Goal: Task Accomplishment & Management: Complete application form

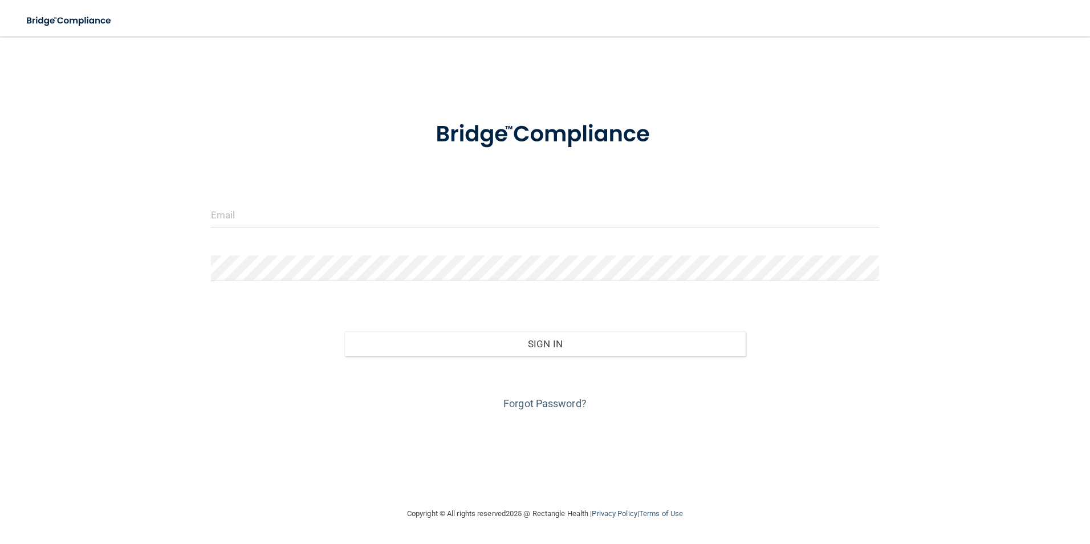
click at [426, 197] on form "Invalid email/password. You don't have permission to access that page. Sign In …" at bounding box center [545, 259] width 669 height 308
click at [450, 218] on input "email" at bounding box center [545, 215] width 669 height 26
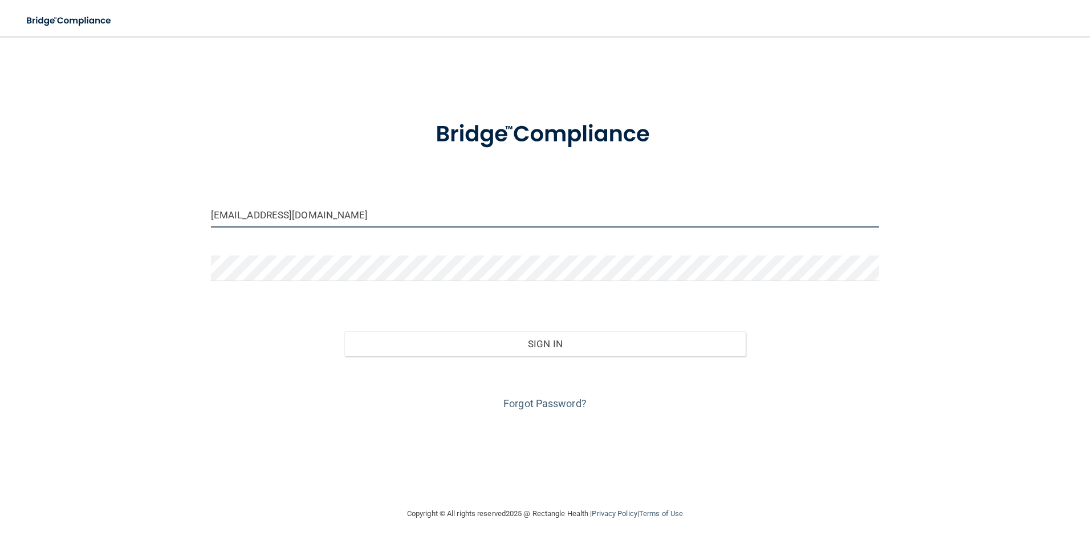
type input "[EMAIL_ADDRESS][DOMAIN_NAME]"
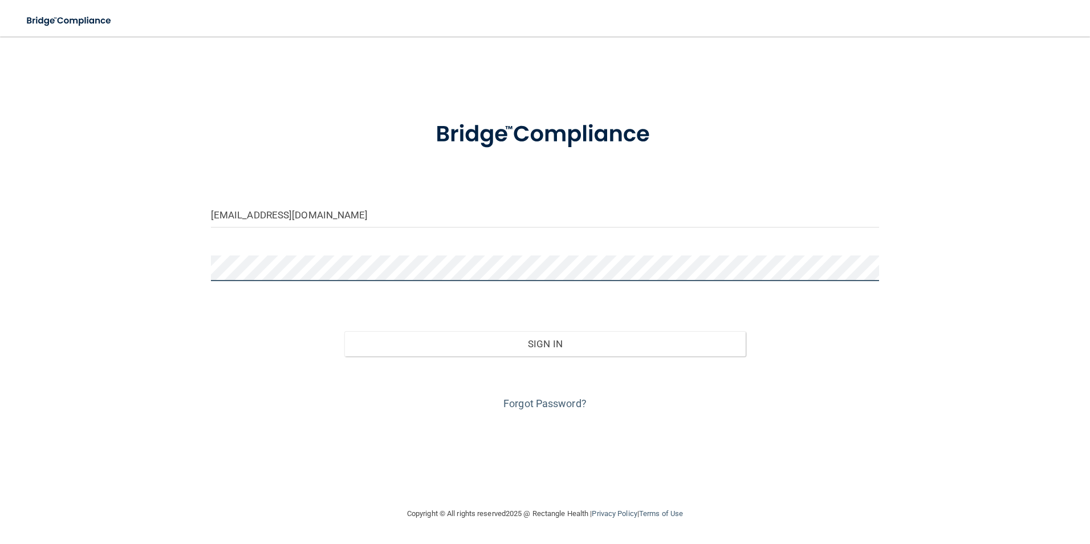
click at [344, 331] on button "Sign In" at bounding box center [544, 343] width 401 height 25
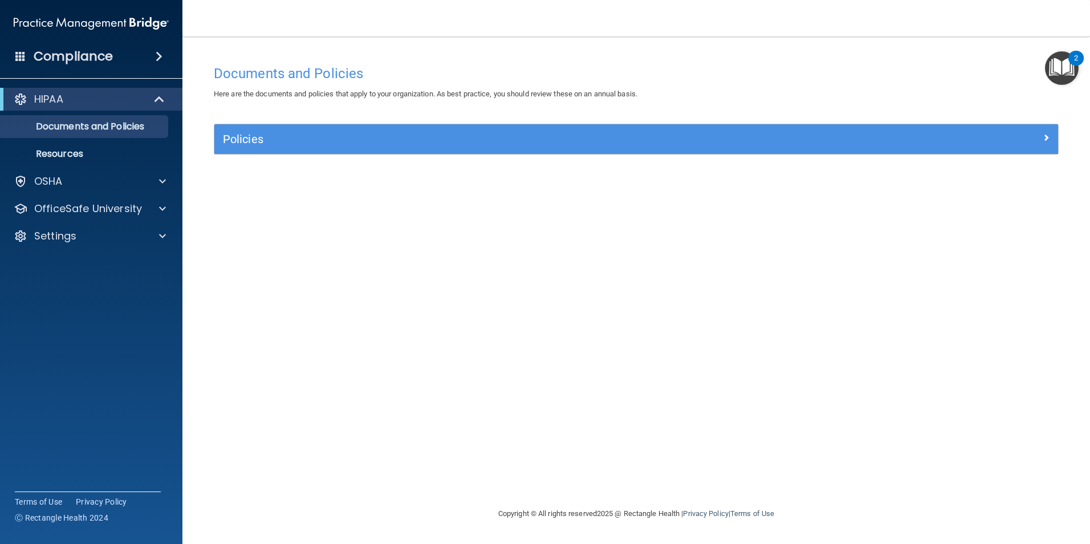
click at [1072, 69] on img "Open Resource Center, 2 new notifications" at bounding box center [1062, 68] width 34 height 34
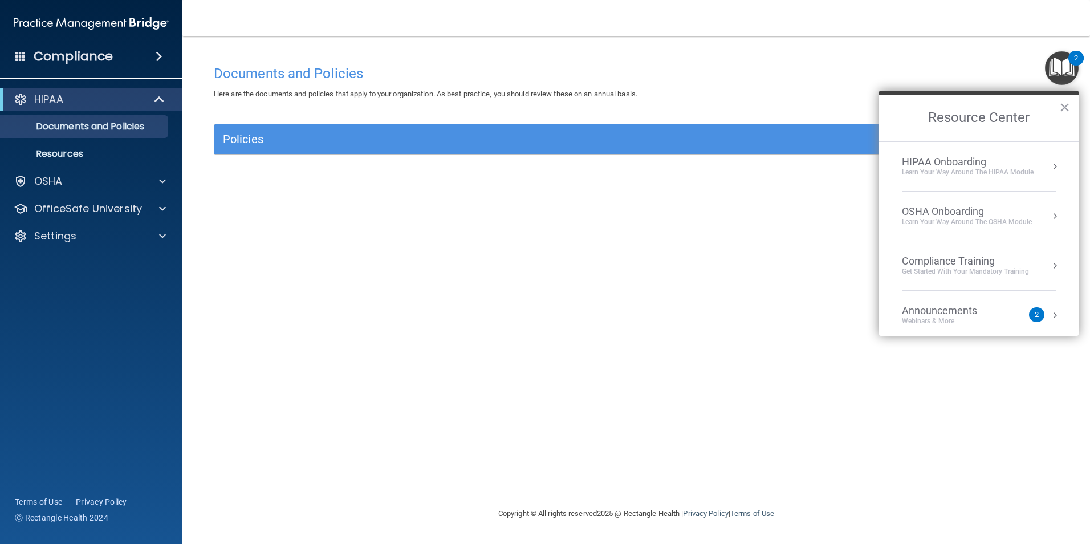
click at [993, 167] on div "HIPAA Onboarding" at bounding box center [968, 162] width 132 height 13
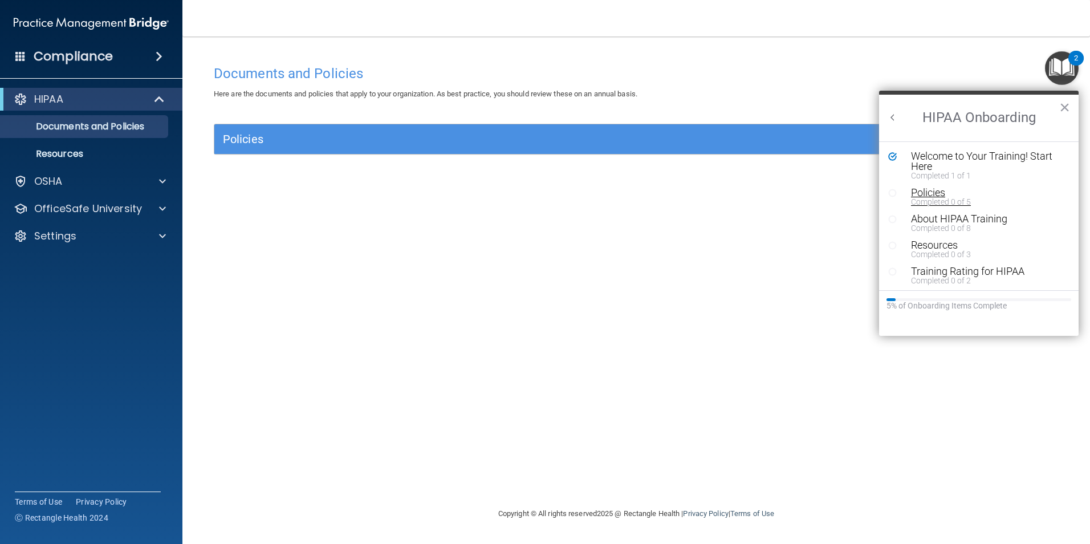
click at [926, 200] on div "Completed 0 of 5" at bounding box center [983, 202] width 144 height 8
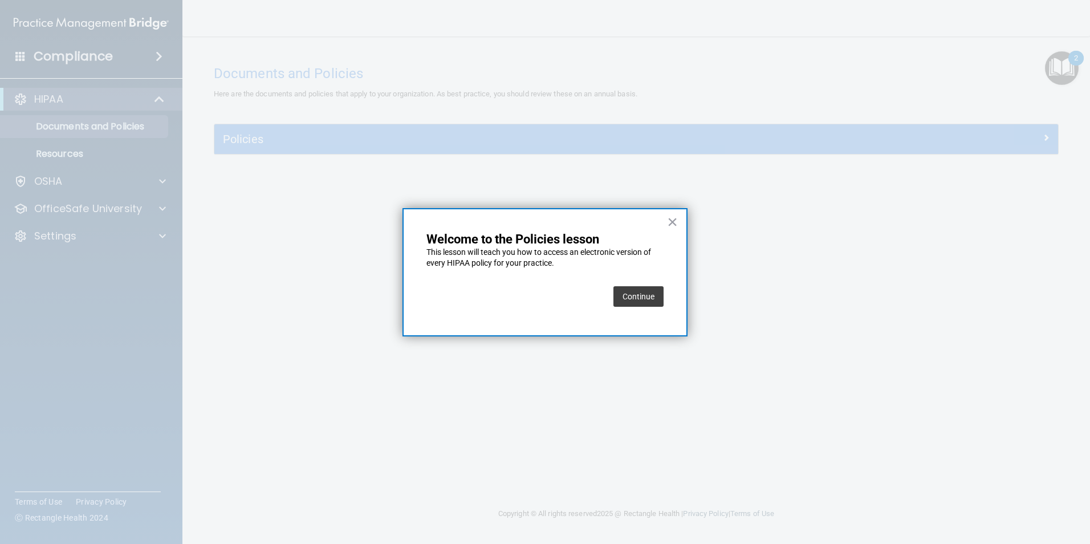
click at [639, 296] on button "Continue" at bounding box center [639, 296] width 50 height 21
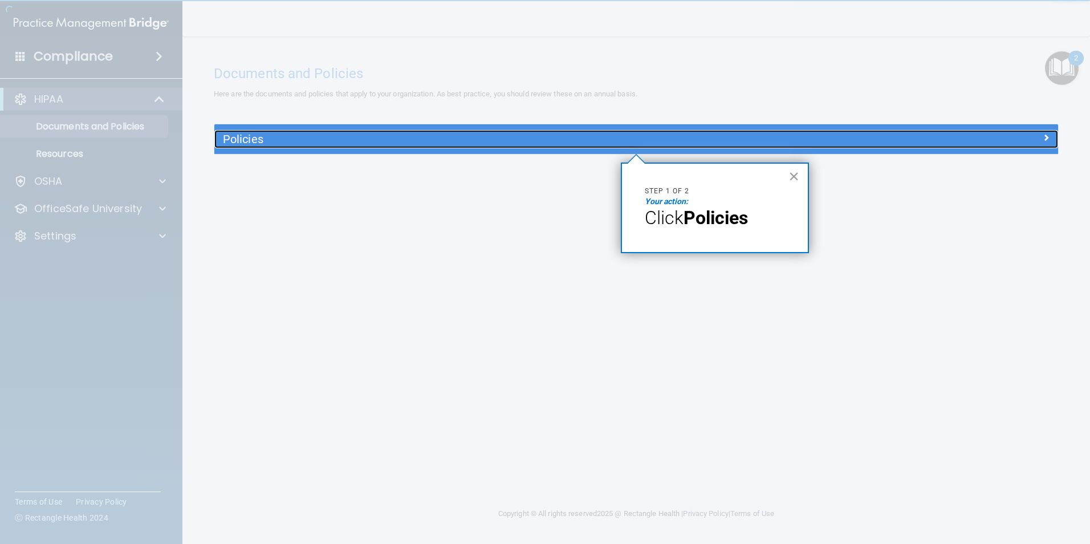
click at [636, 146] on div "Policies" at bounding box center [530, 139] width 633 height 18
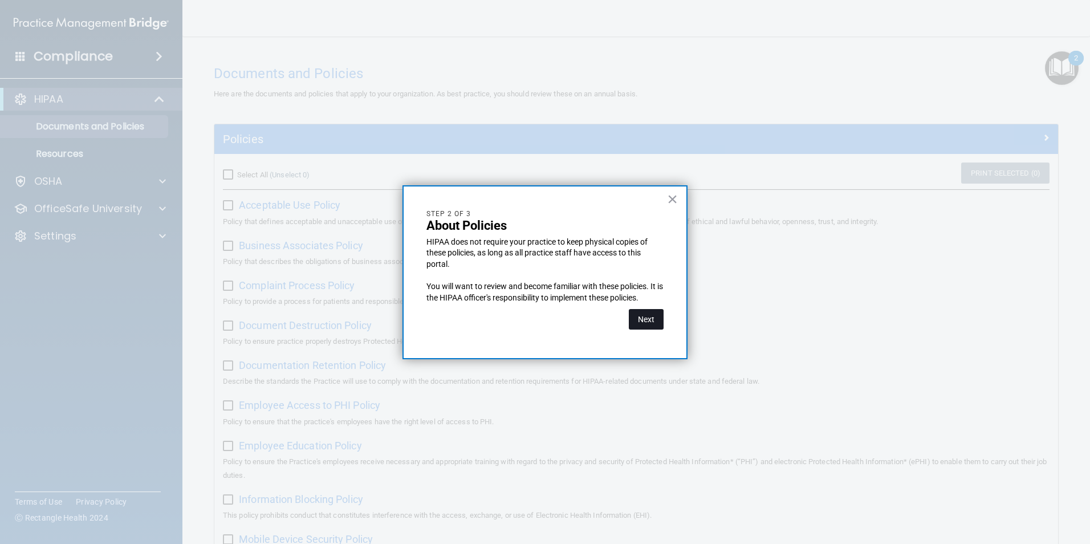
click at [643, 321] on button "Next" at bounding box center [646, 319] width 35 height 21
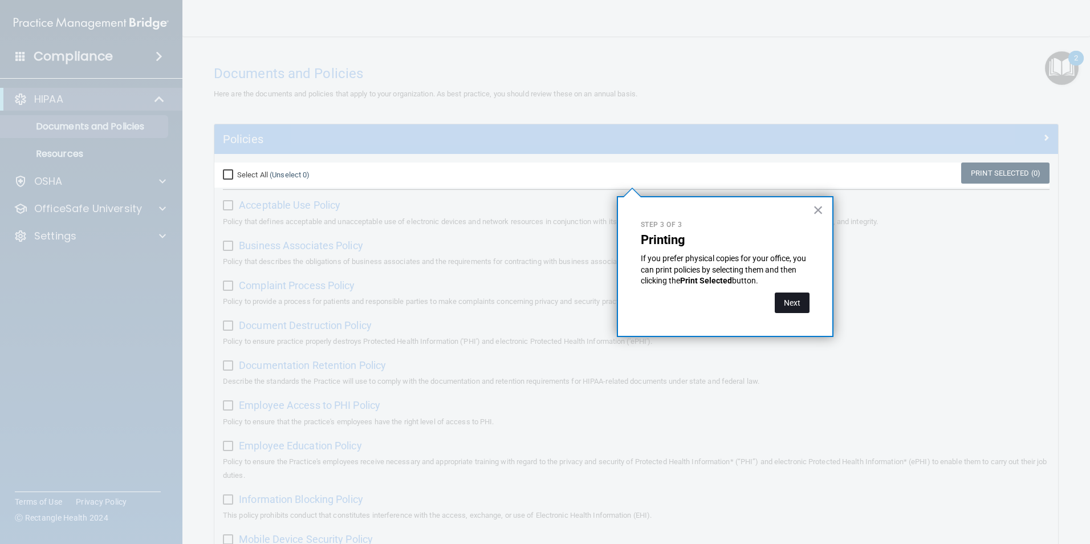
click at [790, 304] on button "Next" at bounding box center [792, 303] width 35 height 21
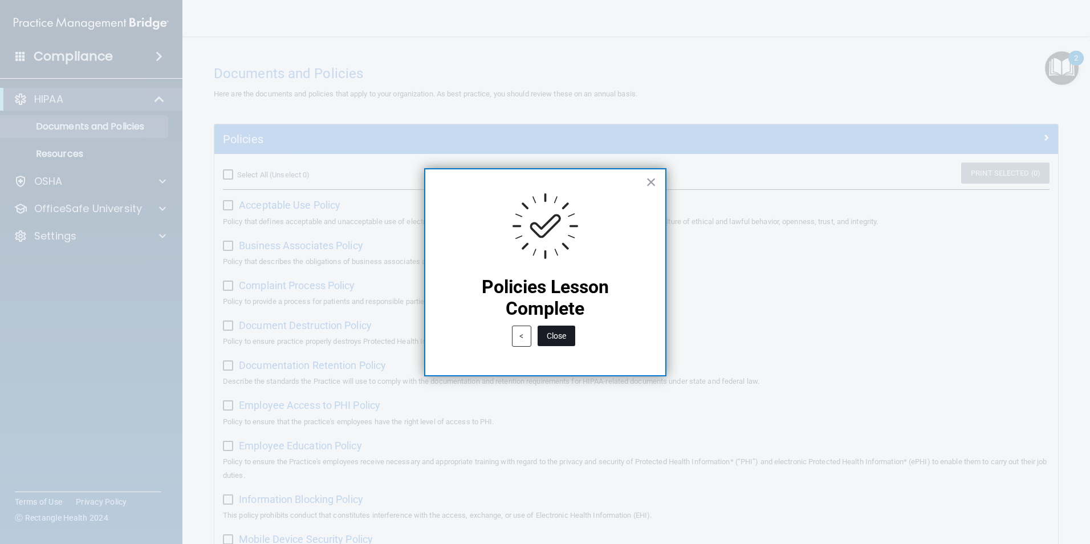
click at [557, 333] on button "Close" at bounding box center [557, 336] width 38 height 21
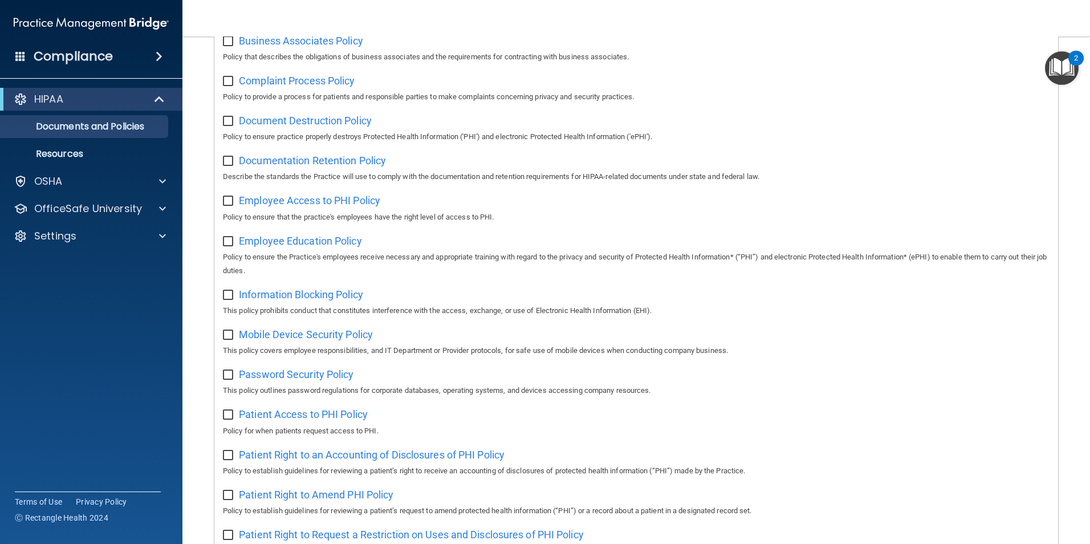
scroll to position [114, 0]
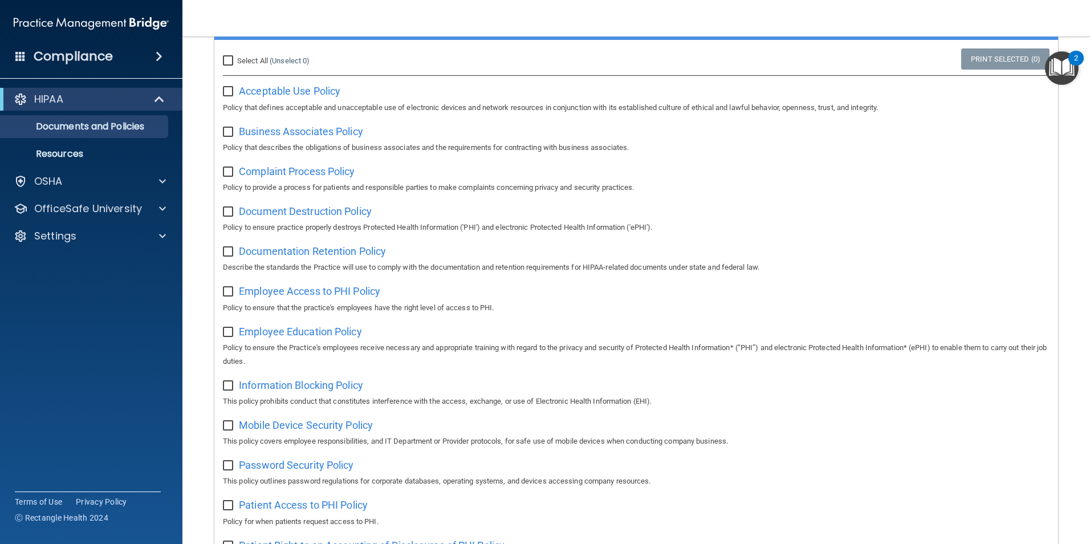
click at [1059, 74] on img "Open Resource Center, 2 new notifications" at bounding box center [1062, 68] width 34 height 34
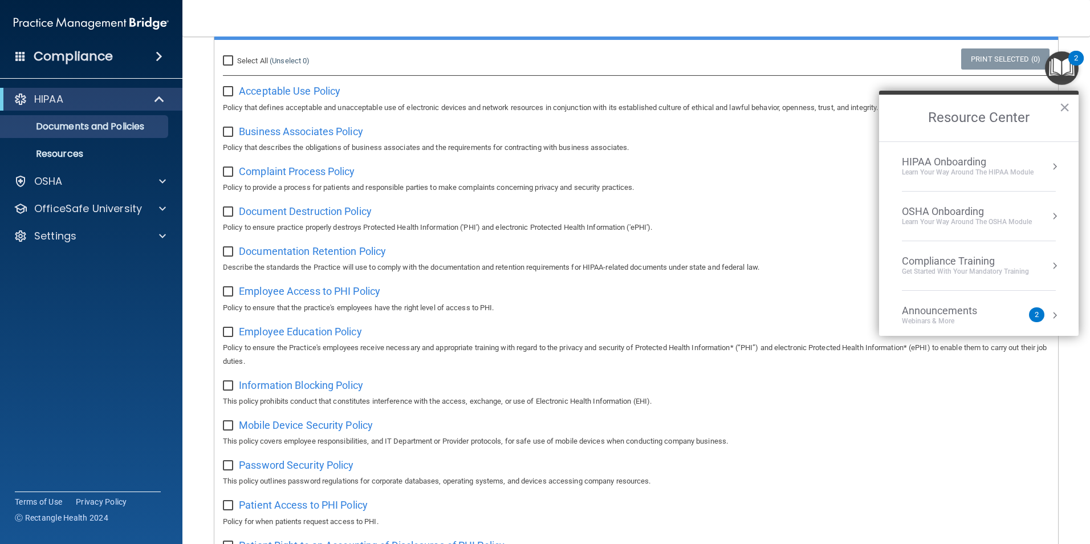
click at [986, 175] on div "Learn Your Way around the HIPAA module" at bounding box center [968, 173] width 132 height 10
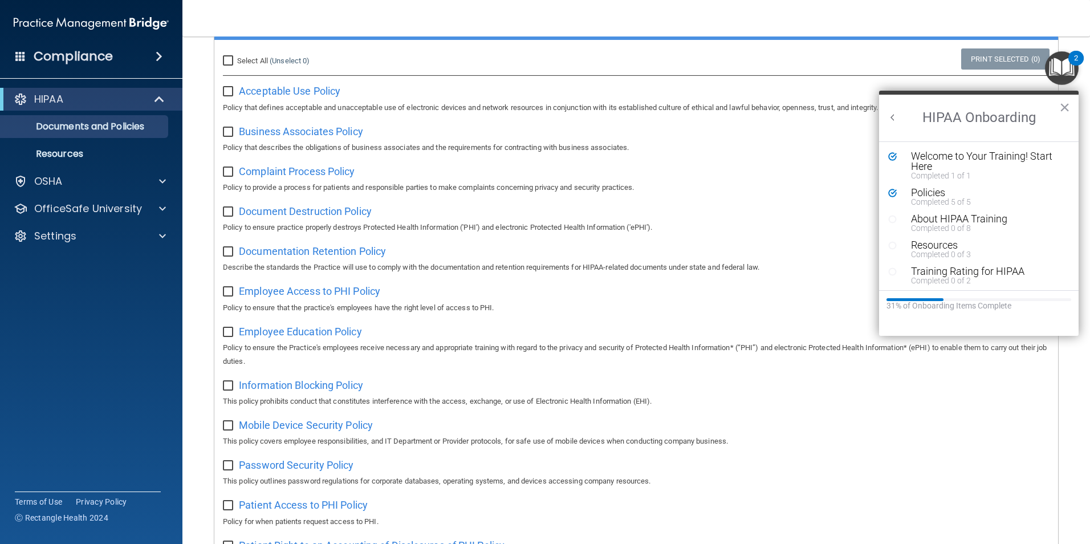
scroll to position [0, 0]
click at [950, 218] on div "About HIPAA Training" at bounding box center [983, 219] width 144 height 10
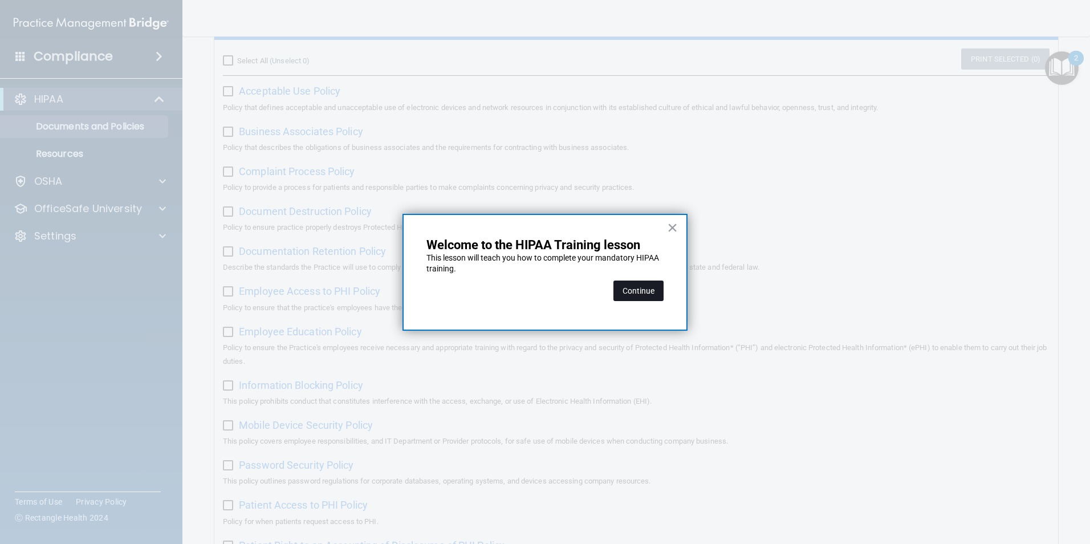
click at [643, 293] on button "Continue" at bounding box center [639, 291] width 50 height 21
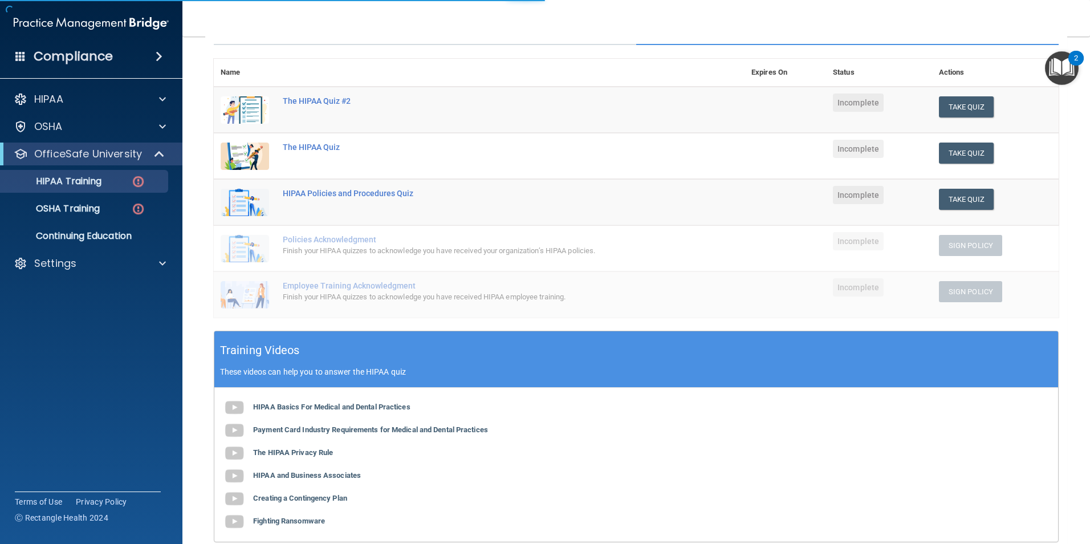
scroll to position [88, 0]
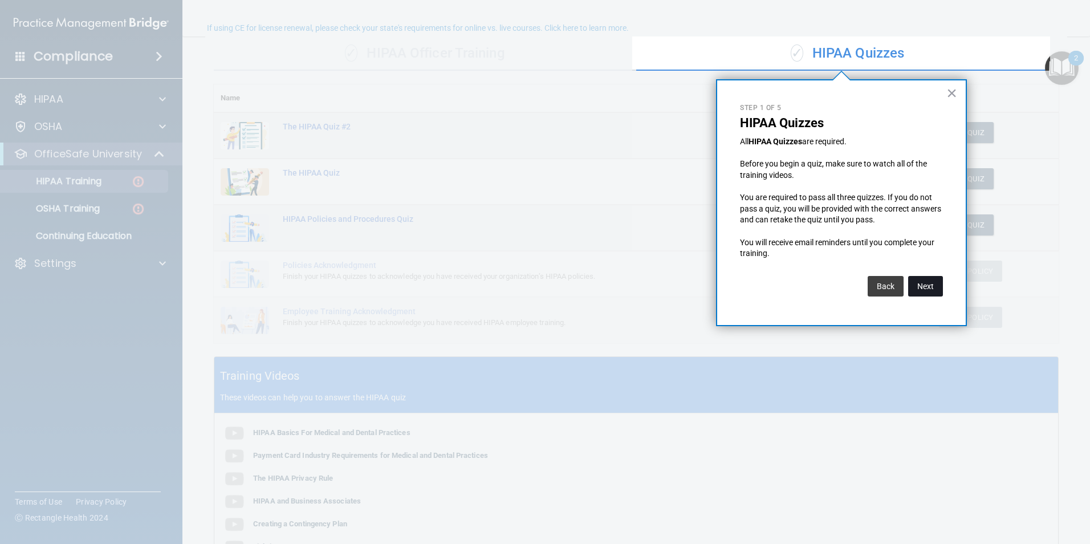
click at [926, 288] on button "Next" at bounding box center [925, 286] width 35 height 21
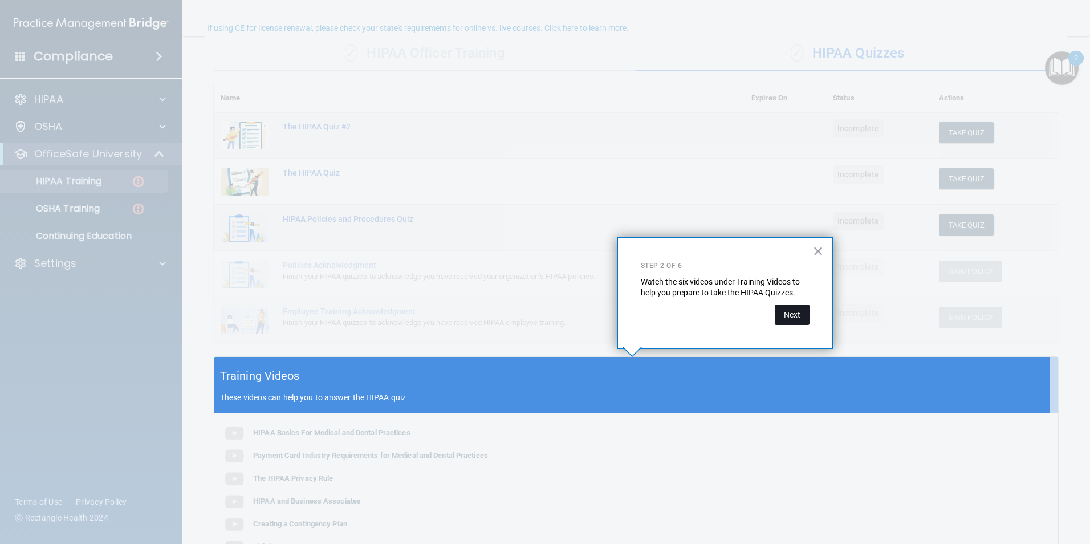
click at [793, 315] on button "Next" at bounding box center [792, 314] width 35 height 21
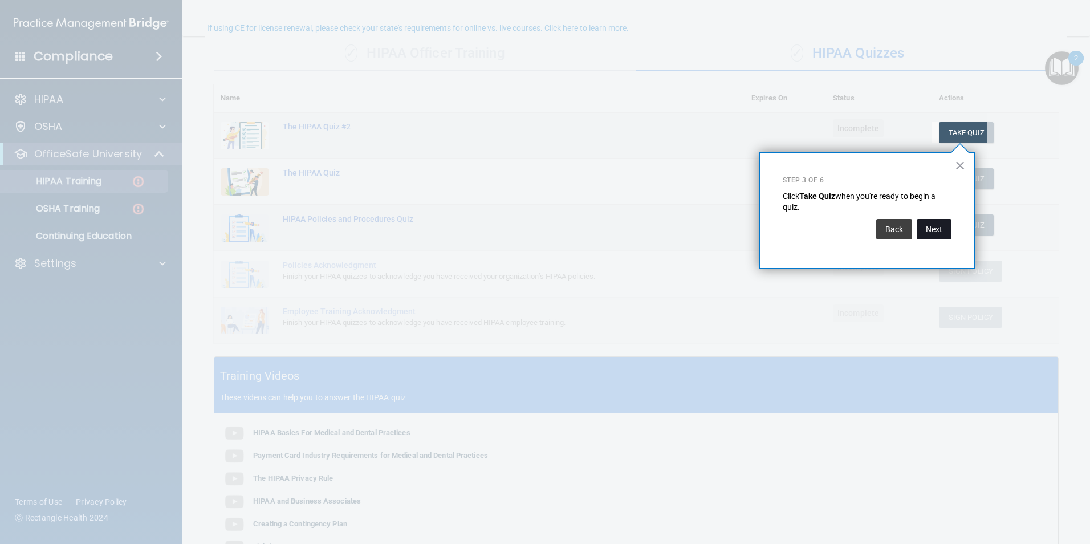
click at [940, 229] on button "Next" at bounding box center [934, 229] width 35 height 21
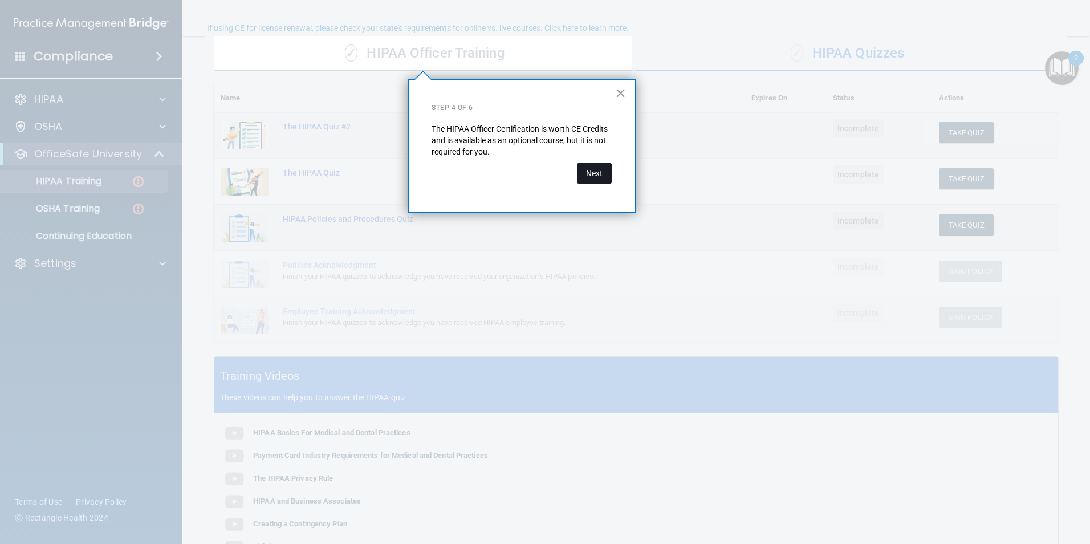
click at [594, 169] on button "Next" at bounding box center [594, 173] width 35 height 21
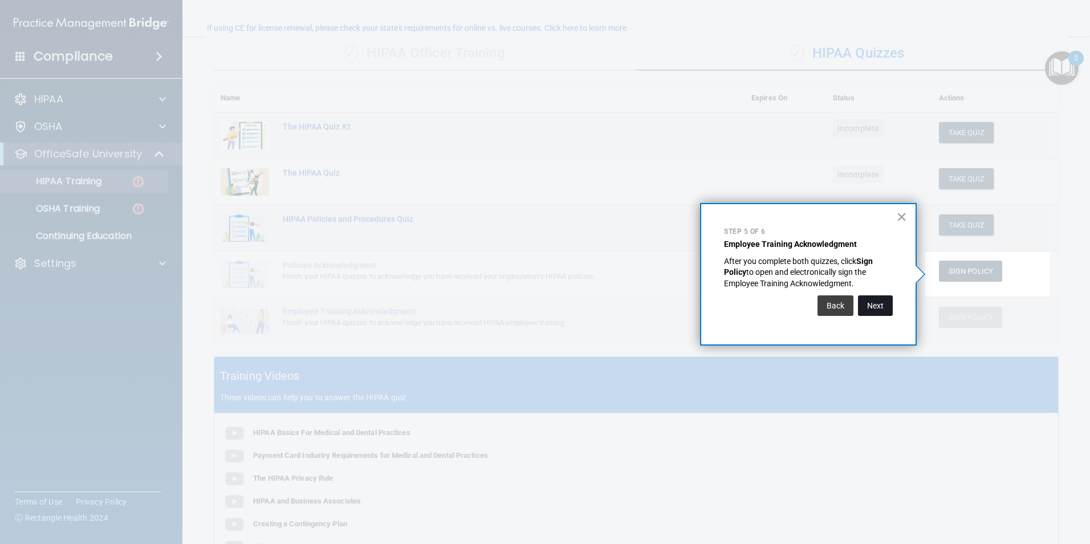
click at [879, 307] on button "Next" at bounding box center [875, 305] width 35 height 21
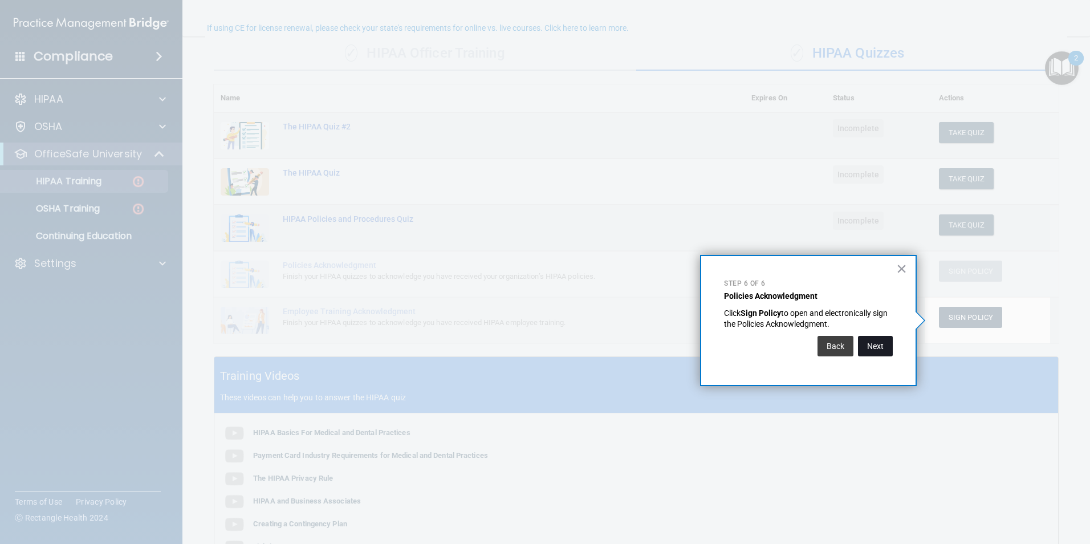
click at [878, 344] on button "Next" at bounding box center [875, 346] width 35 height 21
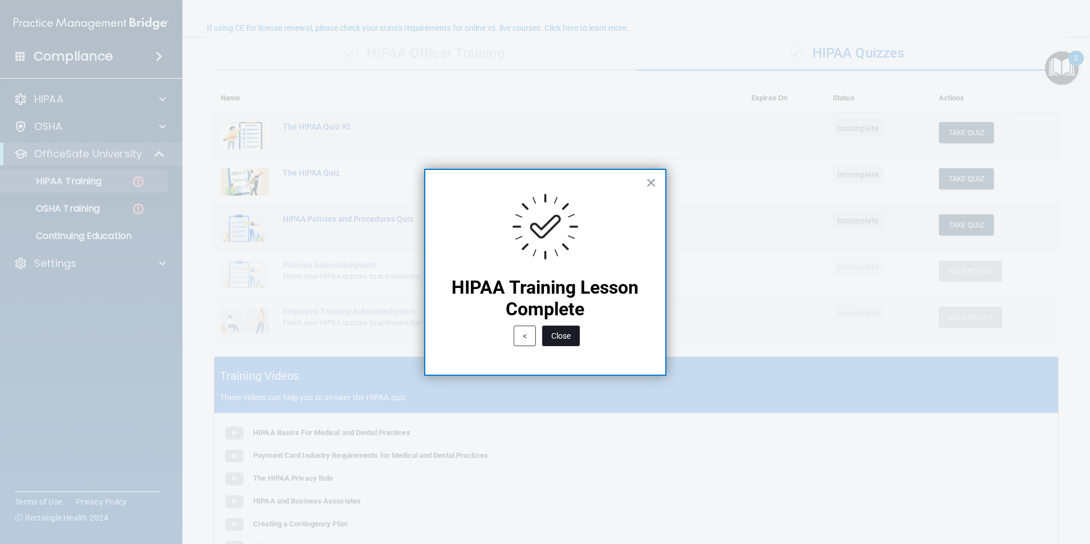
click at [572, 332] on button "Close" at bounding box center [561, 336] width 38 height 21
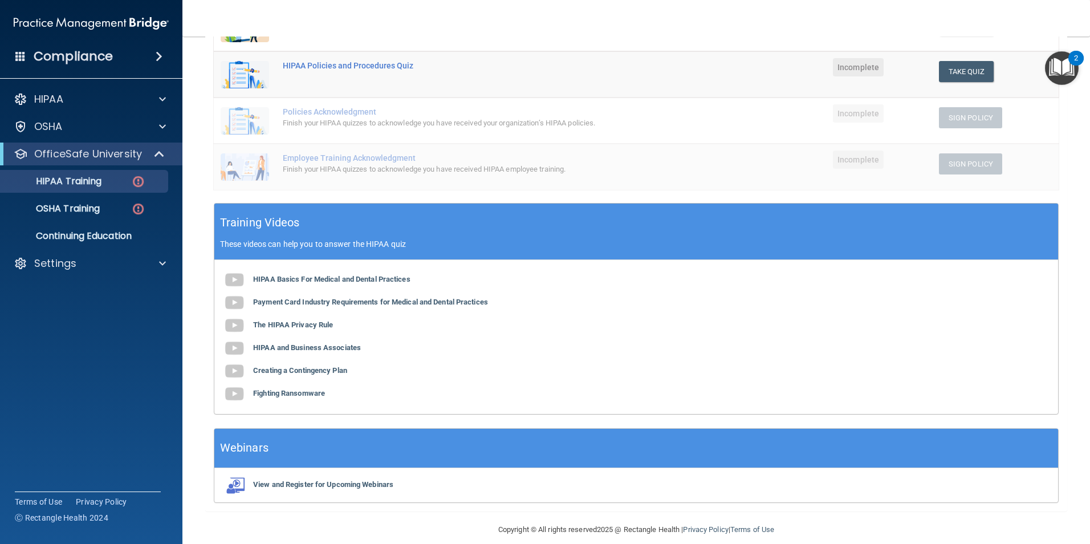
scroll to position [255, 0]
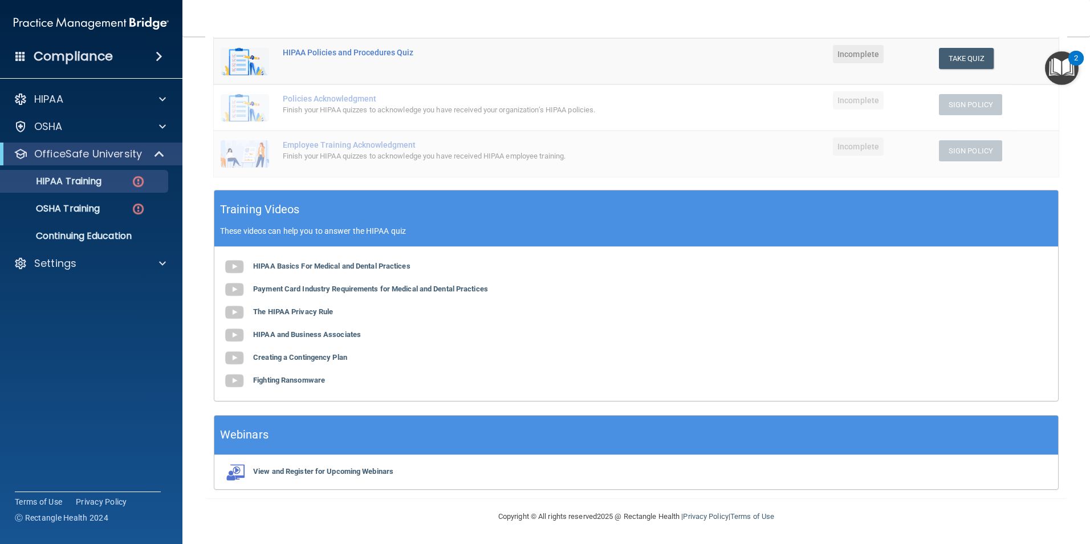
click at [376, 261] on div "HIPAA Basics For Medical and Dental Practices Payment Card Industry Requirement…" at bounding box center [636, 324] width 844 height 154
click at [377, 267] on b "HIPAA Basics For Medical and Dental Practices" at bounding box center [331, 266] width 157 height 9
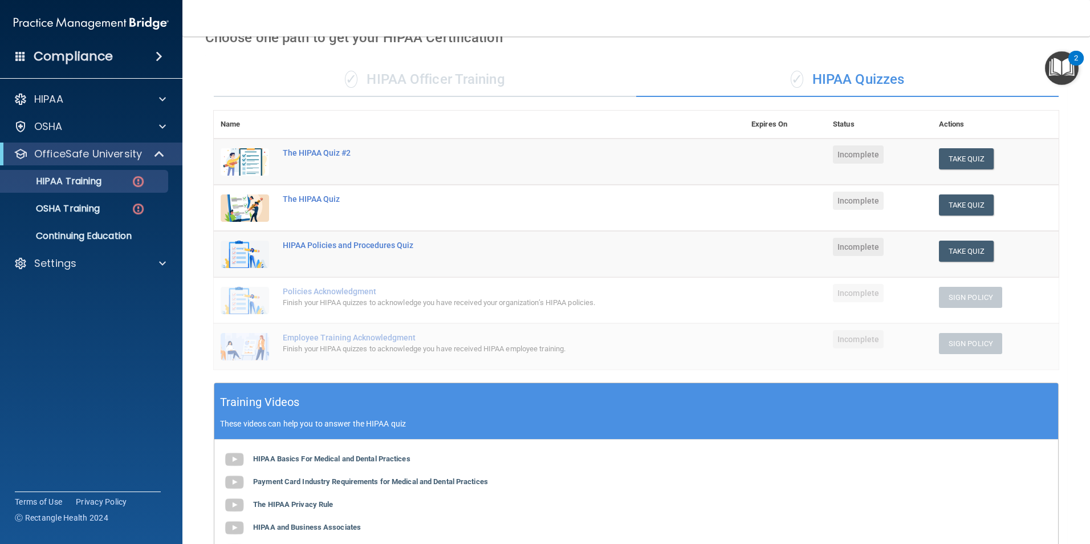
scroll to position [27, 0]
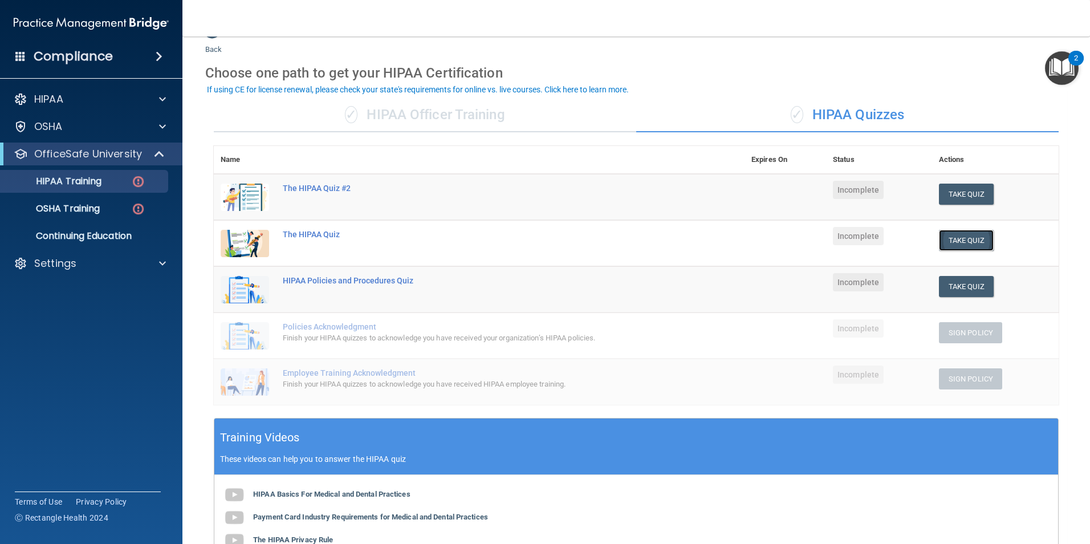
click at [960, 241] on button "Take Quiz" at bounding box center [966, 240] width 55 height 21
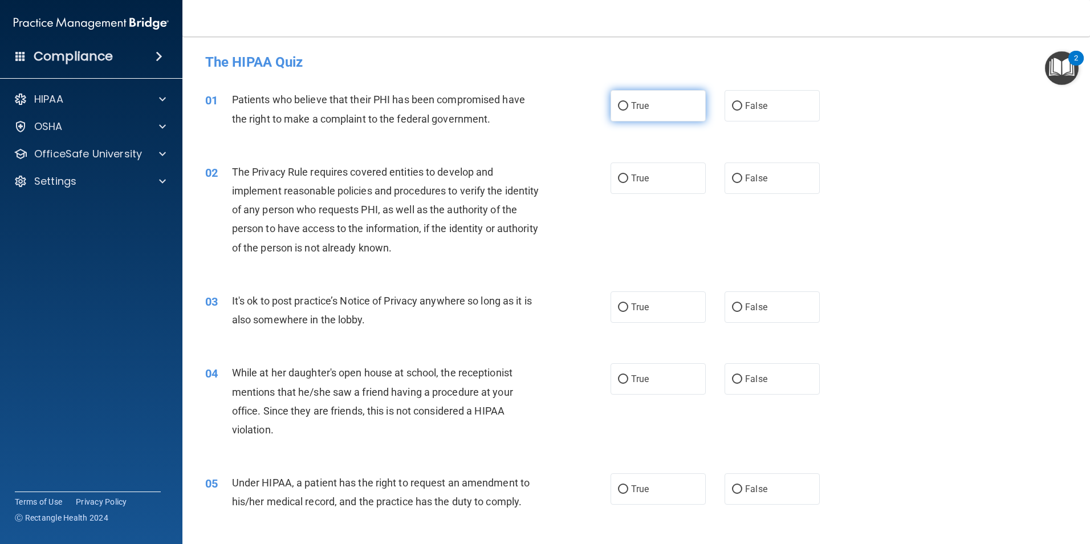
click at [636, 111] on span "True" at bounding box center [640, 105] width 18 height 11
click at [628, 111] on input "True" at bounding box center [623, 106] width 10 height 9
radio input "true"
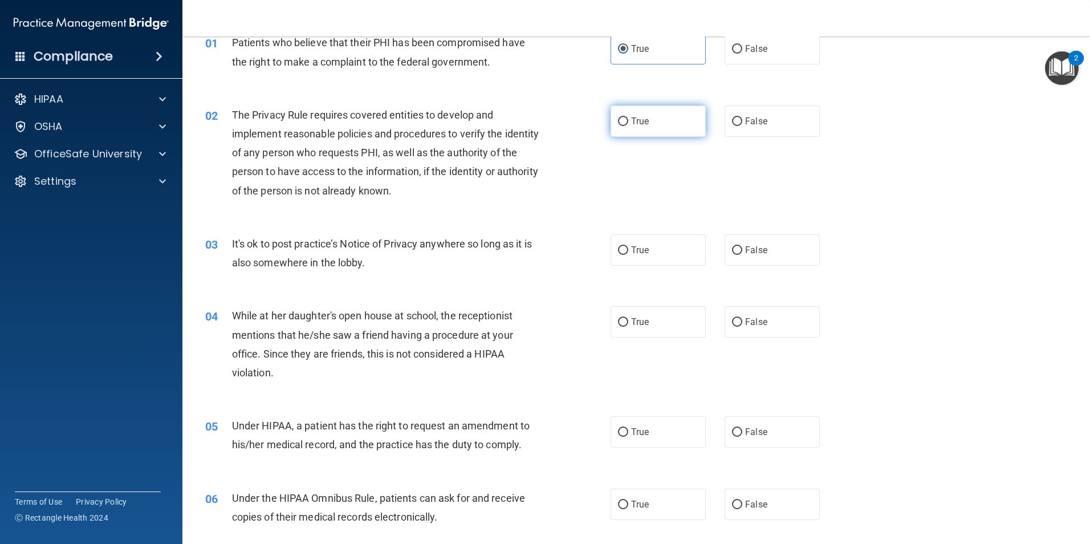
click at [651, 109] on label "True" at bounding box center [658, 120] width 95 height 31
click at [628, 117] on input "True" at bounding box center [623, 121] width 10 height 9
radio input "true"
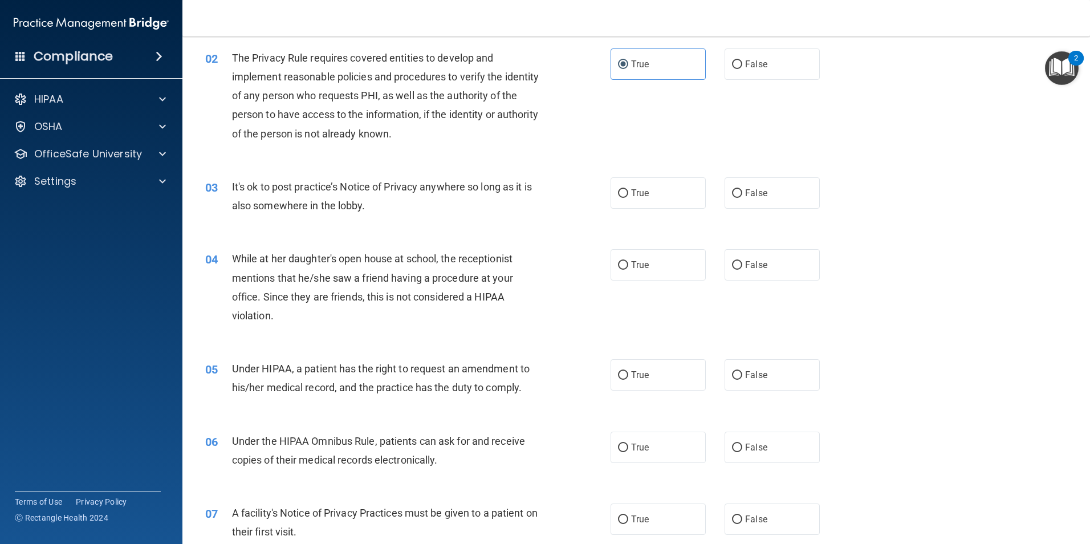
scroll to position [171, 0]
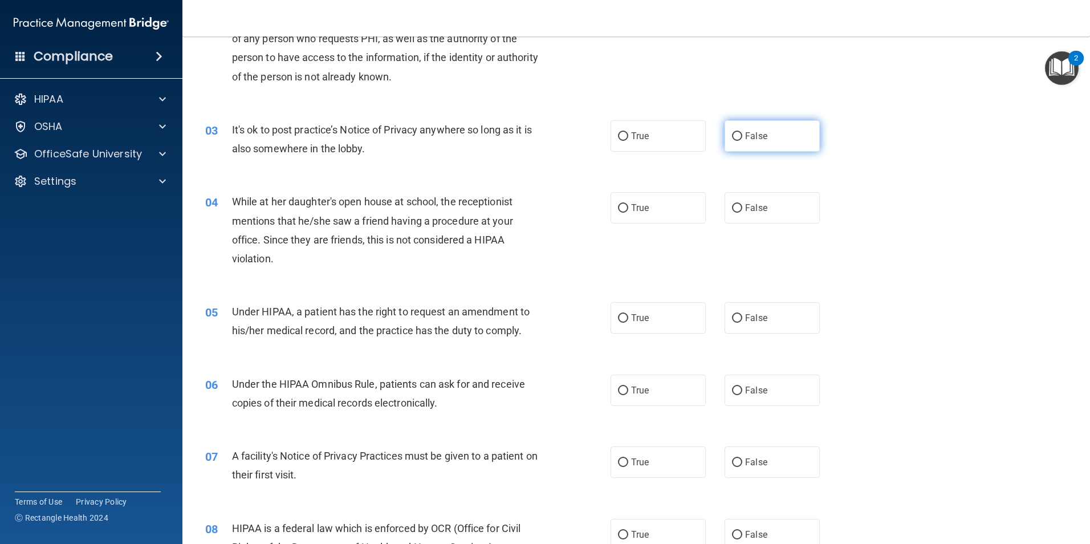
click at [780, 138] on label "False" at bounding box center [772, 135] width 95 height 31
click at [742, 138] on input "False" at bounding box center [737, 136] width 10 height 9
radio input "true"
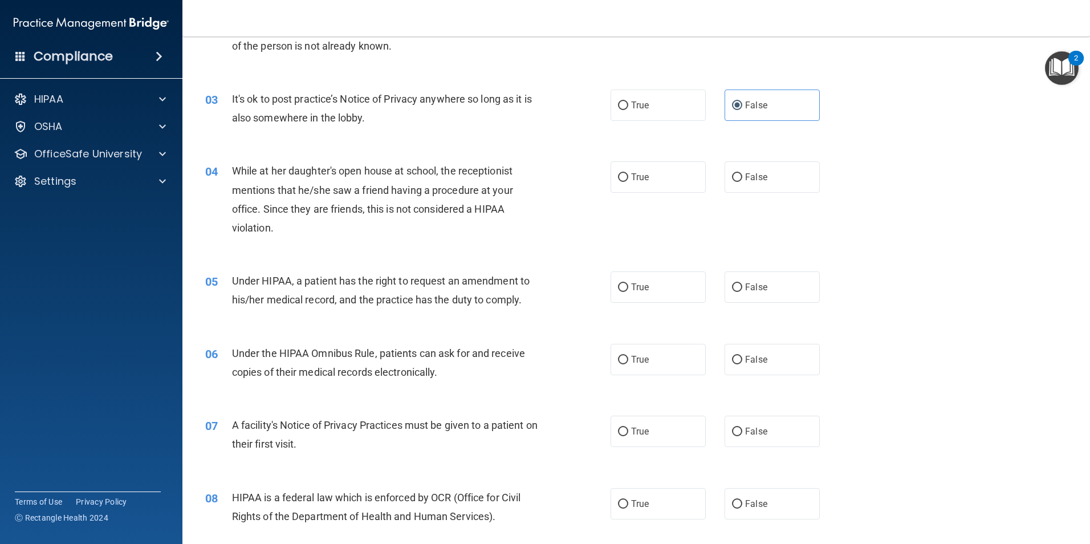
scroll to position [228, 0]
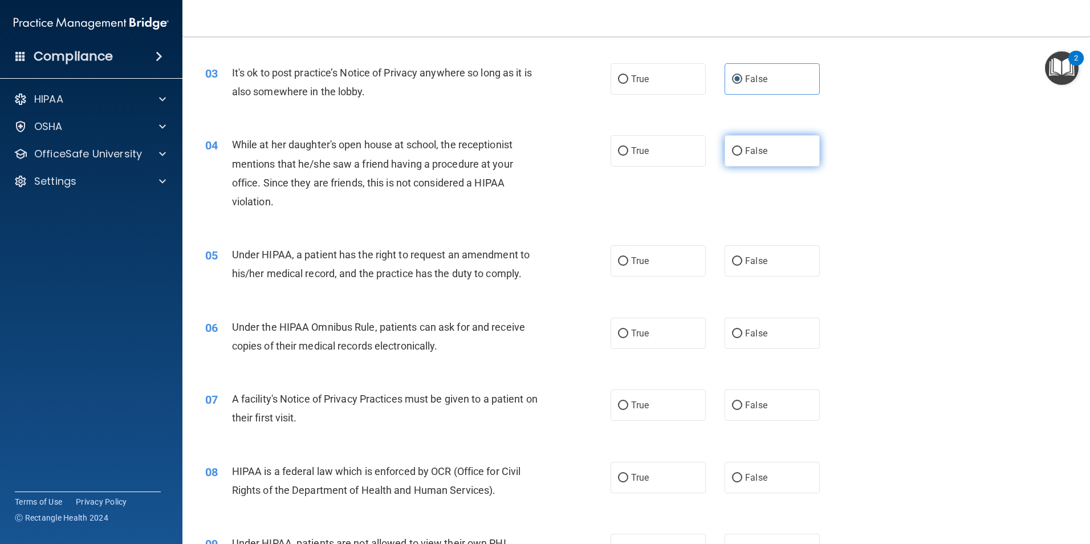
click at [778, 165] on label "False" at bounding box center [772, 150] width 95 height 31
click at [742, 156] on input "False" at bounding box center [737, 151] width 10 height 9
radio input "true"
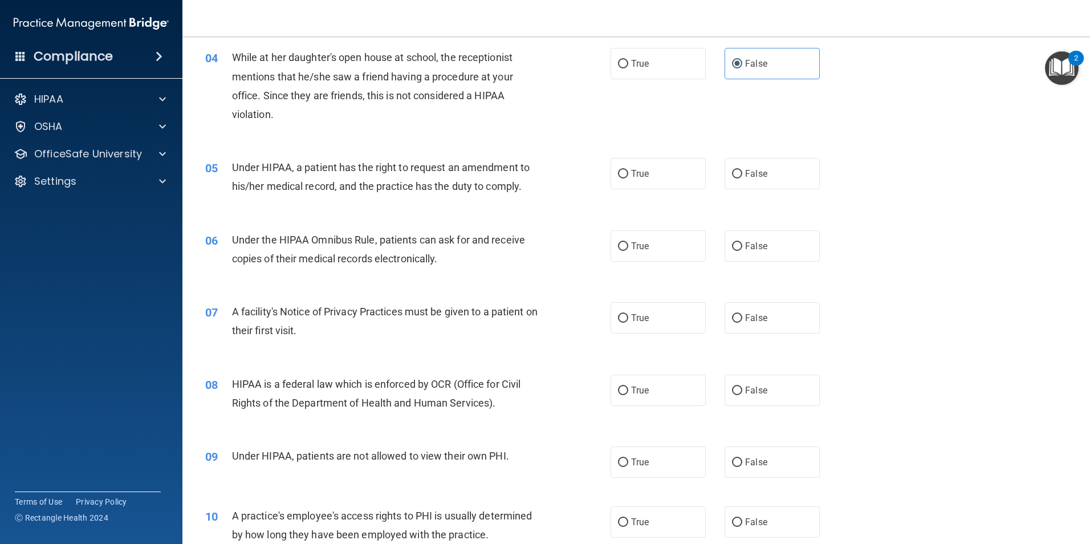
scroll to position [342, 0]
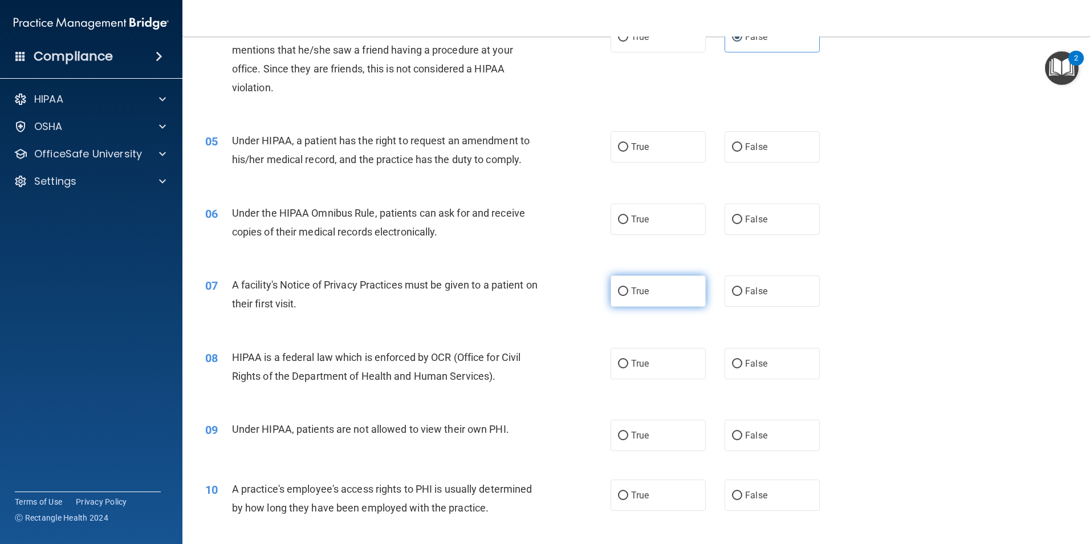
click at [648, 290] on label "True" at bounding box center [658, 290] width 95 height 31
click at [628, 290] on input "True" at bounding box center [623, 291] width 10 height 9
radio input "true"
click at [641, 218] on span "True" at bounding box center [640, 219] width 18 height 11
click at [628, 218] on input "True" at bounding box center [623, 220] width 10 height 9
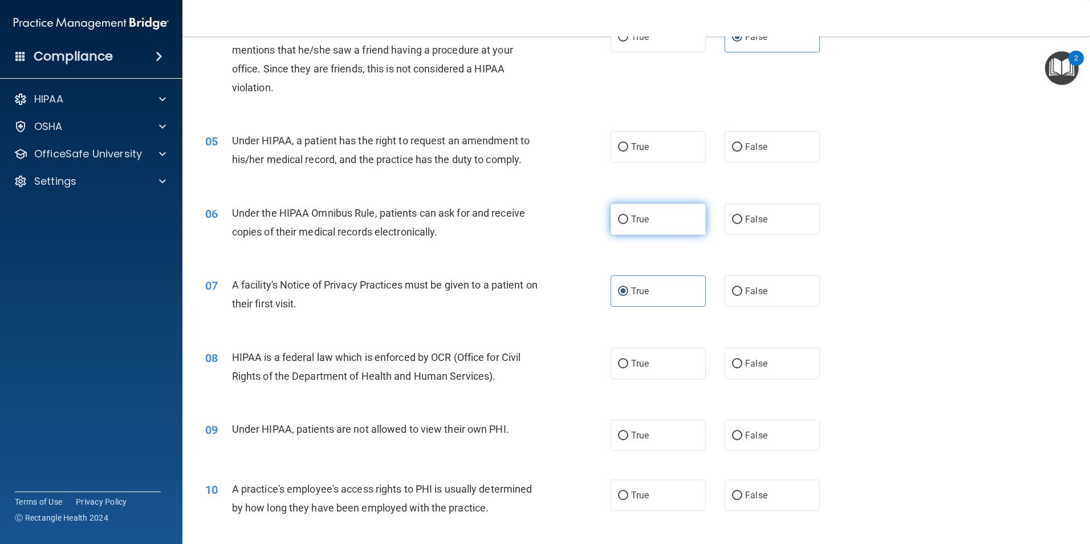
radio input "true"
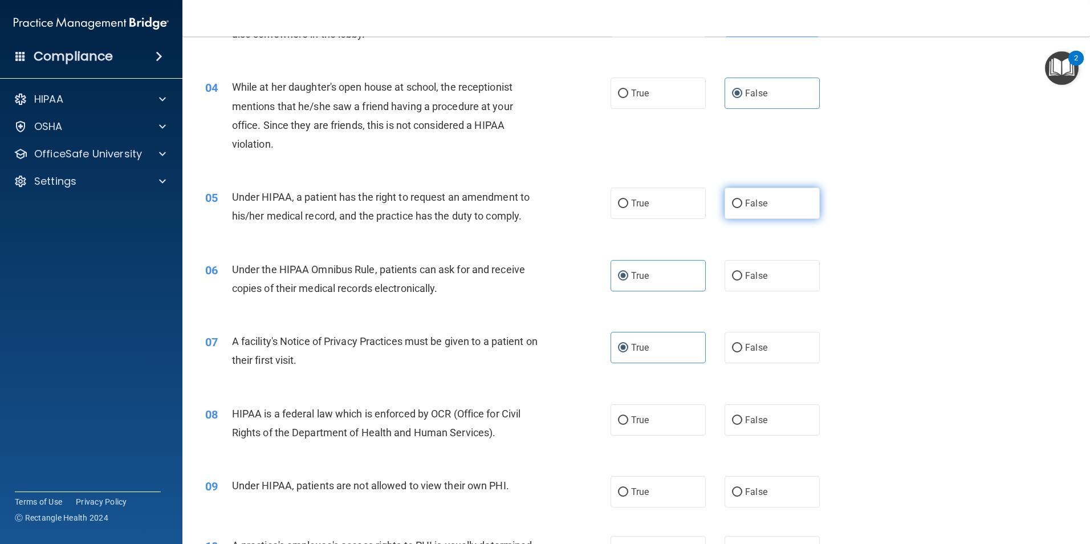
scroll to position [285, 0]
click at [757, 210] on label "False" at bounding box center [772, 203] width 95 height 31
click at [742, 209] on input "False" at bounding box center [737, 204] width 10 height 9
radio input "true"
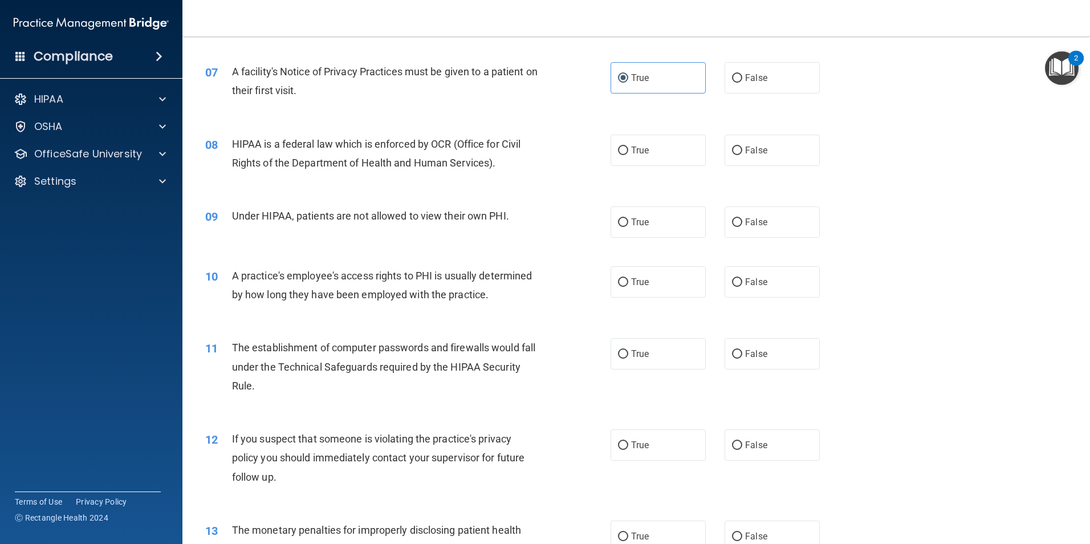
scroll to position [577, 0]
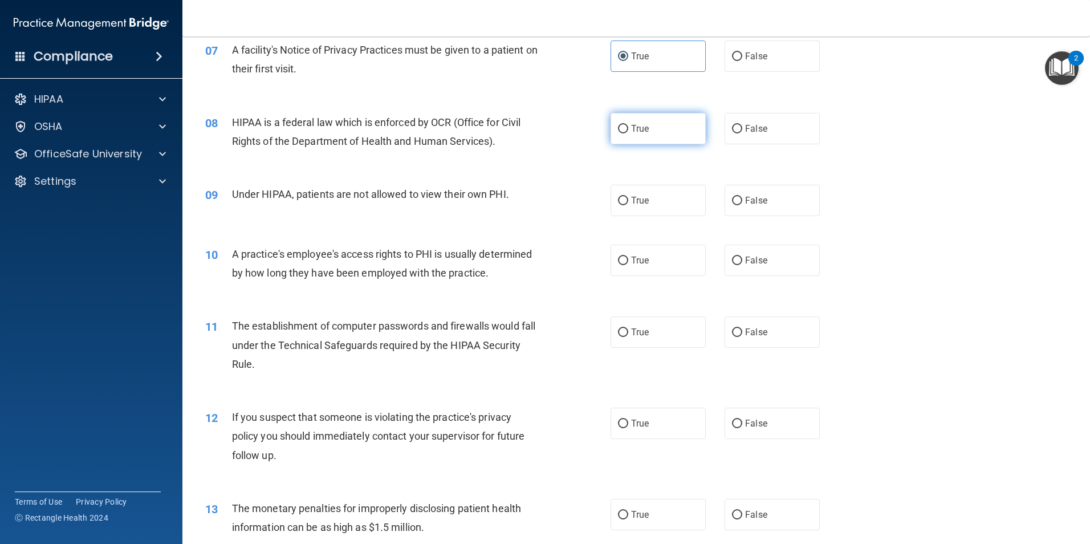
click at [639, 136] on label "True" at bounding box center [658, 128] width 95 height 31
click at [628, 133] on input "True" at bounding box center [623, 129] width 10 height 9
radio input "true"
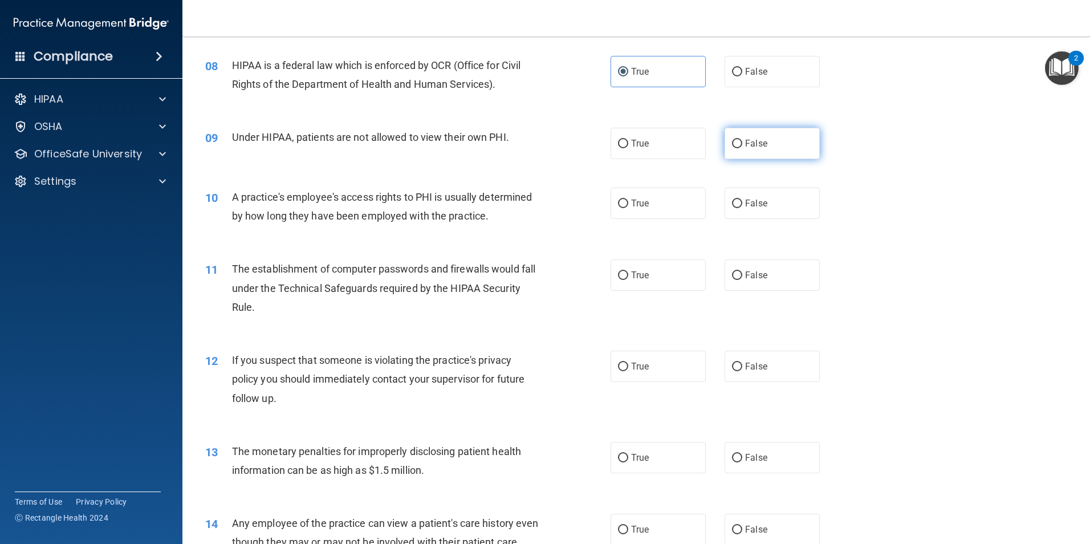
click at [762, 149] on label "False" at bounding box center [772, 143] width 95 height 31
click at [742, 148] on input "False" at bounding box center [737, 144] width 10 height 9
radio input "true"
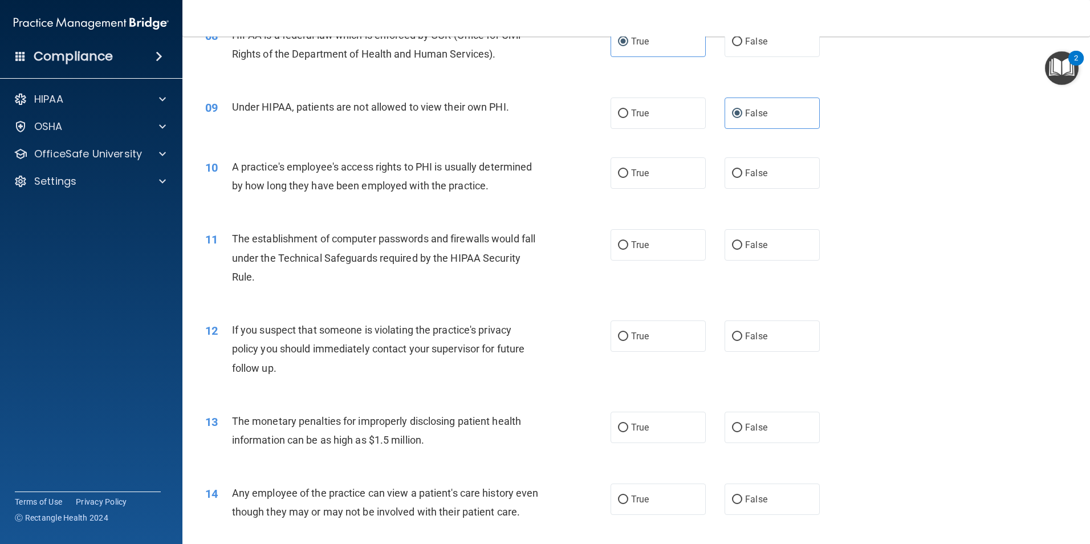
scroll to position [691, 0]
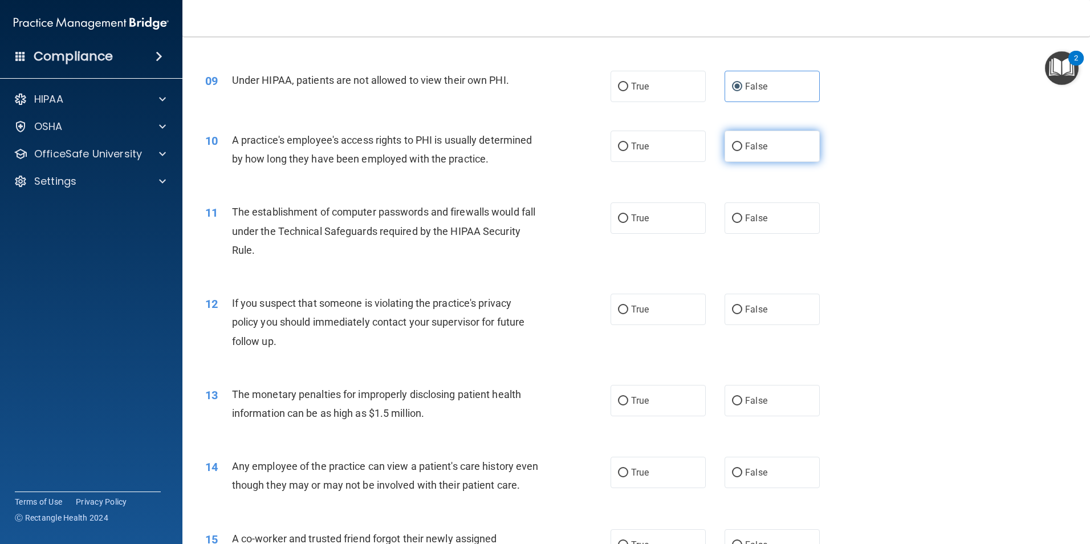
click at [776, 145] on label "False" at bounding box center [772, 146] width 95 height 31
click at [742, 145] on input "False" at bounding box center [737, 147] width 10 height 9
radio input "true"
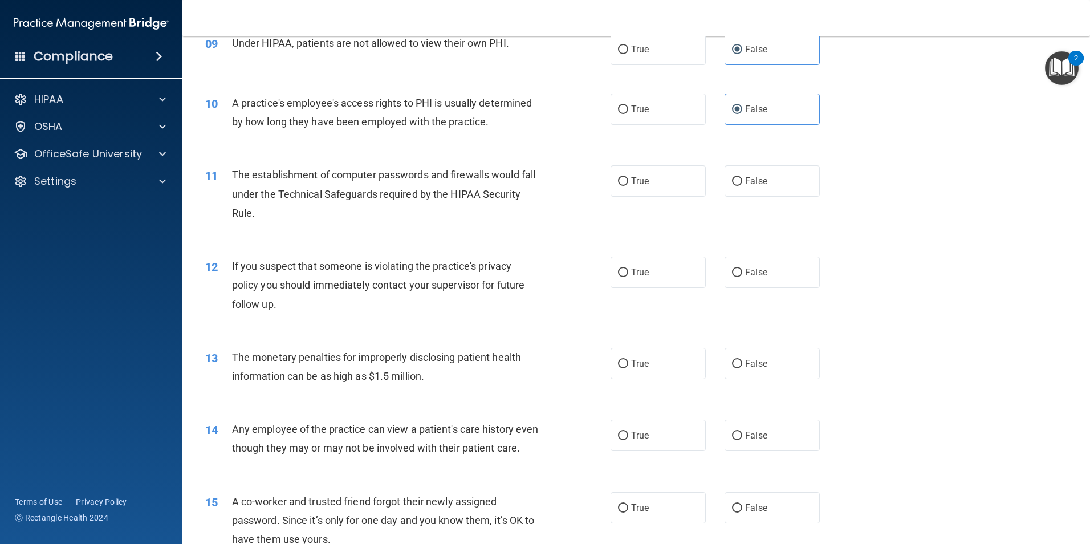
scroll to position [748, 0]
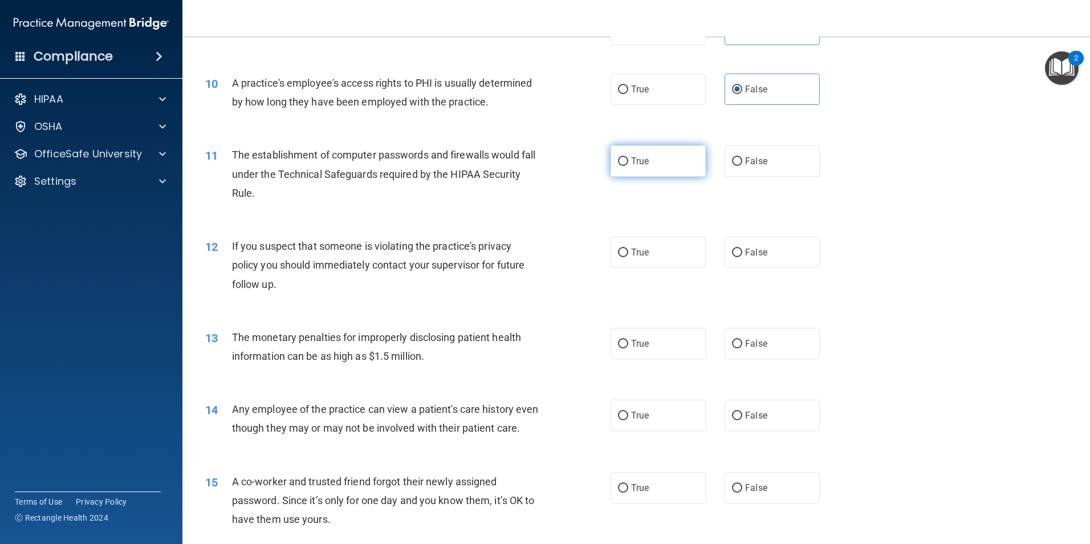
click at [646, 163] on label "True" at bounding box center [658, 160] width 95 height 31
click at [628, 163] on input "True" at bounding box center [623, 161] width 10 height 9
radio input "true"
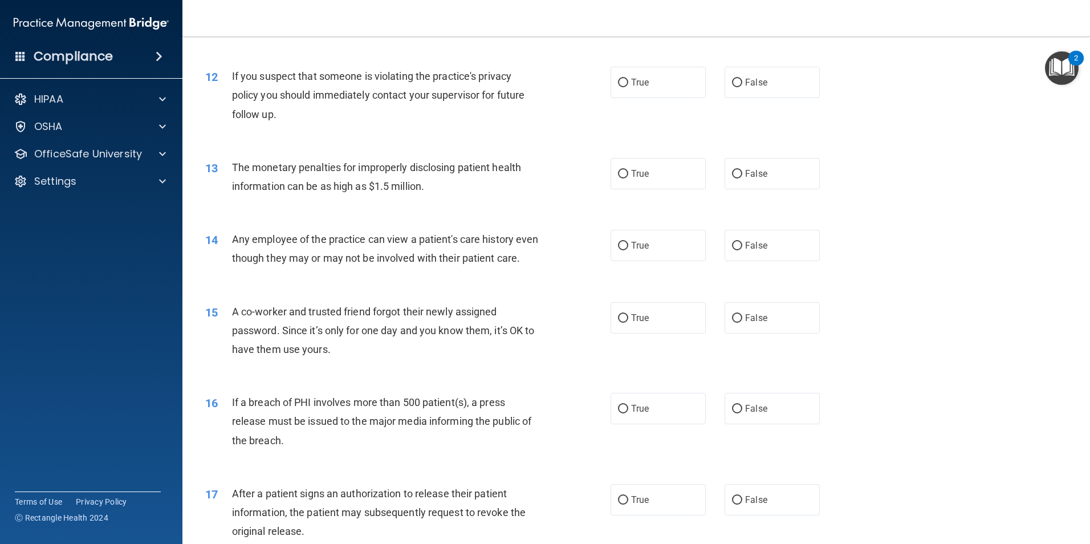
scroll to position [919, 0]
click at [664, 90] on label "True" at bounding box center [658, 81] width 95 height 31
click at [628, 86] on input "True" at bounding box center [623, 82] width 10 height 9
radio input "true"
click at [661, 180] on label "True" at bounding box center [658, 172] width 95 height 31
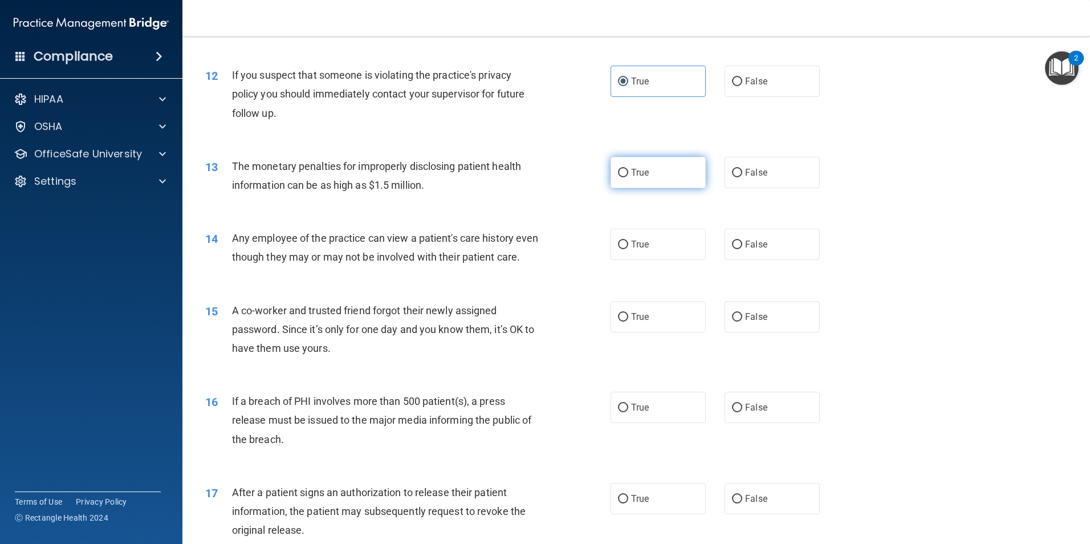
click at [628, 177] on input "True" at bounding box center [623, 173] width 10 height 9
radio input "true"
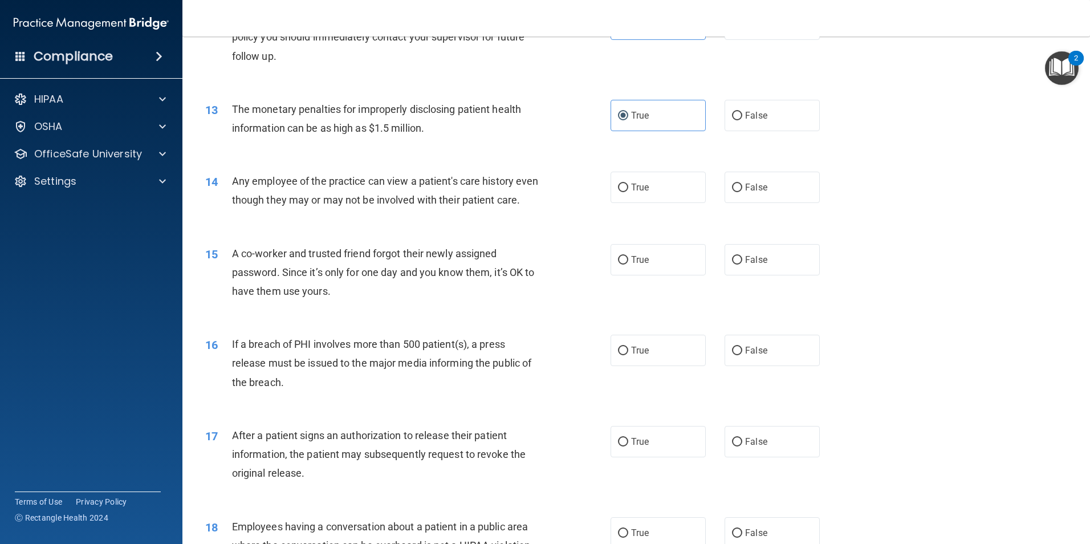
scroll to position [1033, 0]
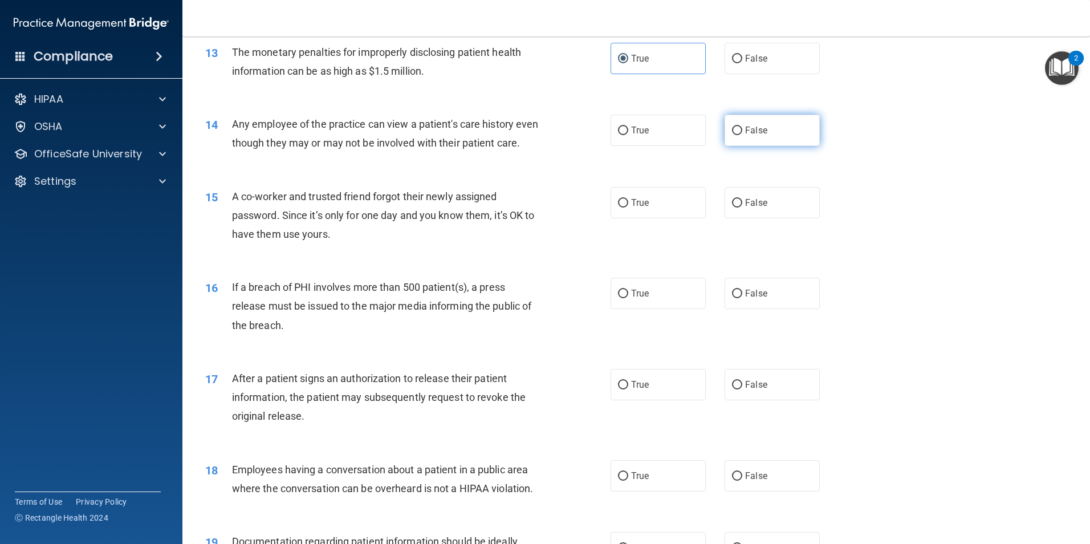
click at [785, 132] on label "False" at bounding box center [772, 130] width 95 height 31
click at [742, 132] on input "False" at bounding box center [737, 131] width 10 height 9
radio input "true"
click at [741, 218] on label "False" at bounding box center [772, 202] width 95 height 31
click at [741, 208] on input "False" at bounding box center [737, 203] width 10 height 9
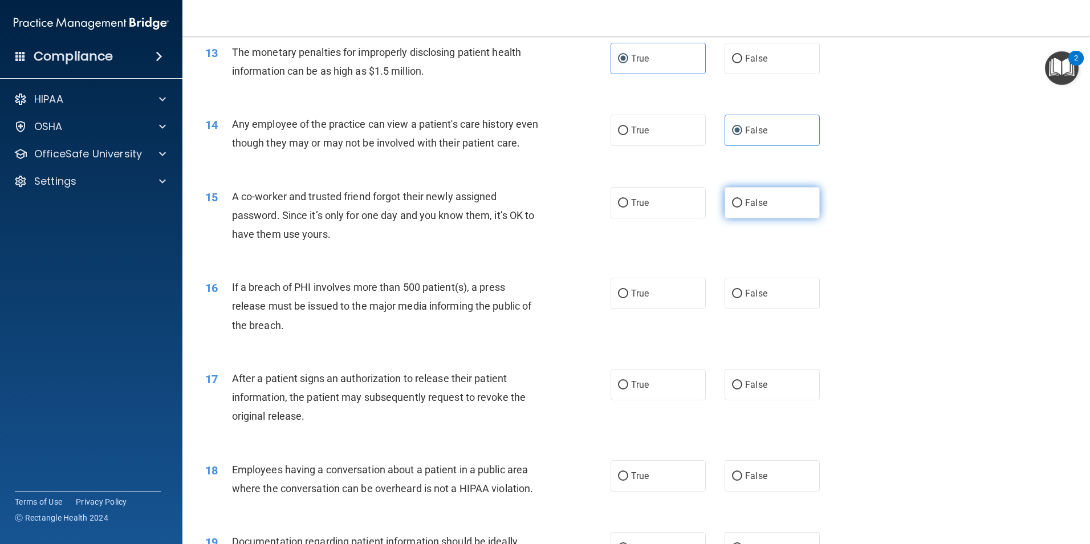
radio input "true"
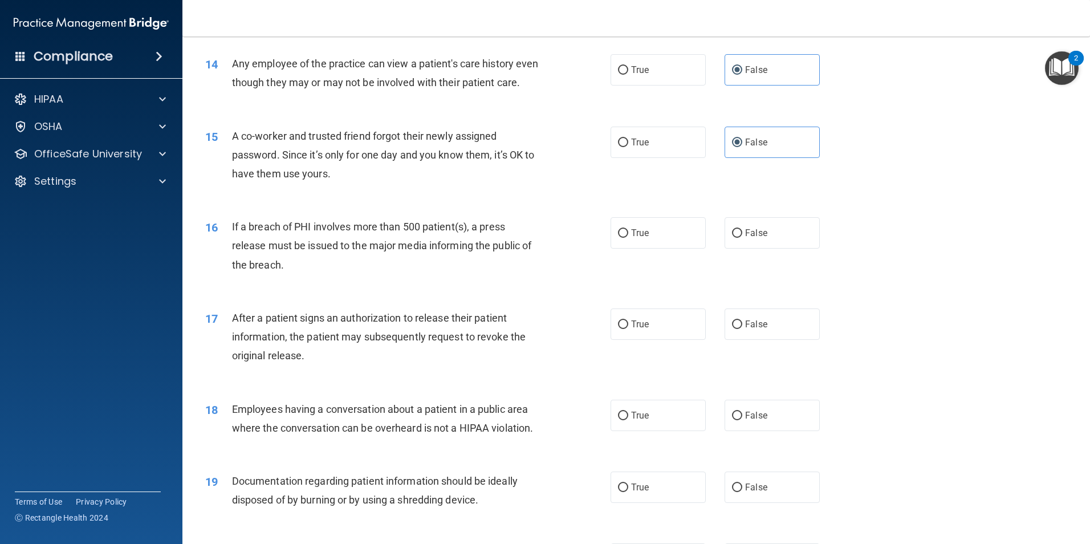
scroll to position [1147, 0]
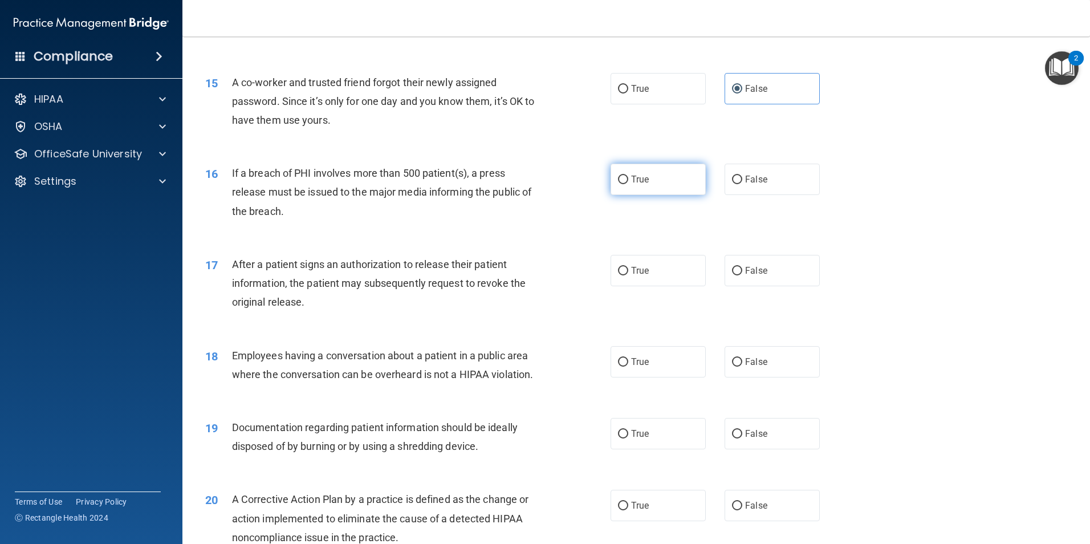
click at [657, 195] on label "True" at bounding box center [658, 179] width 95 height 31
click at [628, 184] on input "True" at bounding box center [623, 180] width 10 height 9
radio input "true"
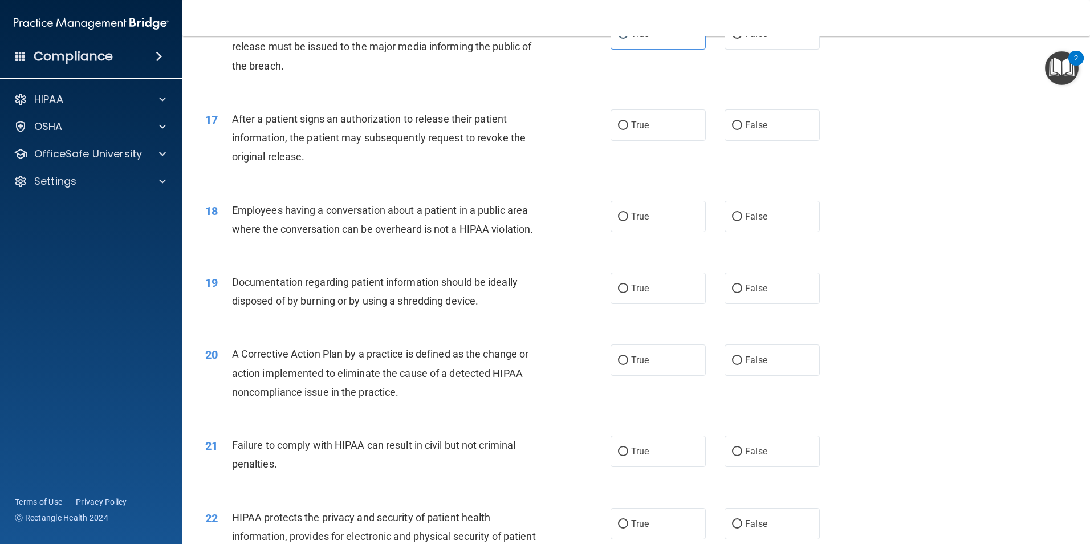
scroll to position [1318, 0]
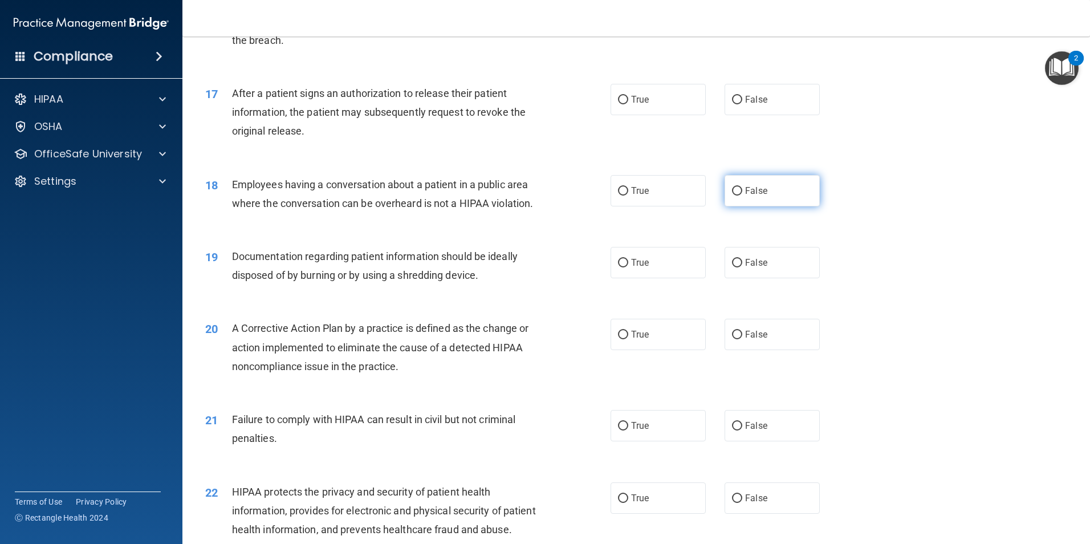
click at [754, 196] on span "False" at bounding box center [756, 190] width 22 height 11
click at [742, 196] on input "False" at bounding box center [737, 191] width 10 height 9
radio input "true"
click at [646, 109] on label "True" at bounding box center [658, 99] width 95 height 31
click at [628, 104] on input "True" at bounding box center [623, 100] width 10 height 9
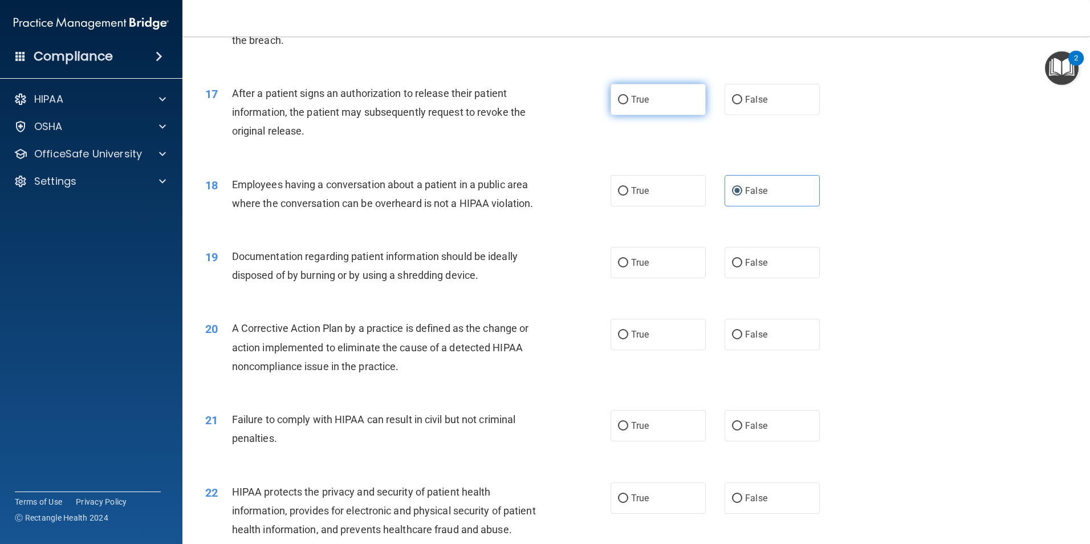
radio input "true"
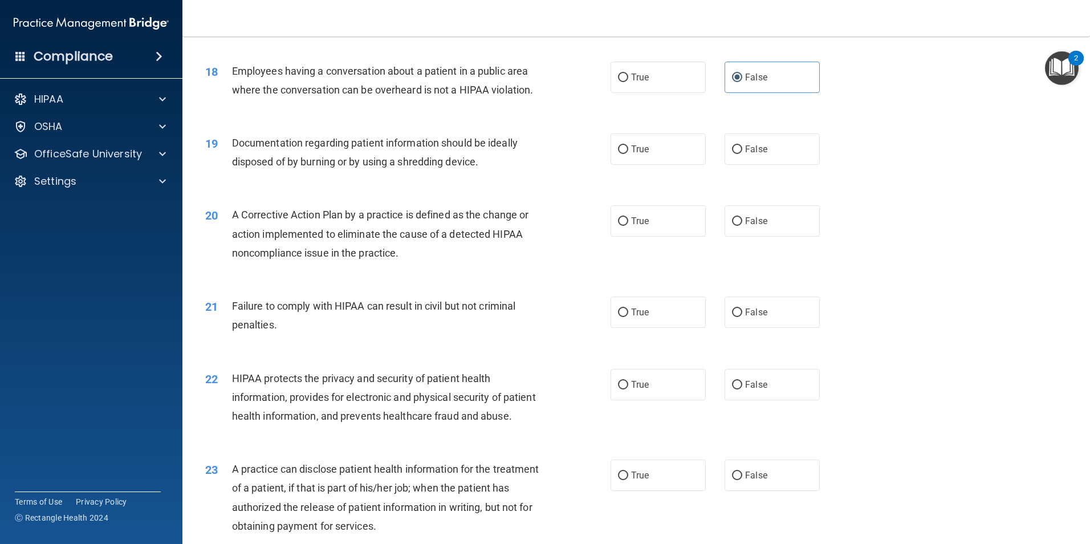
scroll to position [1432, 0]
click at [683, 164] on label "True" at bounding box center [658, 148] width 95 height 31
click at [628, 153] on input "True" at bounding box center [623, 149] width 10 height 9
radio input "true"
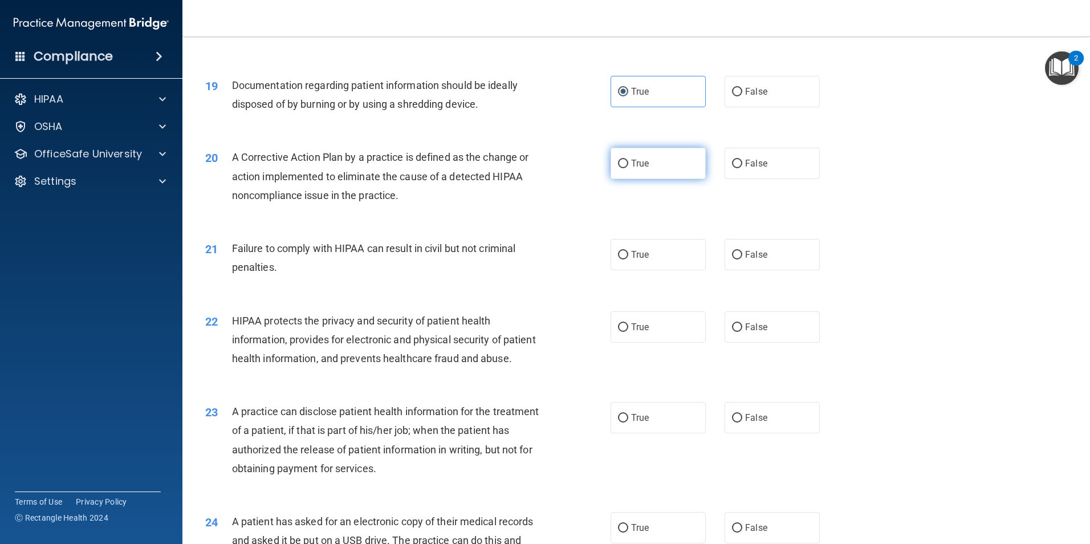
click at [663, 179] on label "True" at bounding box center [658, 163] width 95 height 31
click at [628, 168] on input "True" at bounding box center [623, 164] width 10 height 9
radio input "true"
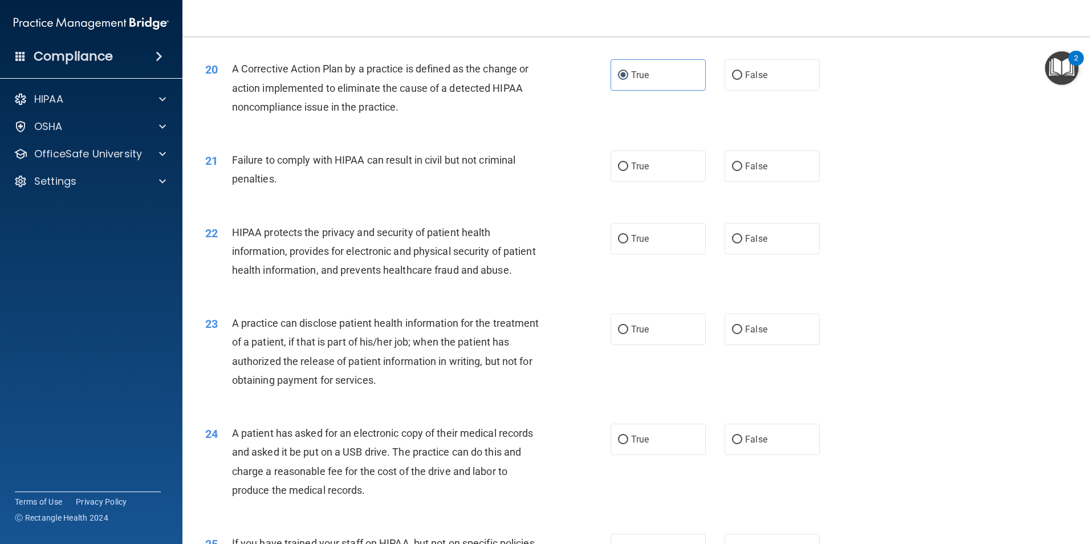
scroll to position [1603, 0]
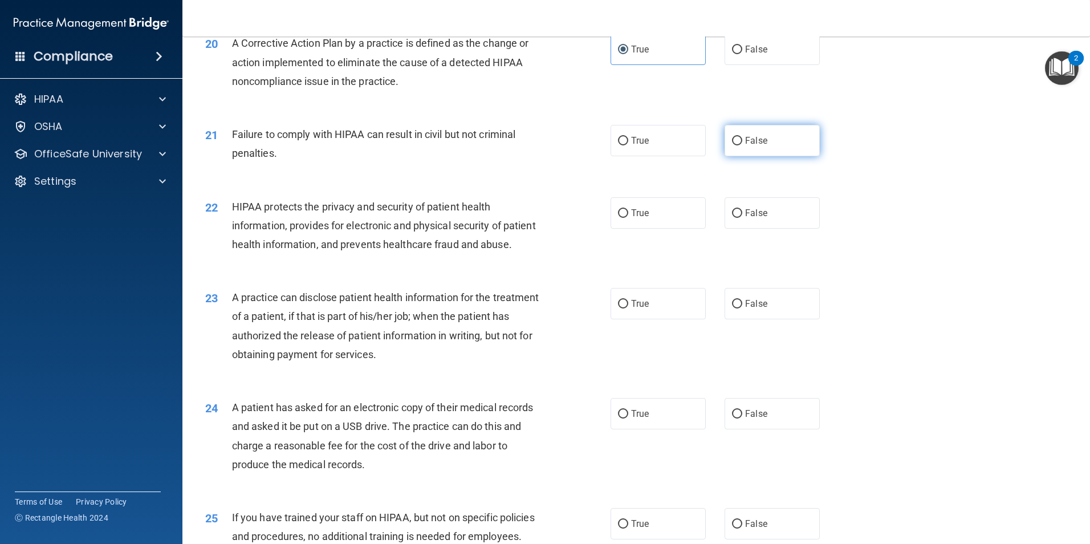
click at [757, 146] on span "False" at bounding box center [756, 140] width 22 height 11
click at [742, 145] on input "False" at bounding box center [737, 141] width 10 height 9
radio input "true"
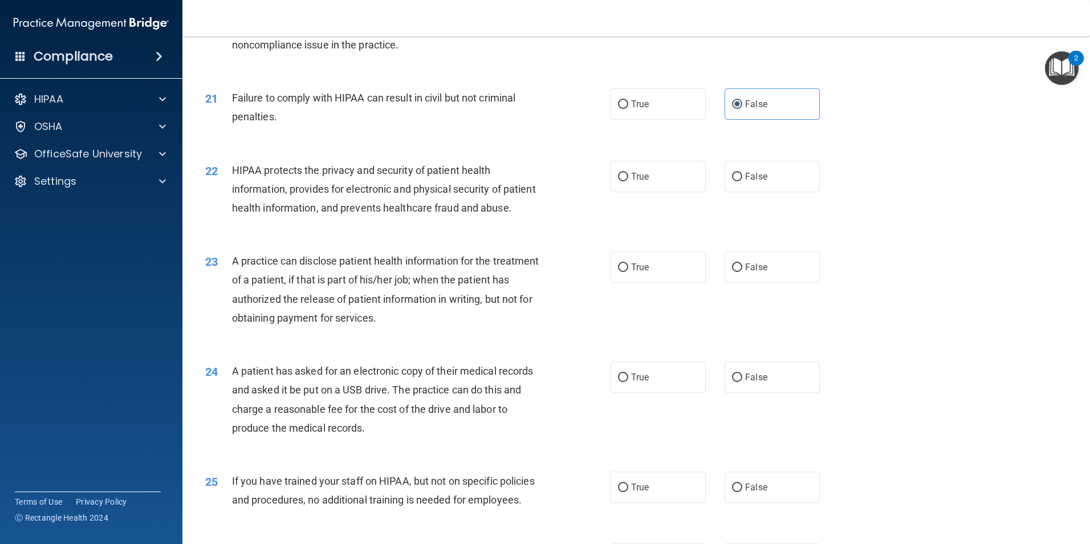
scroll to position [1660, 0]
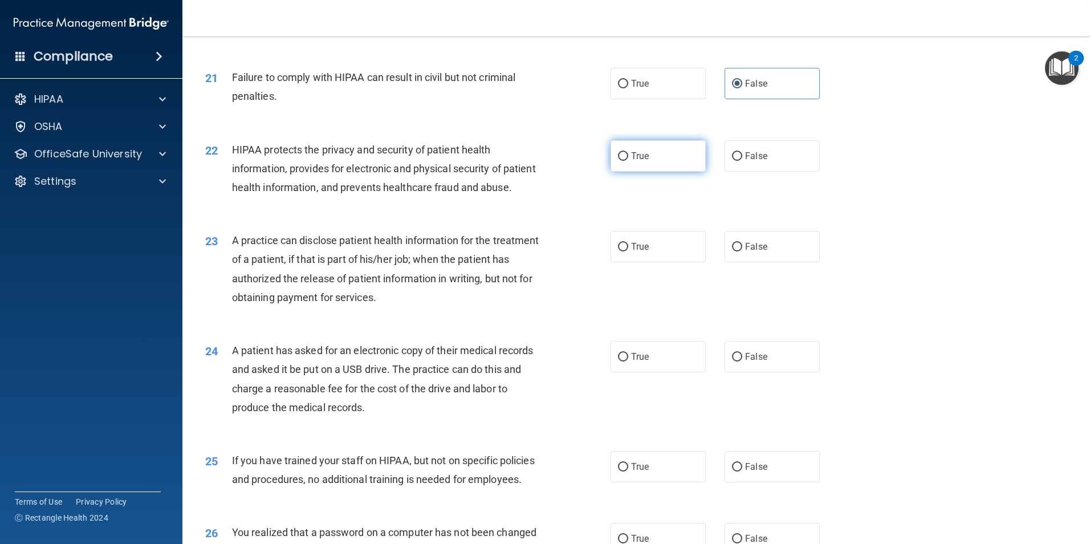
click at [676, 172] on label "True" at bounding box center [658, 155] width 95 height 31
click at [628, 161] on input "True" at bounding box center [623, 156] width 10 height 9
radio input "true"
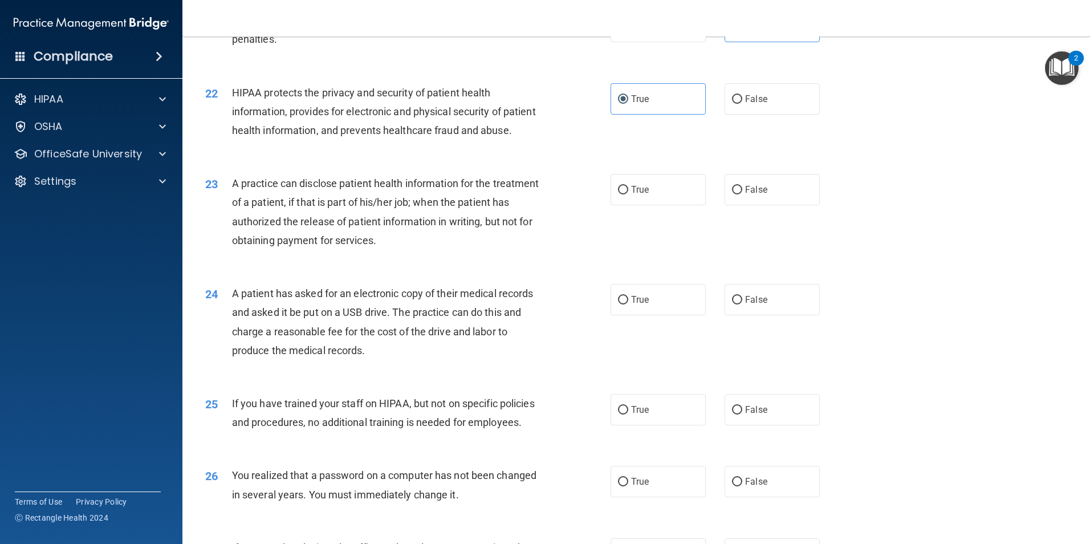
scroll to position [1775, 0]
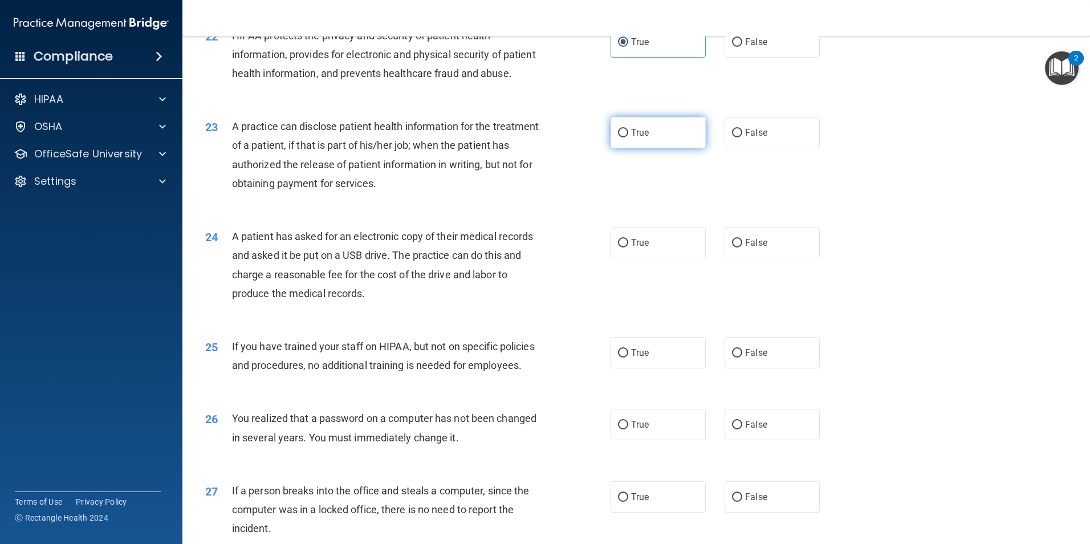
click at [659, 148] on label "True" at bounding box center [658, 132] width 95 height 31
click at [628, 137] on input "True" at bounding box center [623, 133] width 10 height 9
radio input "true"
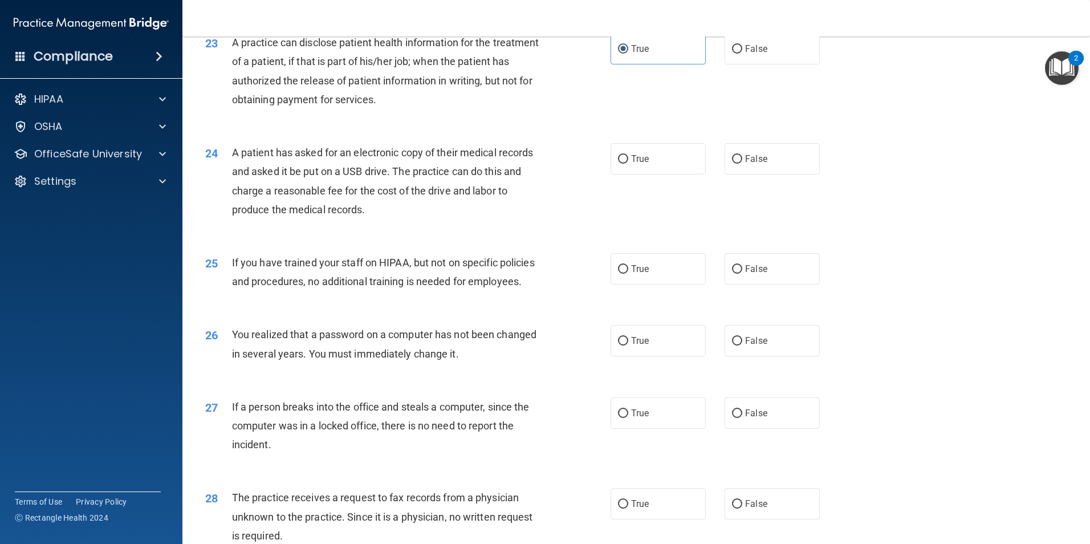
scroll to position [1889, 0]
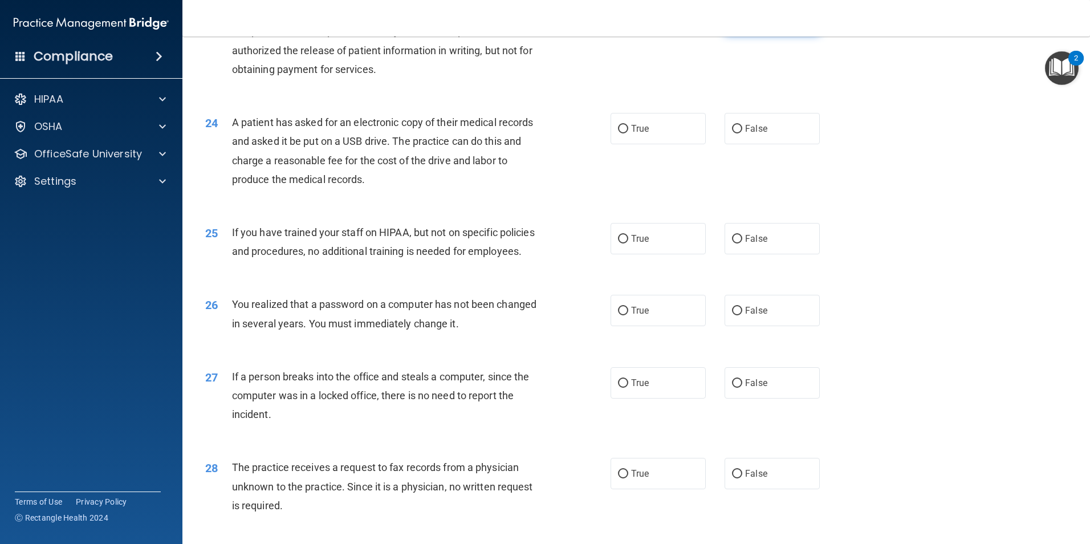
click at [781, 34] on label "False" at bounding box center [772, 18] width 95 height 31
click at [742, 23] on input "False" at bounding box center [737, 19] width 10 height 9
radio input "true"
radio input "false"
click at [774, 254] on label "False" at bounding box center [772, 238] width 95 height 31
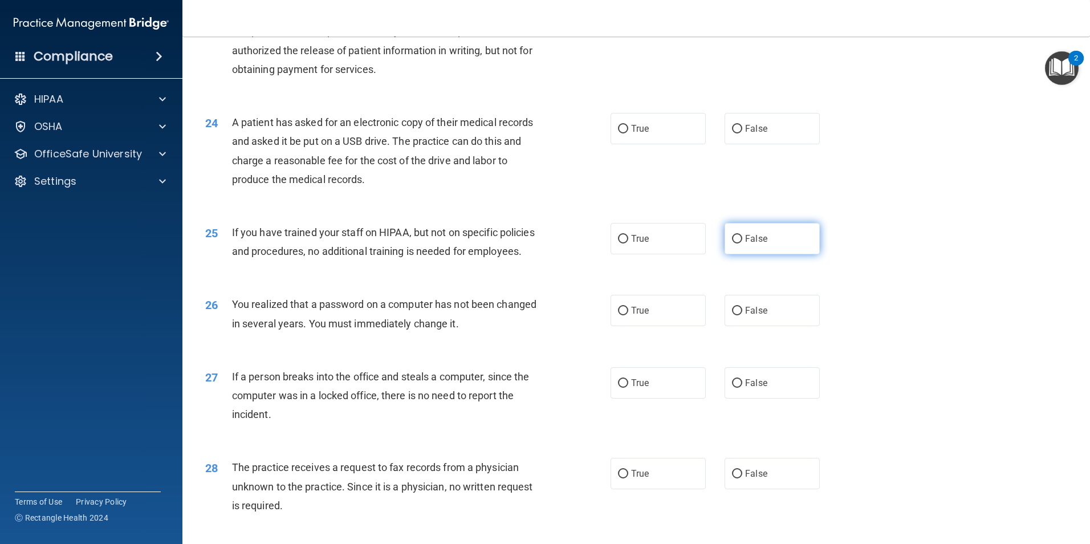
click at [742, 243] on input "False" at bounding box center [737, 239] width 10 height 9
radio input "true"
click at [652, 144] on label "True" at bounding box center [658, 128] width 95 height 31
click at [628, 133] on input "True" at bounding box center [623, 129] width 10 height 9
radio input "true"
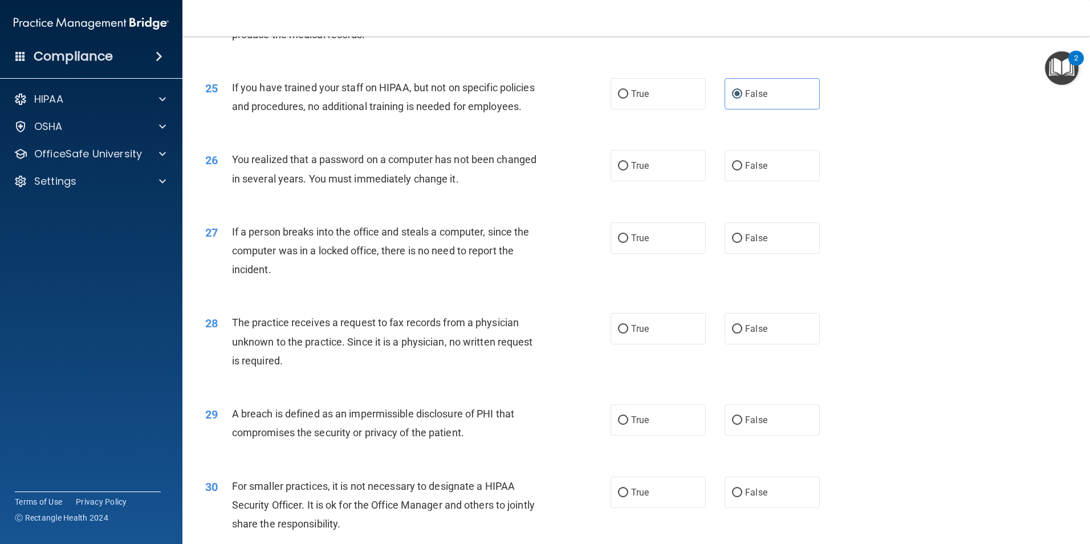
scroll to position [2060, 0]
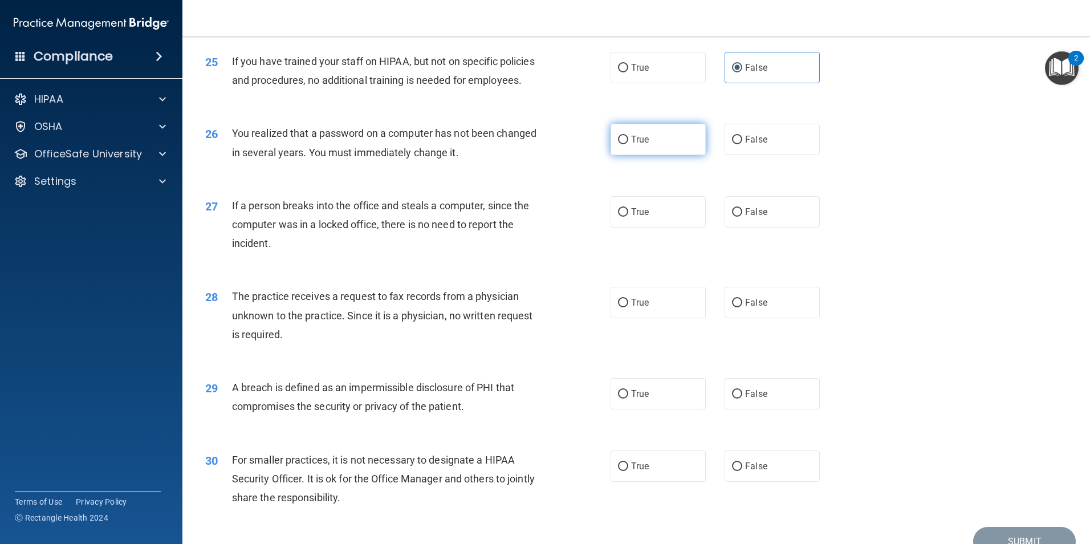
click at [635, 145] on span "True" at bounding box center [640, 139] width 18 height 11
click at [628, 144] on input "True" at bounding box center [623, 140] width 10 height 9
radio input "true"
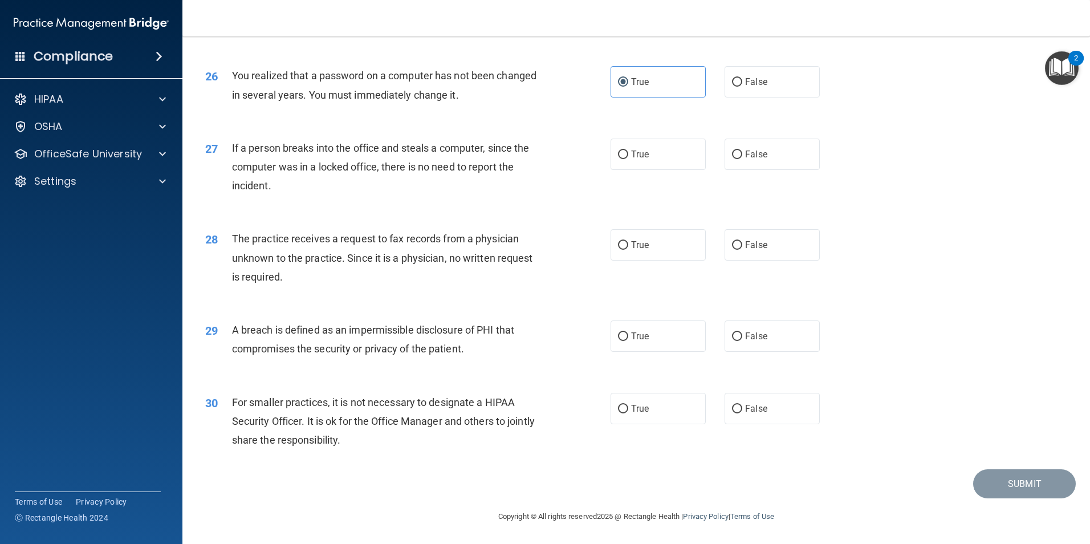
scroll to position [2174, 0]
click at [761, 152] on span "False" at bounding box center [756, 154] width 22 height 11
click at [742, 152] on input "False" at bounding box center [737, 155] width 10 height 9
radio input "true"
click at [756, 409] on span "False" at bounding box center [756, 408] width 22 height 11
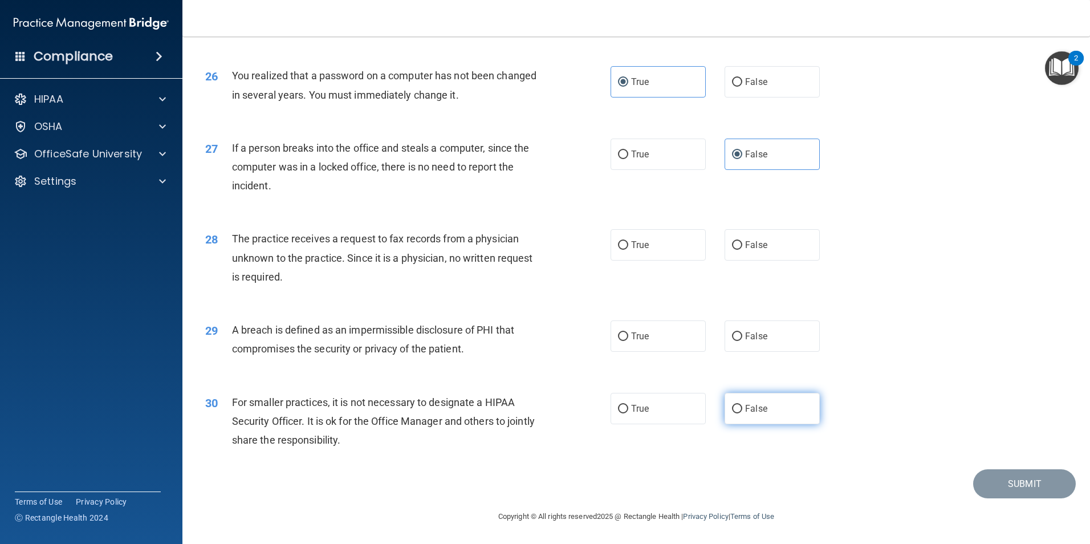
click at [742, 409] on input "False" at bounding box center [737, 409] width 10 height 9
radio input "true"
click at [633, 341] on span "True" at bounding box center [640, 336] width 18 height 11
click at [628, 341] on input "True" at bounding box center [623, 336] width 10 height 9
radio input "true"
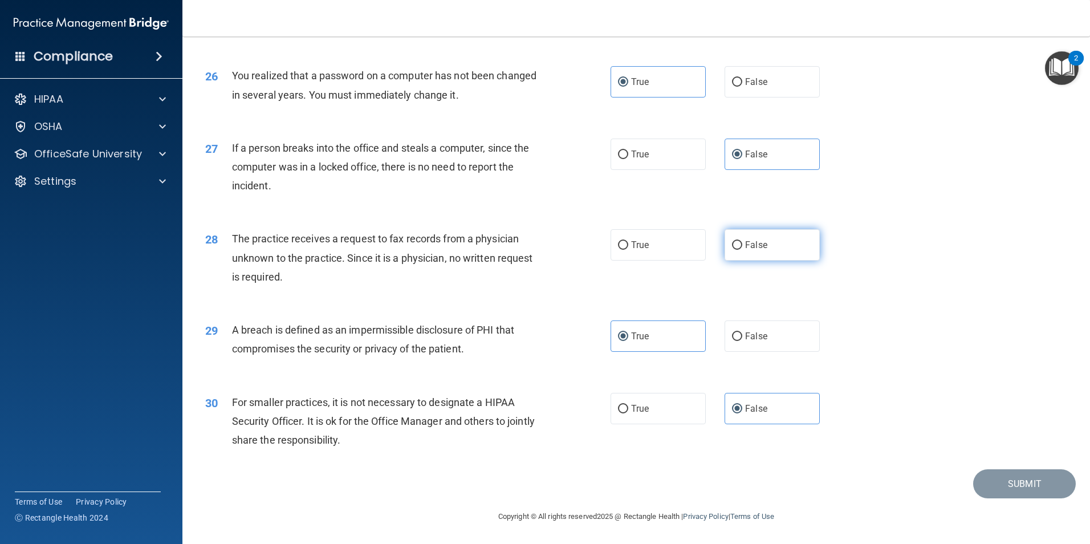
click at [745, 248] on span "False" at bounding box center [756, 244] width 22 height 11
click at [740, 248] on input "False" at bounding box center [737, 245] width 10 height 9
radio input "true"
click at [1016, 493] on button "Submit" at bounding box center [1024, 483] width 103 height 29
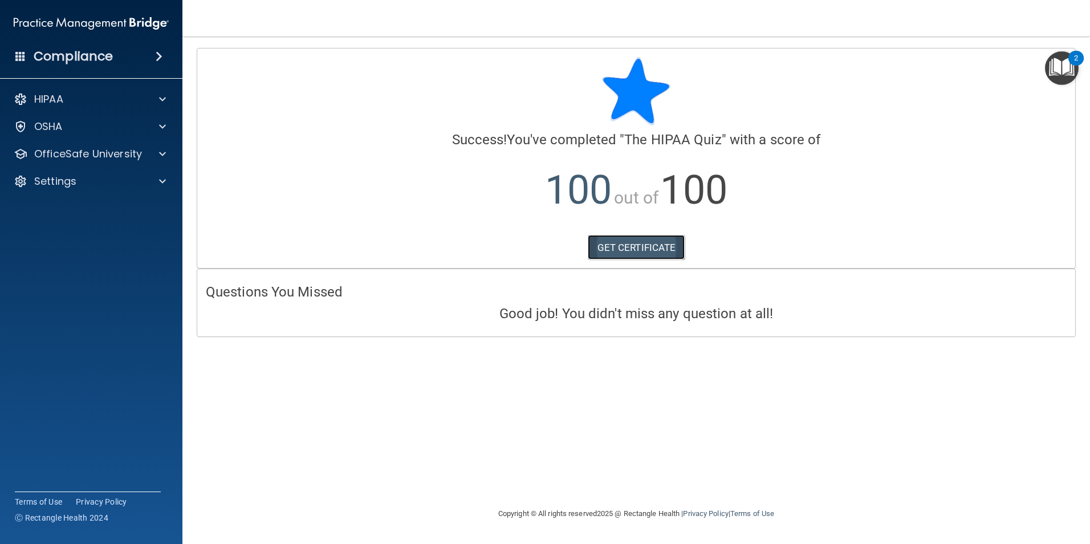
click at [631, 251] on link "GET CERTIFICATE" at bounding box center [637, 247] width 98 height 25
click at [1065, 67] on img "Open Resource Center, 2 new notifications" at bounding box center [1062, 68] width 34 height 34
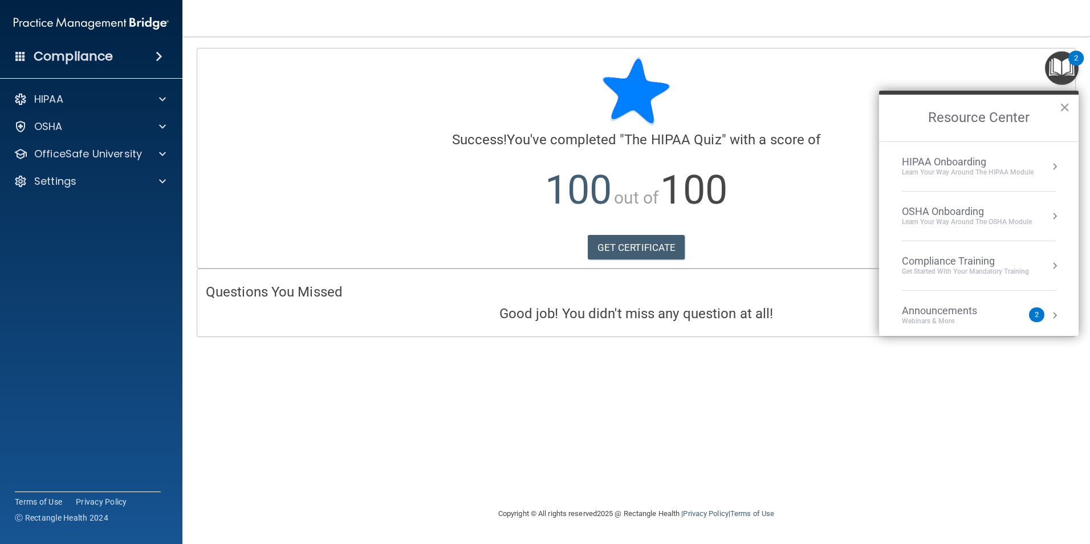
click at [983, 177] on div "Learn Your Way around the HIPAA module" at bounding box center [968, 173] width 132 height 10
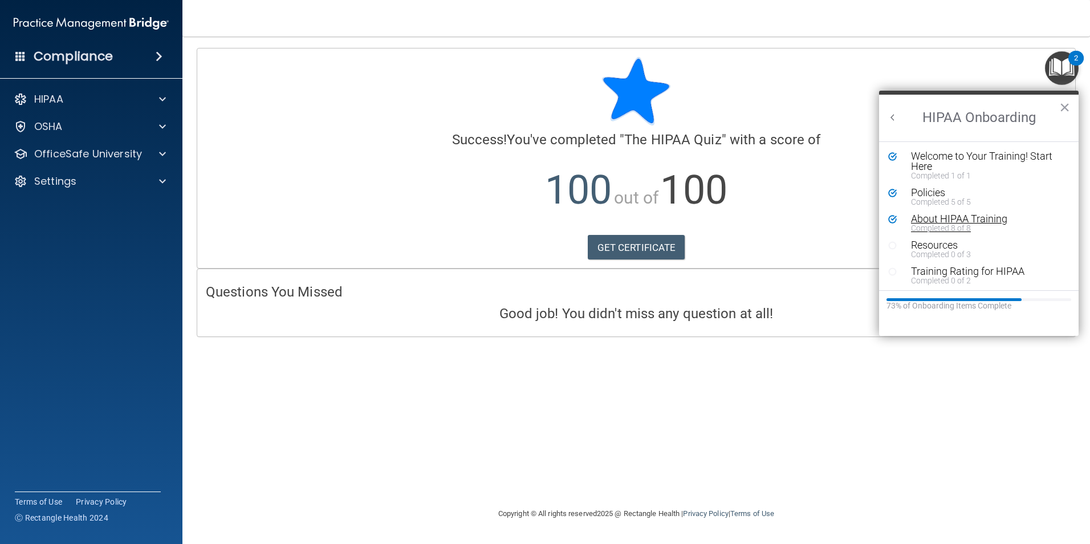
scroll to position [2, 0]
click at [1065, 107] on button "×" at bounding box center [1064, 107] width 11 height 18
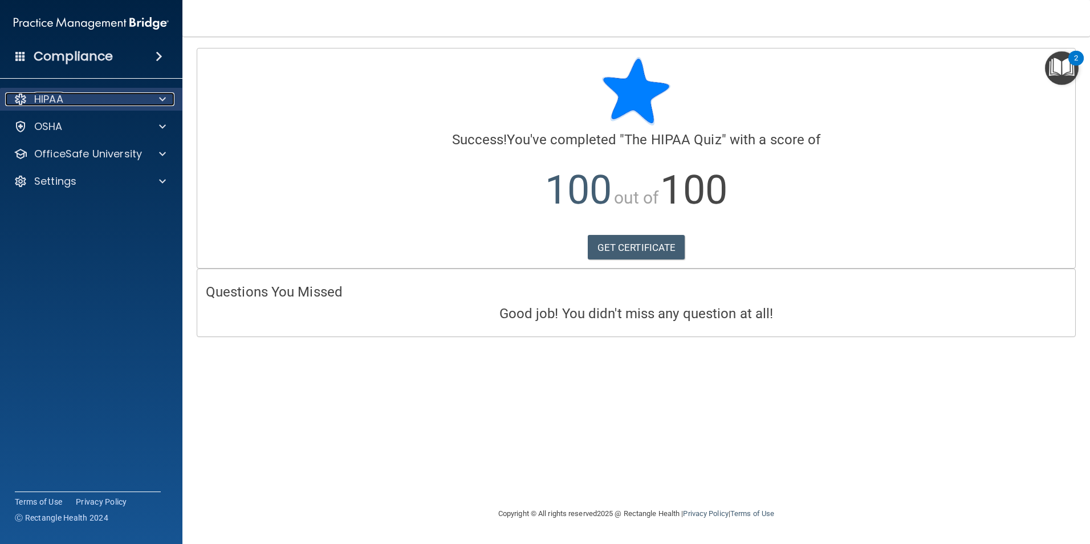
click at [133, 104] on div "HIPAA" at bounding box center [75, 99] width 141 height 14
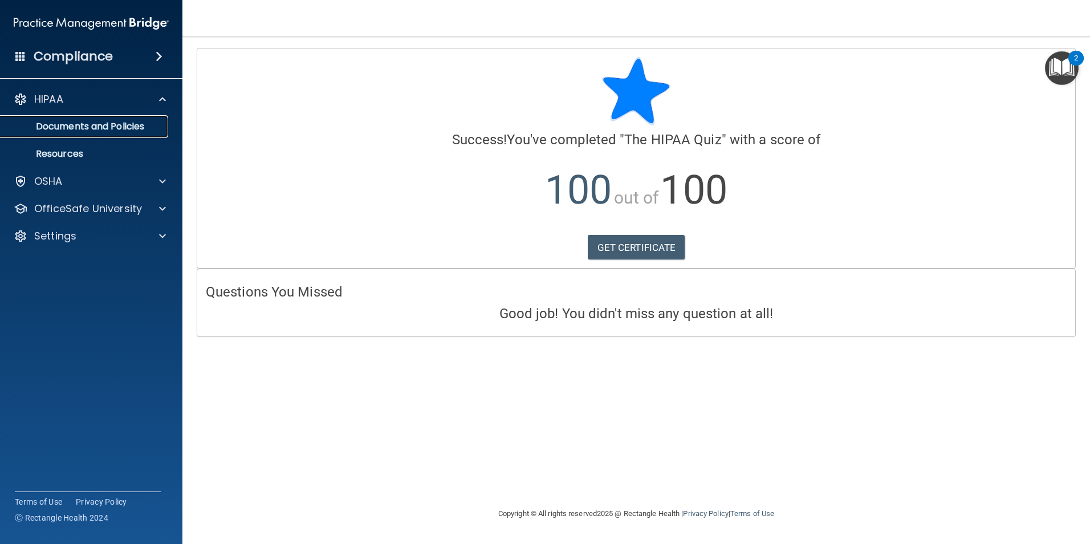
click at [93, 124] on p "Documents and Policies" at bounding box center [85, 126] width 156 height 11
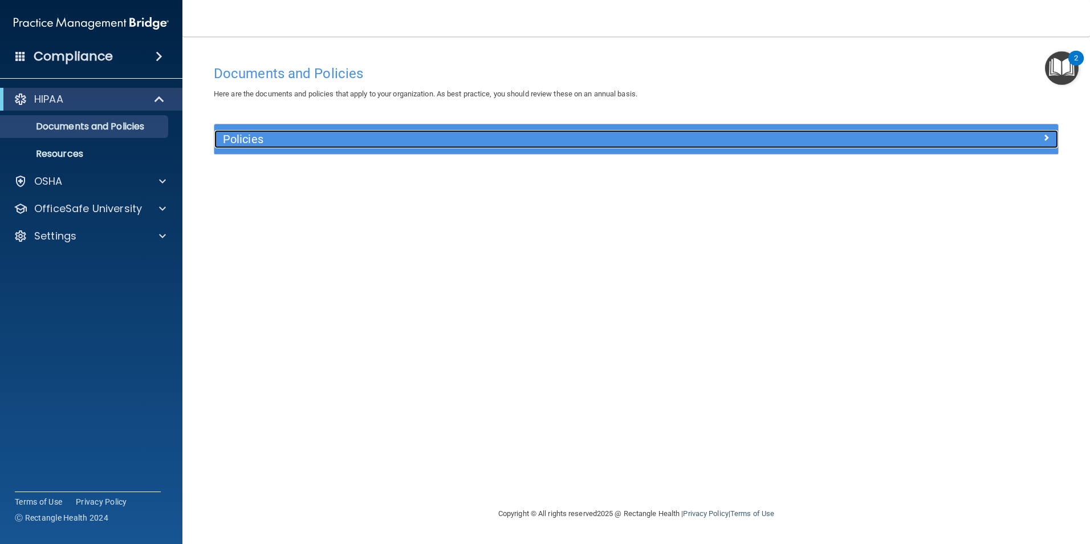
click at [1047, 130] on div at bounding box center [952, 137] width 211 height 14
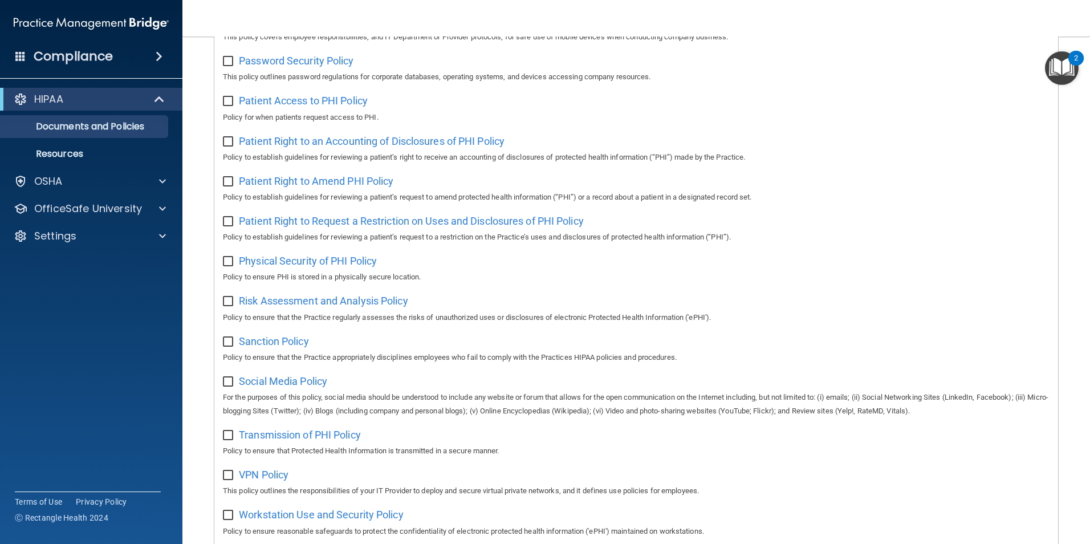
scroll to position [600, 0]
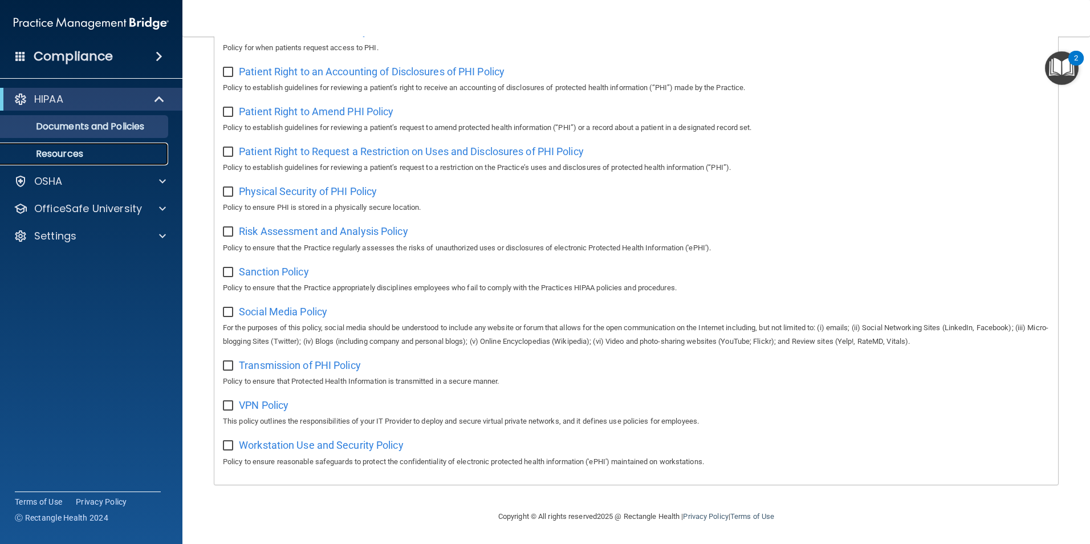
click at [67, 155] on p "Resources" at bounding box center [85, 153] width 156 height 11
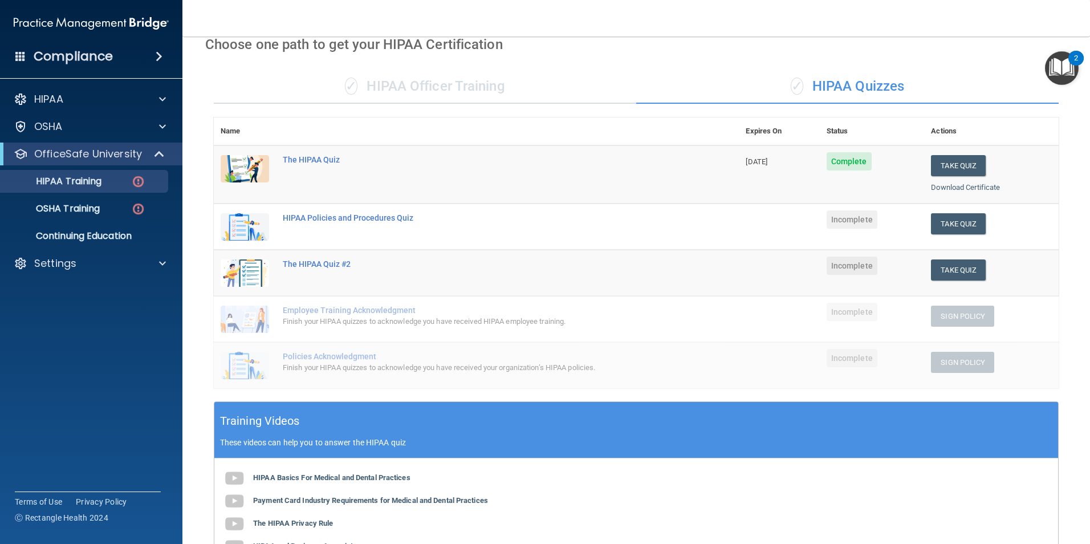
scroll to position [39, 0]
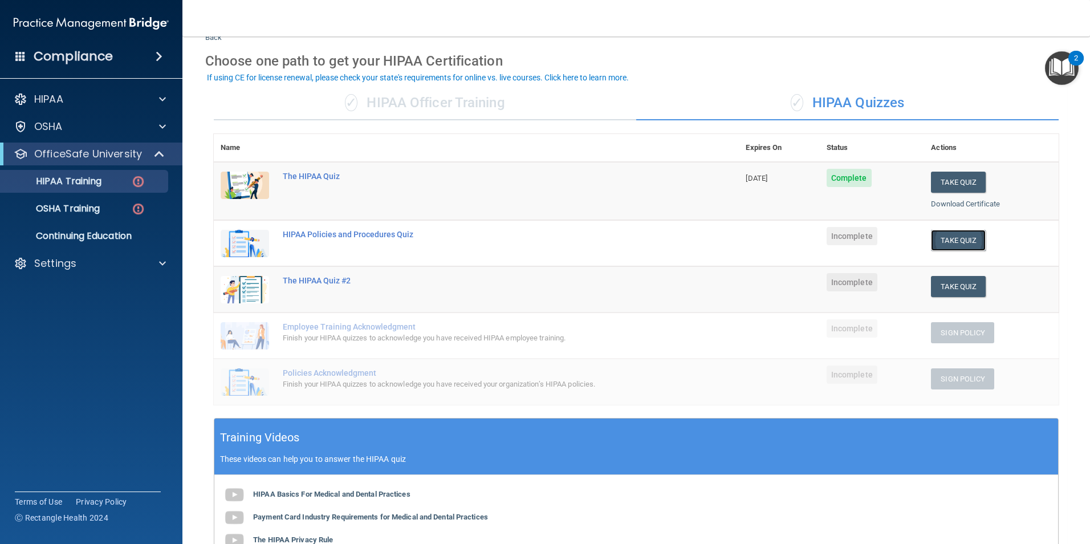
click at [962, 243] on button "Take Quiz" at bounding box center [958, 240] width 55 height 21
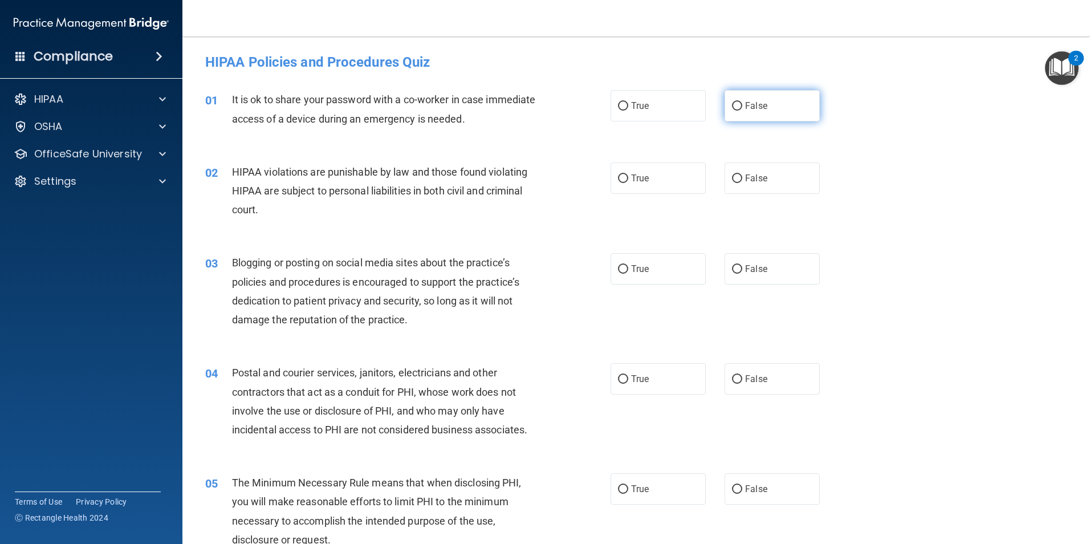
click at [752, 109] on span "False" at bounding box center [756, 105] width 22 height 11
click at [742, 109] on input "False" at bounding box center [737, 106] width 10 height 9
radio input "true"
click at [654, 177] on label "True" at bounding box center [658, 178] width 95 height 31
click at [628, 177] on input "True" at bounding box center [623, 178] width 10 height 9
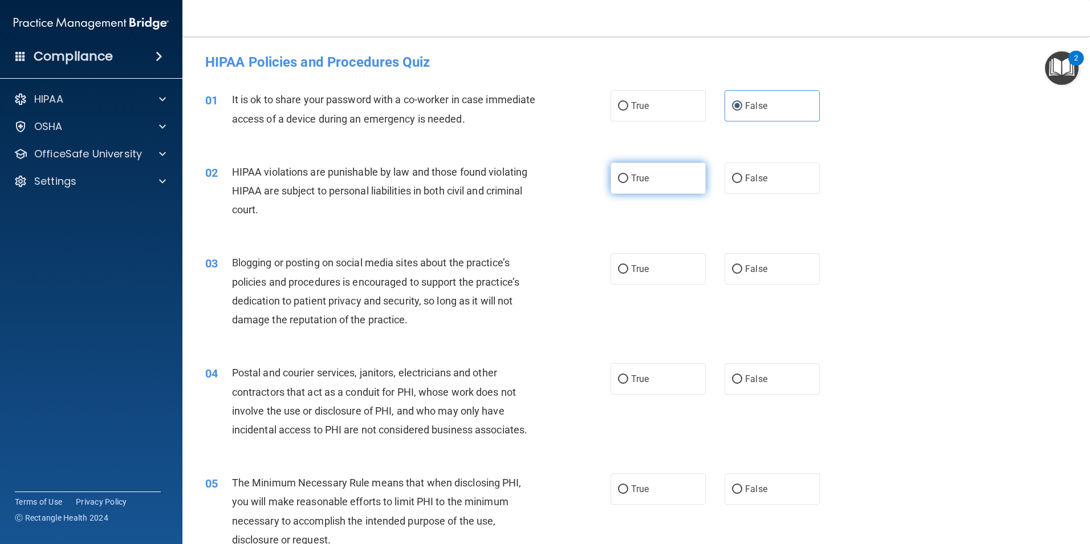
radio input "true"
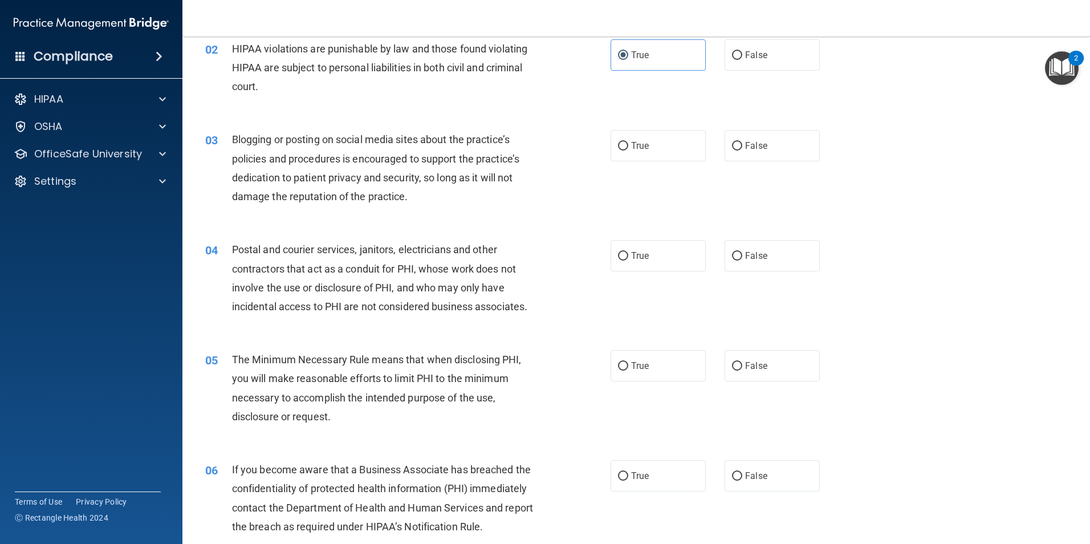
scroll to position [152, 0]
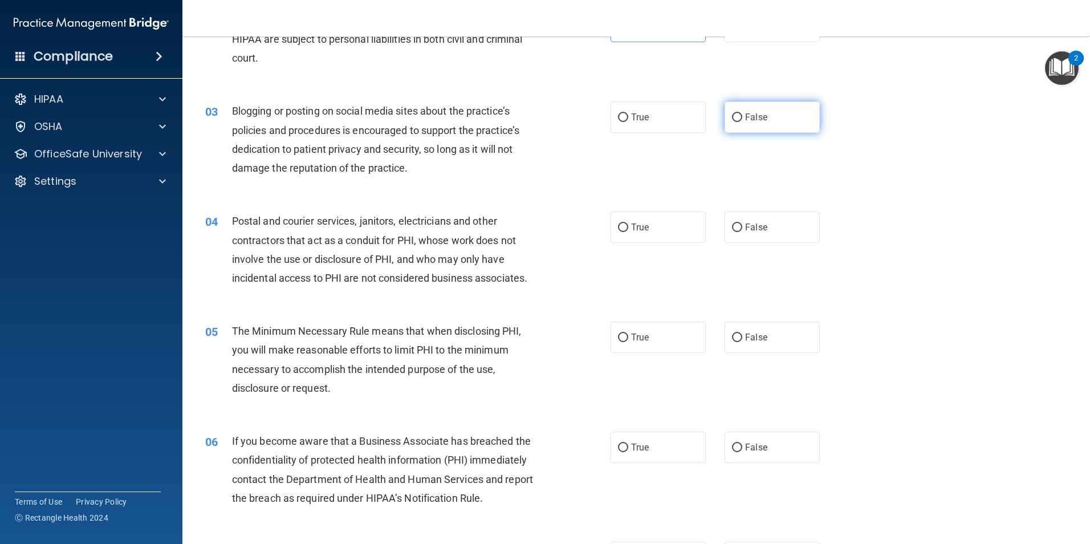
click at [770, 124] on label "False" at bounding box center [772, 116] width 95 height 31
click at [742, 122] on input "False" at bounding box center [737, 117] width 10 height 9
radio input "true"
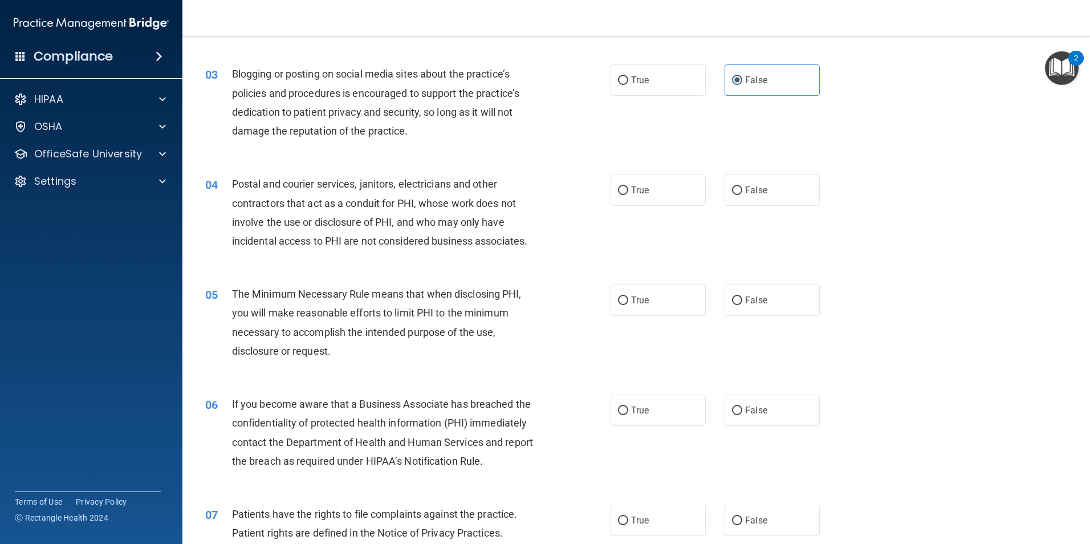
scroll to position [209, 0]
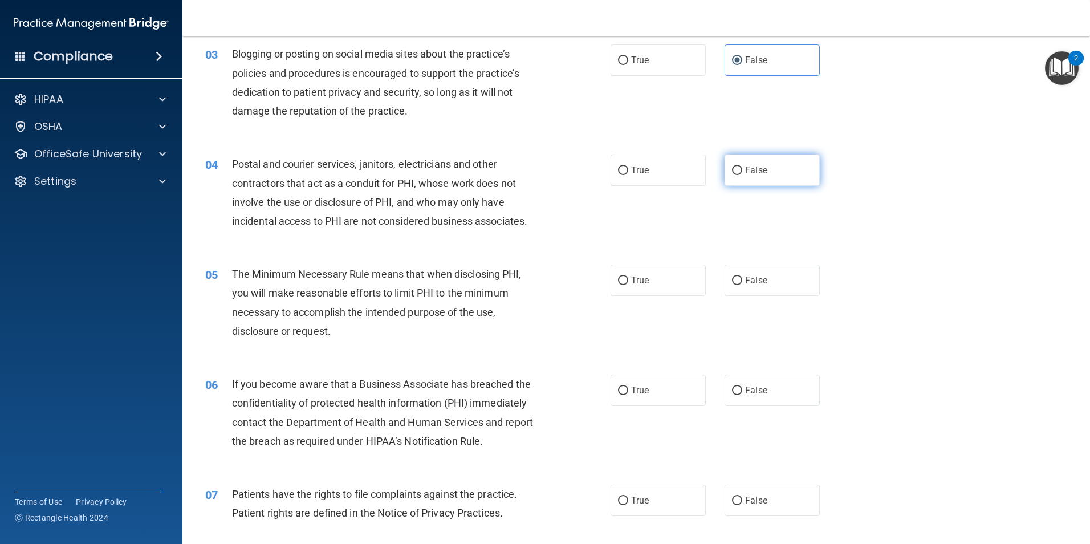
click at [767, 174] on label "False" at bounding box center [772, 170] width 95 height 31
click at [742, 174] on input "False" at bounding box center [737, 171] width 10 height 9
radio input "true"
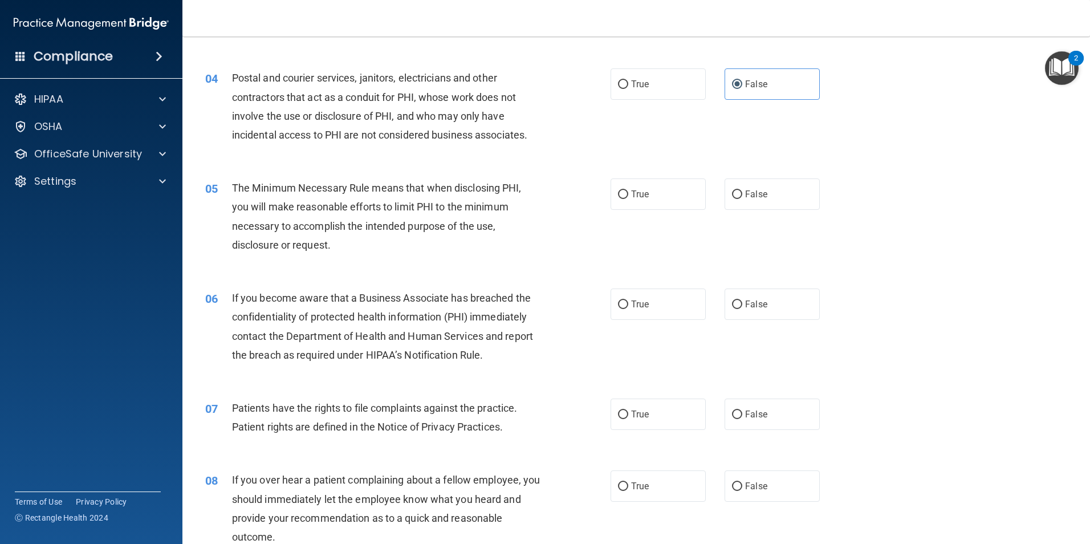
scroll to position [323, 0]
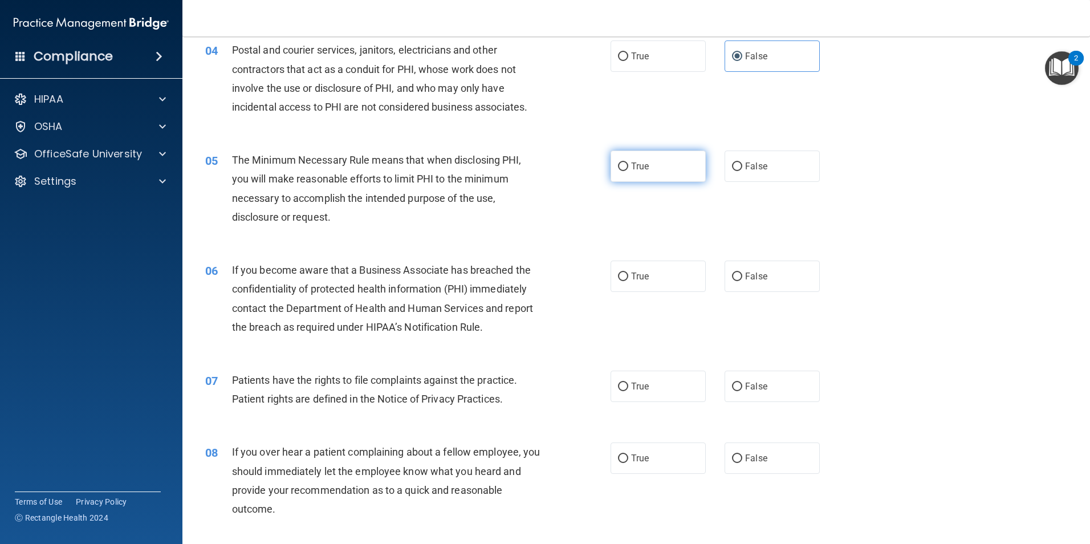
click at [663, 168] on label "True" at bounding box center [658, 166] width 95 height 31
click at [628, 168] on input "True" at bounding box center [623, 167] width 10 height 9
radio input "true"
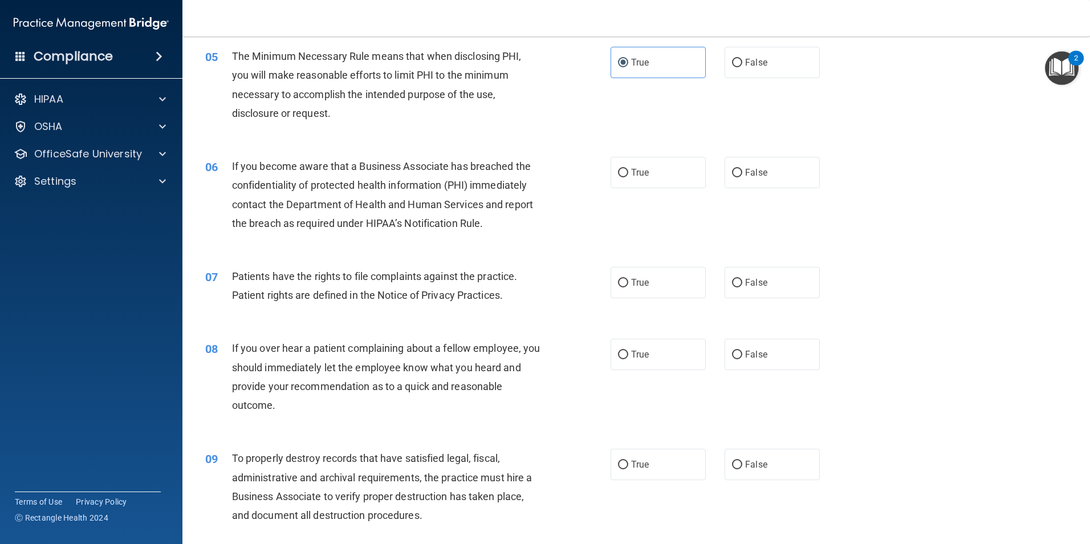
scroll to position [437, 0]
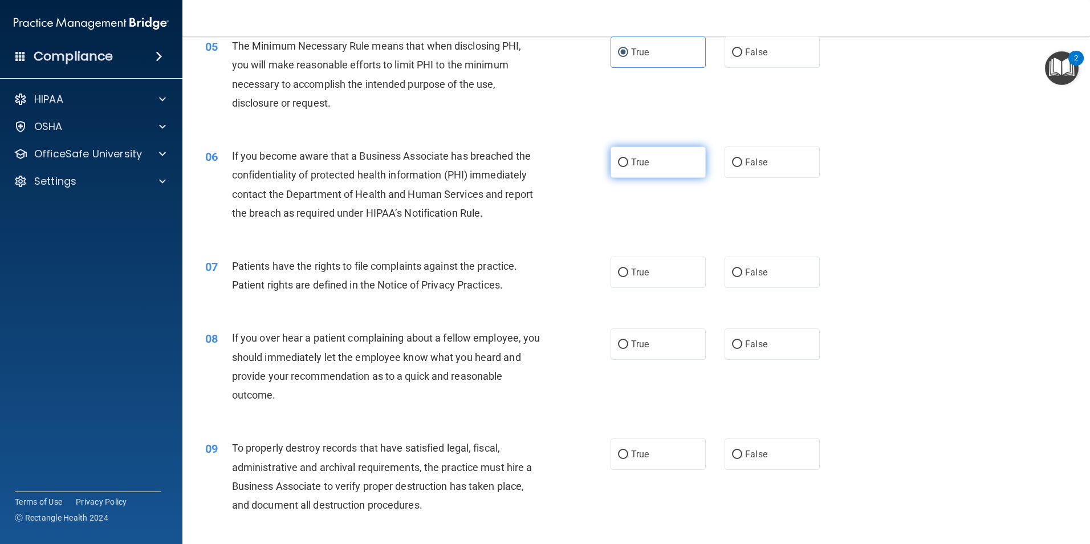
click at [638, 166] on span "True" at bounding box center [640, 162] width 18 height 11
click at [628, 166] on input "True" at bounding box center [623, 163] width 10 height 9
radio input "true"
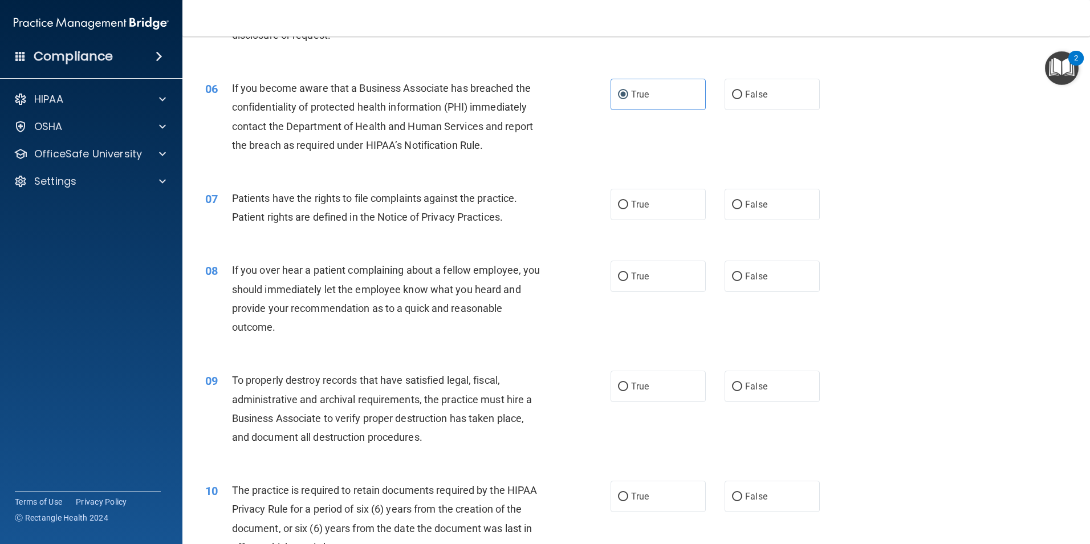
scroll to position [551, 0]
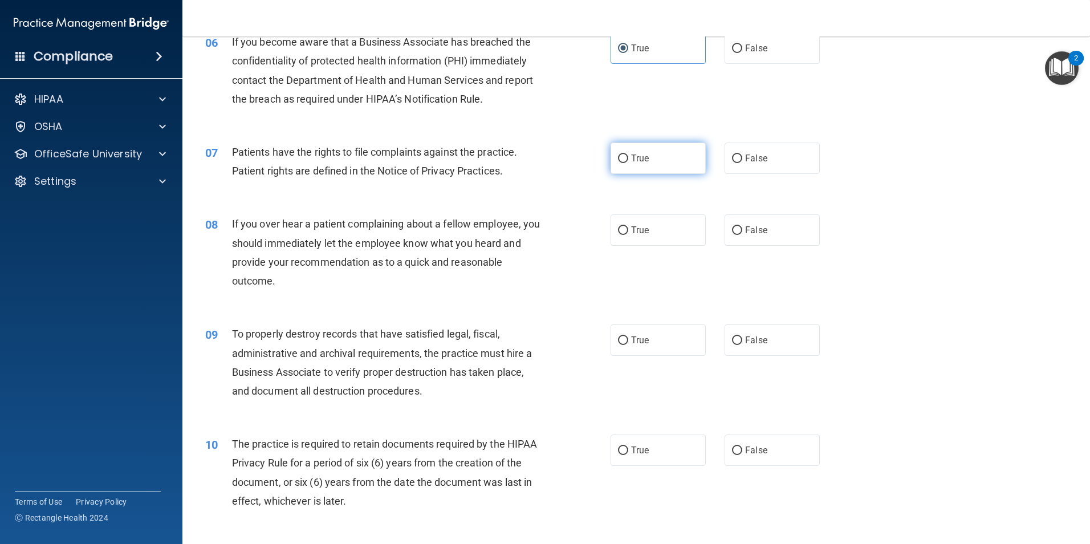
click at [639, 162] on span "True" at bounding box center [640, 158] width 18 height 11
click at [628, 162] on input "True" at bounding box center [623, 159] width 10 height 9
radio input "true"
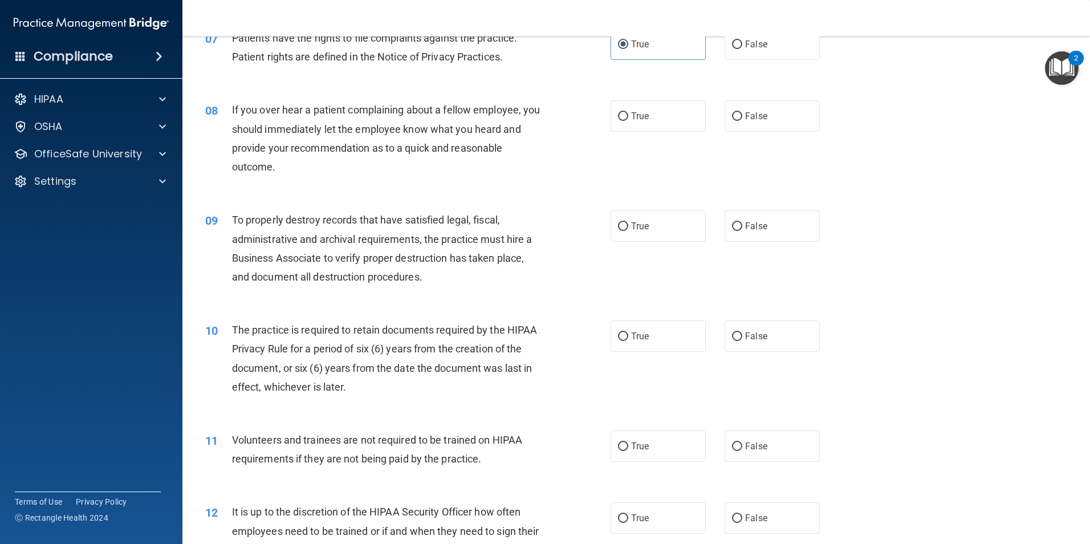
scroll to position [608, 0]
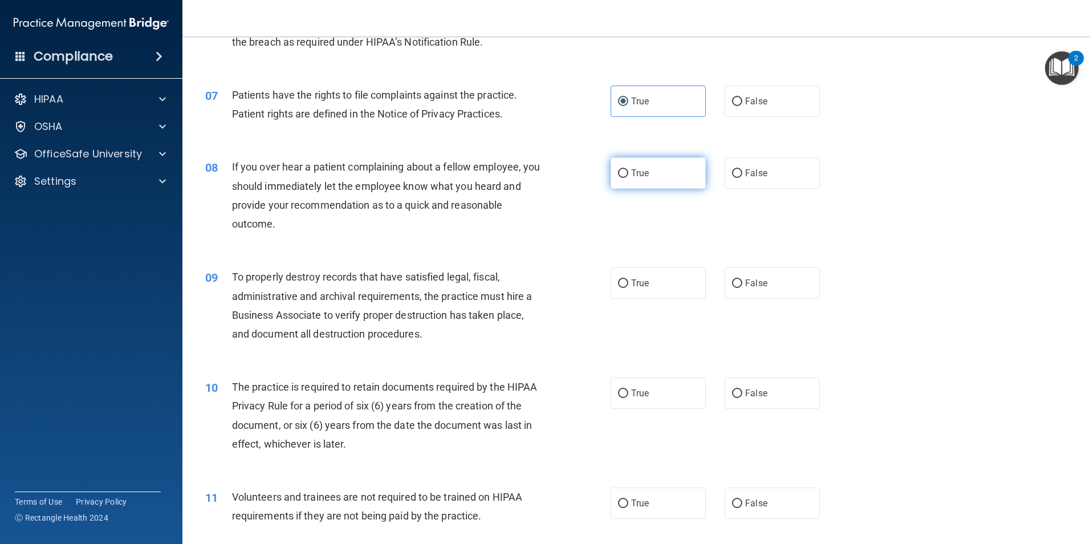
click at [650, 181] on label "True" at bounding box center [658, 172] width 95 height 31
click at [628, 178] on input "True" at bounding box center [623, 173] width 10 height 9
radio input "true"
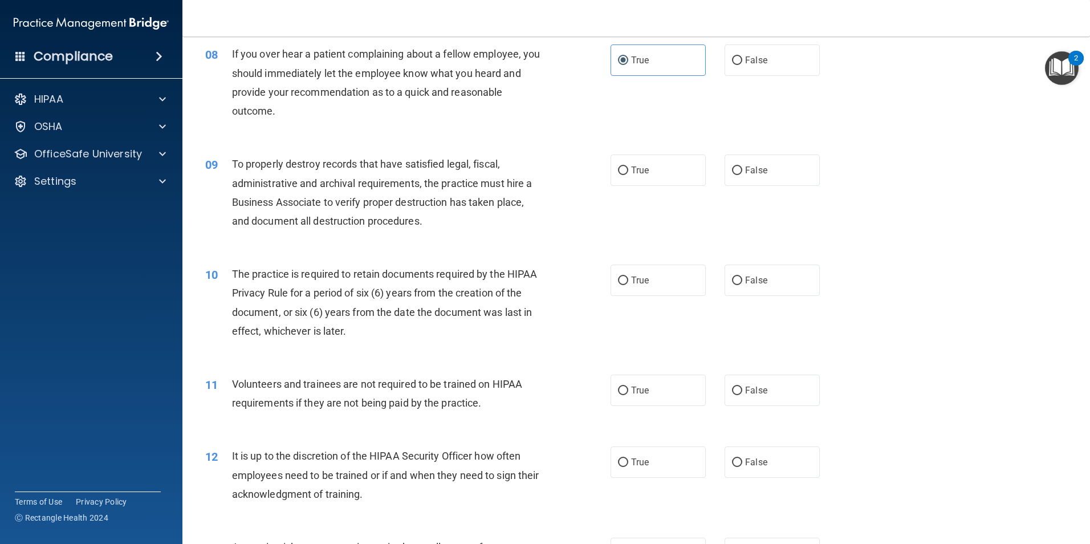
scroll to position [722, 0]
click at [745, 168] on span "False" at bounding box center [756, 169] width 22 height 11
click at [742, 168] on input "False" at bounding box center [737, 169] width 10 height 9
radio input "true"
click at [745, 280] on span "False" at bounding box center [756, 279] width 22 height 11
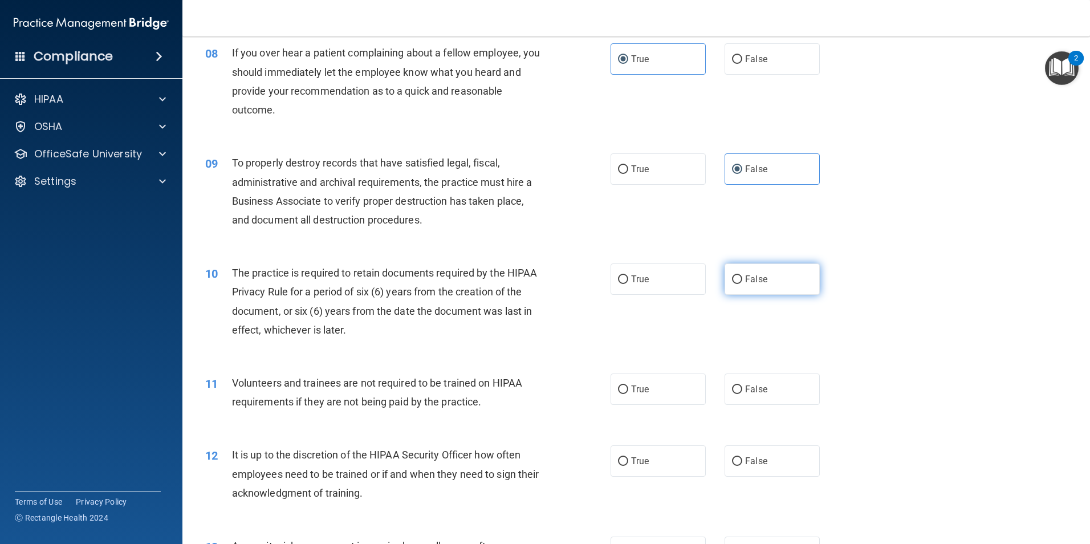
click at [742, 280] on input "False" at bounding box center [737, 279] width 10 height 9
radio input "true"
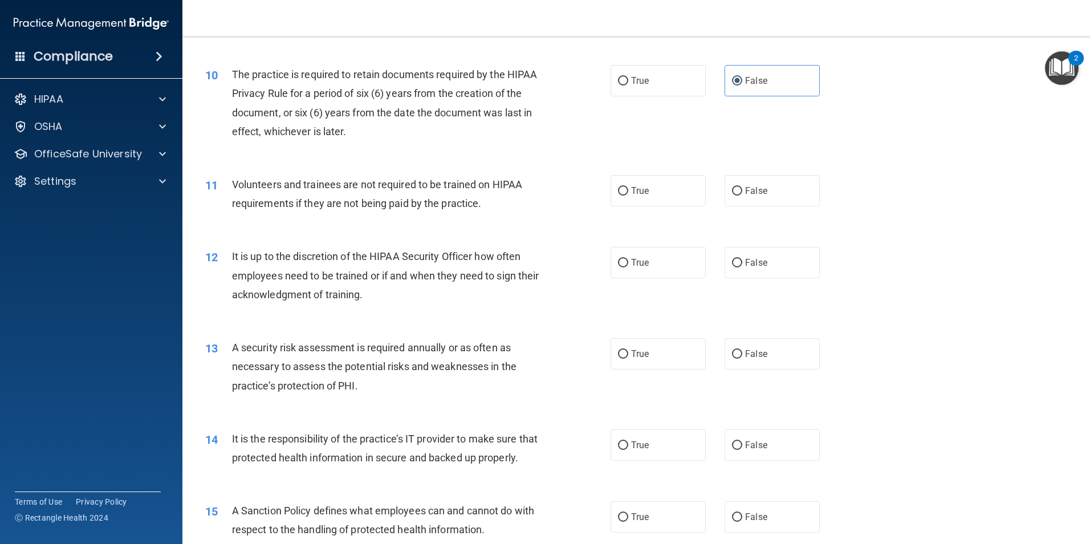
scroll to position [893, 0]
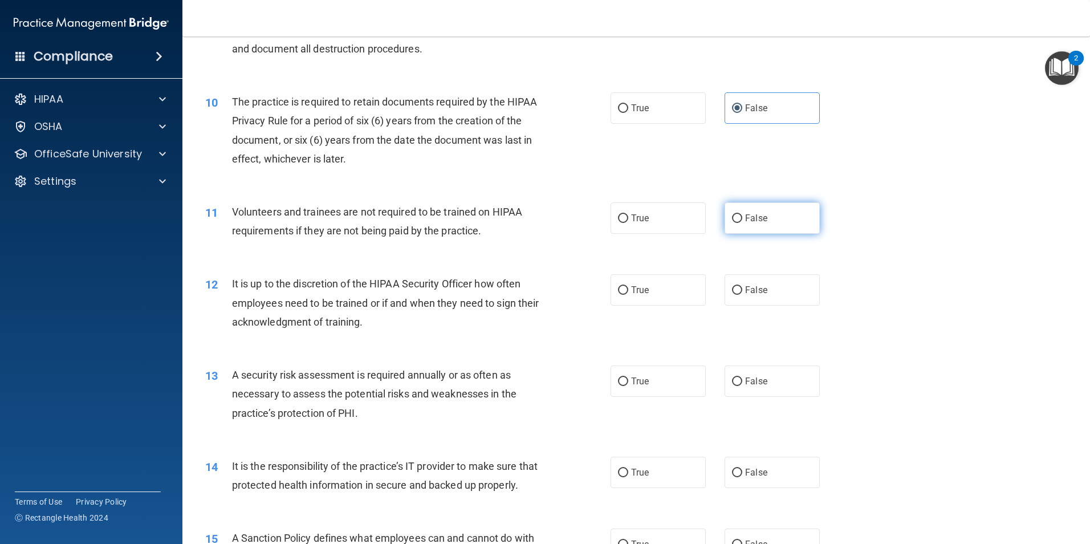
click at [754, 222] on span "False" at bounding box center [756, 218] width 22 height 11
click at [742, 222] on input "False" at bounding box center [737, 218] width 10 height 9
radio input "true"
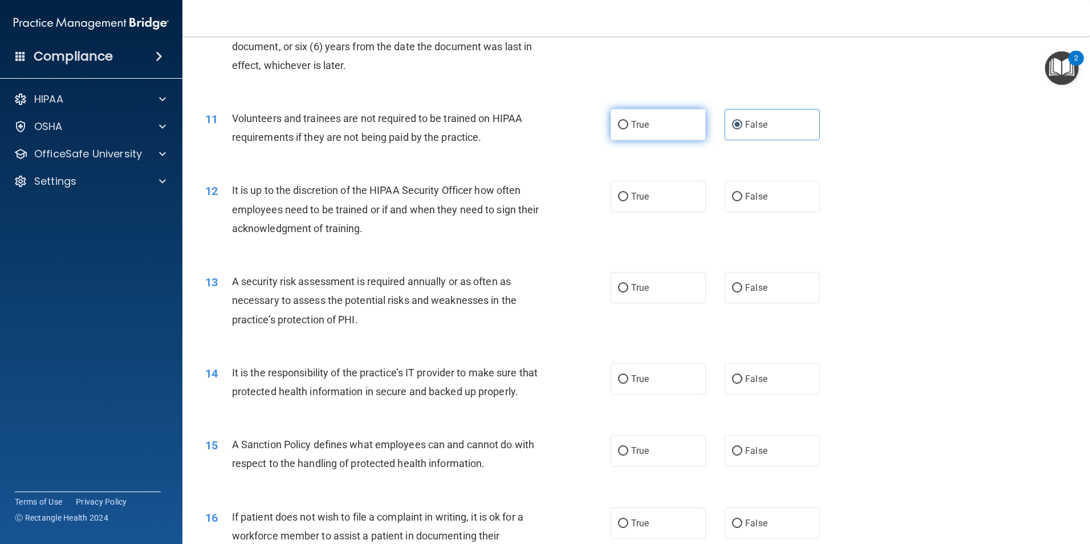
scroll to position [1007, 0]
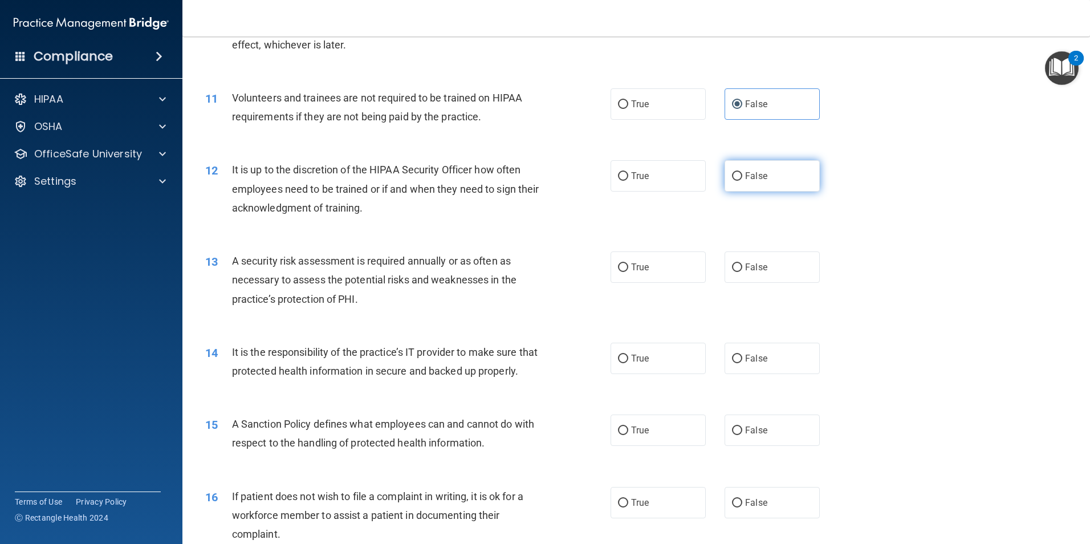
click at [760, 178] on span "False" at bounding box center [756, 175] width 22 height 11
click at [742, 178] on input "False" at bounding box center [737, 176] width 10 height 9
radio input "true"
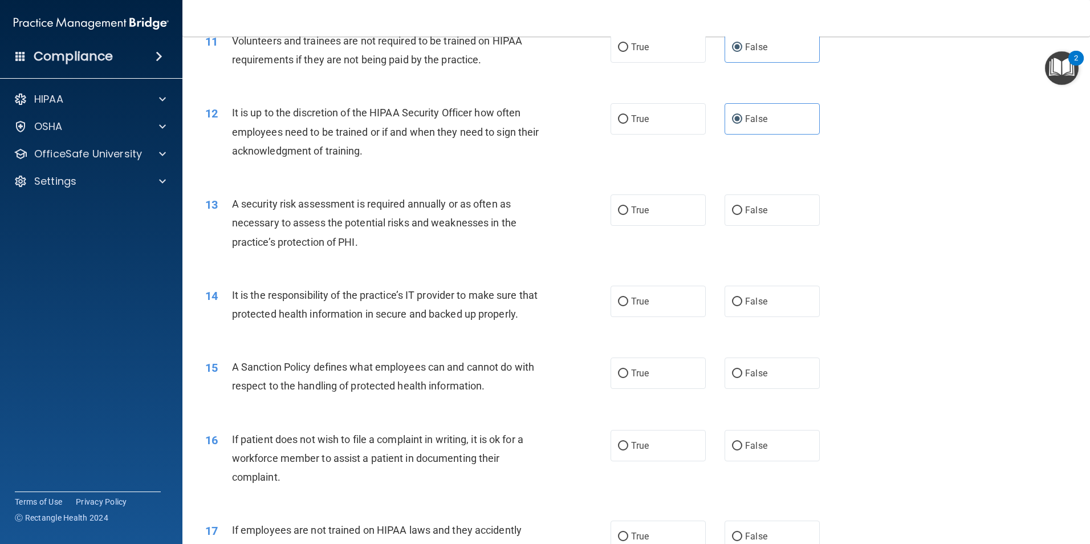
scroll to position [1121, 0]
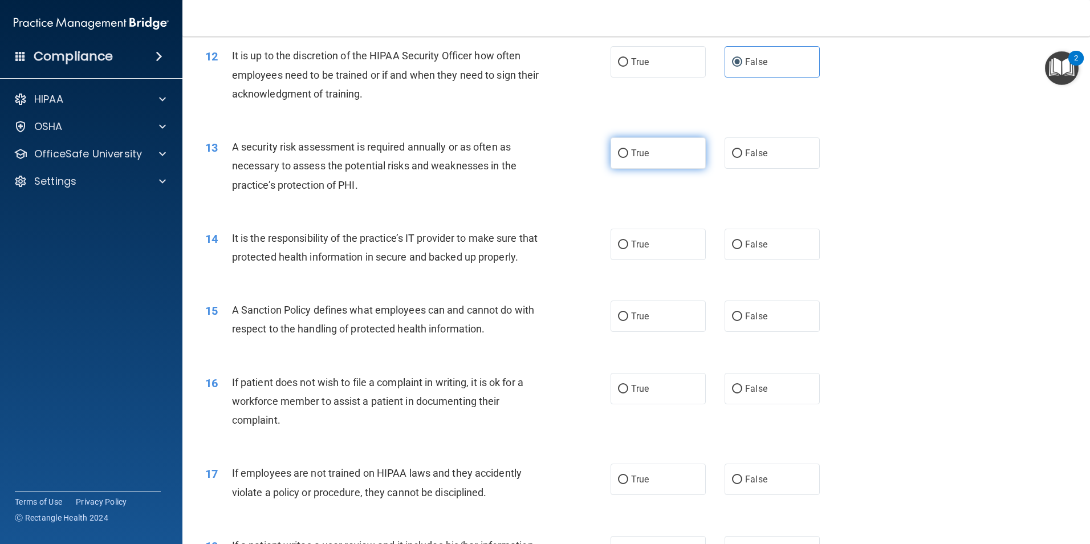
click at [687, 150] on label "True" at bounding box center [658, 152] width 95 height 31
click at [628, 150] on input "True" at bounding box center [623, 153] width 10 height 9
radio input "true"
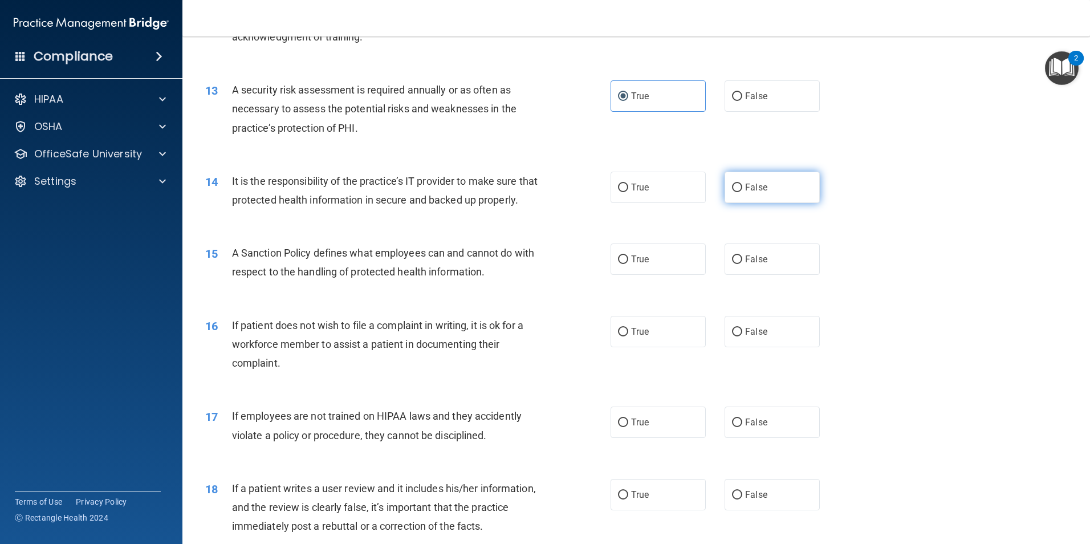
click at [725, 189] on label "False" at bounding box center [772, 187] width 95 height 31
click at [732, 189] on input "False" at bounding box center [737, 188] width 10 height 9
radio input "true"
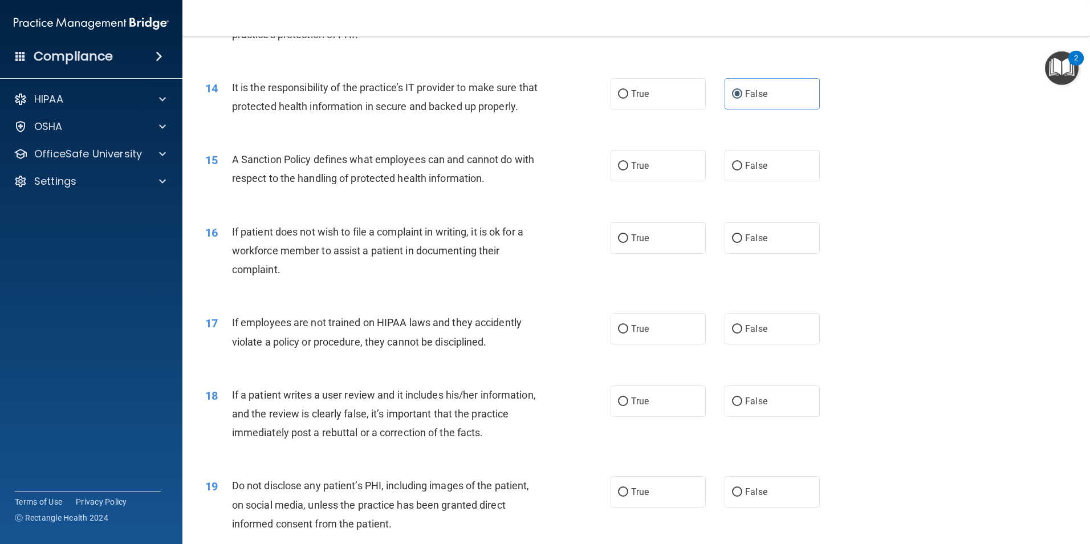
scroll to position [1292, 0]
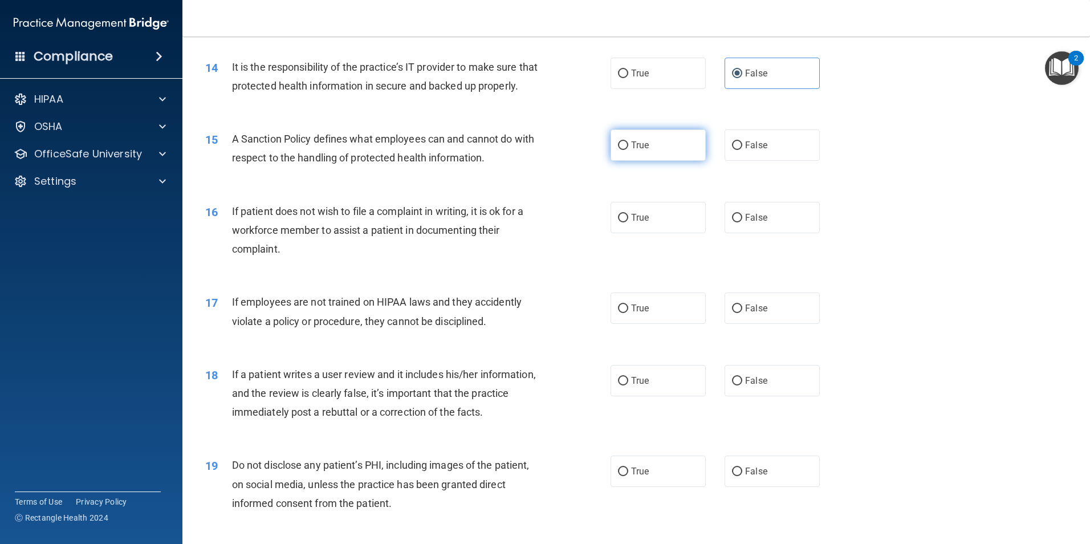
click at [674, 161] on label "True" at bounding box center [658, 144] width 95 height 31
click at [628, 150] on input "True" at bounding box center [623, 145] width 10 height 9
radio input "true"
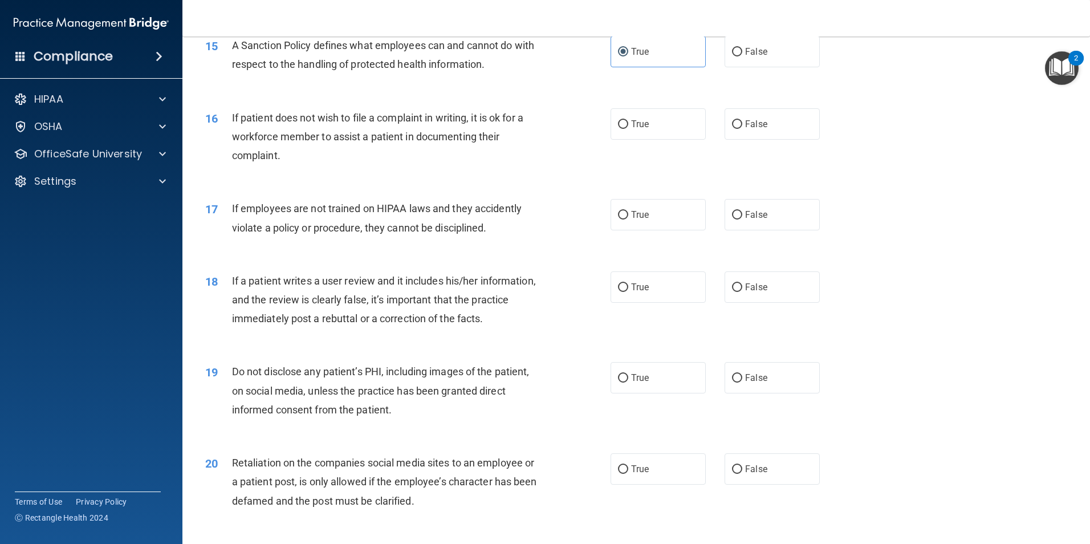
scroll to position [1406, 0]
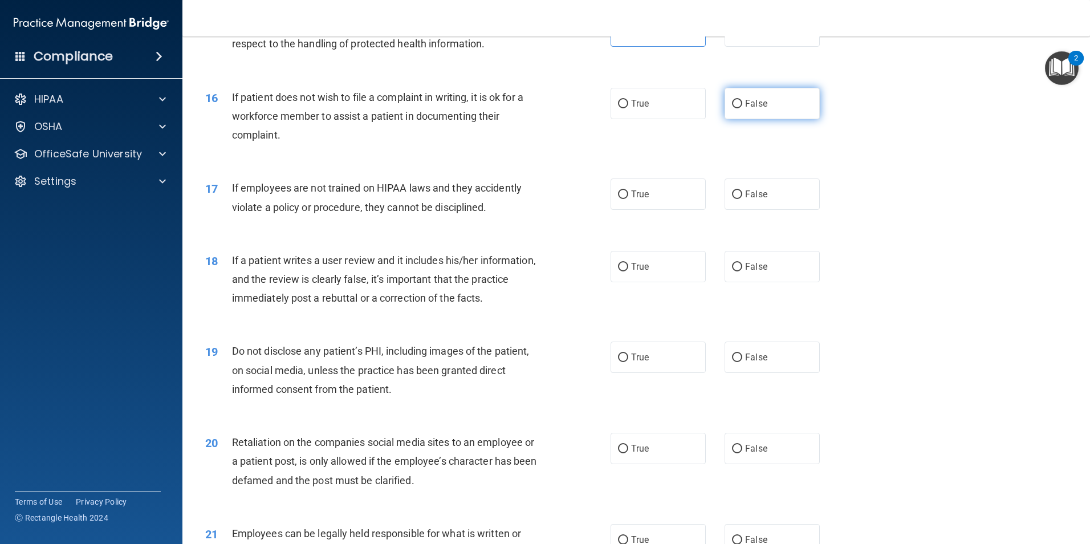
click at [790, 119] on label "False" at bounding box center [772, 103] width 95 height 31
click at [742, 108] on input "False" at bounding box center [737, 104] width 10 height 9
radio input "true"
click at [737, 210] on label "False" at bounding box center [772, 193] width 95 height 31
click at [737, 199] on input "False" at bounding box center [737, 194] width 10 height 9
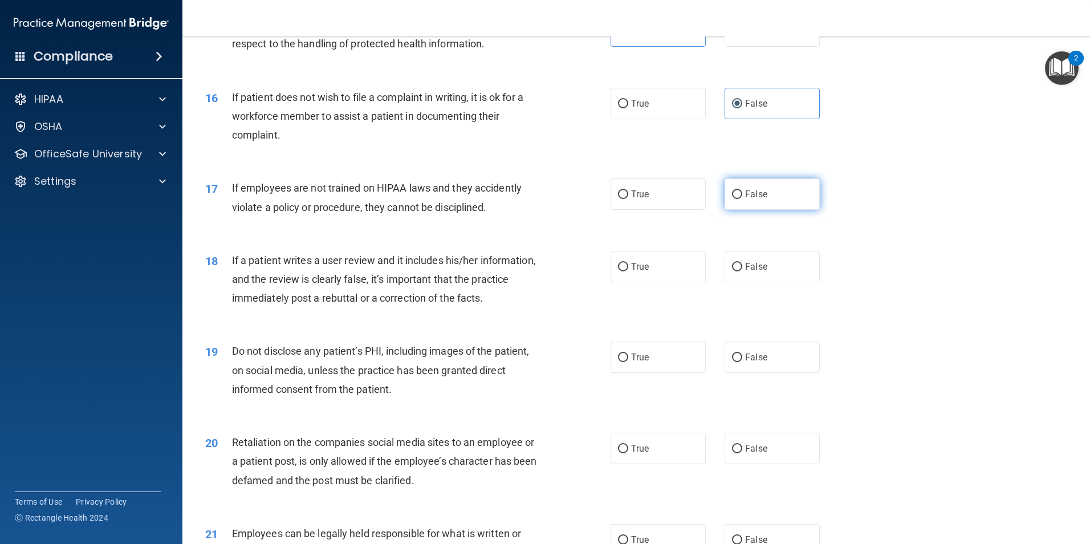
radio input "true"
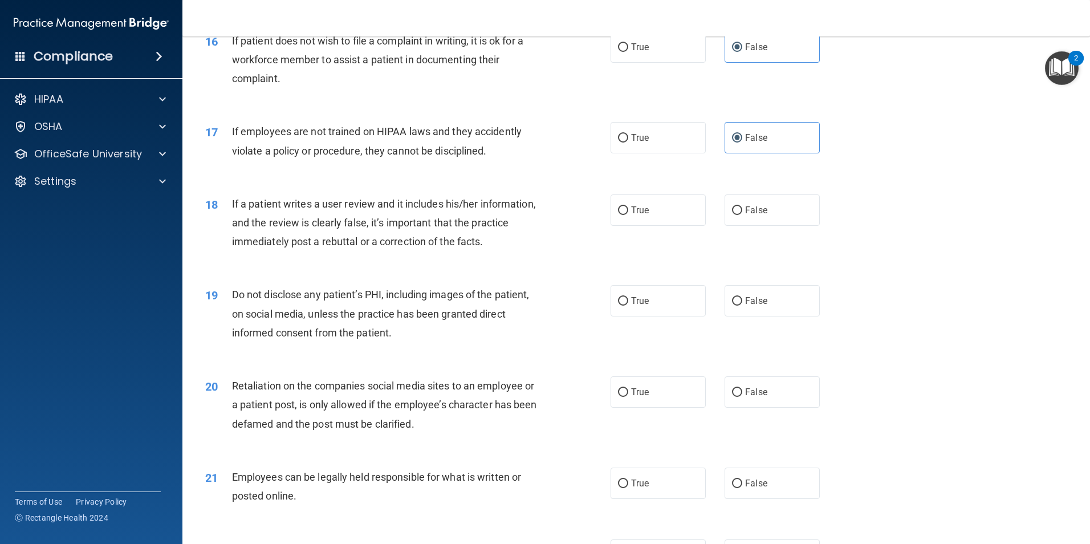
scroll to position [1520, 0]
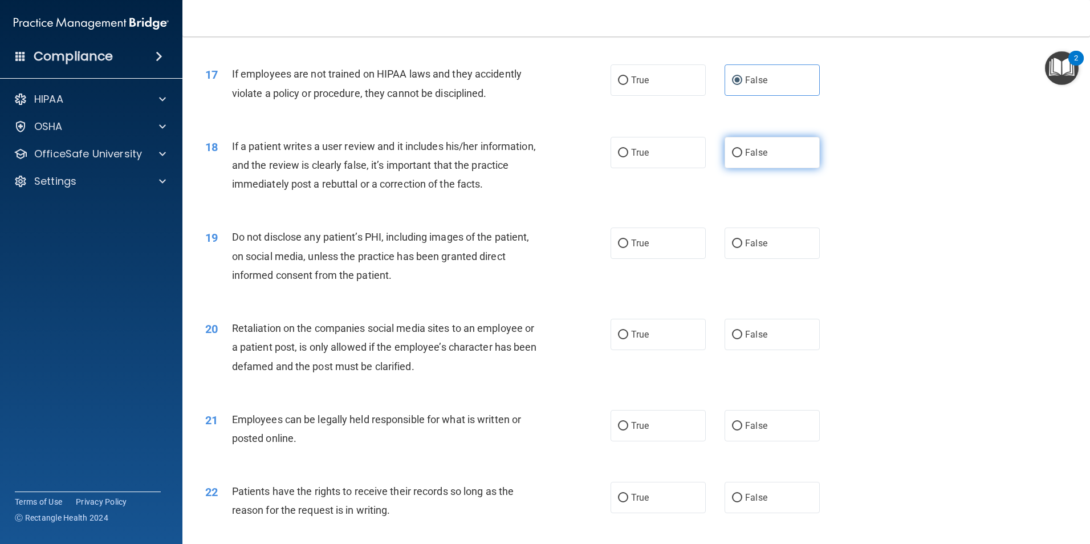
click at [745, 158] on span "False" at bounding box center [756, 152] width 22 height 11
click at [741, 157] on input "False" at bounding box center [737, 153] width 10 height 9
radio input "true"
click at [660, 259] on label "True" at bounding box center [658, 243] width 95 height 31
click at [628, 248] on input "True" at bounding box center [623, 243] width 10 height 9
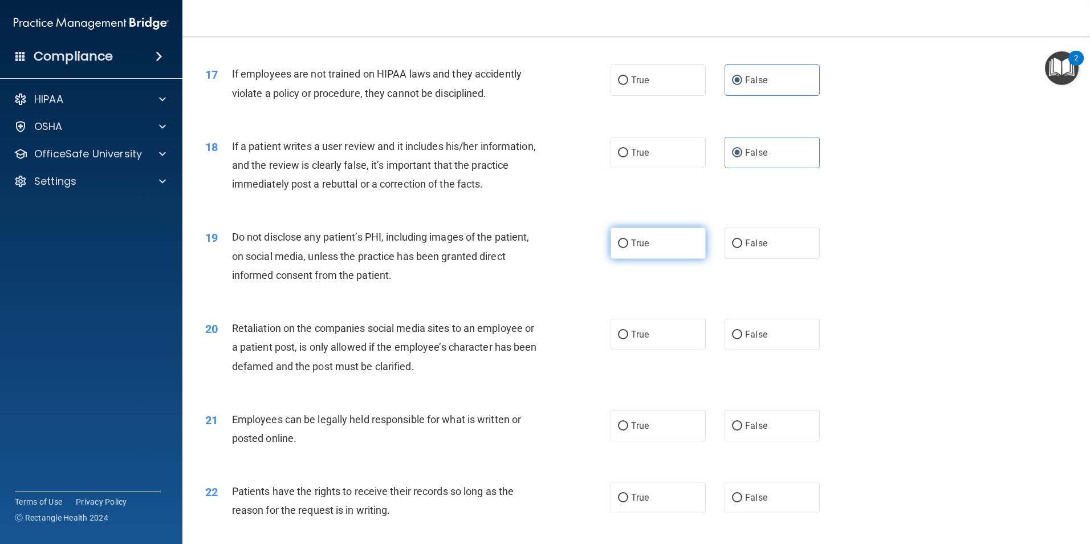
radio input "true"
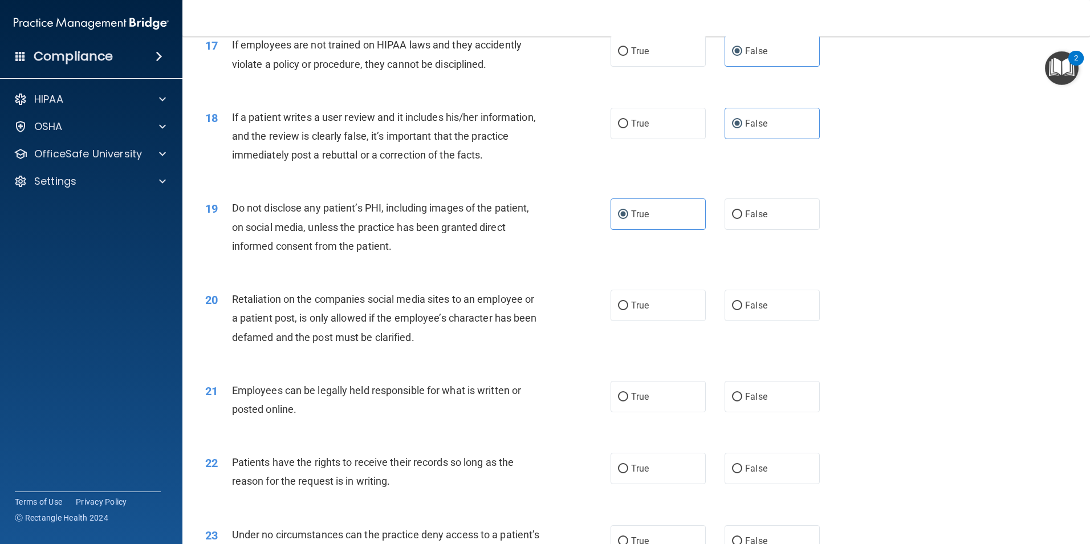
scroll to position [1634, 0]
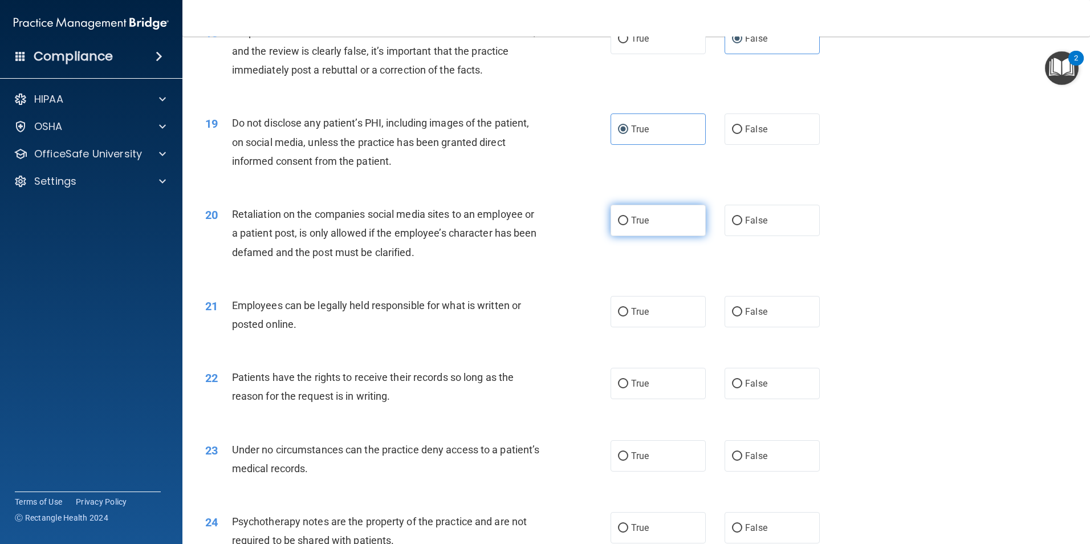
click at [656, 234] on label "True" at bounding box center [658, 220] width 95 height 31
click at [628, 225] on input "True" at bounding box center [623, 221] width 10 height 9
radio input "true"
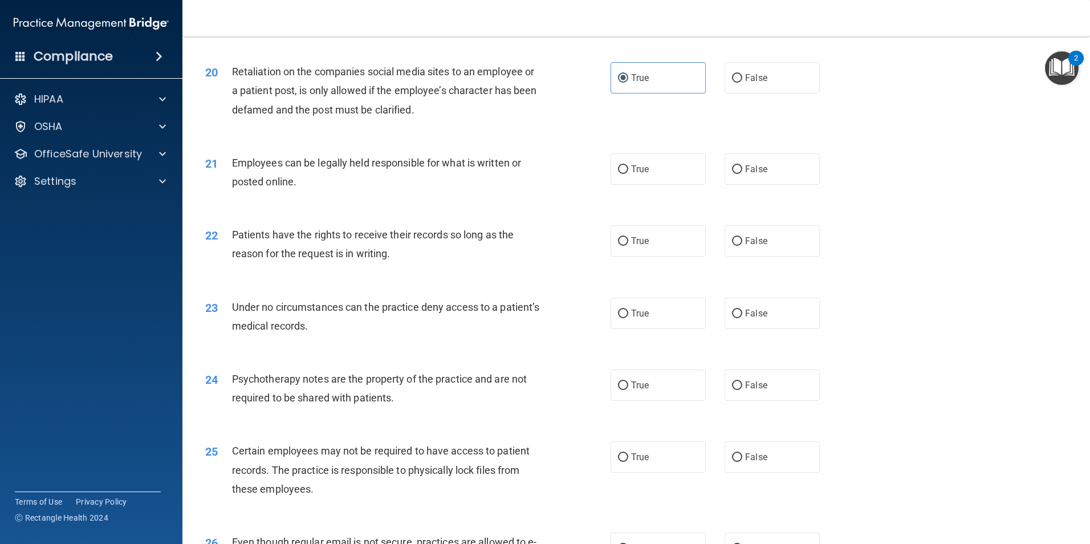
scroll to position [1805, 0]
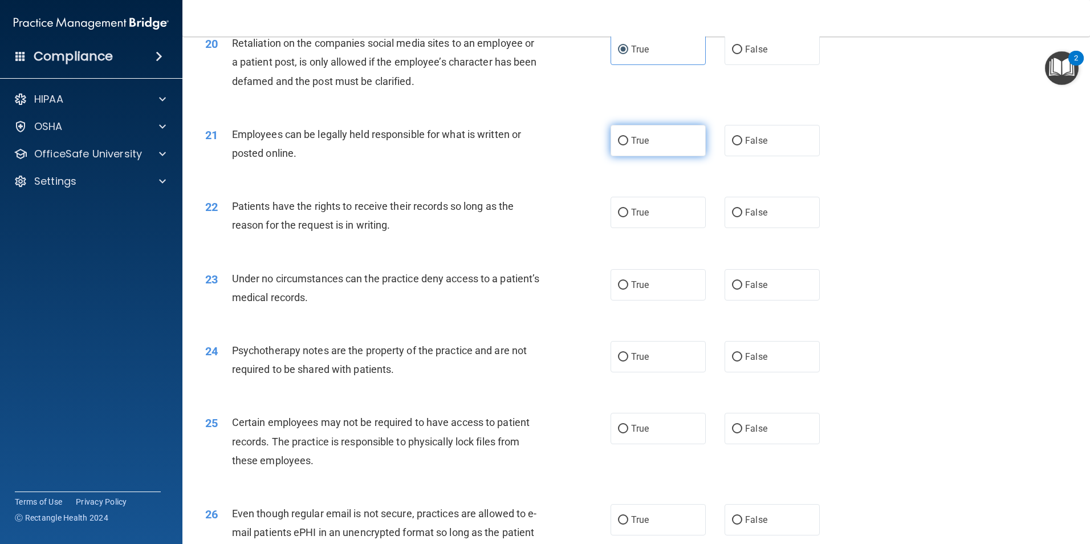
click at [657, 156] on label "True" at bounding box center [658, 140] width 95 height 31
click at [628, 145] on input "True" at bounding box center [623, 141] width 10 height 9
radio input "true"
click at [741, 228] on label "False" at bounding box center [772, 212] width 95 height 31
click at [741, 217] on input "False" at bounding box center [737, 213] width 10 height 9
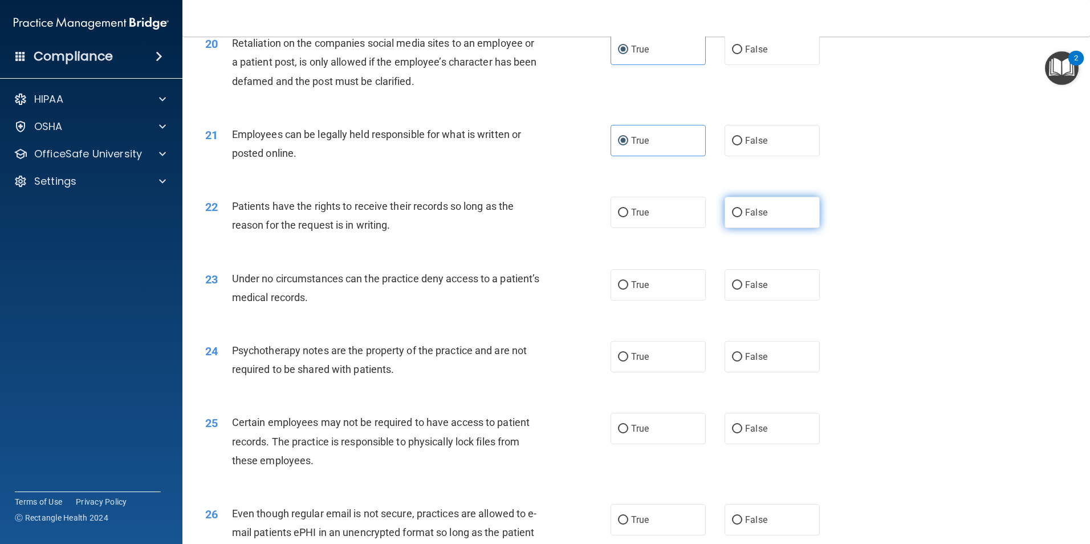
radio input "true"
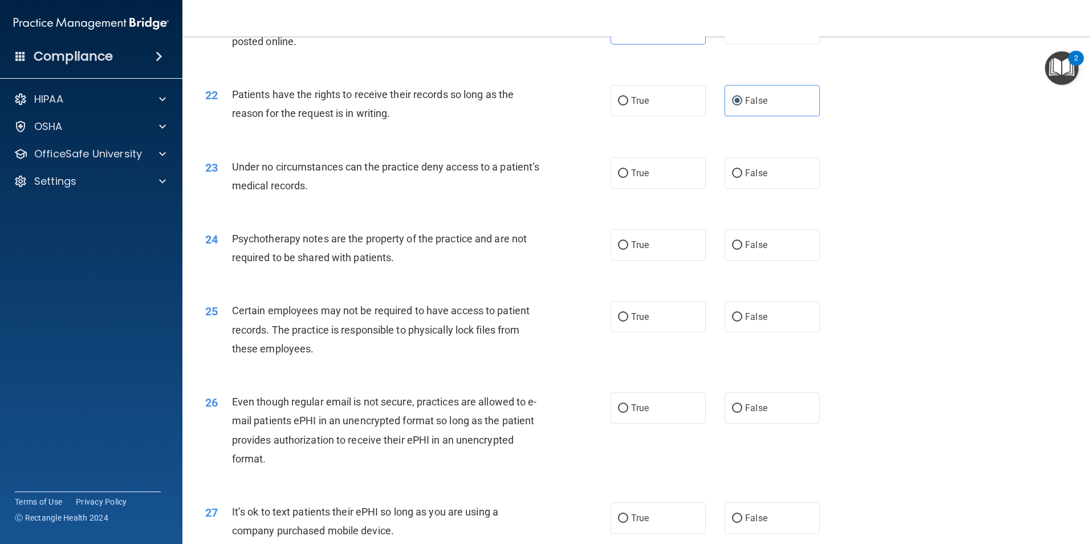
scroll to position [1919, 0]
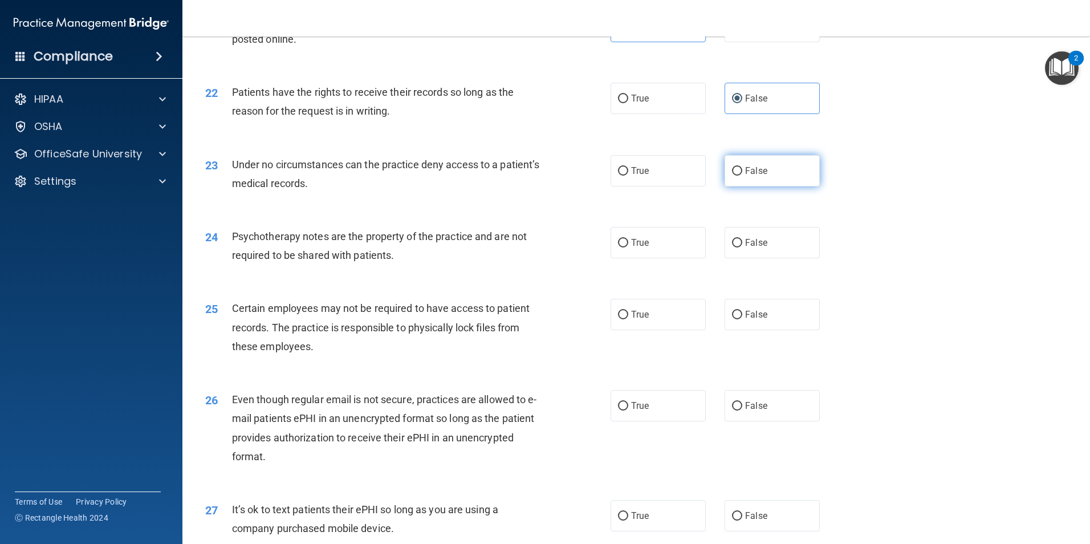
click at [738, 186] on label "False" at bounding box center [772, 170] width 95 height 31
click at [738, 176] on input "False" at bounding box center [737, 171] width 10 height 9
radio input "true"
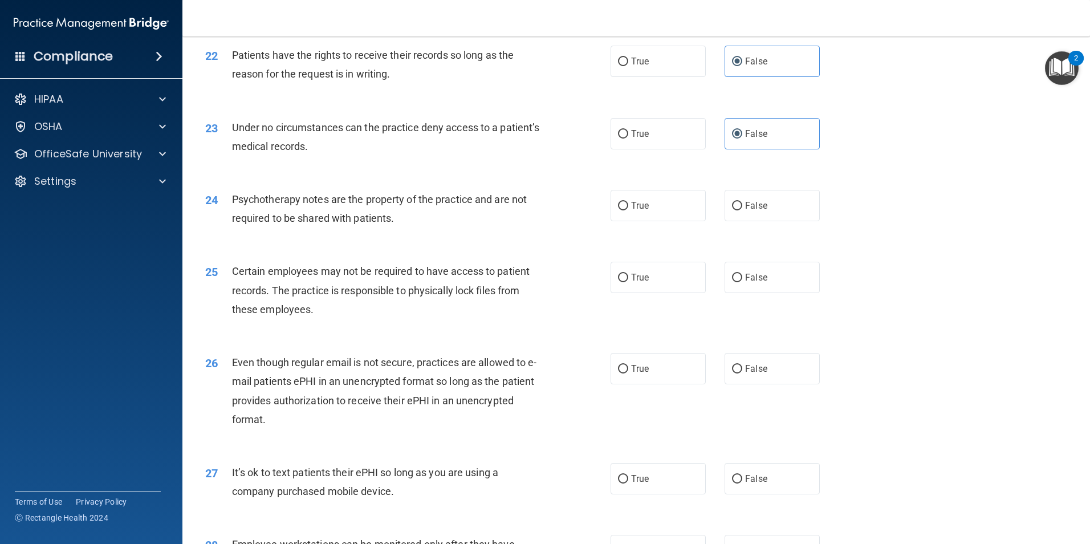
scroll to position [1976, 0]
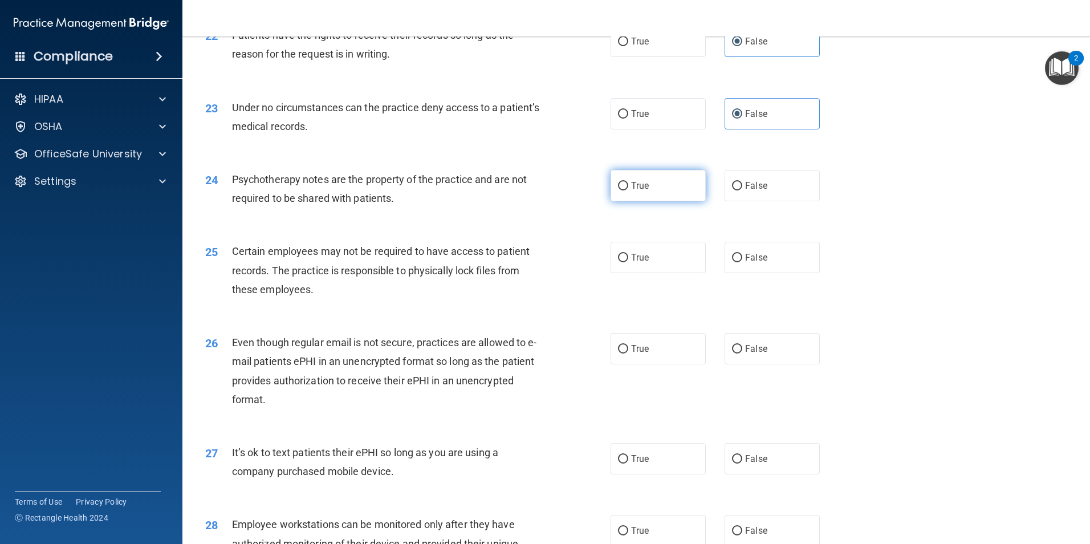
click at [638, 201] on label "True" at bounding box center [658, 185] width 95 height 31
click at [628, 190] on input "True" at bounding box center [623, 186] width 10 height 9
radio input "true"
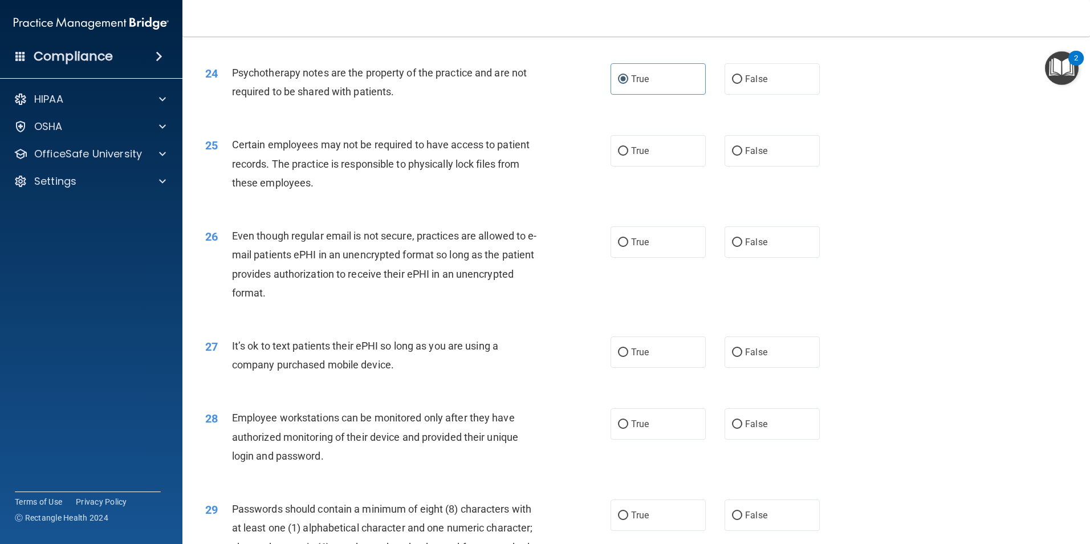
scroll to position [2090, 0]
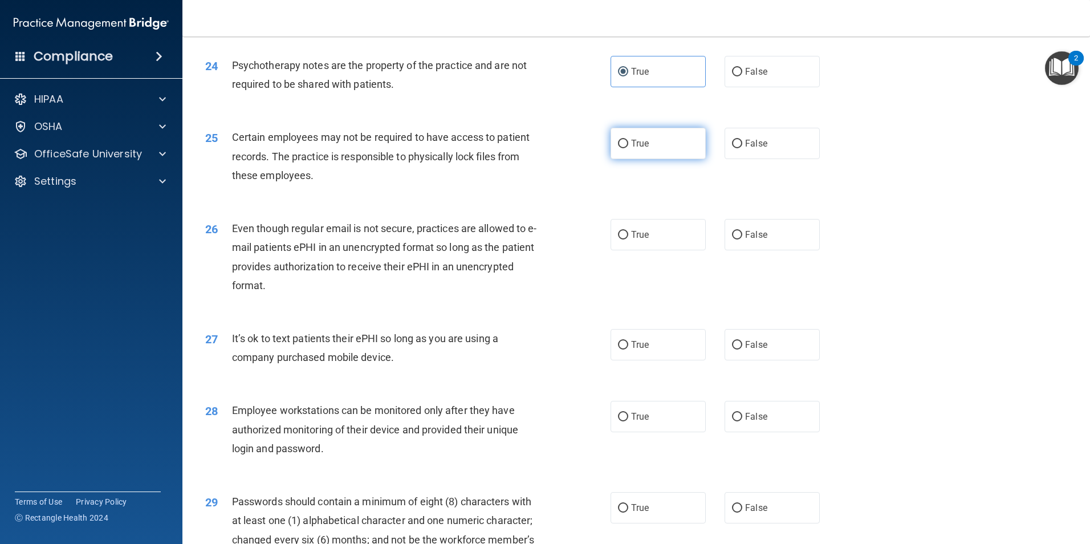
click at [643, 159] on label "True" at bounding box center [658, 143] width 95 height 31
click at [628, 148] on input "True" at bounding box center [623, 144] width 10 height 9
radio input "true"
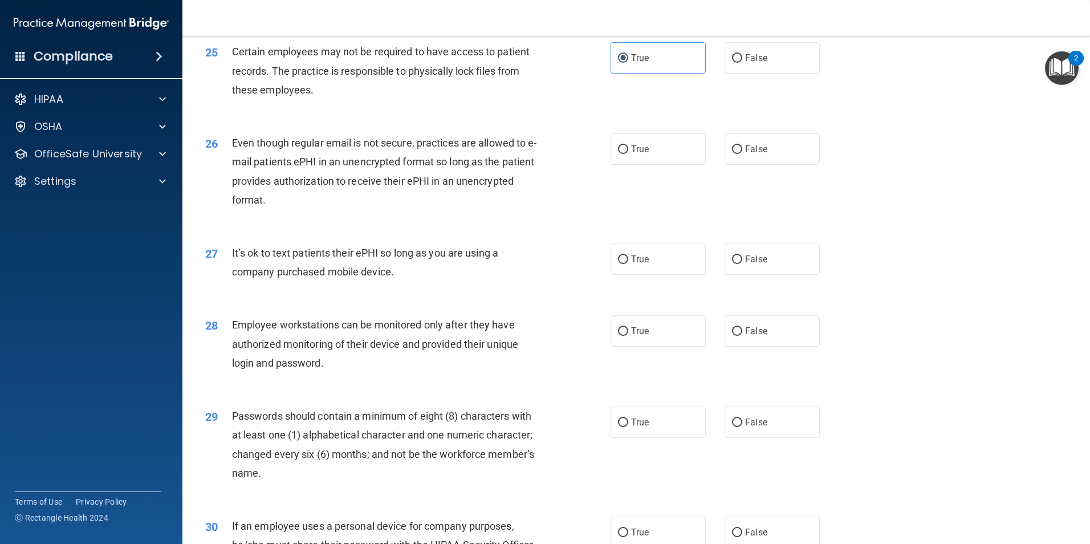
scroll to position [2204, 0]
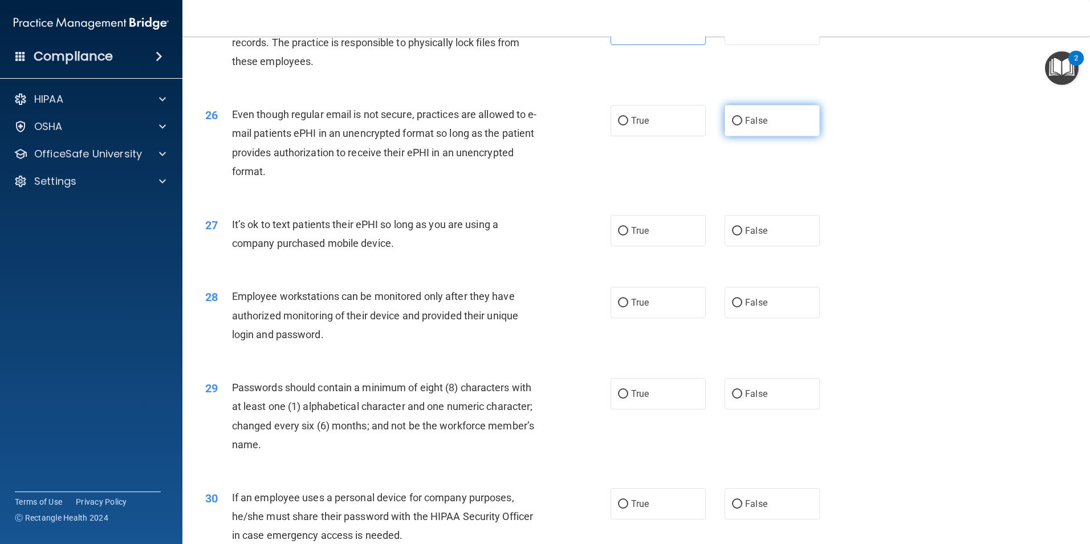
click at [769, 130] on label "False" at bounding box center [772, 120] width 95 height 31
click at [742, 125] on input "False" at bounding box center [737, 121] width 10 height 9
radio input "true"
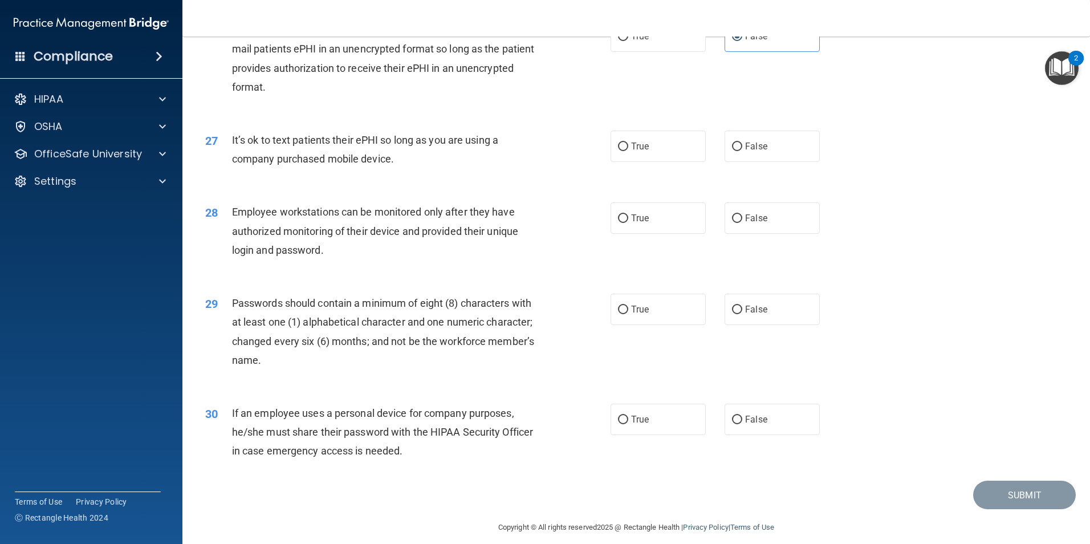
scroll to position [2262, 0]
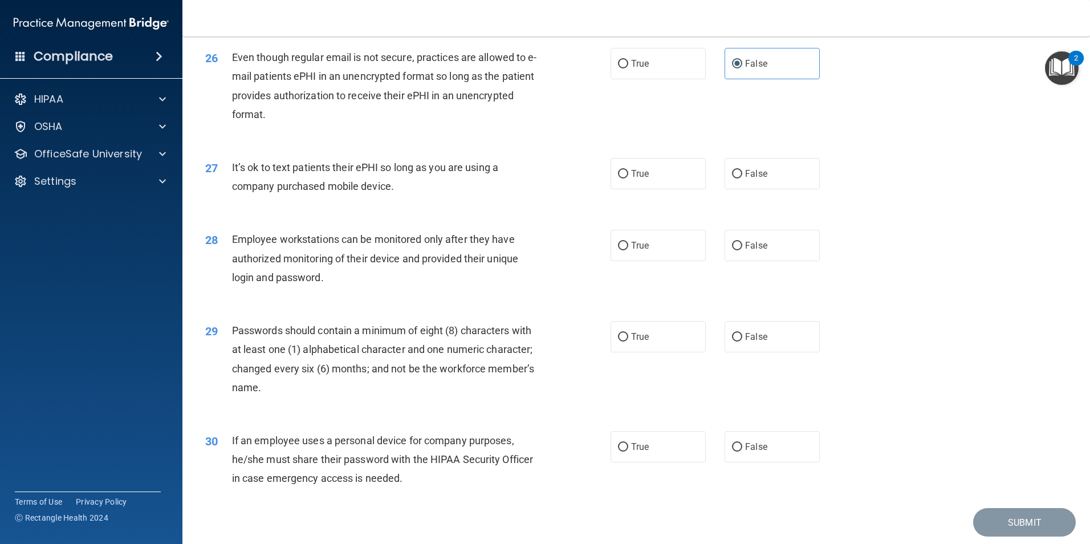
click at [755, 176] on div "27 It’s ok to text patients their ePHI so long as you are using a company purch…" at bounding box center [636, 180] width 879 height 72
click at [753, 179] on span "False" at bounding box center [756, 173] width 22 height 11
click at [742, 178] on input "False" at bounding box center [737, 174] width 10 height 9
radio input "true"
click at [763, 261] on label "False" at bounding box center [772, 245] width 95 height 31
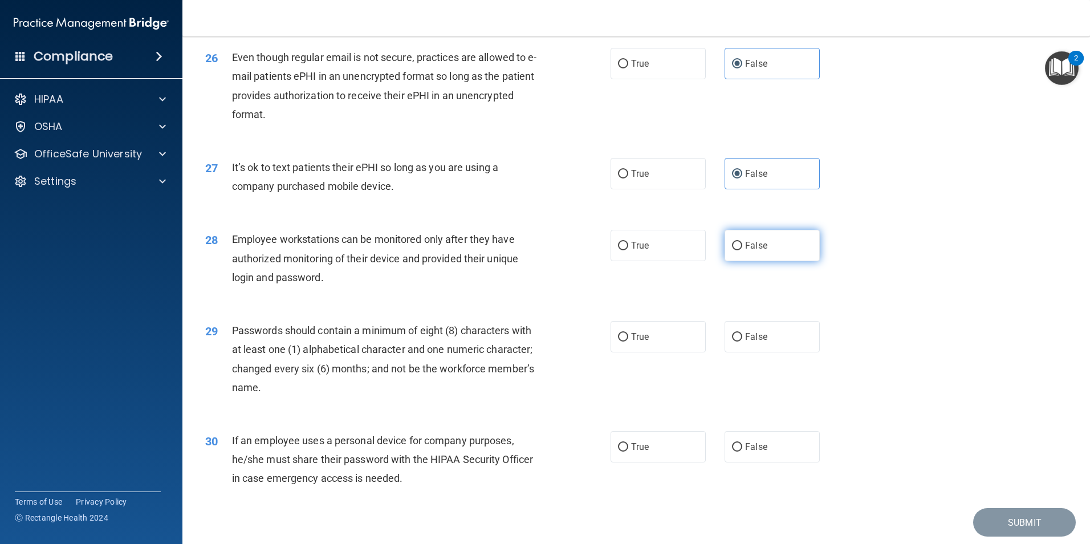
click at [742, 250] on input "False" at bounding box center [737, 246] width 10 height 9
radio input "true"
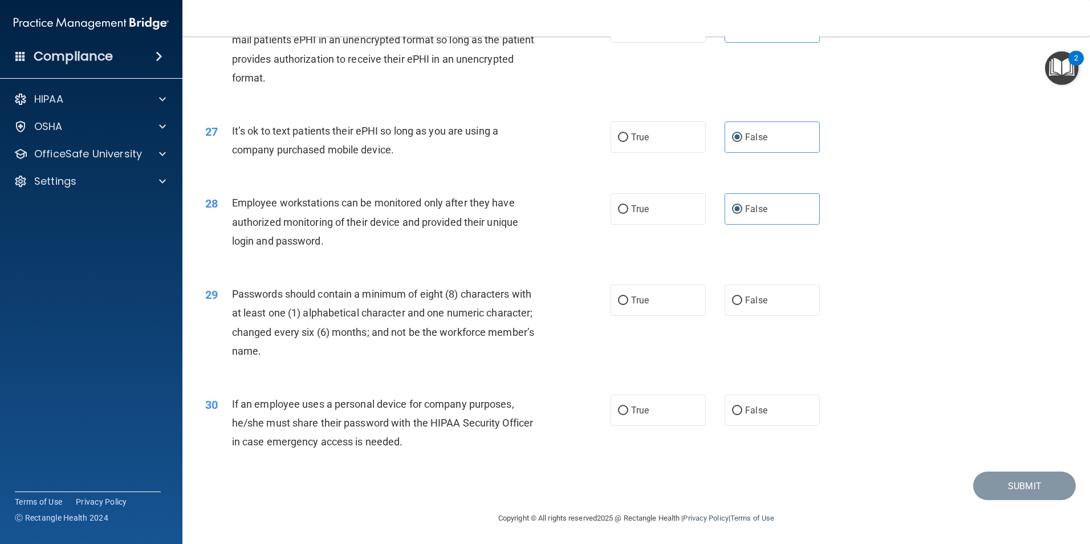
scroll to position [2319, 0]
click at [654, 299] on label "True" at bounding box center [658, 298] width 95 height 31
click at [628, 299] on input "True" at bounding box center [623, 299] width 10 height 9
radio input "true"
click at [761, 407] on span "False" at bounding box center [756, 408] width 22 height 11
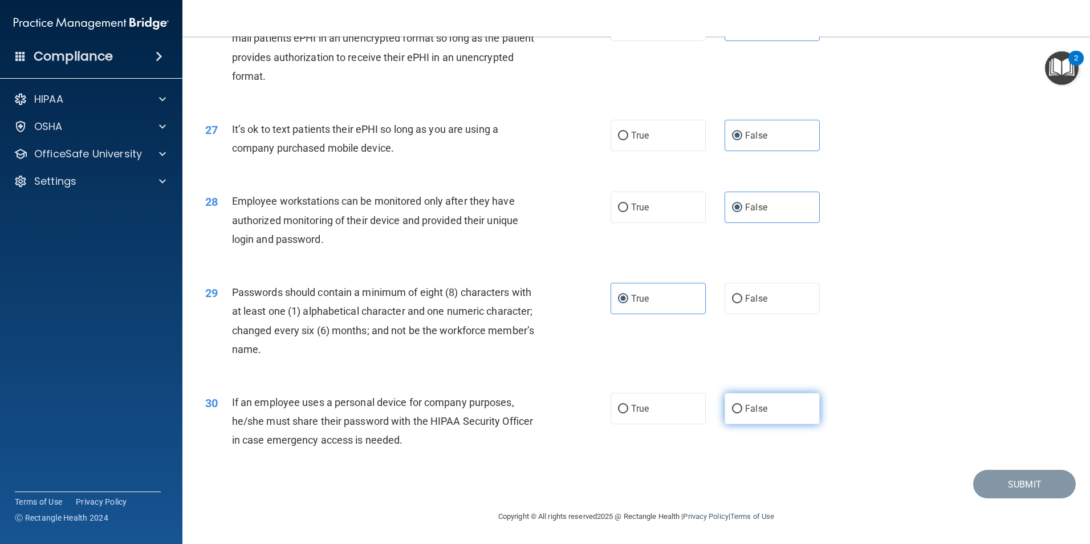
click at [742, 407] on input "False" at bounding box center [737, 409] width 10 height 9
radio input "true"
click at [1029, 492] on button "Submit" at bounding box center [1024, 484] width 103 height 29
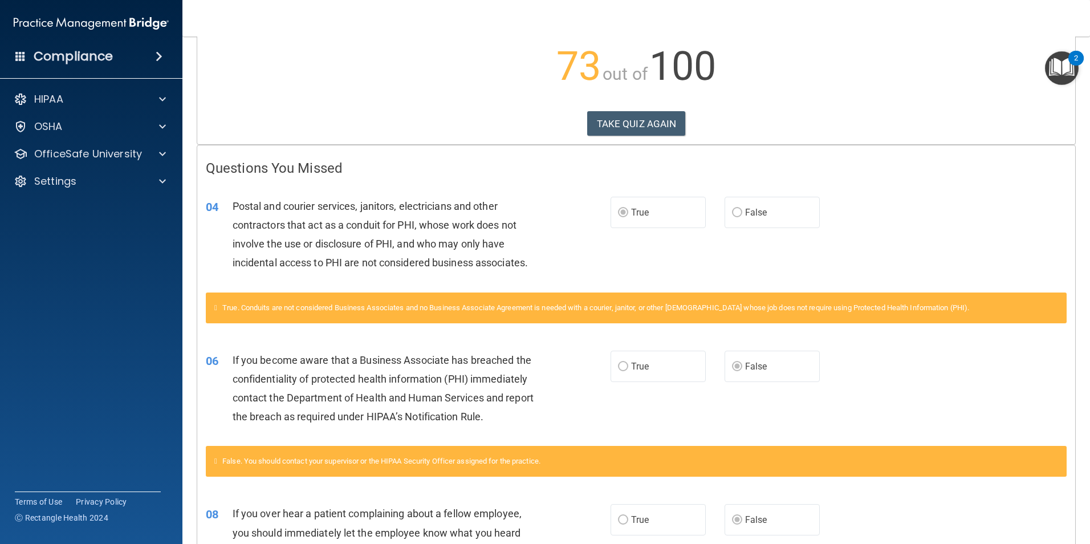
scroll to position [117, 0]
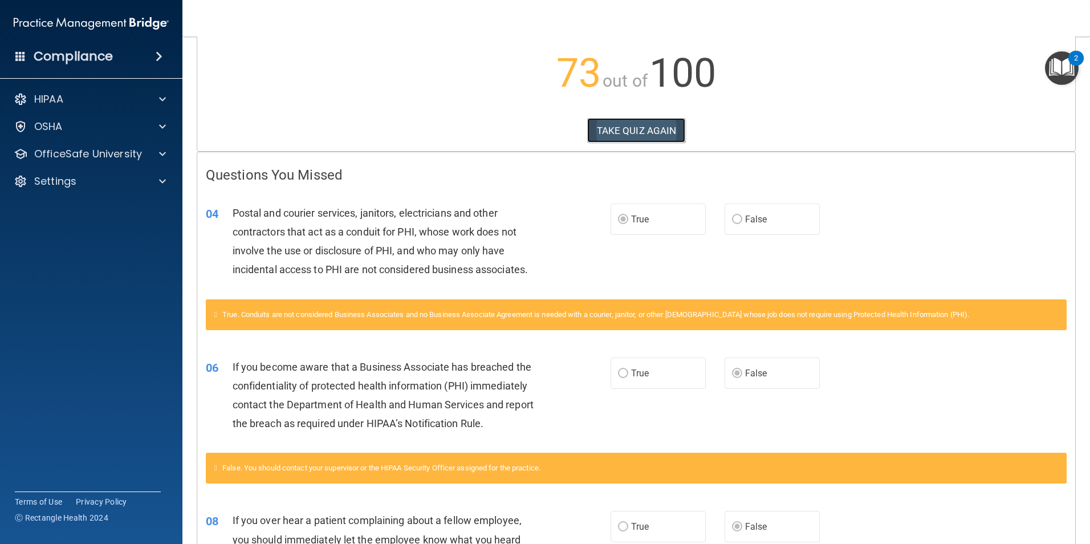
click at [665, 133] on button "TAKE QUIZ AGAIN" at bounding box center [636, 130] width 99 height 25
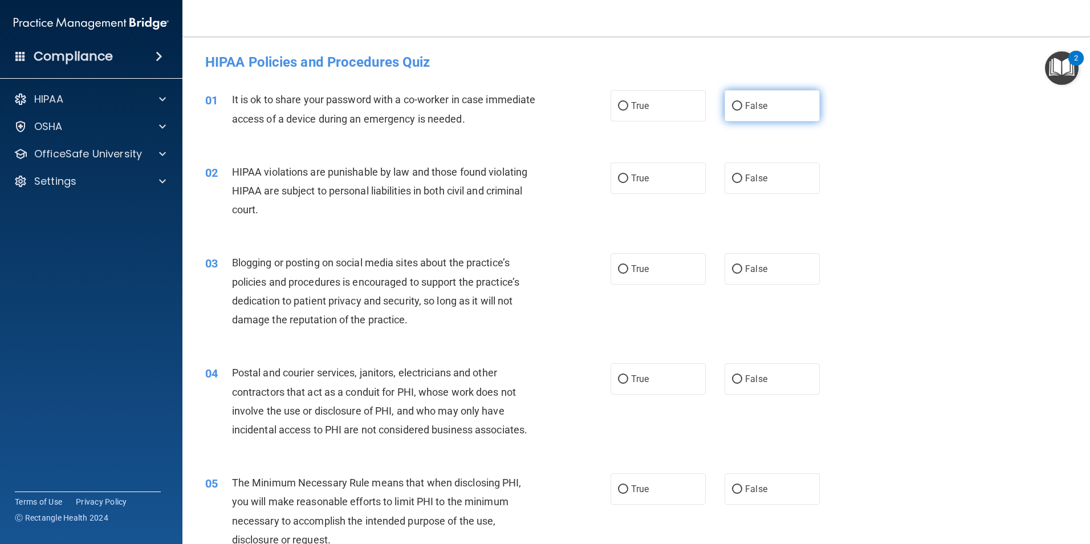
click at [749, 109] on span "False" at bounding box center [756, 105] width 22 height 11
click at [742, 109] on input "False" at bounding box center [737, 106] width 10 height 9
radio input "true"
click at [647, 184] on label "True" at bounding box center [658, 178] width 95 height 31
click at [628, 183] on input "True" at bounding box center [623, 178] width 10 height 9
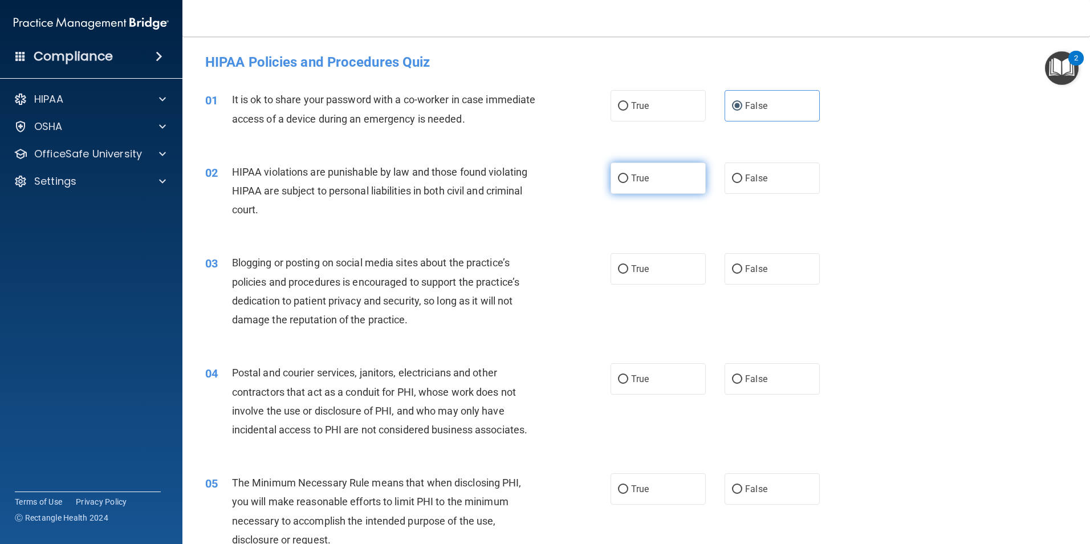
radio input "true"
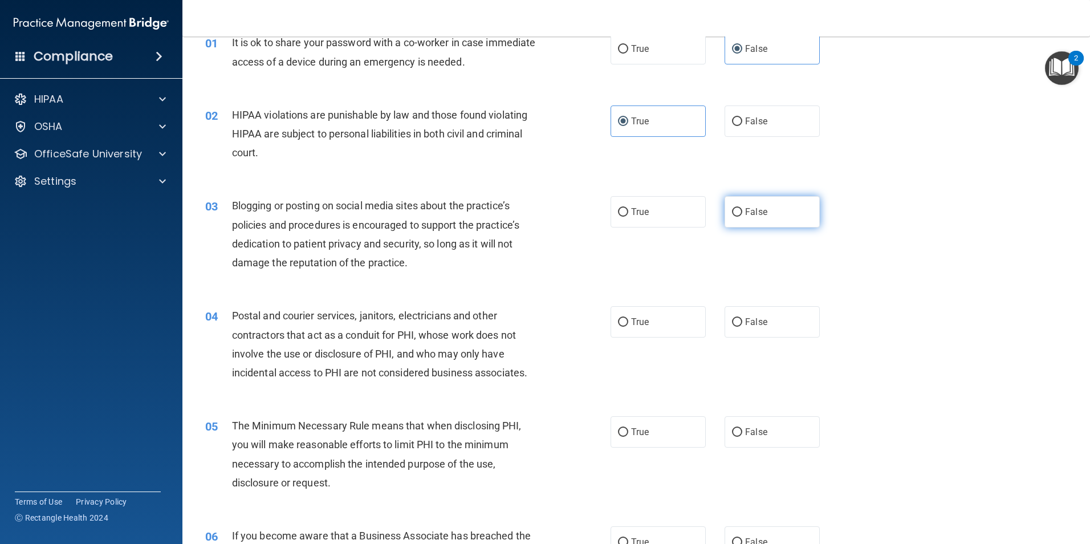
click at [757, 205] on label "False" at bounding box center [772, 211] width 95 height 31
click at [742, 208] on input "False" at bounding box center [737, 212] width 10 height 9
radio input "true"
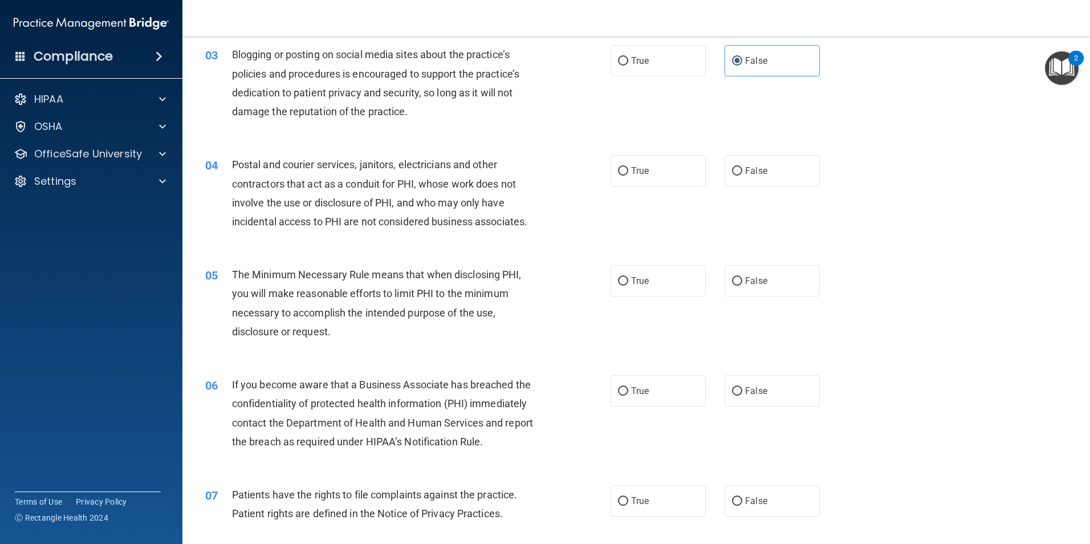
scroll to position [228, 0]
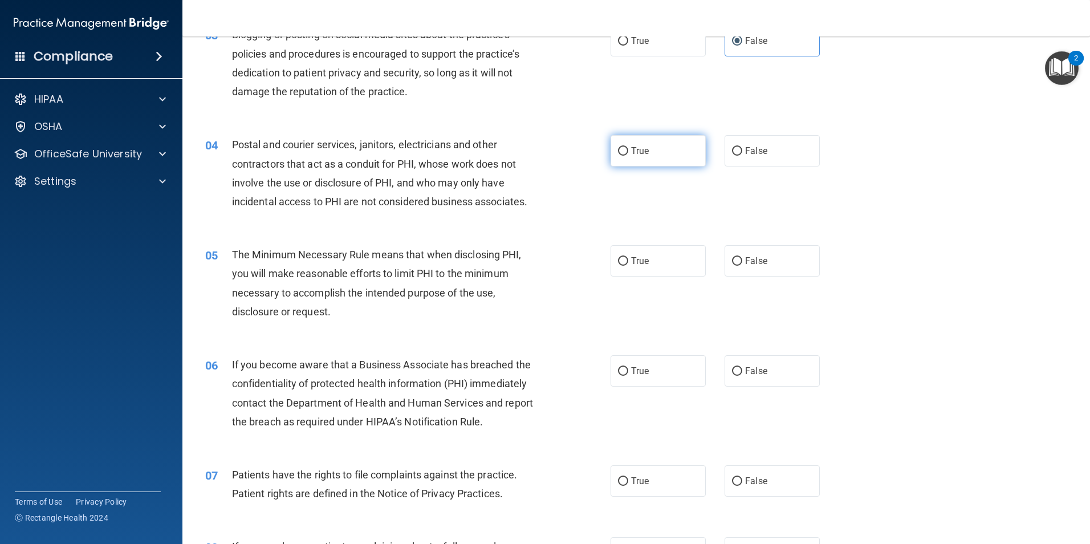
click at [651, 144] on label "True" at bounding box center [658, 150] width 95 height 31
click at [628, 147] on input "True" at bounding box center [623, 151] width 10 height 9
radio input "true"
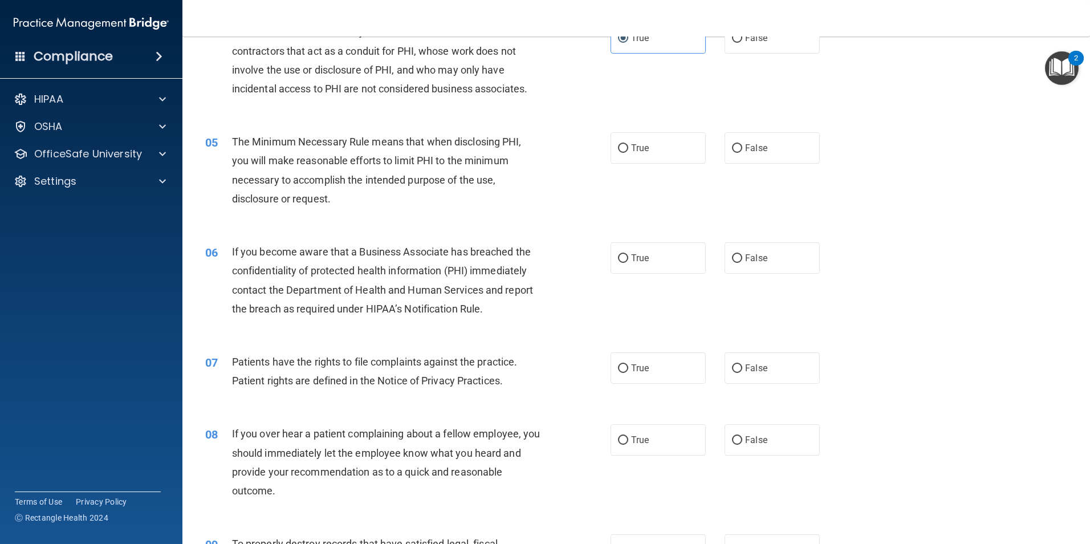
scroll to position [342, 0]
click at [648, 149] on label "True" at bounding box center [658, 146] width 95 height 31
click at [628, 149] on input "True" at bounding box center [623, 147] width 10 height 9
radio input "true"
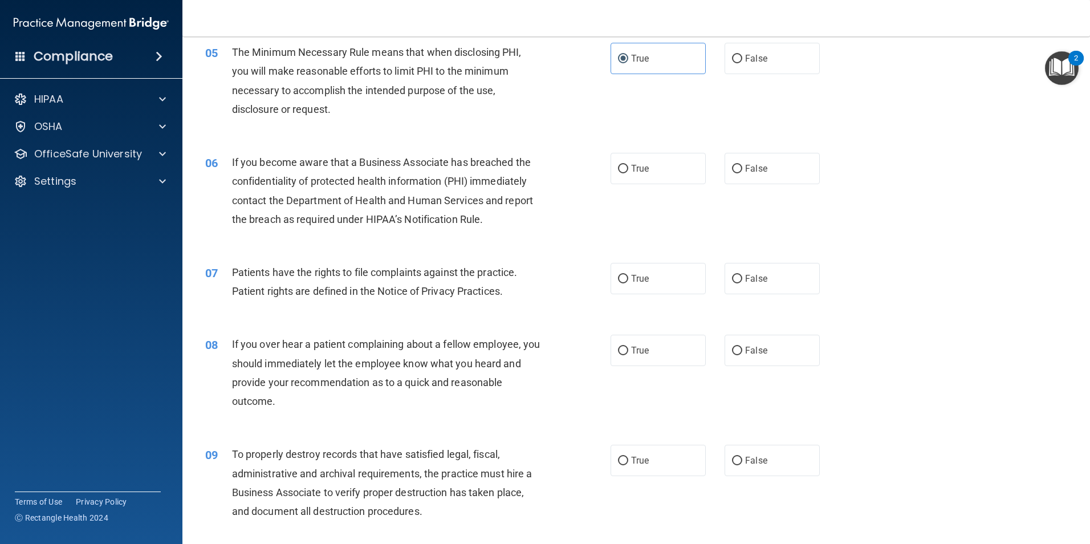
scroll to position [456, 0]
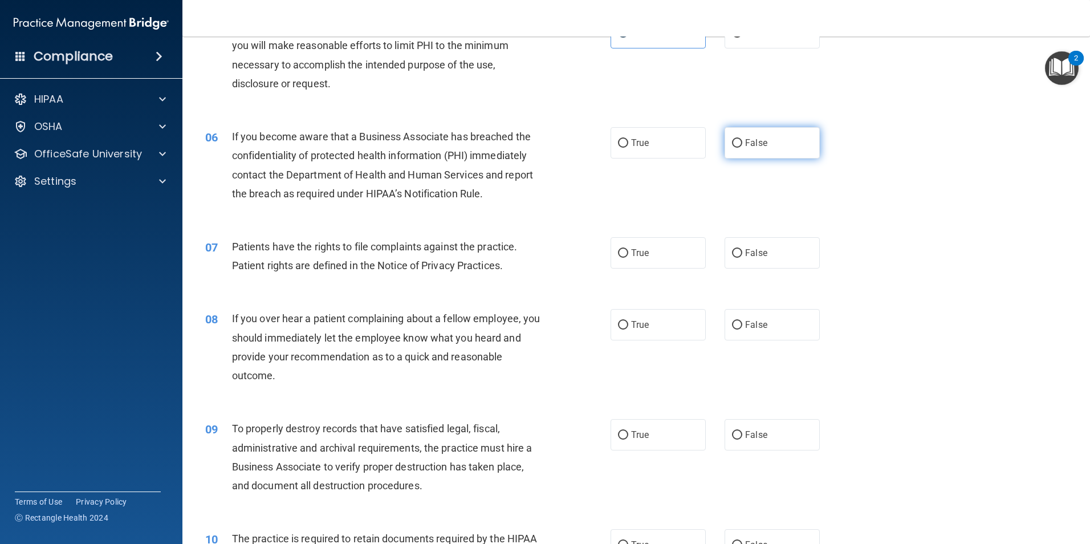
click at [725, 140] on label "False" at bounding box center [772, 142] width 95 height 31
click at [732, 140] on input "False" at bounding box center [737, 143] width 10 height 9
radio input "true"
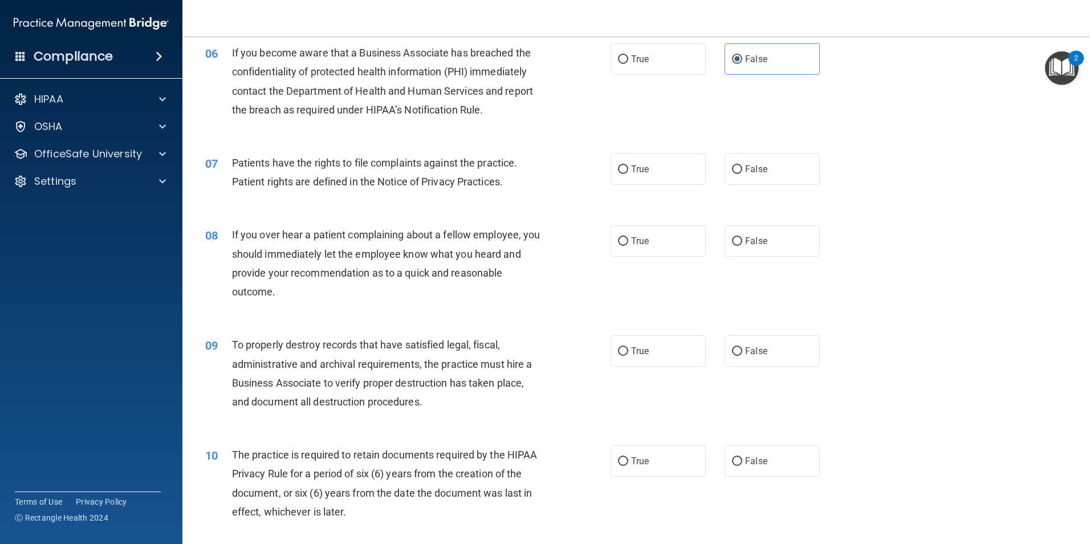
scroll to position [570, 0]
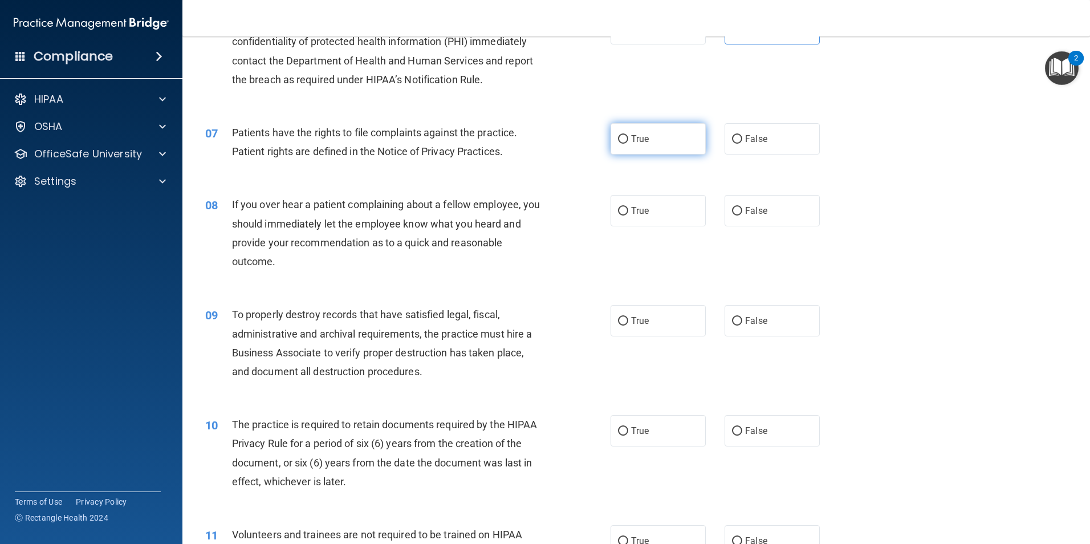
click at [644, 149] on label "True" at bounding box center [658, 138] width 95 height 31
click at [628, 144] on input "True" at bounding box center [623, 139] width 10 height 9
radio input "true"
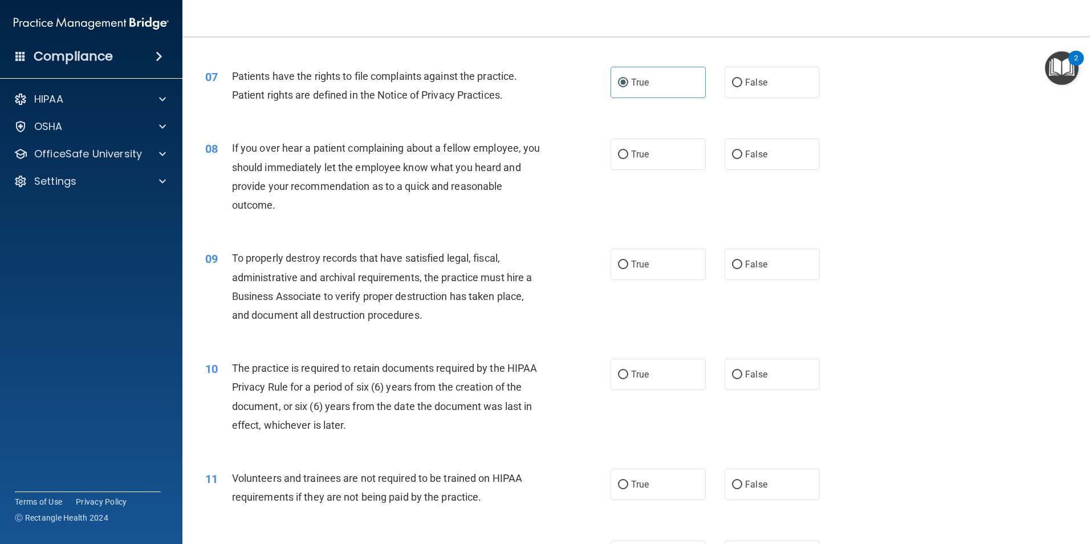
scroll to position [627, 0]
click at [746, 161] on label "False" at bounding box center [772, 153] width 95 height 31
click at [742, 159] on input "False" at bounding box center [737, 154] width 10 height 9
radio input "true"
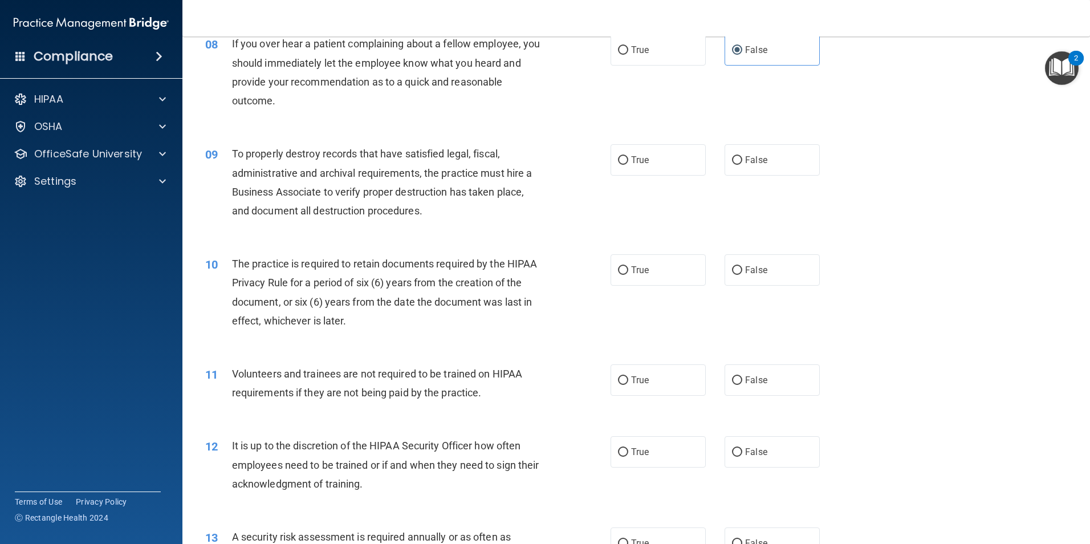
scroll to position [741, 0]
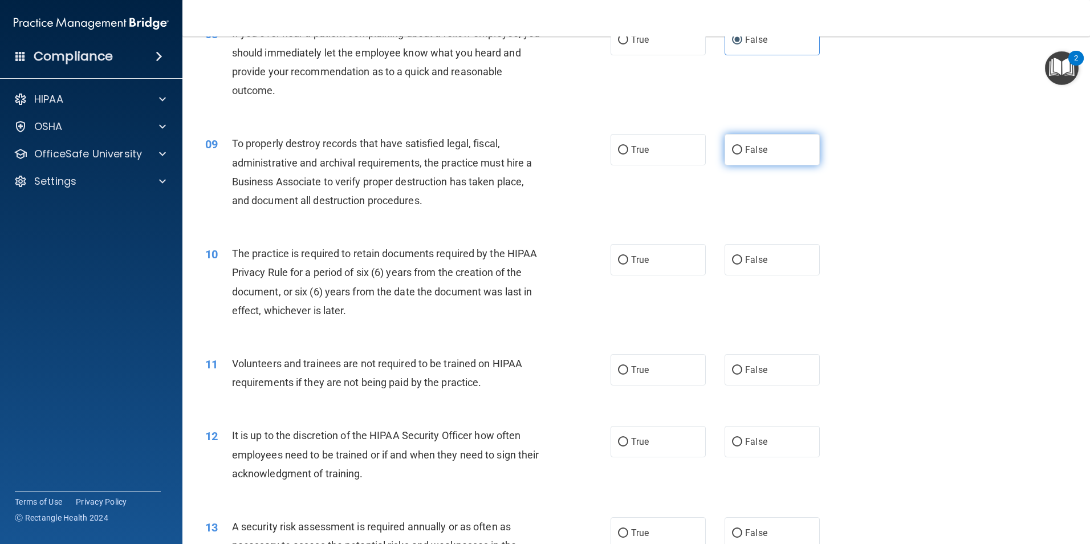
click at [732, 153] on input "False" at bounding box center [737, 150] width 10 height 9
radio input "true"
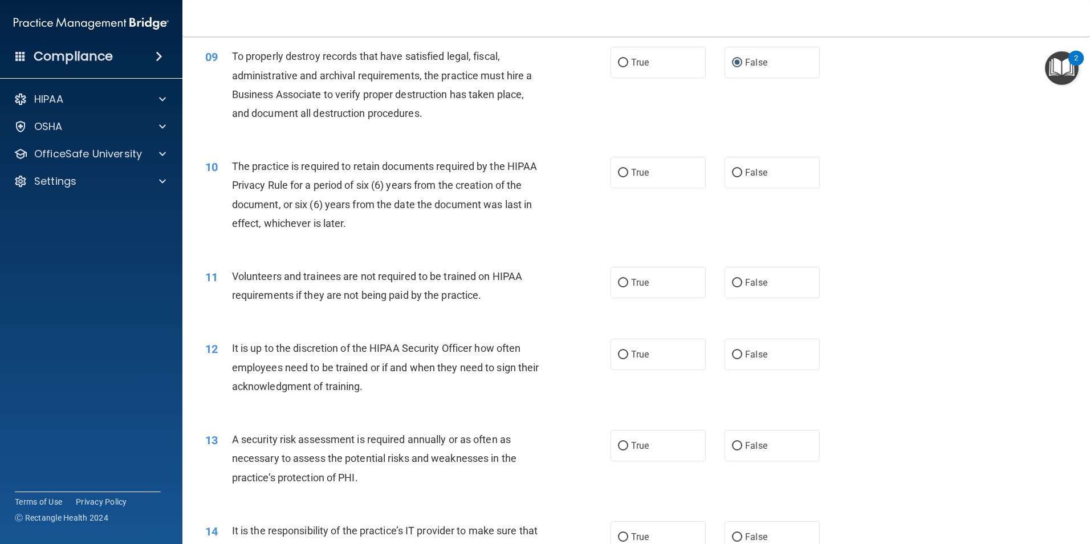
scroll to position [855, 0]
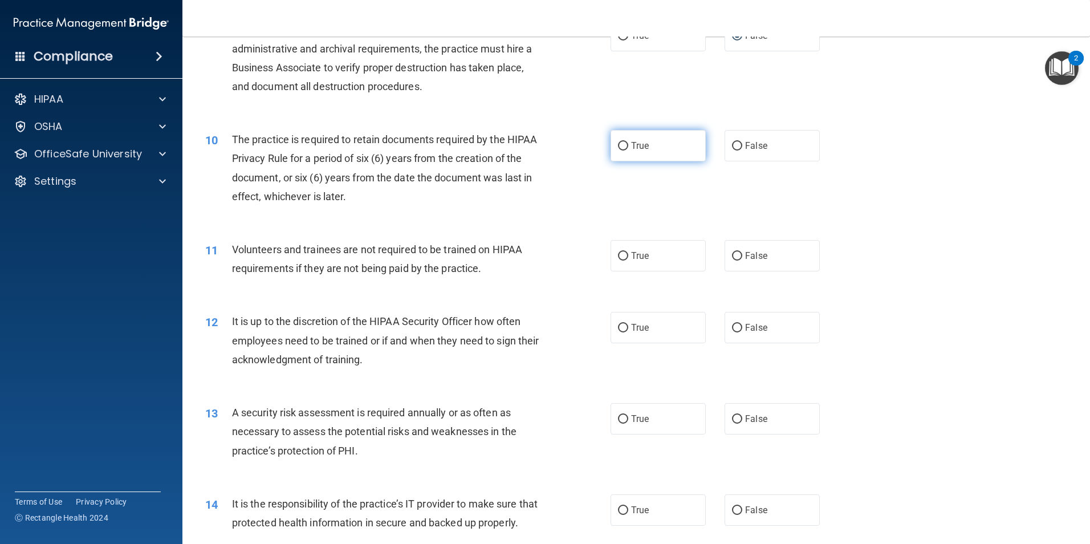
click at [658, 143] on label "True" at bounding box center [658, 145] width 95 height 31
click at [628, 143] on input "True" at bounding box center [623, 146] width 10 height 9
radio input "true"
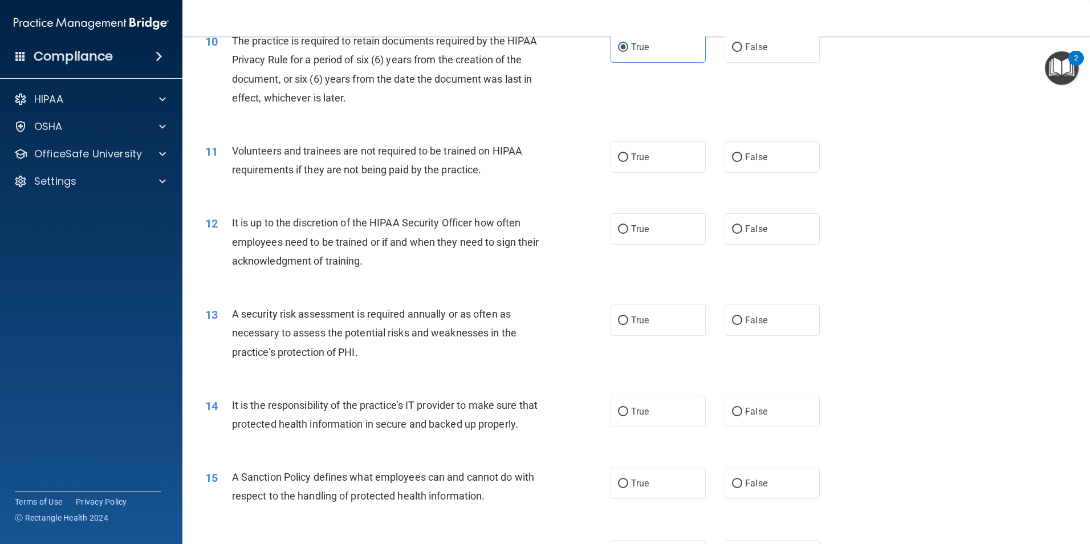
scroll to position [969, 0]
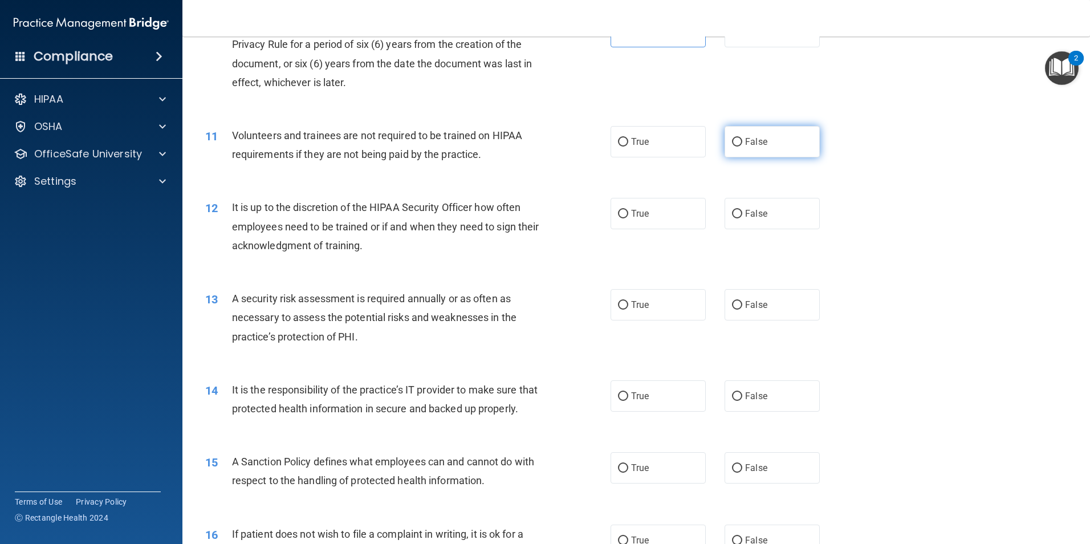
click at [742, 151] on label "False" at bounding box center [772, 141] width 95 height 31
click at [742, 147] on input "False" at bounding box center [737, 142] width 10 height 9
radio input "true"
click at [746, 222] on label "False" at bounding box center [772, 213] width 95 height 31
click at [742, 218] on input "False" at bounding box center [737, 214] width 10 height 9
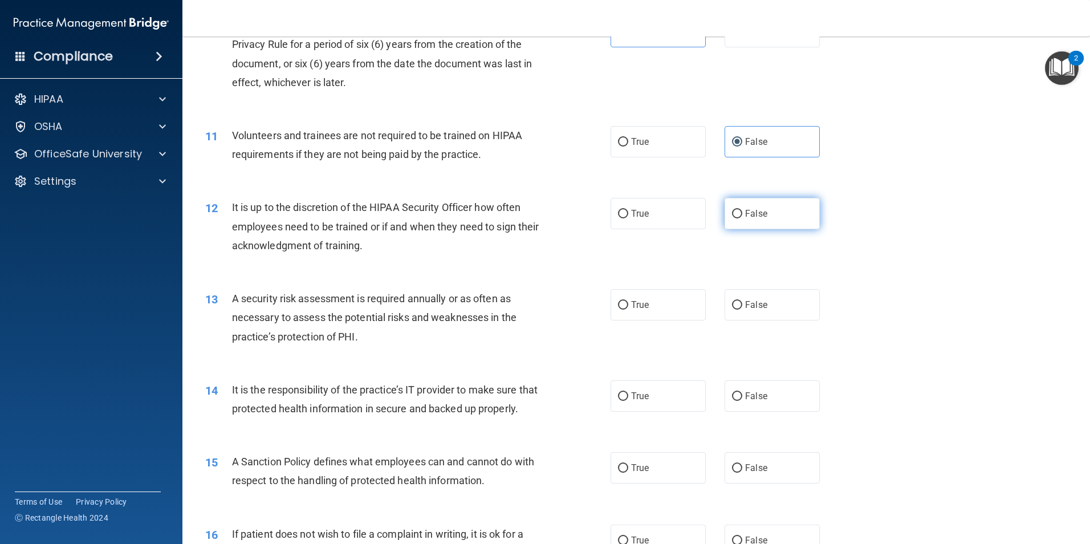
radio input "true"
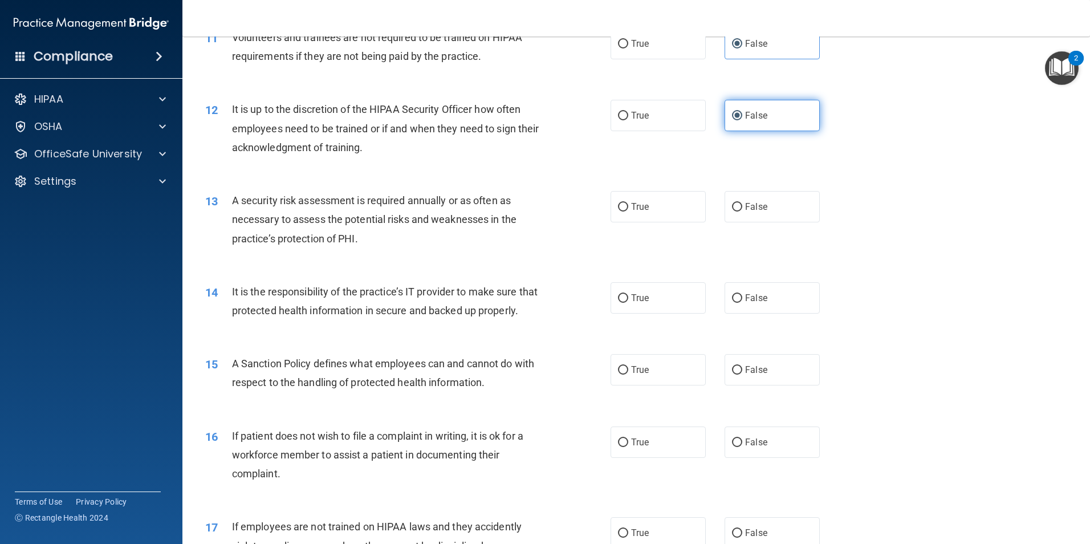
scroll to position [1083, 0]
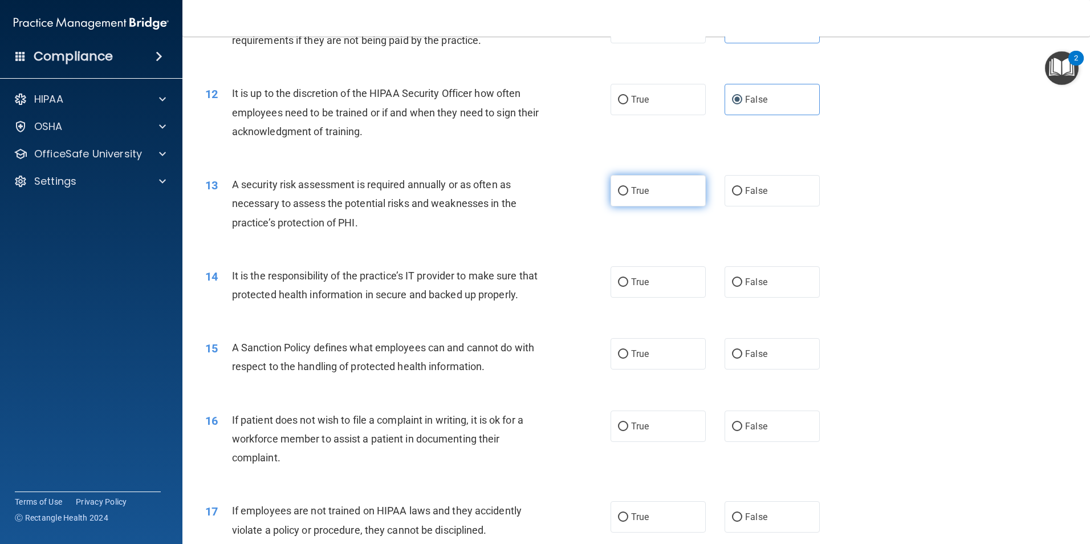
click at [637, 188] on span "True" at bounding box center [640, 190] width 18 height 11
click at [628, 188] on input "True" at bounding box center [623, 191] width 10 height 9
radio input "true"
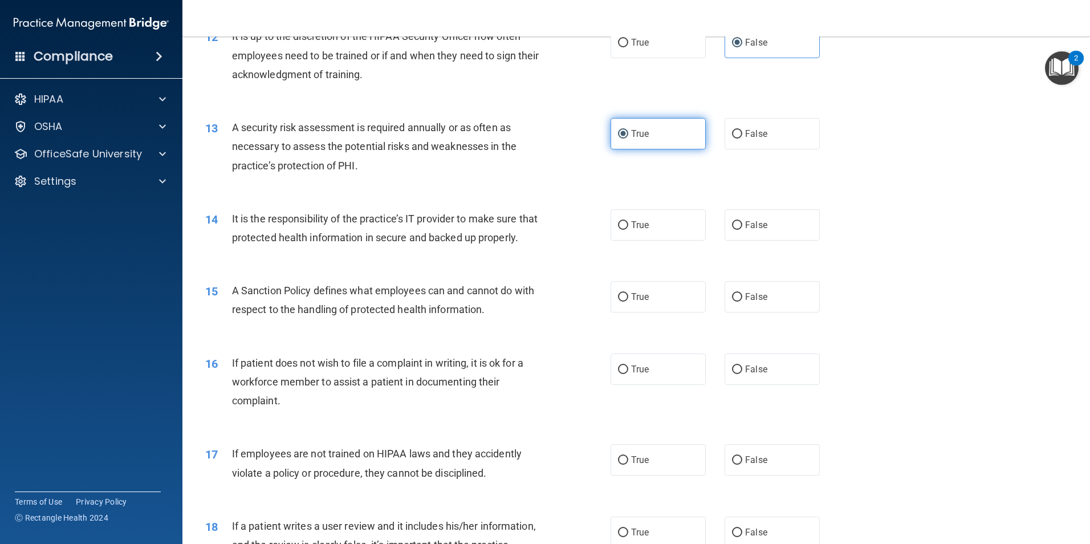
scroll to position [1197, 0]
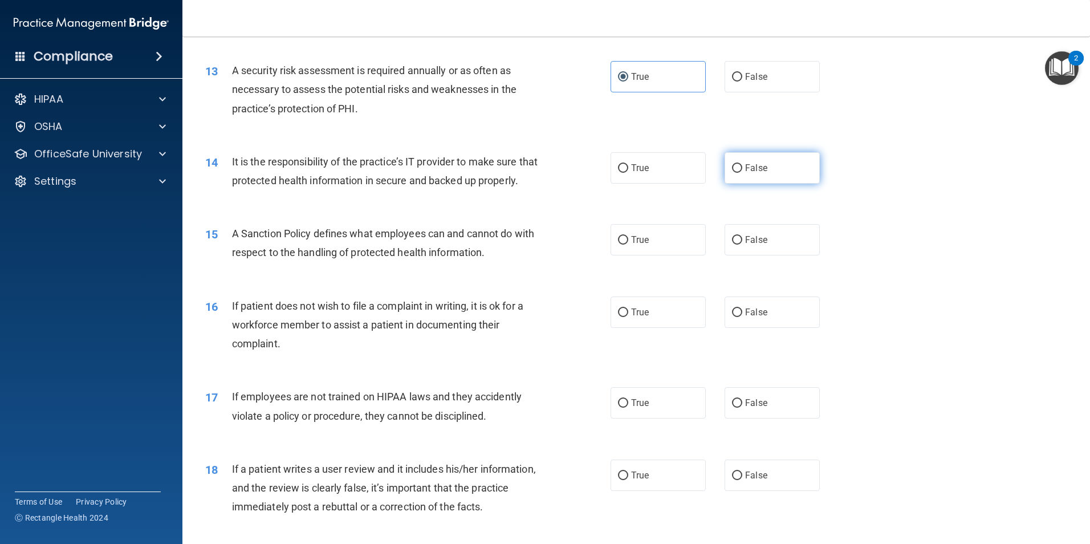
click at [739, 174] on label "False" at bounding box center [772, 167] width 95 height 31
click at [739, 173] on input "False" at bounding box center [737, 168] width 10 height 9
radio input "true"
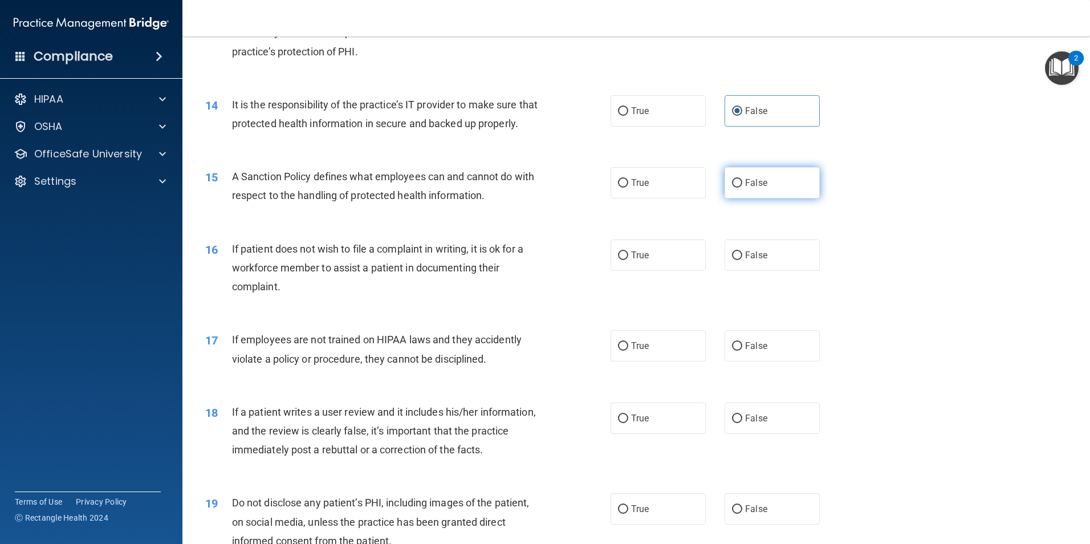
click at [745, 188] on span "False" at bounding box center [756, 182] width 22 height 11
click at [741, 188] on input "False" at bounding box center [737, 183] width 10 height 9
radio input "true"
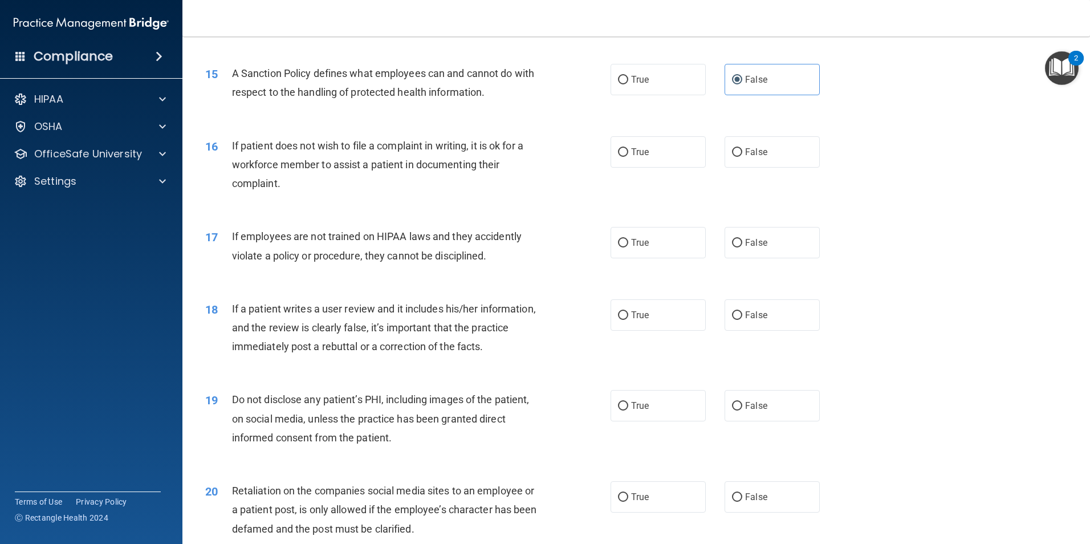
scroll to position [1369, 0]
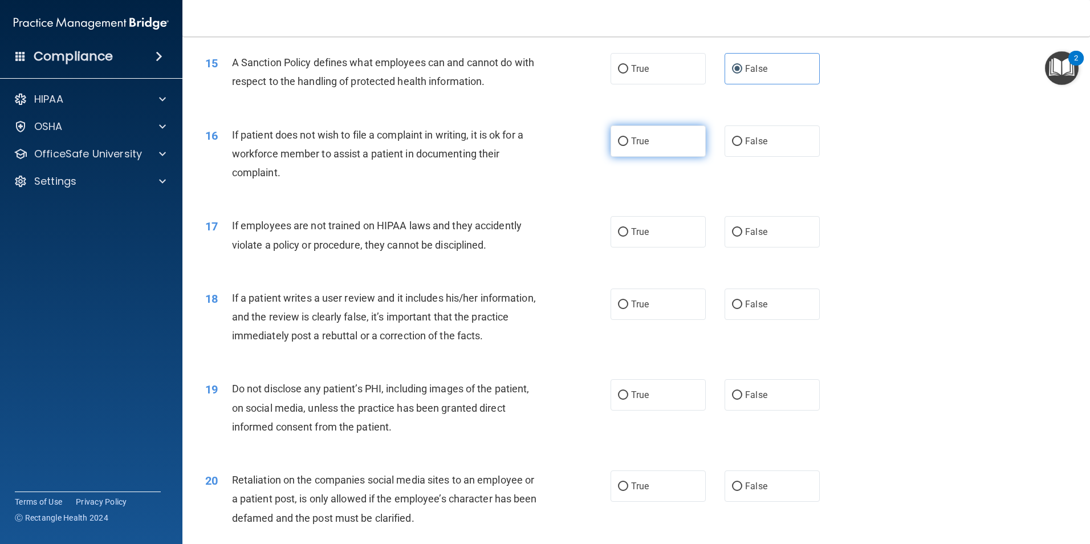
click at [636, 147] on span "True" at bounding box center [640, 141] width 18 height 11
click at [628, 146] on input "True" at bounding box center [623, 141] width 10 height 9
radio input "true"
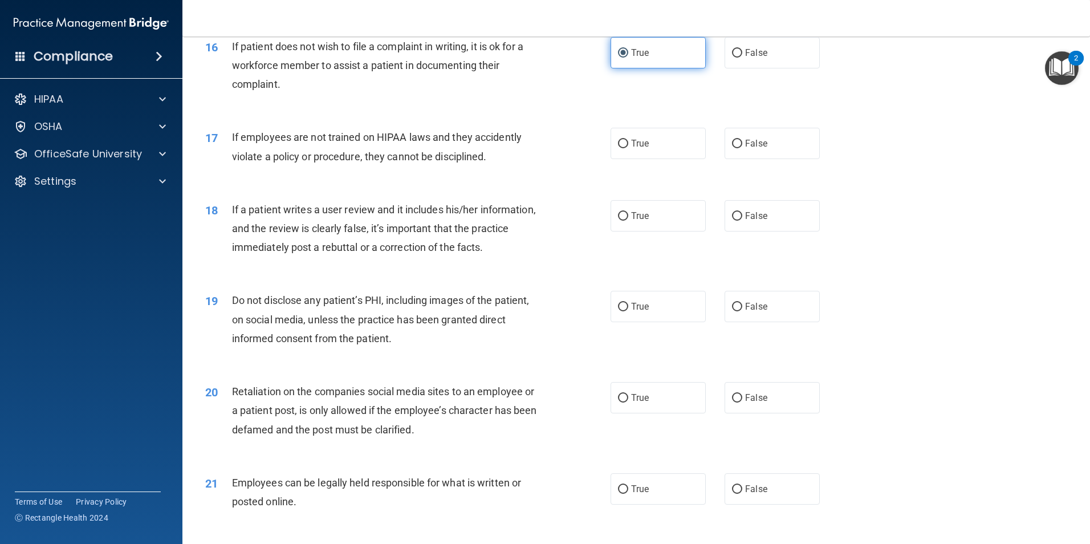
scroll to position [1483, 0]
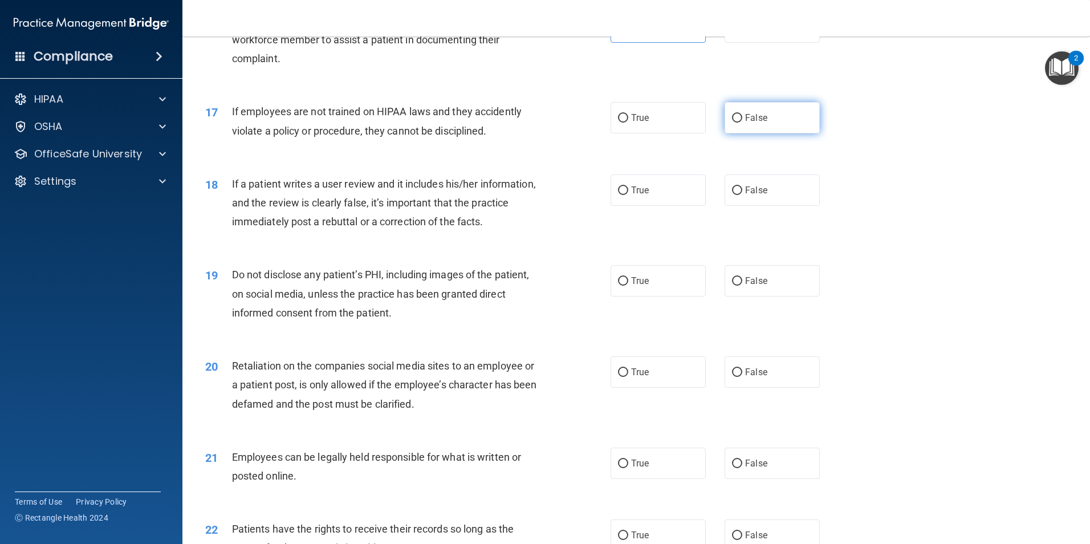
click at [763, 133] on label "False" at bounding box center [772, 117] width 95 height 31
click at [742, 123] on input "False" at bounding box center [737, 118] width 10 height 9
radio input "true"
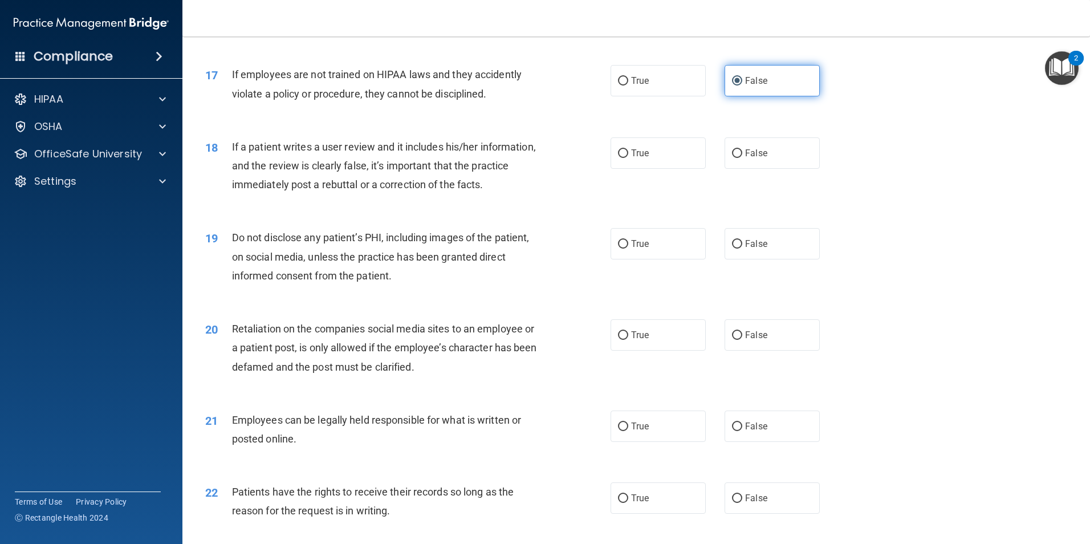
scroll to position [1540, 0]
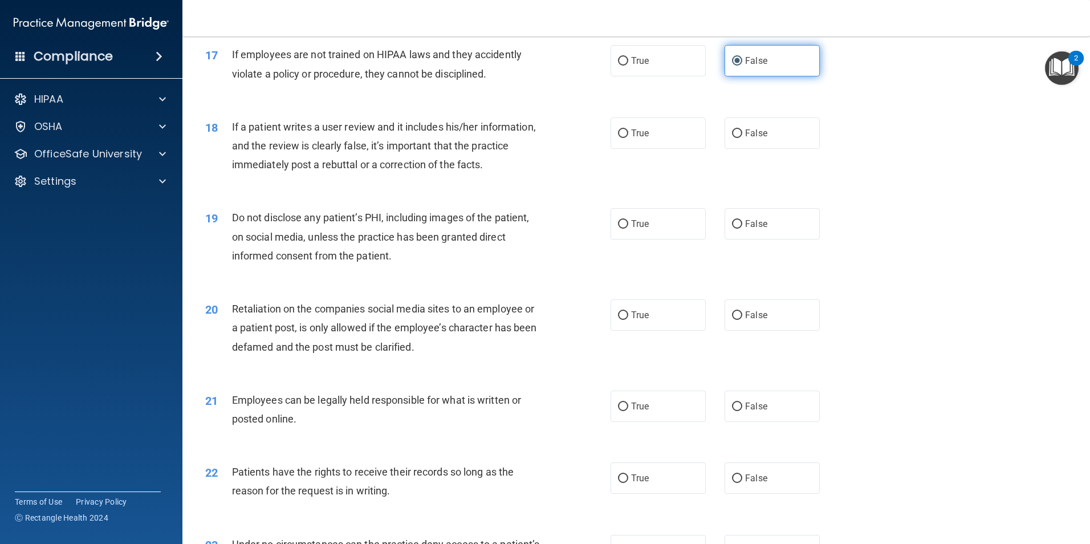
click at [760, 139] on label "False" at bounding box center [772, 132] width 95 height 31
click at [742, 138] on input "False" at bounding box center [737, 133] width 10 height 9
radio input "true"
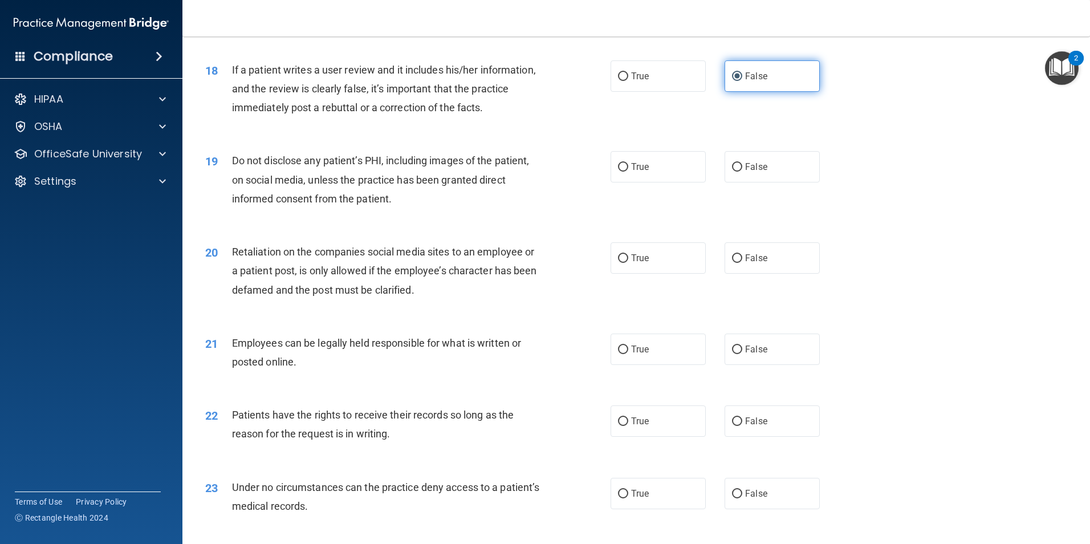
scroll to position [1654, 0]
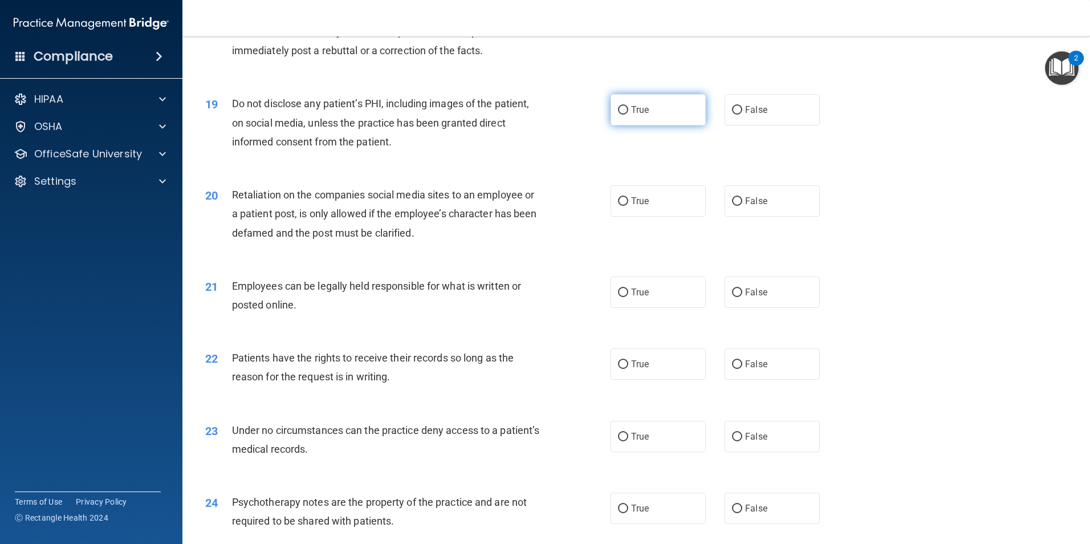
click at [658, 125] on label "True" at bounding box center [658, 109] width 95 height 31
click at [628, 115] on input "True" at bounding box center [623, 110] width 10 height 9
radio input "true"
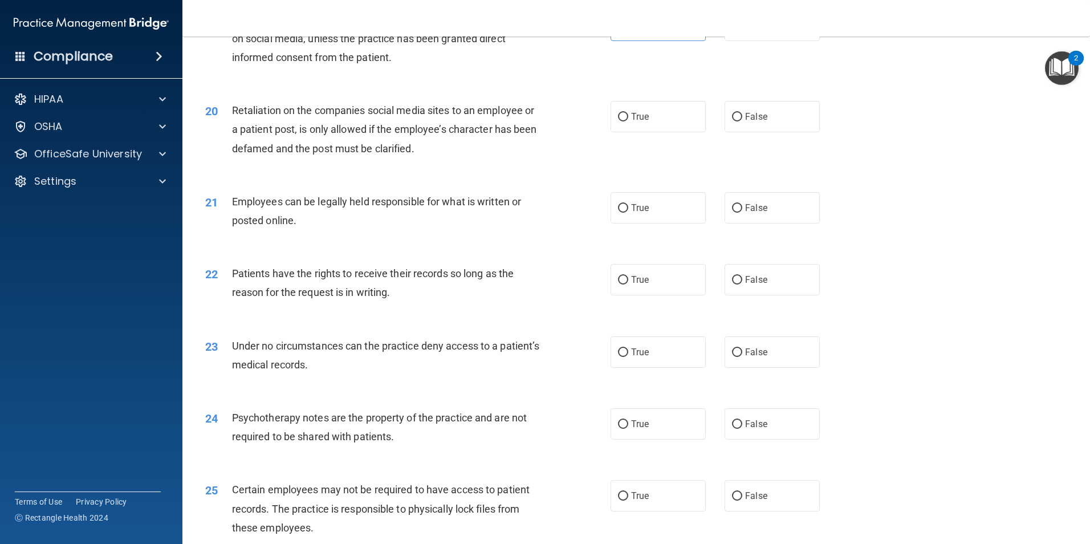
scroll to position [1768, 0]
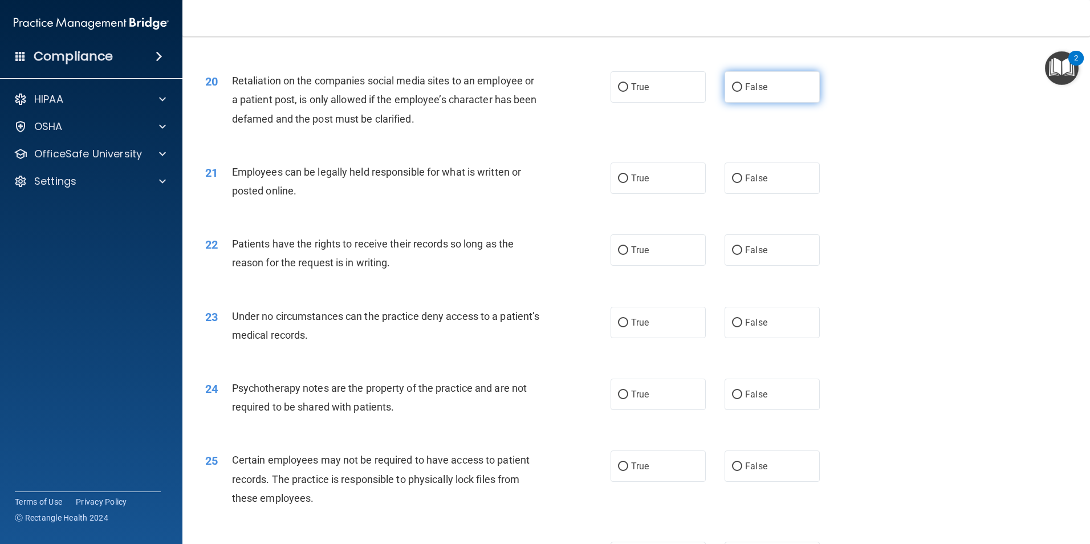
click at [765, 103] on label "False" at bounding box center [772, 86] width 95 height 31
click at [742, 92] on input "False" at bounding box center [737, 87] width 10 height 9
radio input "true"
click at [642, 194] on label "True" at bounding box center [658, 178] width 95 height 31
click at [628, 183] on input "True" at bounding box center [623, 178] width 10 height 9
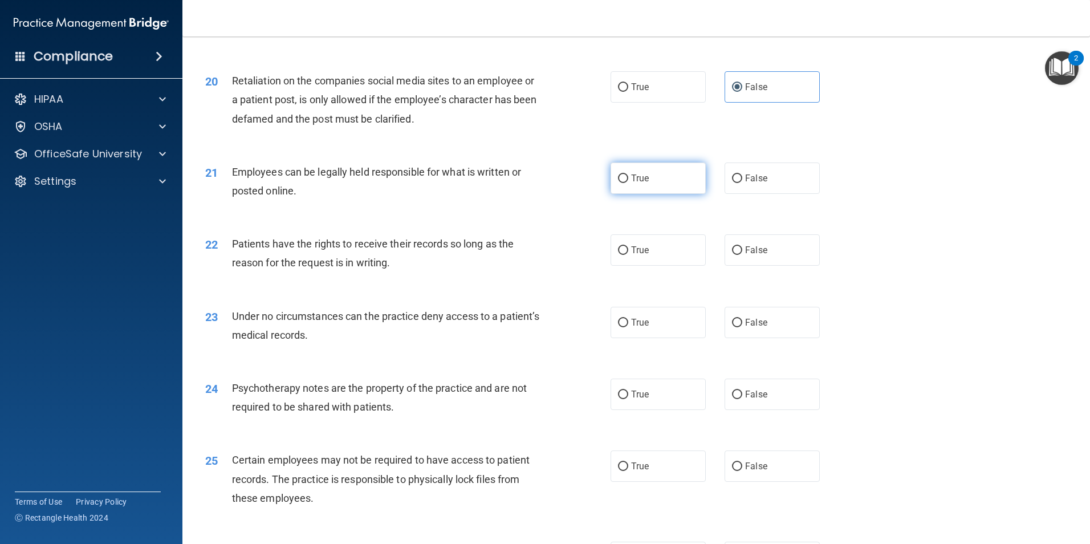
radio input "true"
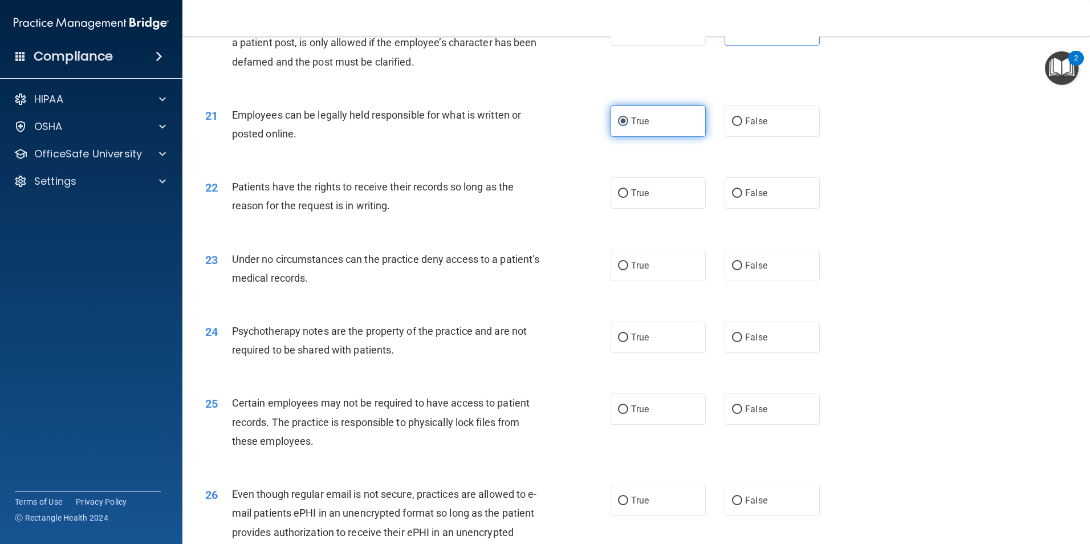
scroll to position [1882, 0]
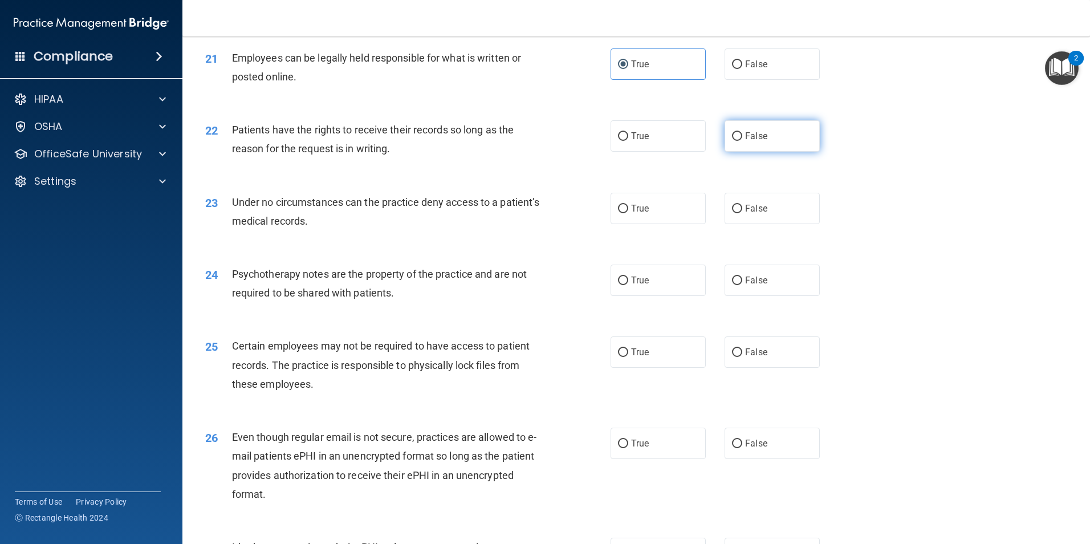
click at [769, 152] on label "False" at bounding box center [772, 135] width 95 height 31
click at [742, 141] on input "False" at bounding box center [737, 136] width 10 height 9
radio input "true"
click at [772, 224] on label "False" at bounding box center [772, 208] width 95 height 31
click at [742, 213] on input "False" at bounding box center [737, 209] width 10 height 9
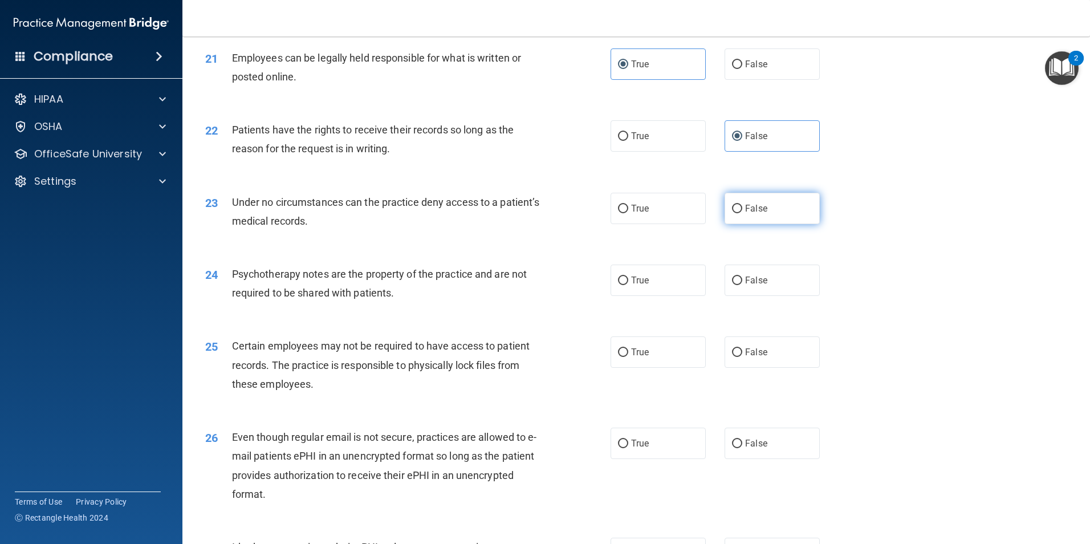
radio input "true"
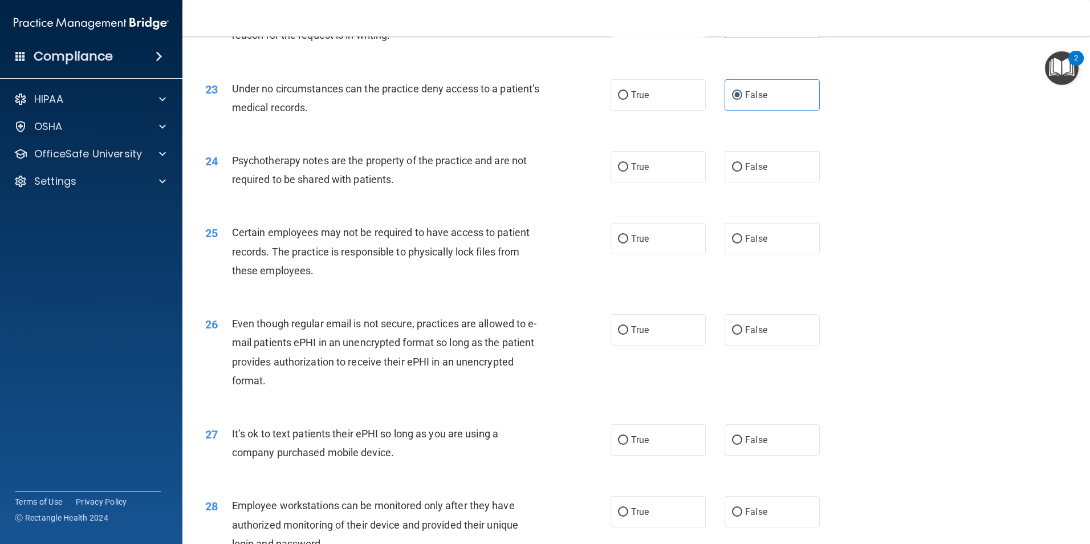
scroll to position [1996, 0]
click at [669, 182] on label "True" at bounding box center [658, 166] width 95 height 31
click at [628, 171] on input "True" at bounding box center [623, 167] width 10 height 9
radio input "true"
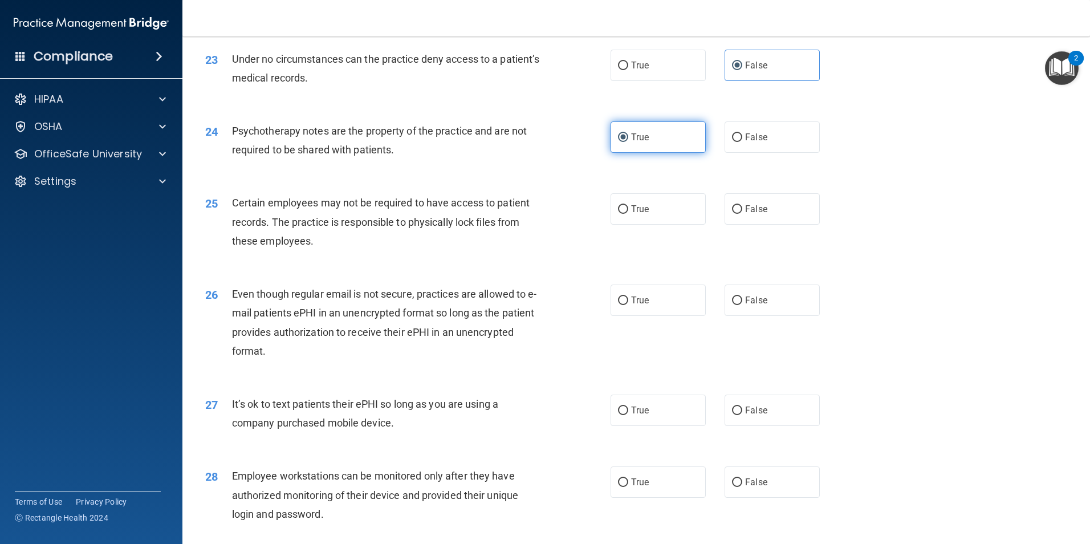
scroll to position [2053, 0]
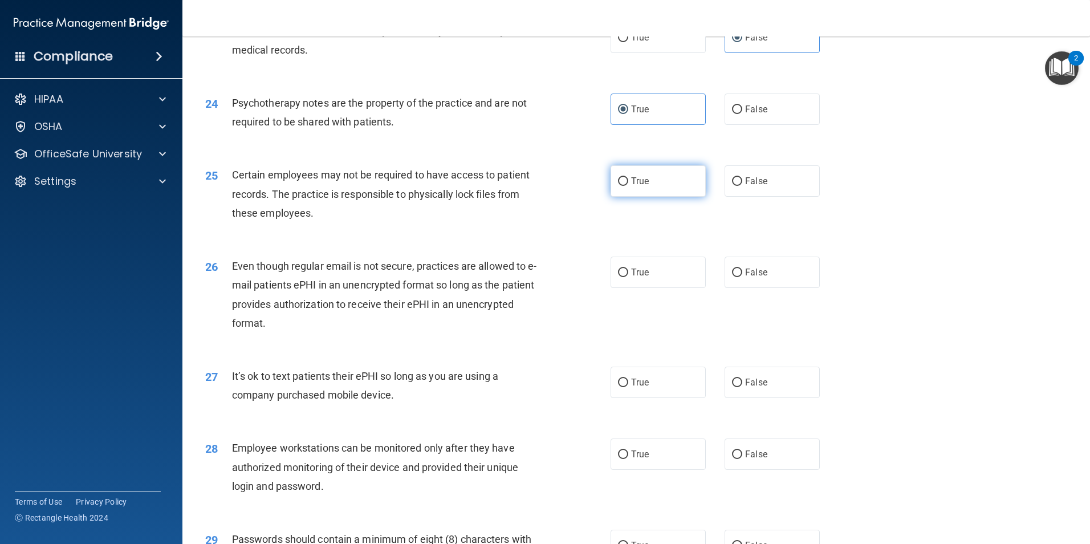
click at [662, 197] on label "True" at bounding box center [658, 180] width 95 height 31
click at [628, 186] on input "True" at bounding box center [623, 181] width 10 height 9
radio input "true"
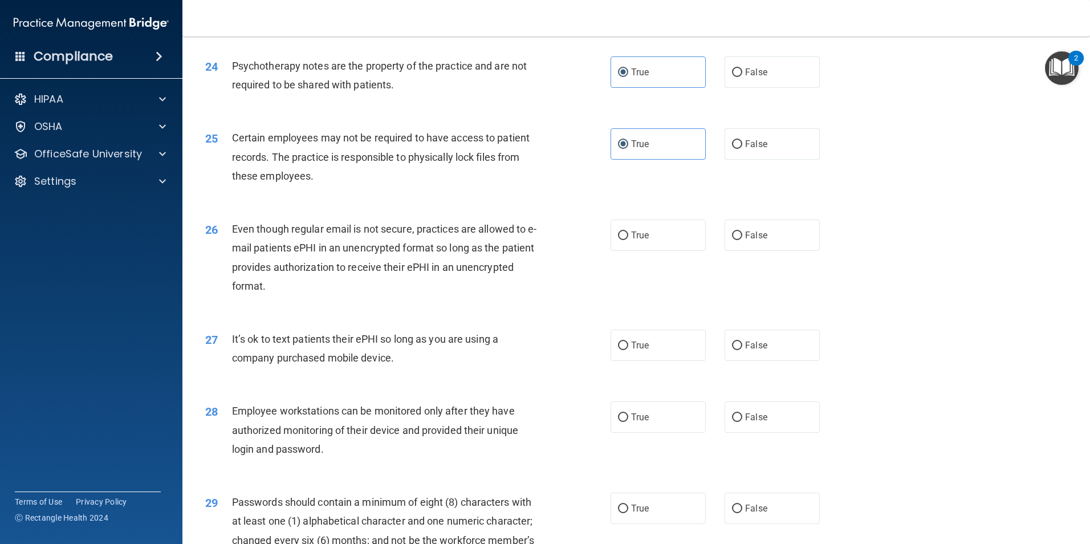
scroll to position [2167, 0]
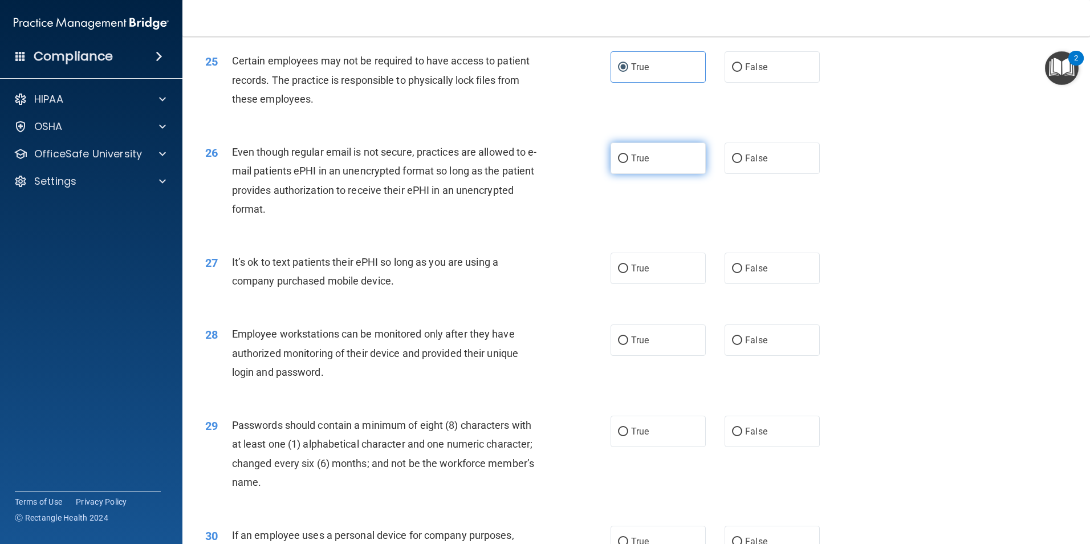
click at [658, 174] on label "True" at bounding box center [658, 158] width 95 height 31
click at [628, 163] on input "True" at bounding box center [623, 159] width 10 height 9
radio input "true"
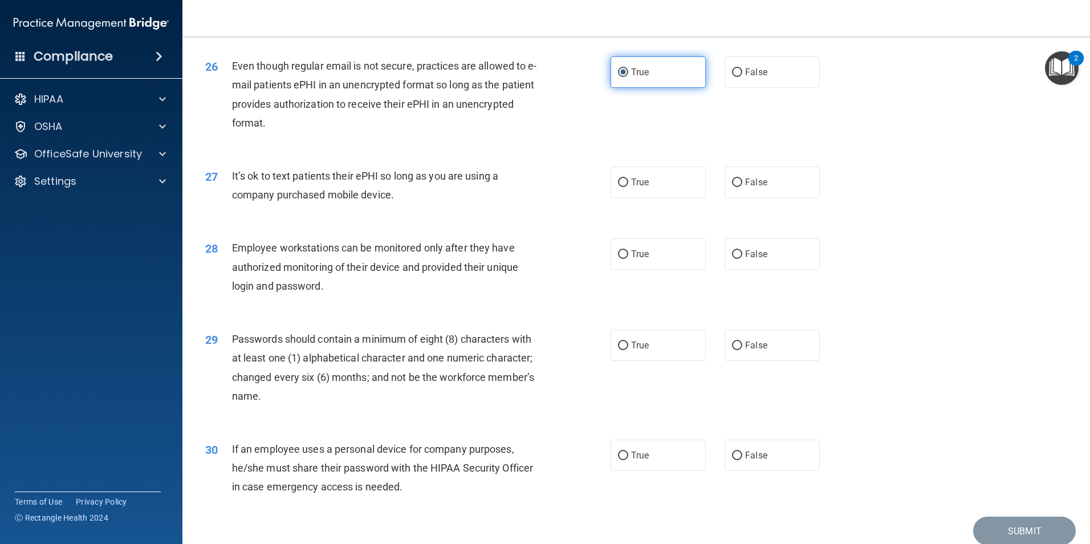
scroll to position [2281, 0]
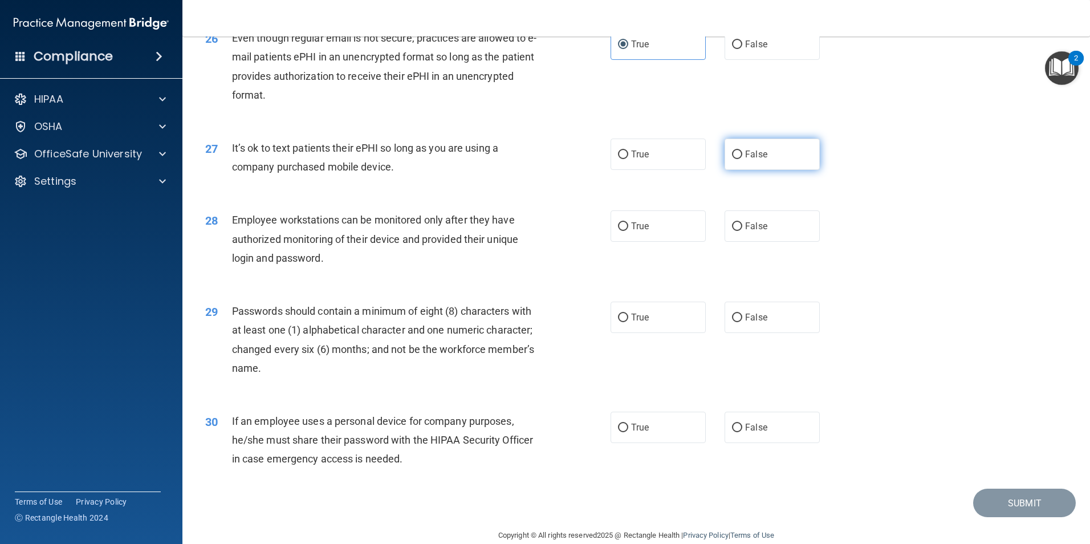
click at [776, 170] on label "False" at bounding box center [772, 154] width 95 height 31
click at [742, 159] on input "False" at bounding box center [737, 155] width 10 height 9
radio input "true"
click at [748, 433] on span "False" at bounding box center [756, 427] width 22 height 11
click at [742, 432] on input "False" at bounding box center [737, 428] width 10 height 9
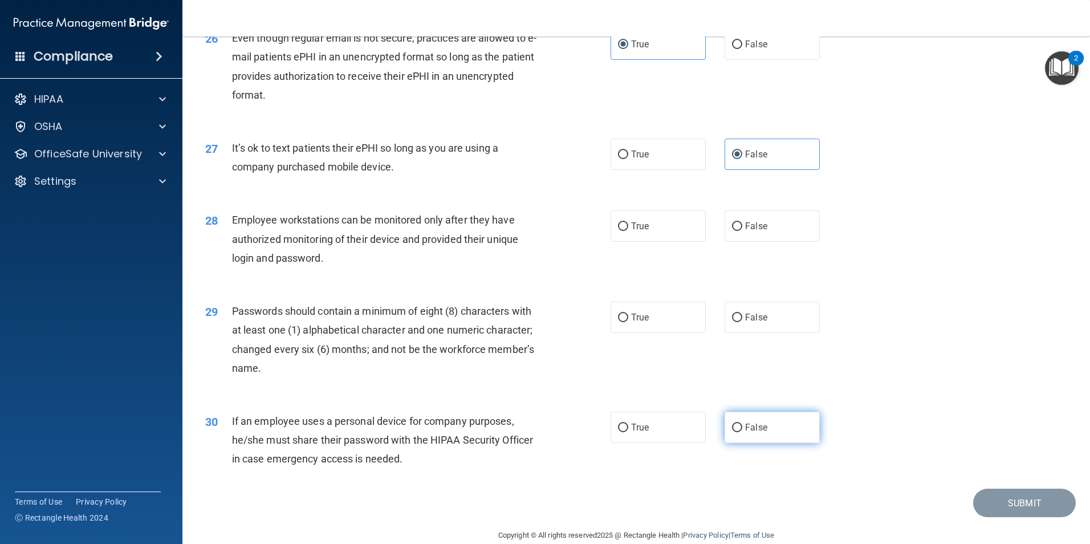
radio input "true"
click at [635, 323] on label "True" at bounding box center [658, 317] width 95 height 31
click at [628, 322] on input "True" at bounding box center [623, 318] width 10 height 9
radio input "true"
click at [757, 242] on label "False" at bounding box center [772, 225] width 95 height 31
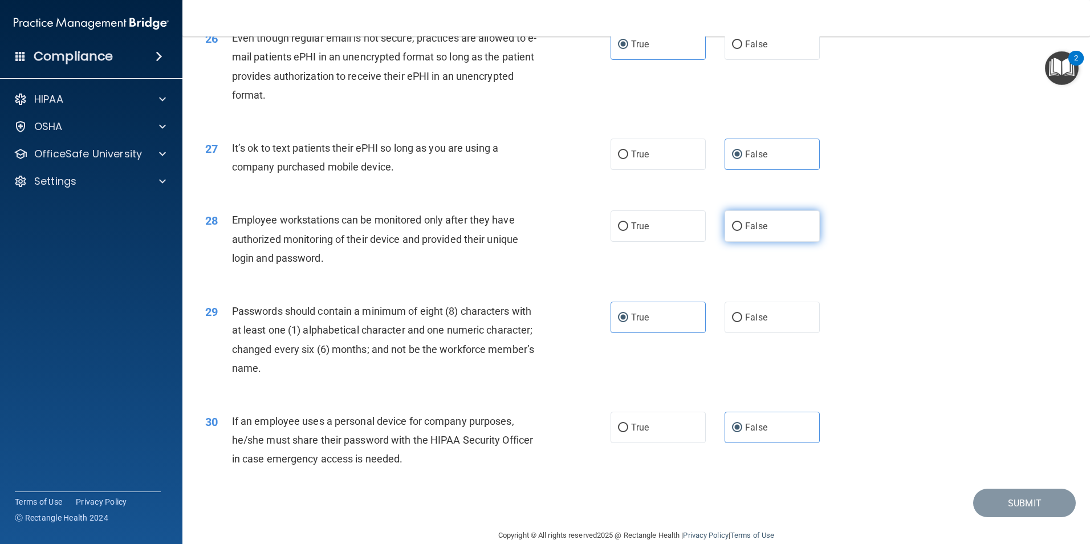
click at [742, 231] on input "False" at bounding box center [737, 226] width 10 height 9
radio input "true"
click at [1019, 517] on button "Submit" at bounding box center [1024, 503] width 103 height 29
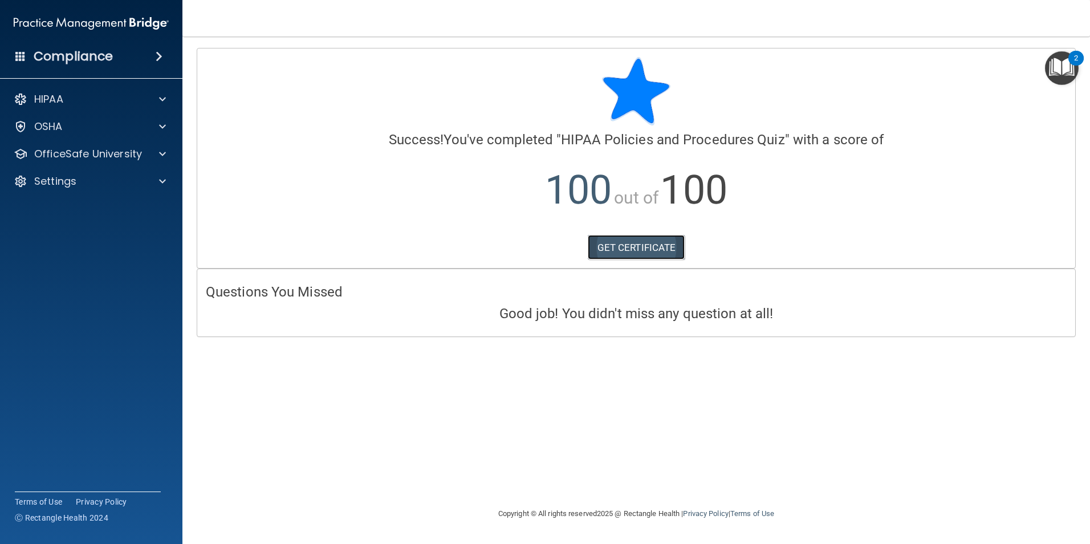
click at [634, 247] on link "GET CERTIFICATE" at bounding box center [637, 247] width 98 height 25
click at [1069, 62] on img "Open Resource Center, 2 new notifications" at bounding box center [1062, 68] width 34 height 34
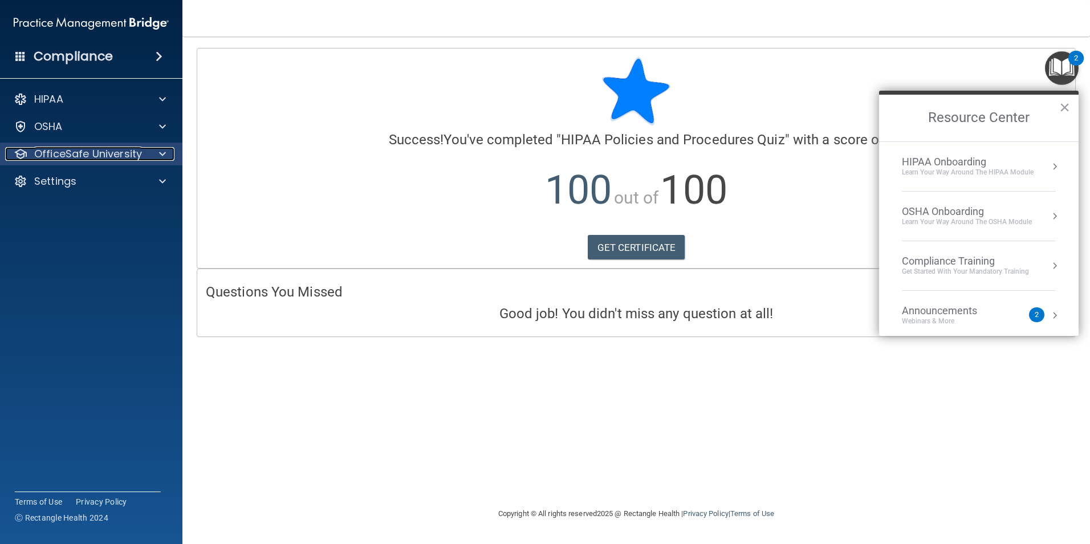
click at [105, 156] on p "OfficeSafe University" at bounding box center [88, 154] width 108 height 14
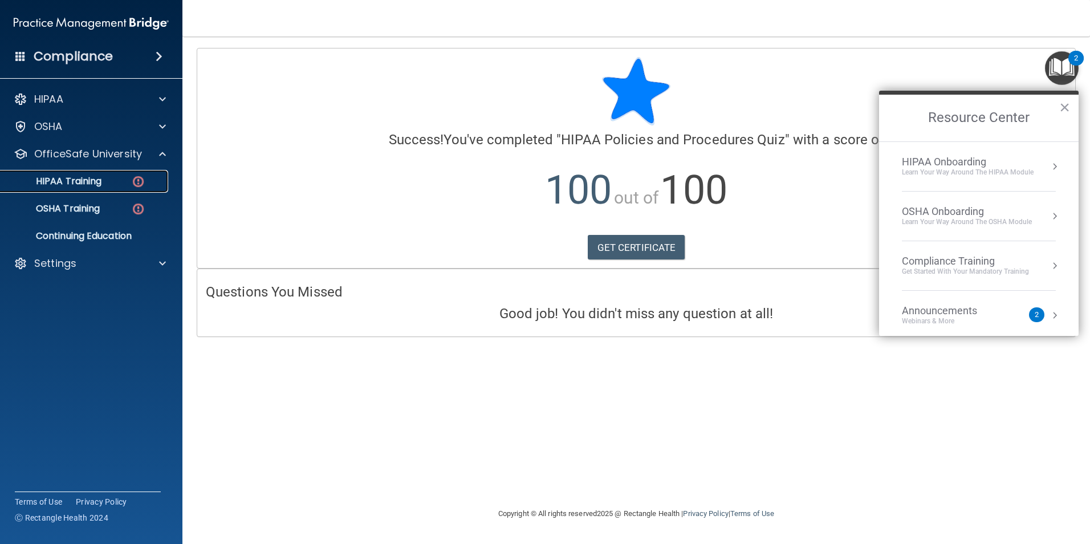
click at [96, 182] on p "HIPAA Training" at bounding box center [54, 181] width 94 height 11
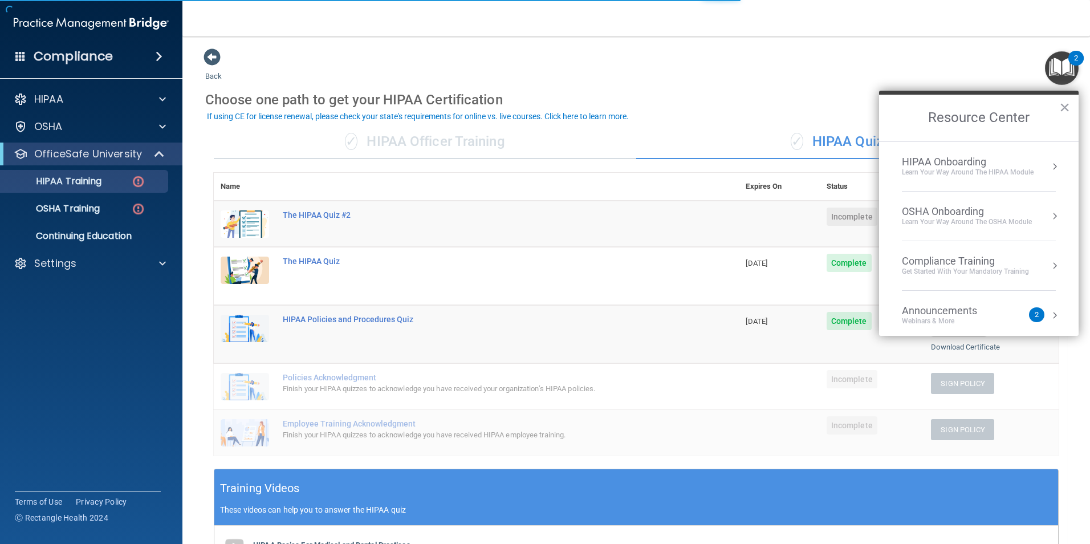
click at [807, 95] on div "Choose one path to get your HIPAA Certification" at bounding box center [636, 99] width 862 height 33
click at [1068, 105] on button "×" at bounding box center [1064, 107] width 11 height 18
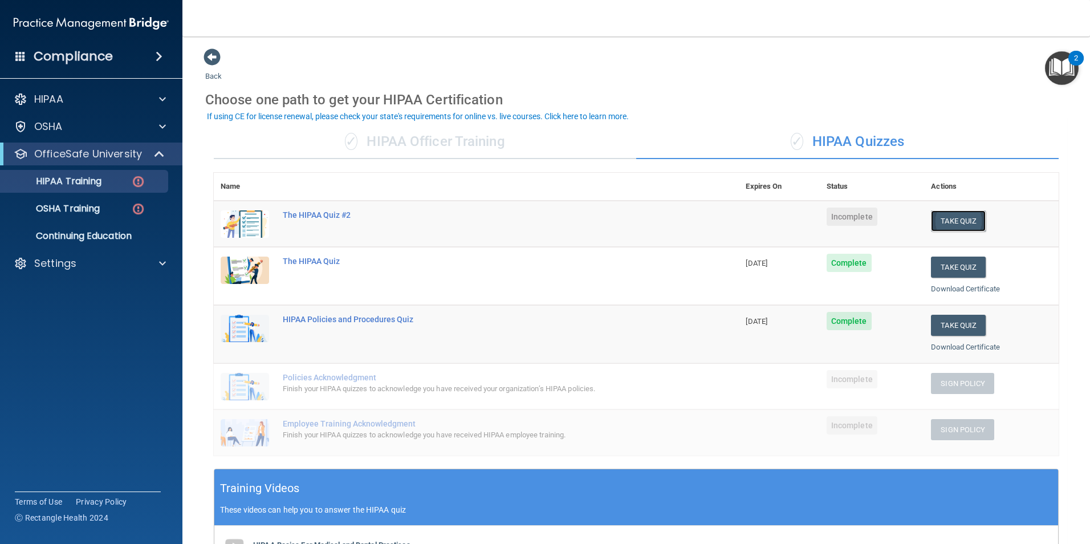
click at [951, 216] on button "Take Quiz" at bounding box center [958, 220] width 55 height 21
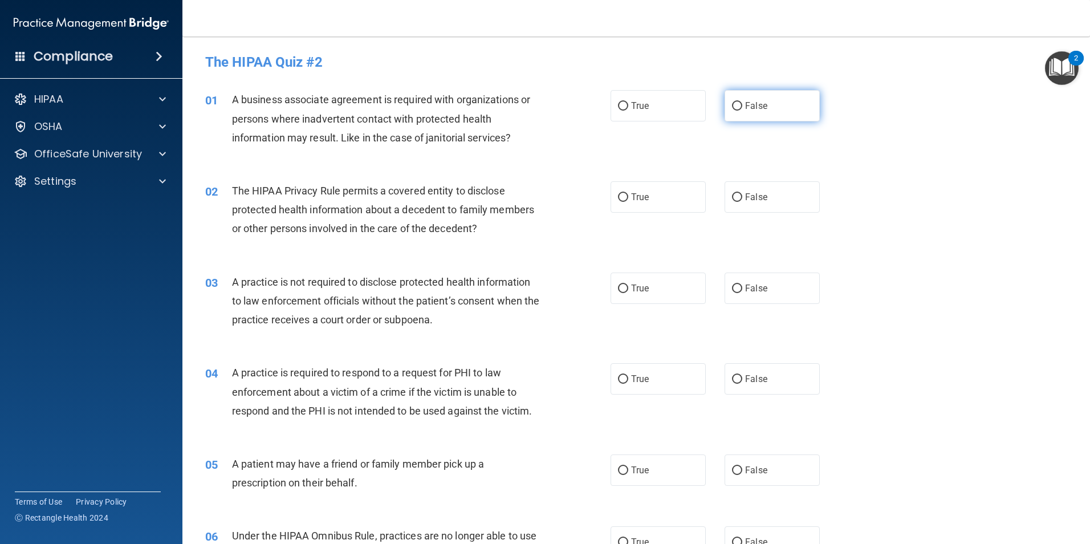
click at [755, 106] on span "False" at bounding box center [756, 105] width 22 height 11
click at [742, 106] on input "False" at bounding box center [737, 106] width 10 height 9
radio input "true"
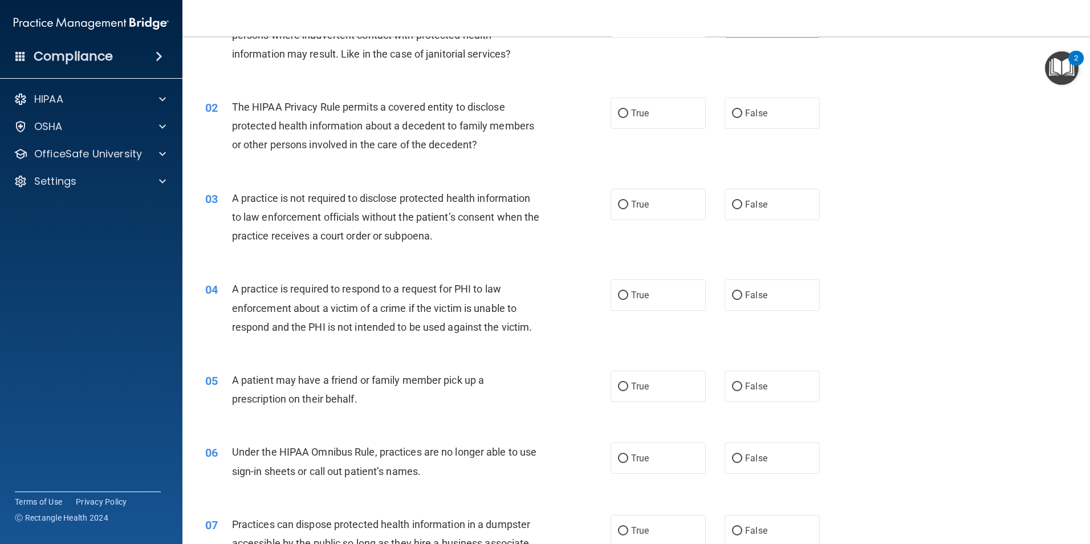
scroll to position [57, 0]
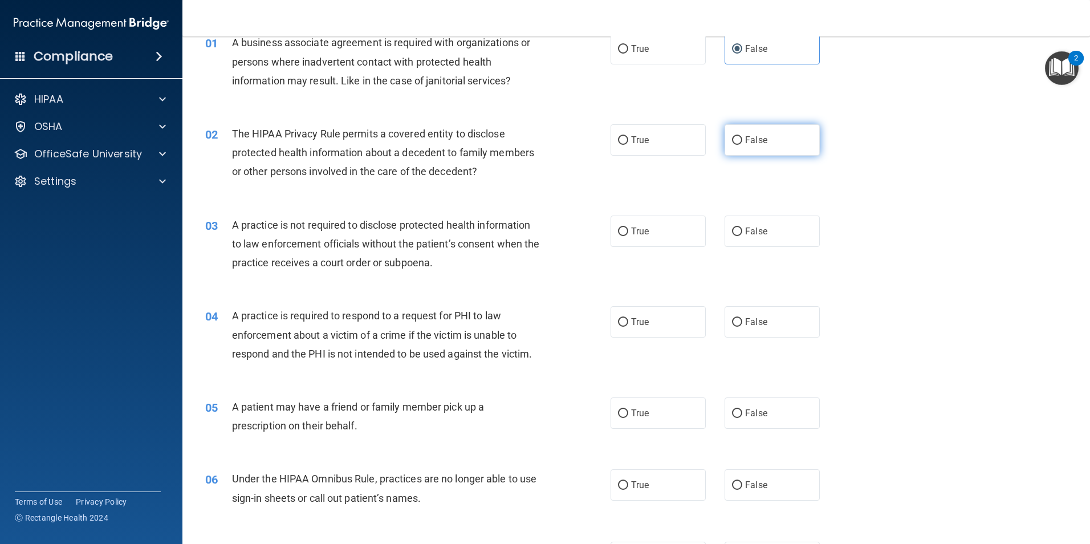
click at [745, 139] on span "False" at bounding box center [756, 140] width 22 height 11
click at [741, 139] on input "False" at bounding box center [737, 140] width 10 height 9
radio input "true"
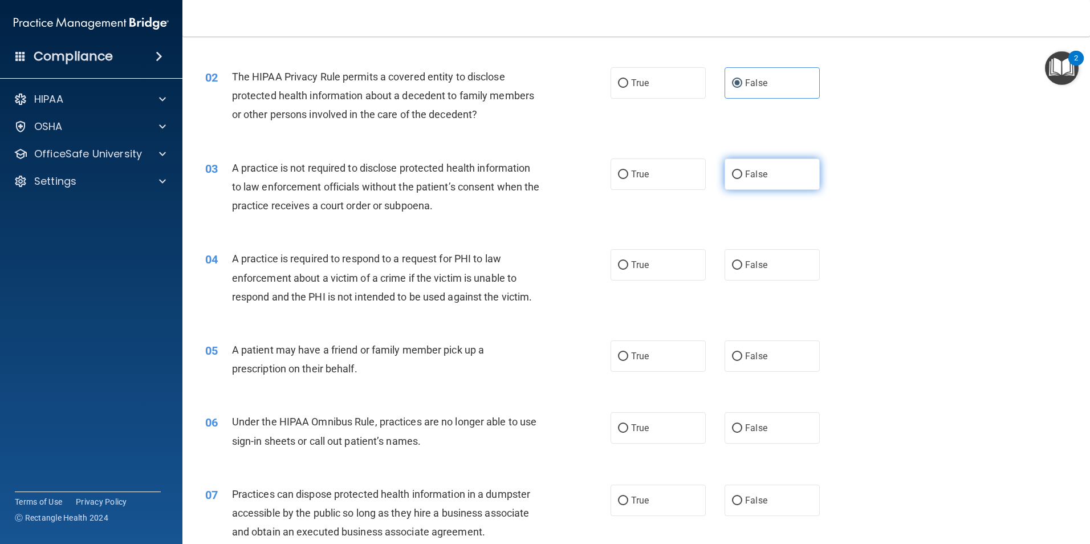
click at [764, 178] on label "False" at bounding box center [772, 174] width 95 height 31
click at [742, 178] on input "False" at bounding box center [737, 174] width 10 height 9
radio input "true"
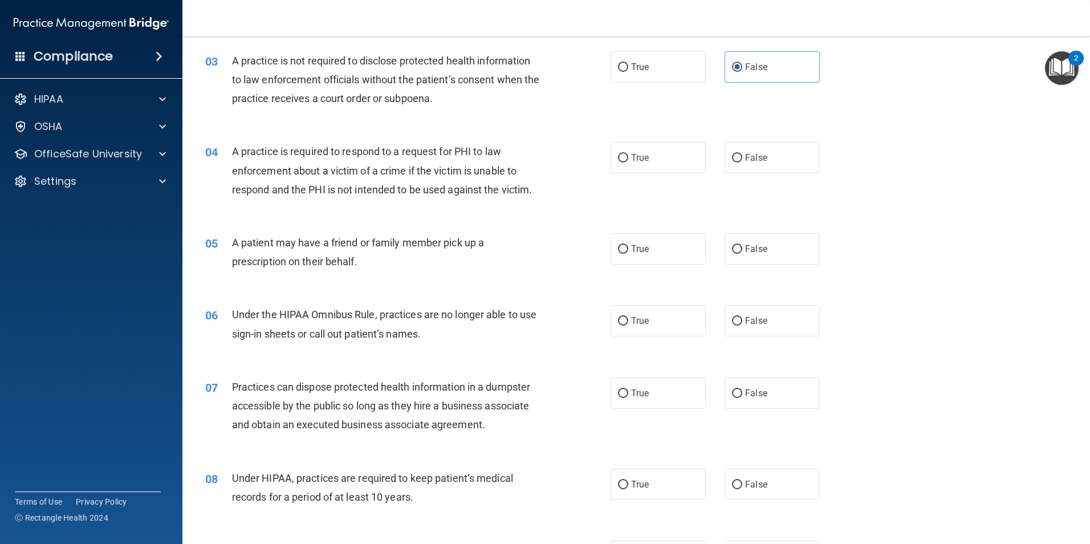
scroll to position [228, 0]
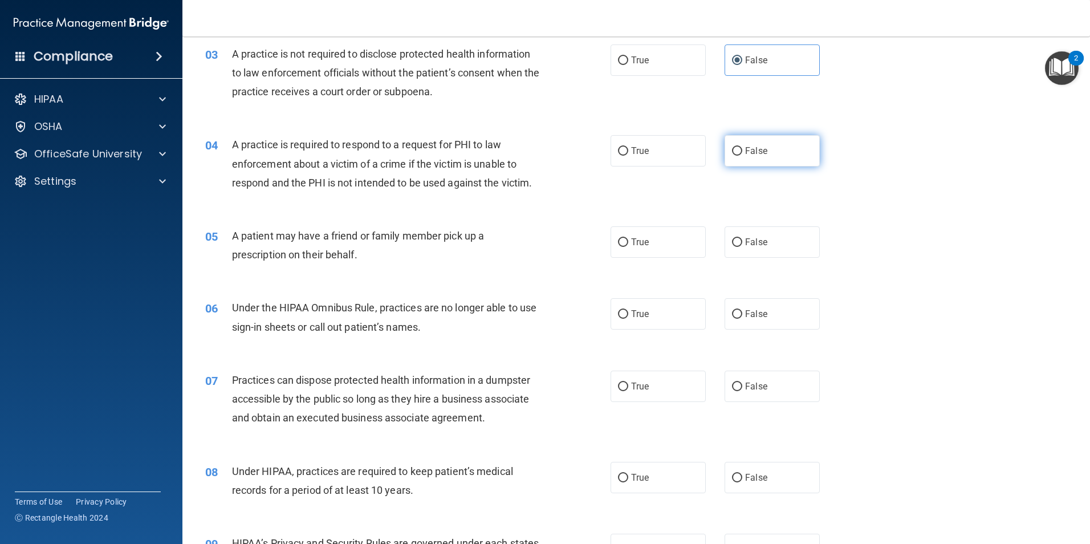
click at [766, 157] on label "False" at bounding box center [772, 150] width 95 height 31
click at [742, 156] on input "False" at bounding box center [737, 151] width 10 height 9
radio input "true"
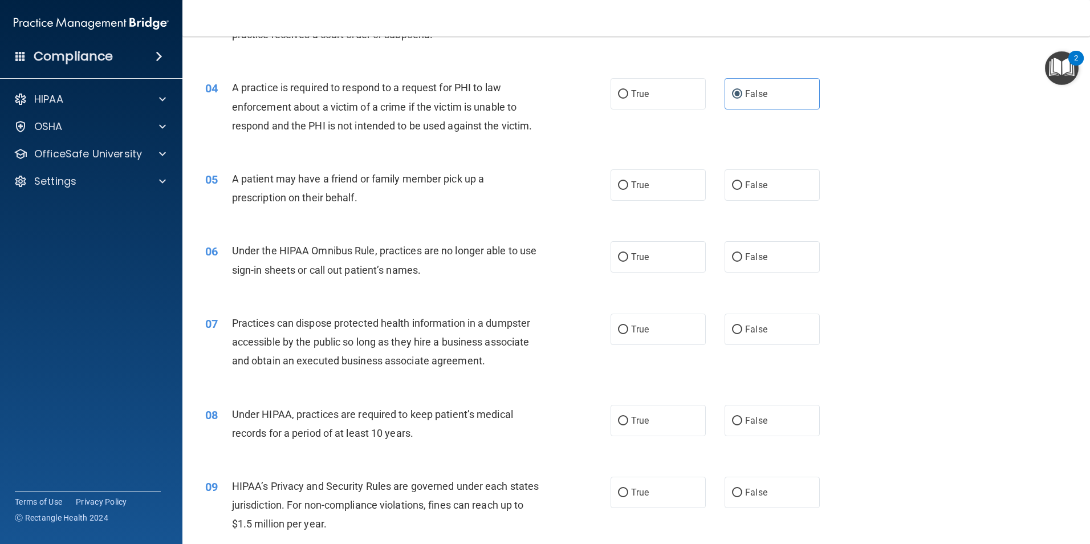
scroll to position [342, 0]
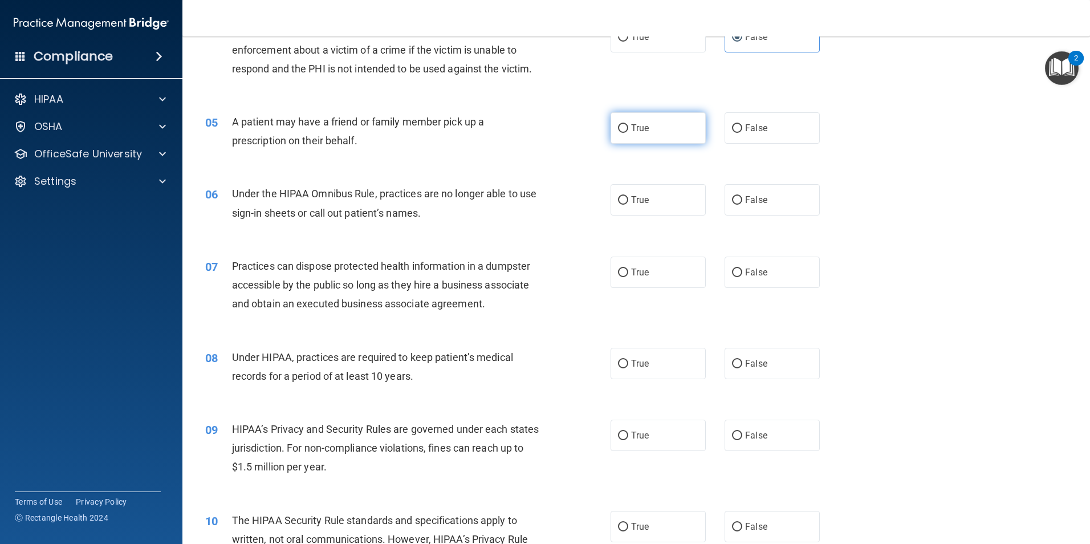
click at [649, 132] on label "True" at bounding box center [658, 127] width 95 height 31
click at [628, 132] on input "True" at bounding box center [623, 128] width 10 height 9
radio input "true"
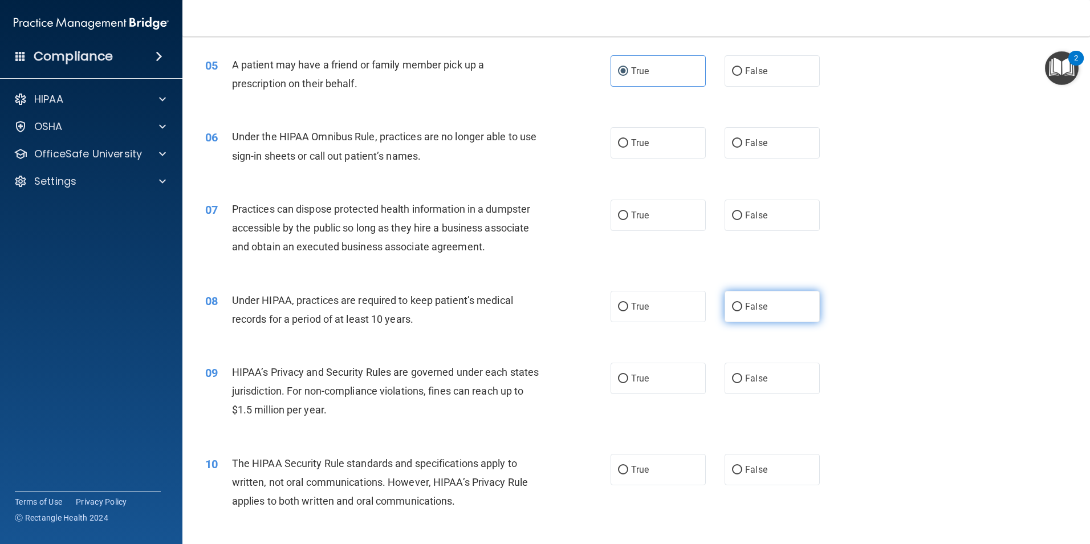
click at [737, 310] on input "False" at bounding box center [737, 307] width 10 height 9
radio input "true"
click at [737, 145] on input "False" at bounding box center [737, 143] width 10 height 9
radio input "true"
click at [784, 216] on label "False" at bounding box center [772, 215] width 95 height 31
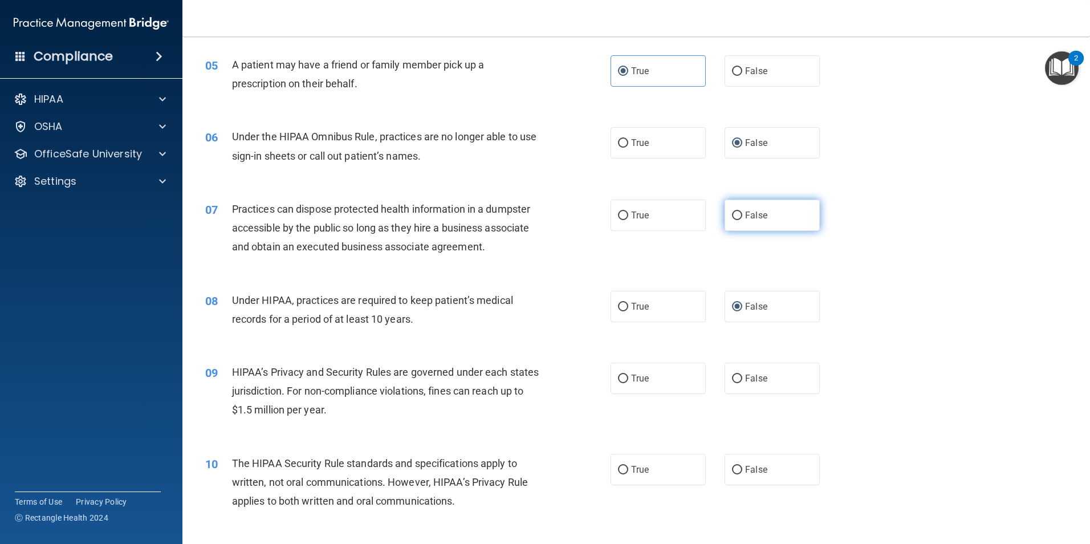
click at [742, 216] on input "False" at bounding box center [737, 216] width 10 height 9
radio input "true"
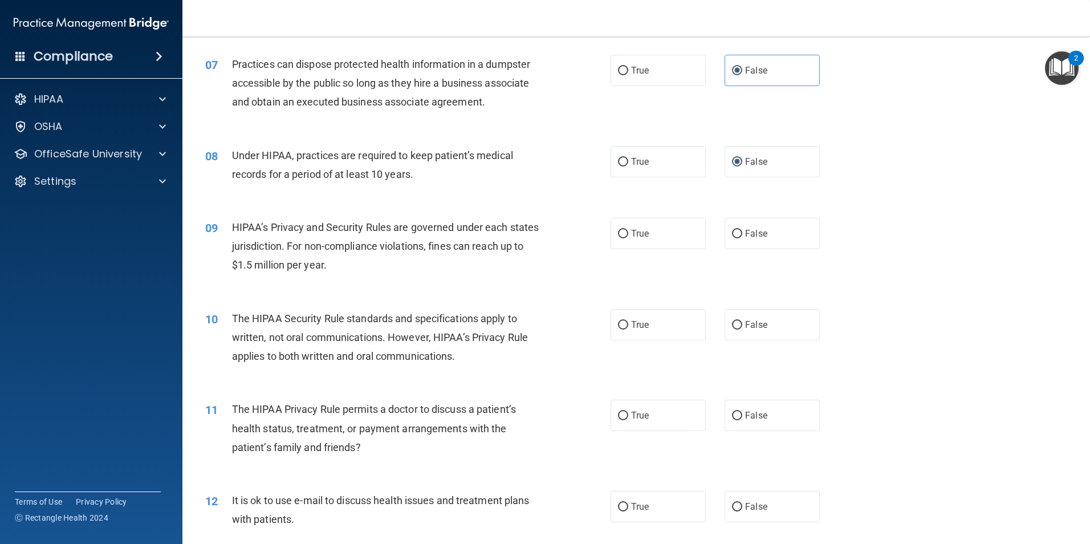
scroll to position [570, 0]
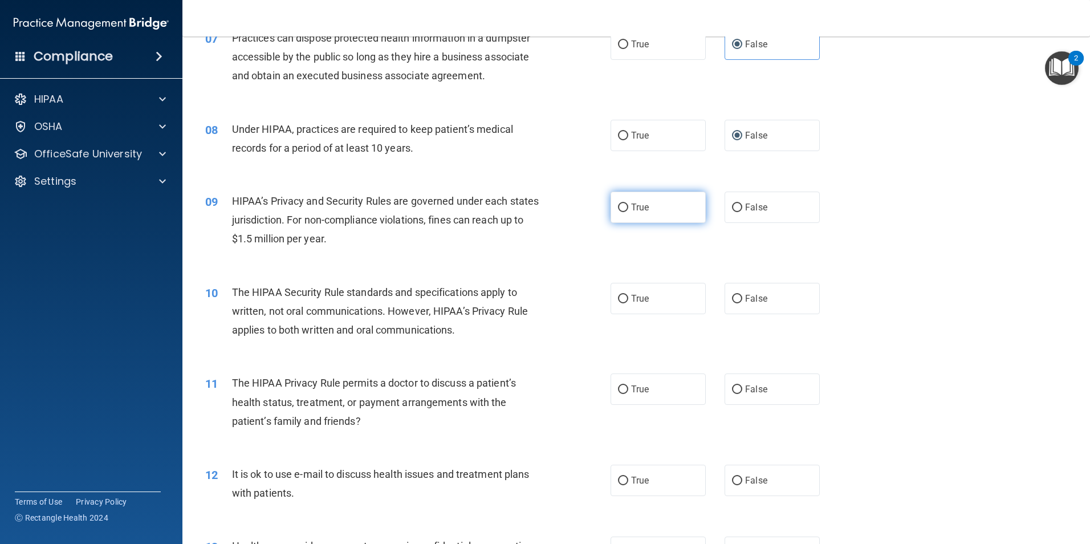
click at [623, 209] on input "True" at bounding box center [623, 208] width 10 height 9
radio input "true"
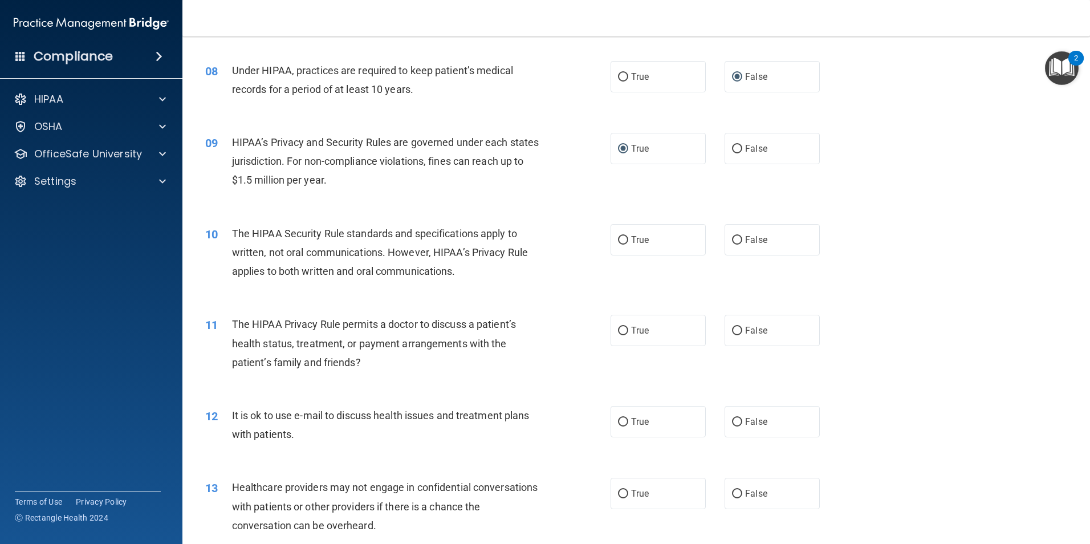
scroll to position [684, 0]
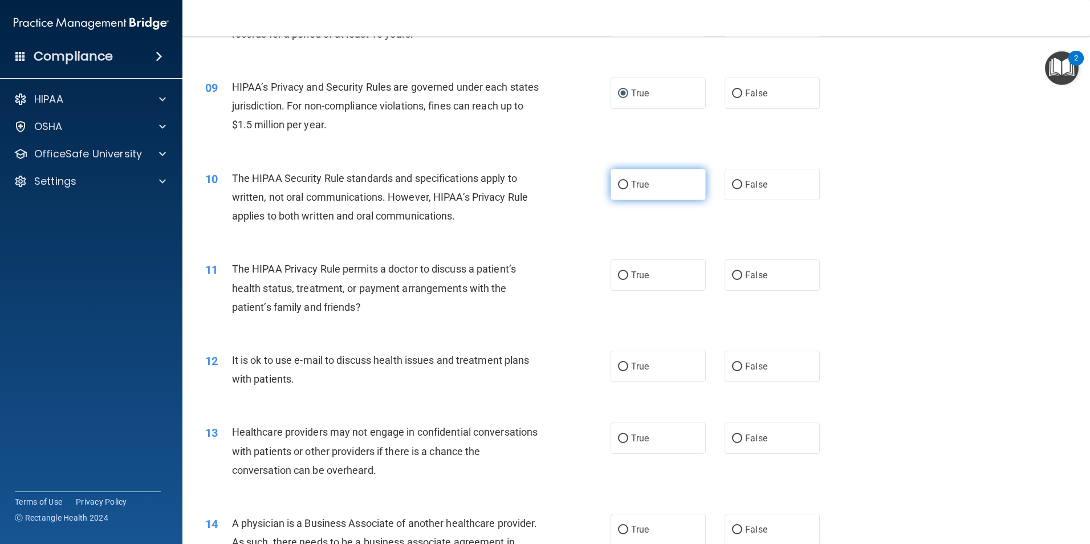
click at [648, 184] on label "True" at bounding box center [658, 184] width 95 height 31
click at [628, 184] on input "True" at bounding box center [623, 185] width 10 height 9
radio input "true"
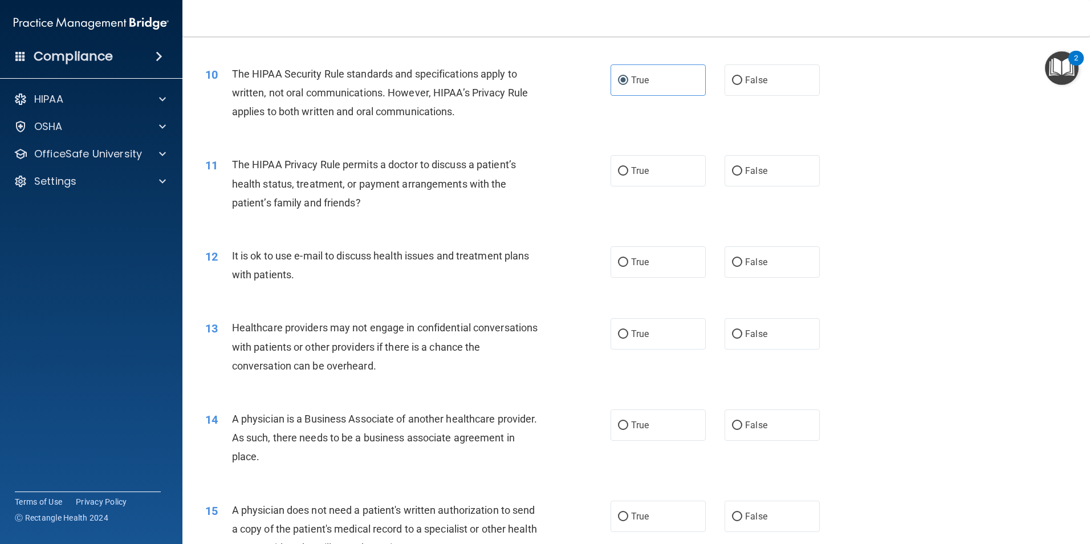
scroll to position [798, 0]
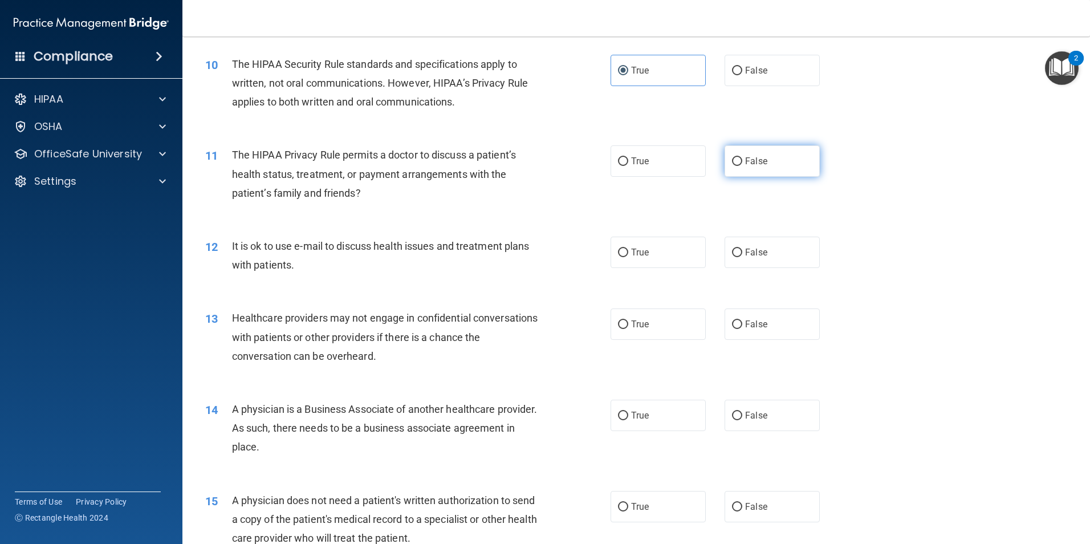
click at [745, 162] on span "False" at bounding box center [756, 161] width 22 height 11
click at [772, 161] on label "False" at bounding box center [772, 160] width 95 height 31
click at [742, 161] on input "False" at bounding box center [737, 161] width 10 height 9
radio input "true"
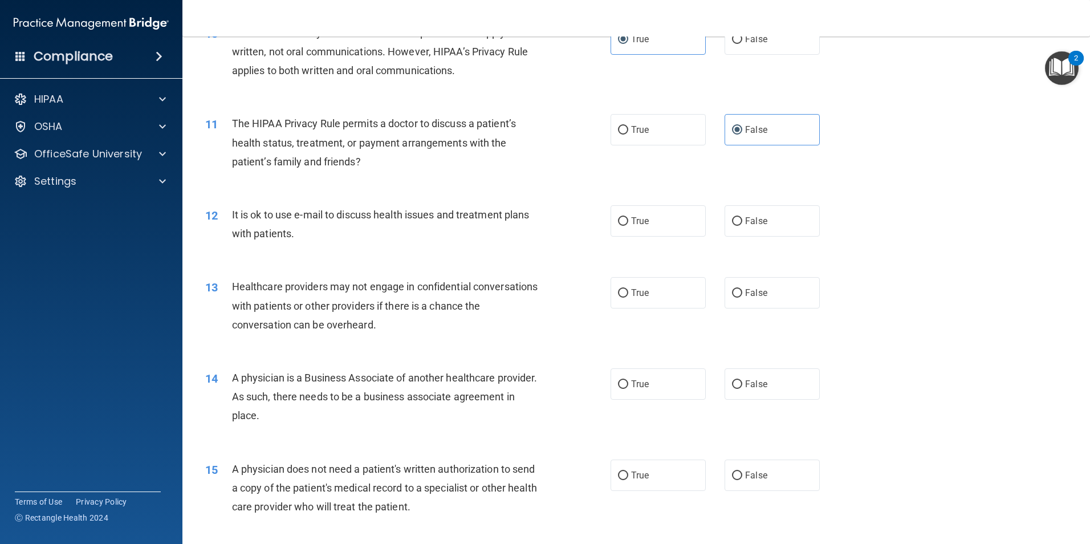
scroll to position [855, 0]
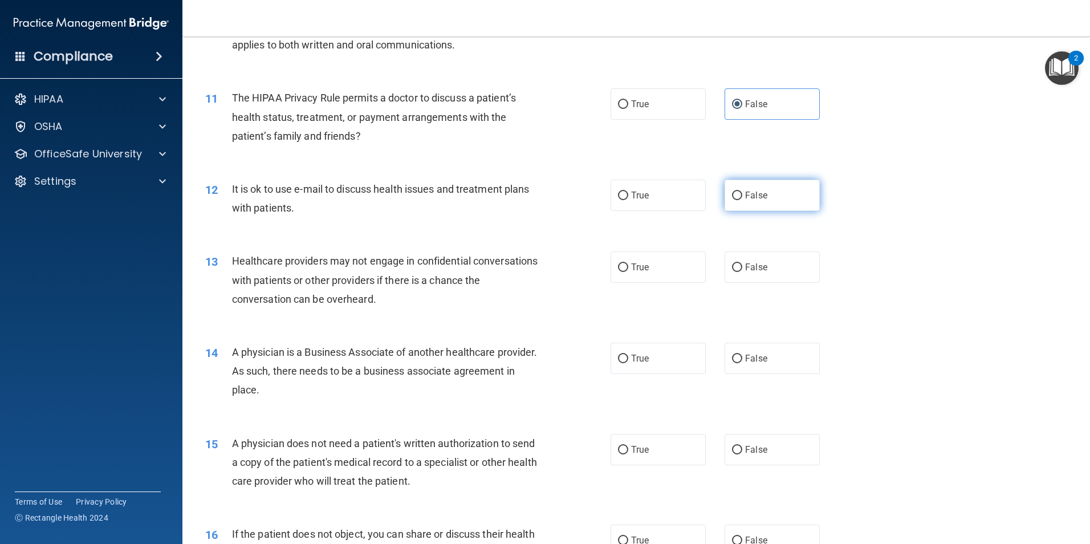
click at [770, 189] on label "False" at bounding box center [772, 195] width 95 height 31
click at [742, 192] on input "False" at bounding box center [737, 196] width 10 height 9
radio input "true"
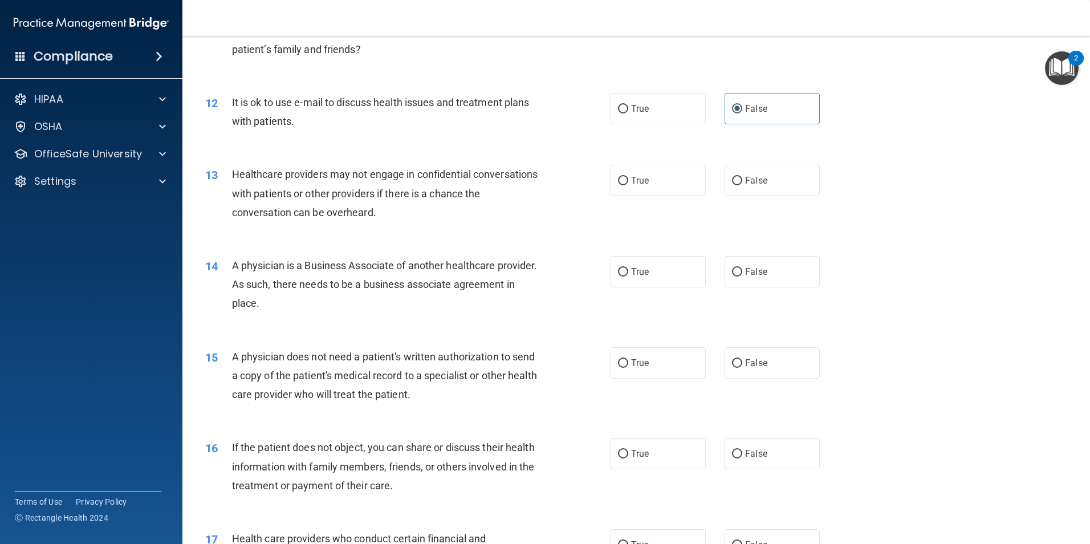
scroll to position [969, 0]
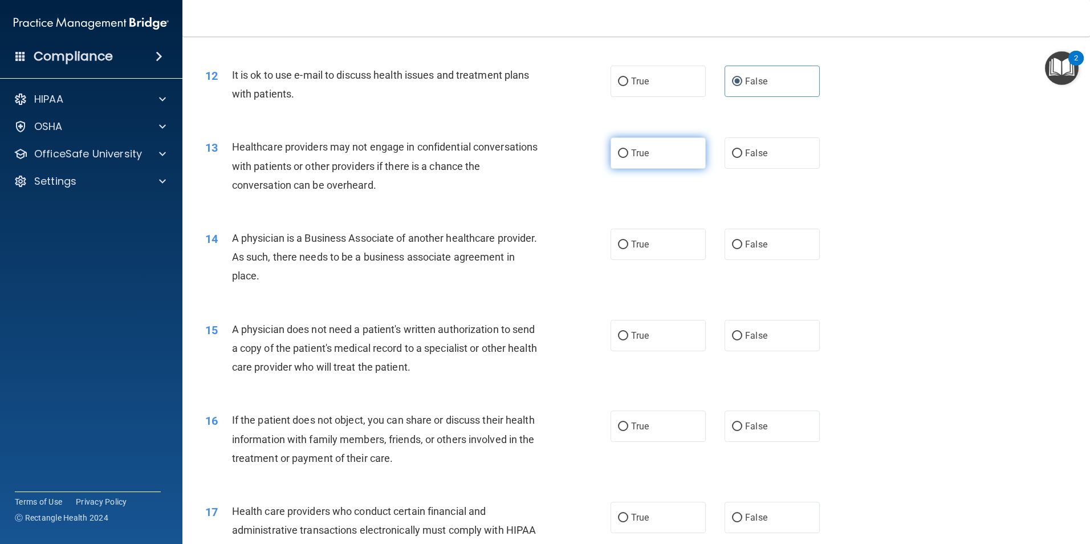
click at [669, 161] on label "True" at bounding box center [658, 152] width 95 height 31
click at [628, 158] on input "True" at bounding box center [623, 153] width 10 height 9
radio input "true"
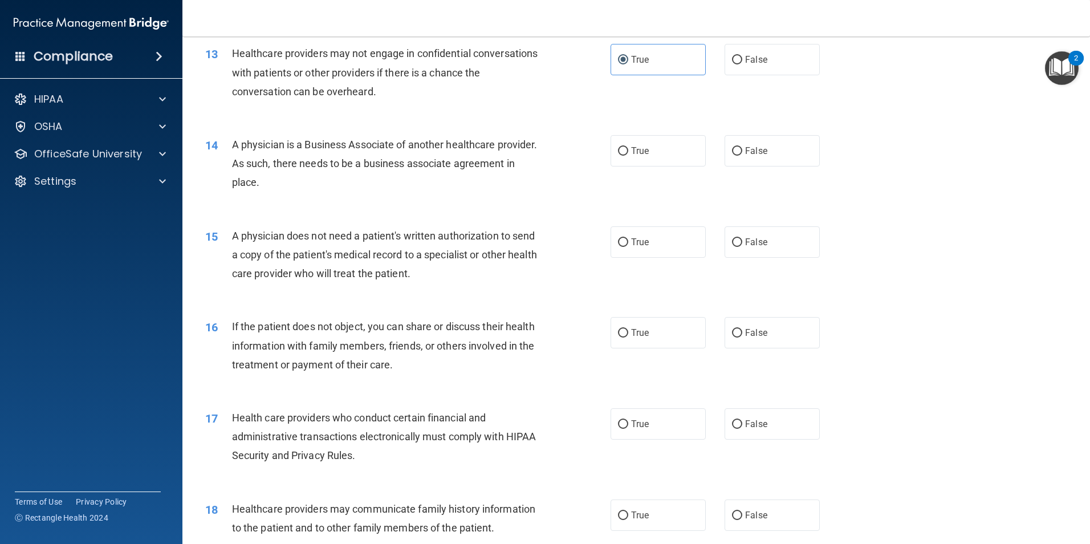
scroll to position [1083, 0]
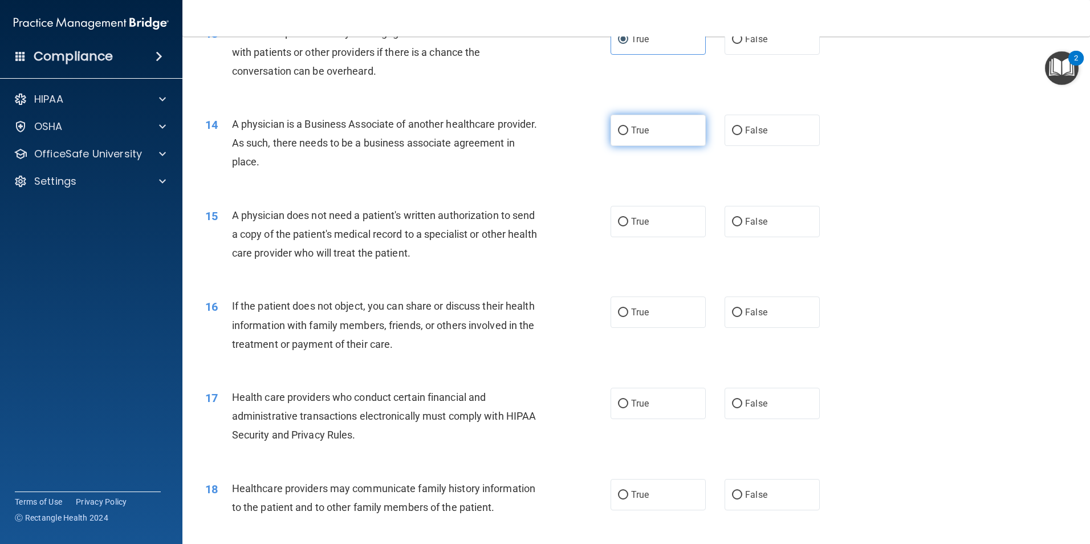
click at [649, 135] on label "True" at bounding box center [658, 130] width 95 height 31
click at [628, 135] on input "True" at bounding box center [623, 131] width 10 height 9
radio input "true"
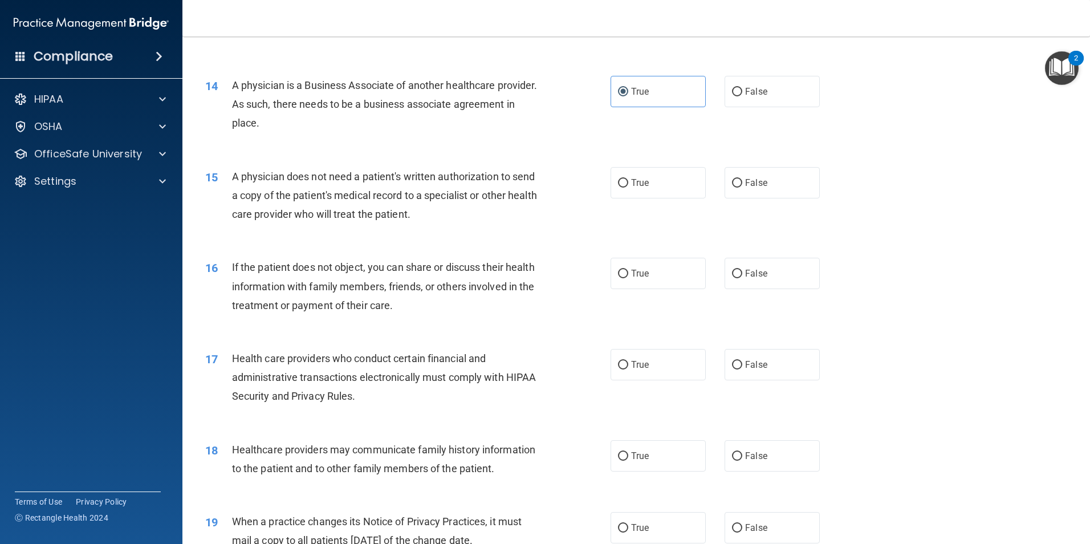
scroll to position [1197, 0]
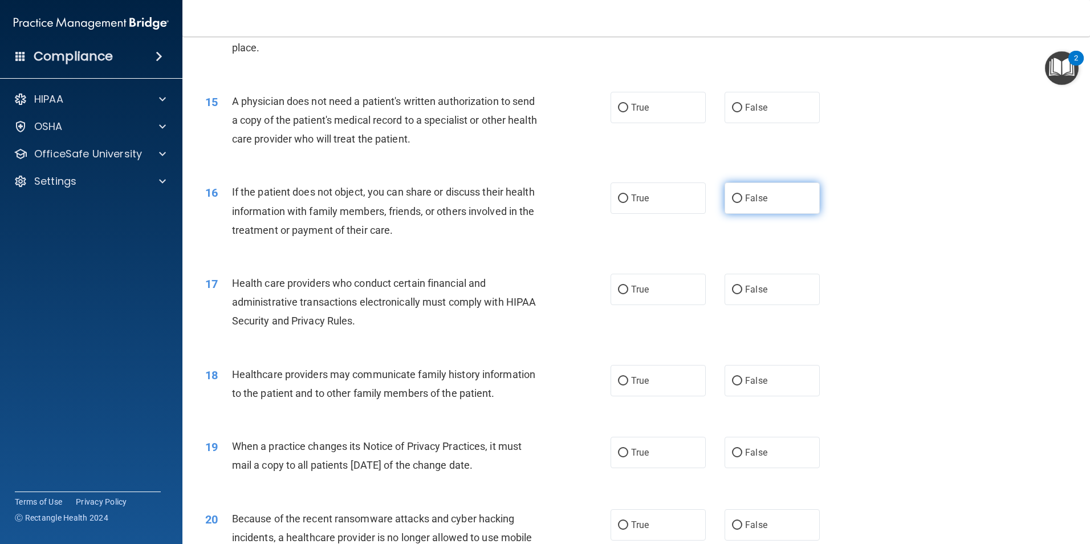
click at [781, 201] on label "False" at bounding box center [772, 197] width 95 height 31
click at [742, 201] on input "False" at bounding box center [737, 198] width 10 height 9
radio input "true"
click at [766, 119] on label "False" at bounding box center [772, 107] width 95 height 31
click at [742, 112] on input "False" at bounding box center [737, 108] width 10 height 9
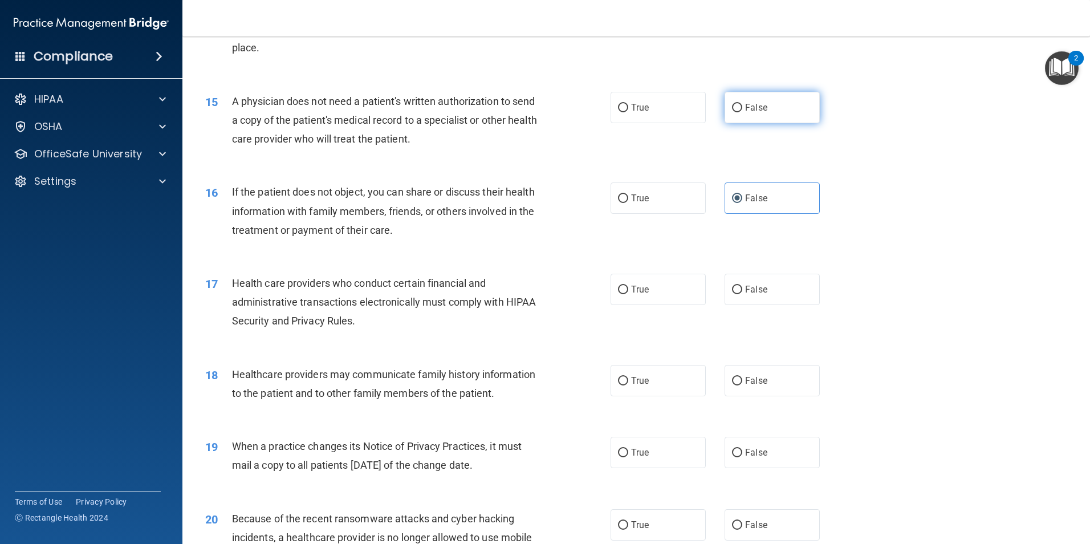
radio input "true"
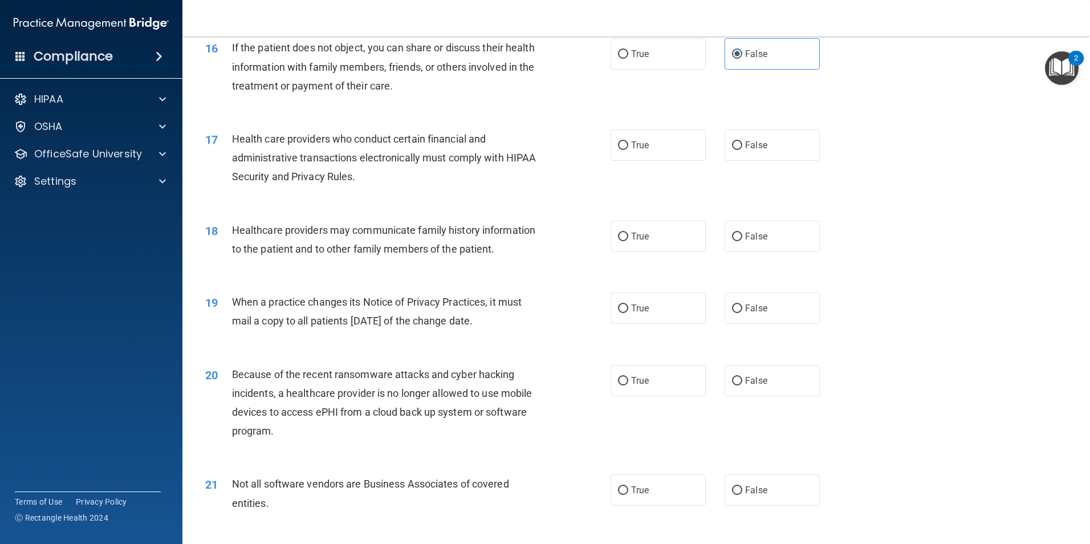
scroll to position [1369, 0]
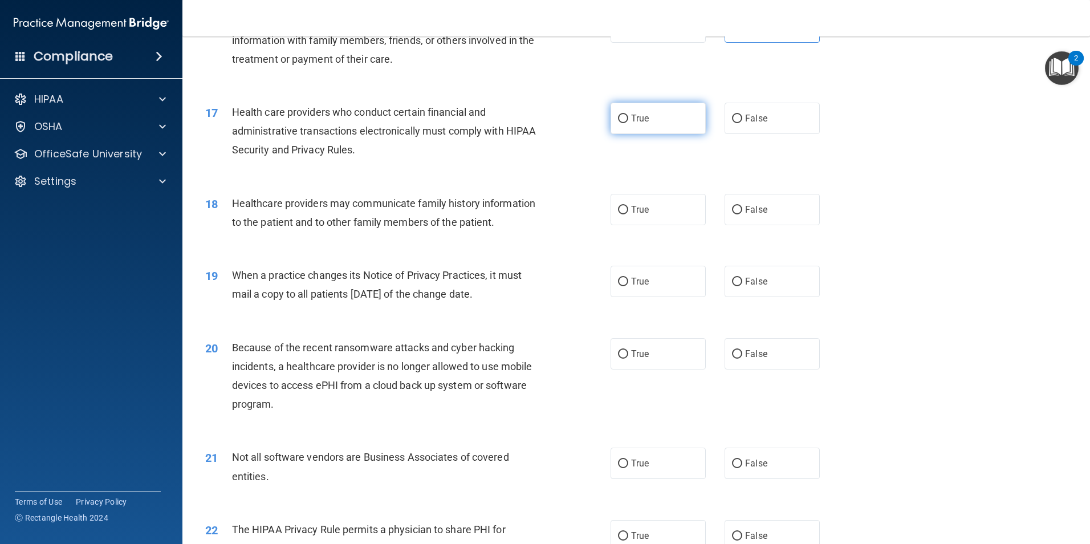
click at [638, 119] on span "True" at bounding box center [640, 118] width 18 height 11
click at [628, 119] on input "True" at bounding box center [623, 119] width 10 height 9
radio input "true"
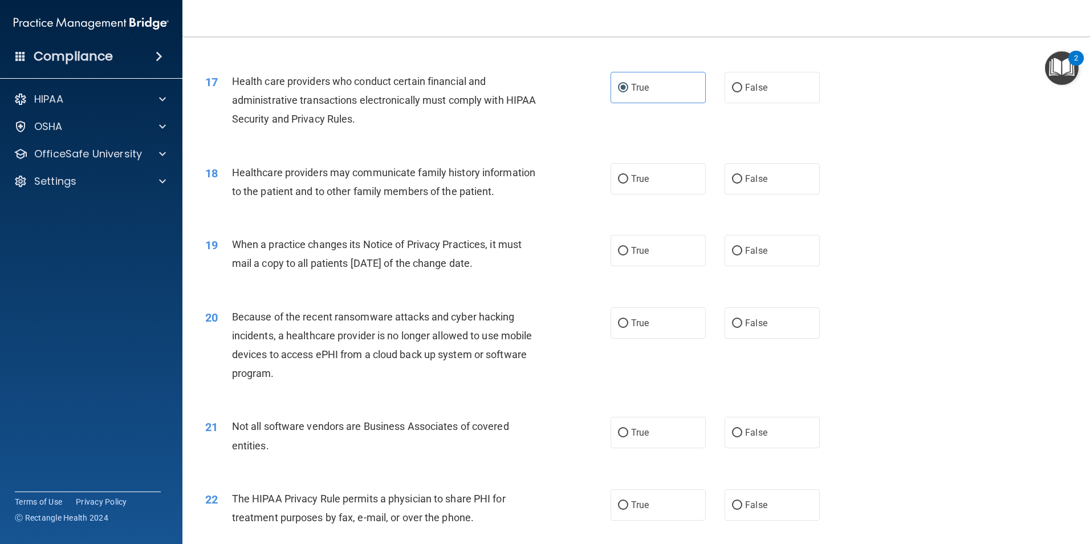
scroll to position [1426, 0]
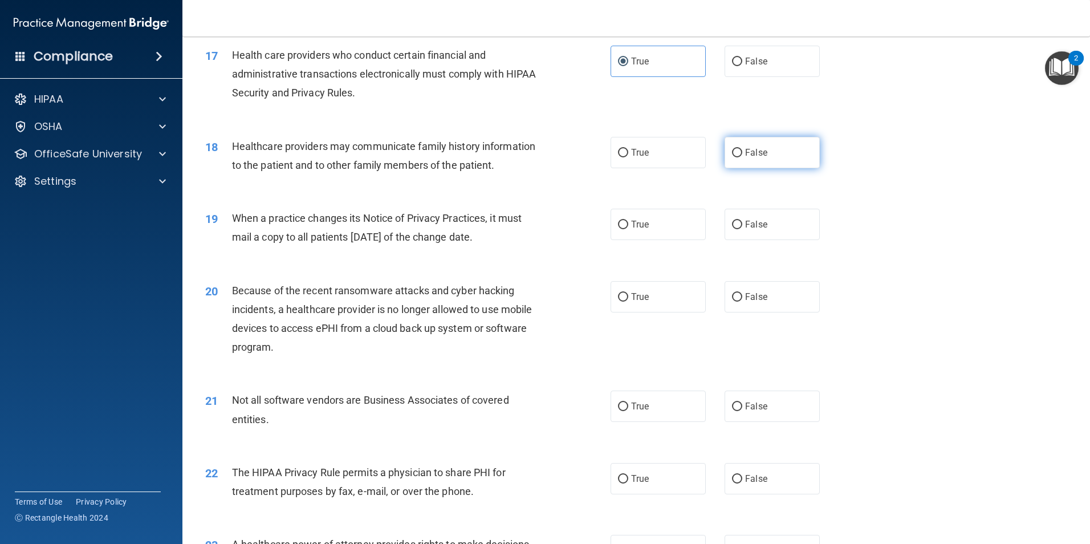
click at [748, 155] on span "False" at bounding box center [756, 152] width 22 height 11
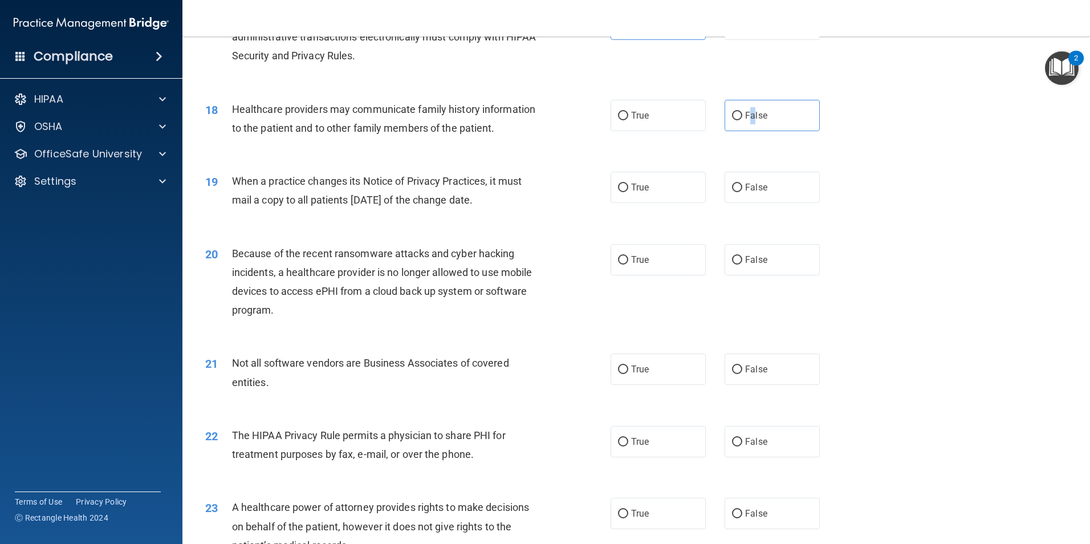
scroll to position [1483, 0]
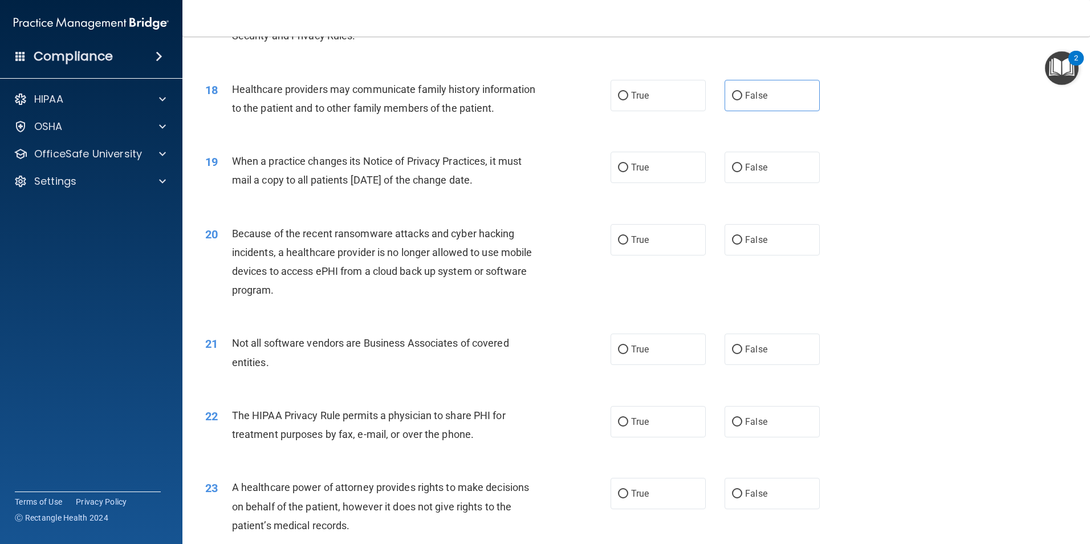
click at [814, 103] on div "True False" at bounding box center [725, 95] width 229 height 31
click at [802, 101] on label "False" at bounding box center [772, 95] width 95 height 31
click at [742, 100] on input "False" at bounding box center [737, 96] width 10 height 9
radio input "true"
click at [644, 172] on span "True" at bounding box center [640, 167] width 18 height 11
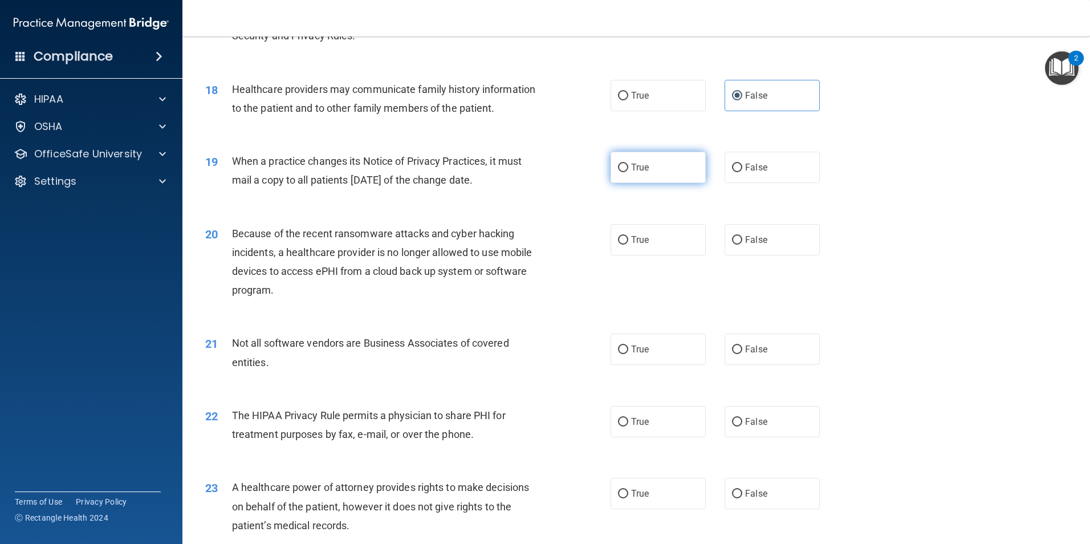
click at [628, 172] on input "True" at bounding box center [623, 168] width 10 height 9
radio input "true"
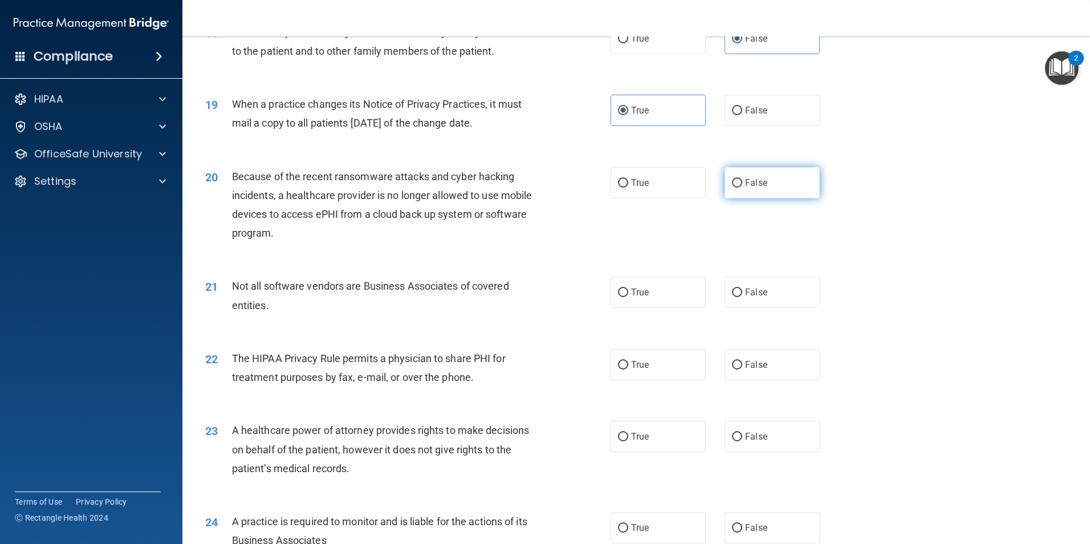
click at [779, 176] on label "False" at bounding box center [772, 182] width 95 height 31
click at [742, 179] on input "False" at bounding box center [737, 183] width 10 height 9
radio input "true"
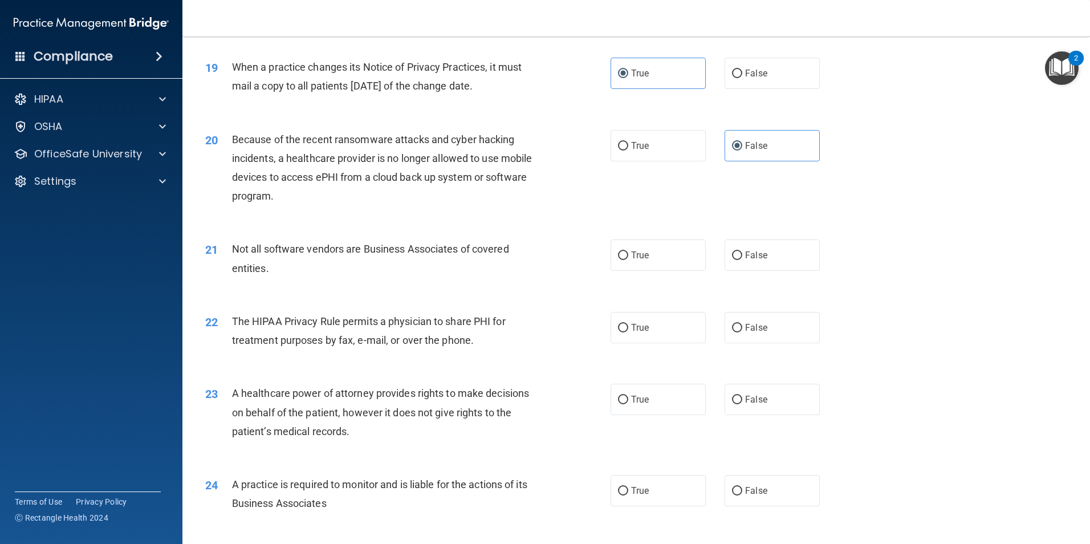
scroll to position [1597, 0]
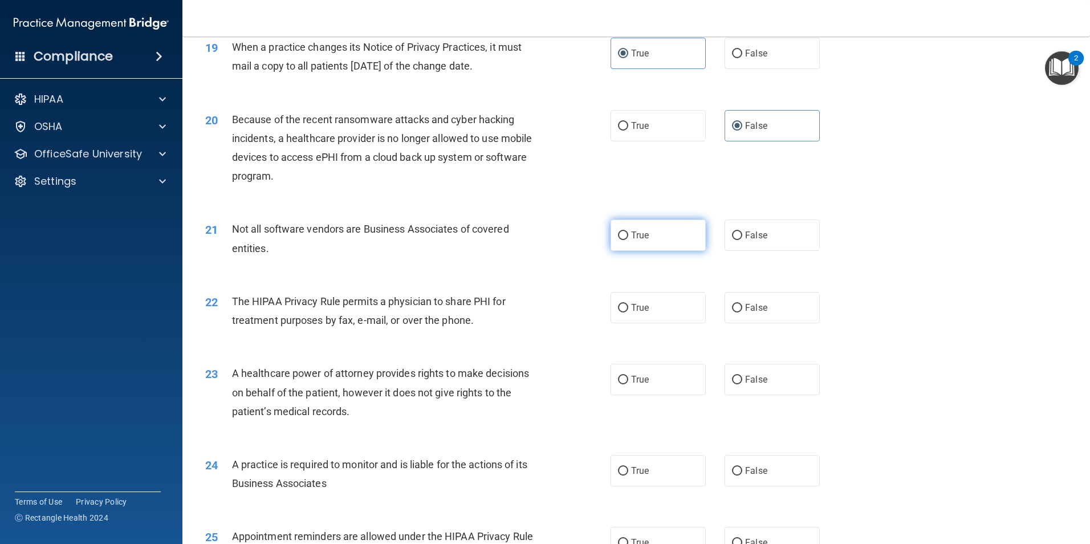
click at [649, 245] on label "True" at bounding box center [658, 235] width 95 height 31
click at [628, 240] on input "True" at bounding box center [623, 236] width 10 height 9
radio input "true"
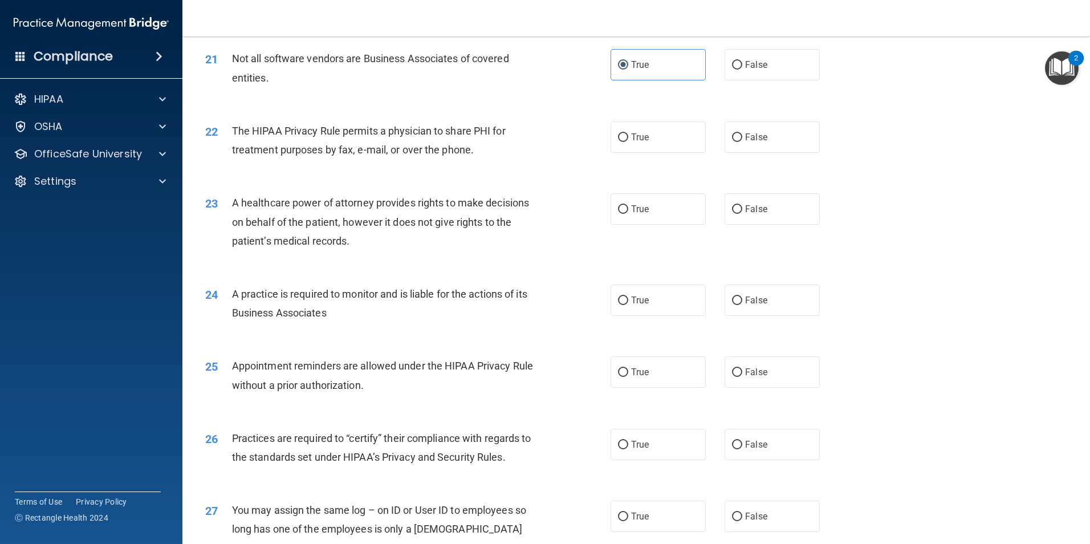
scroll to position [1768, 0]
click at [661, 301] on label "True" at bounding box center [658, 299] width 95 height 31
click at [628, 301] on input "True" at bounding box center [623, 300] width 10 height 9
radio input "true"
click at [641, 139] on span "True" at bounding box center [640, 136] width 18 height 11
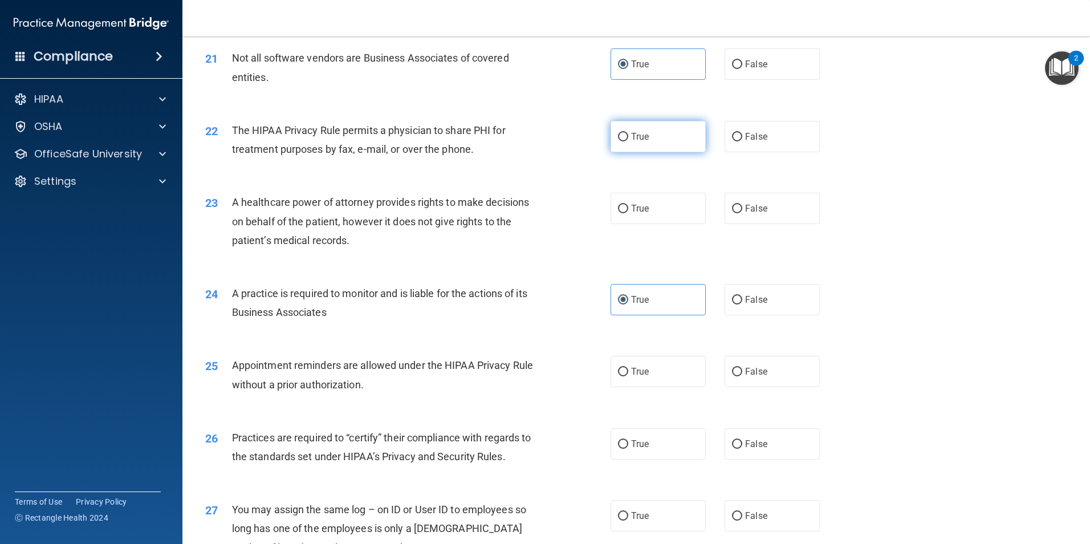
click at [628, 139] on input "True" at bounding box center [623, 137] width 10 height 9
radio input "true"
click at [770, 217] on label "False" at bounding box center [772, 208] width 95 height 31
click at [742, 213] on input "False" at bounding box center [737, 209] width 10 height 9
radio input "true"
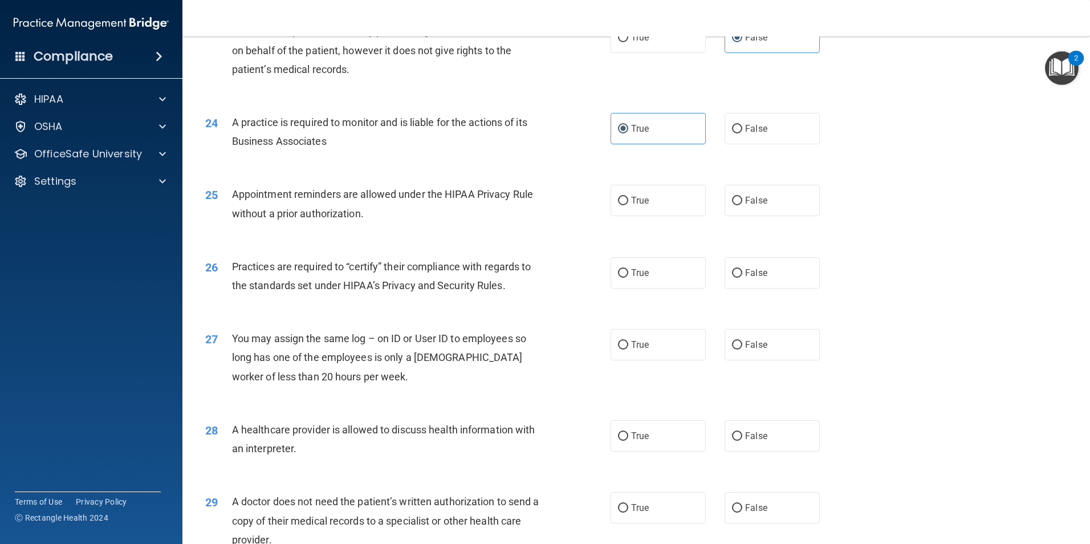
scroll to position [1996, 0]
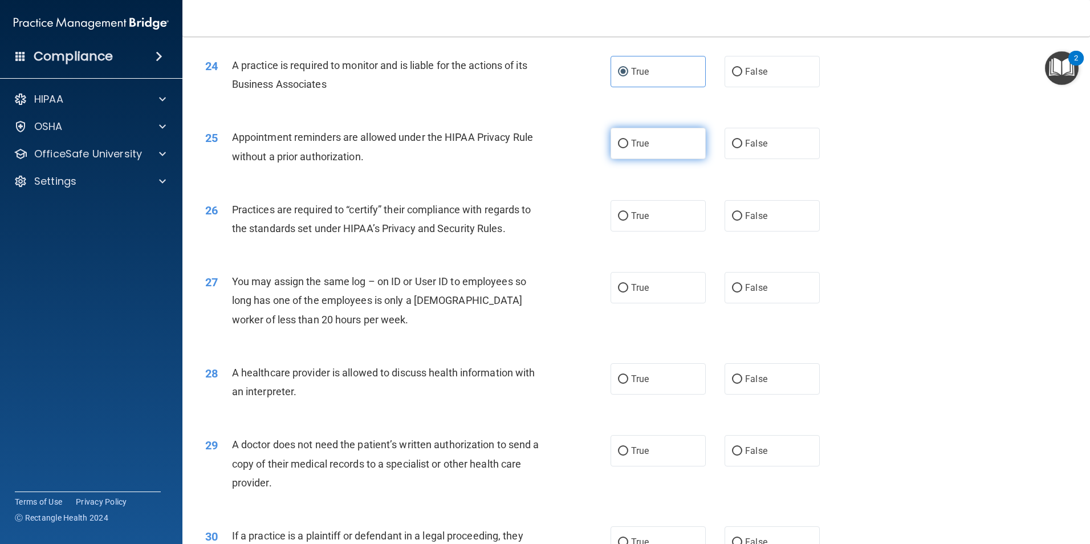
click at [660, 141] on label "True" at bounding box center [658, 143] width 95 height 31
click at [628, 141] on input "True" at bounding box center [623, 144] width 10 height 9
radio input "true"
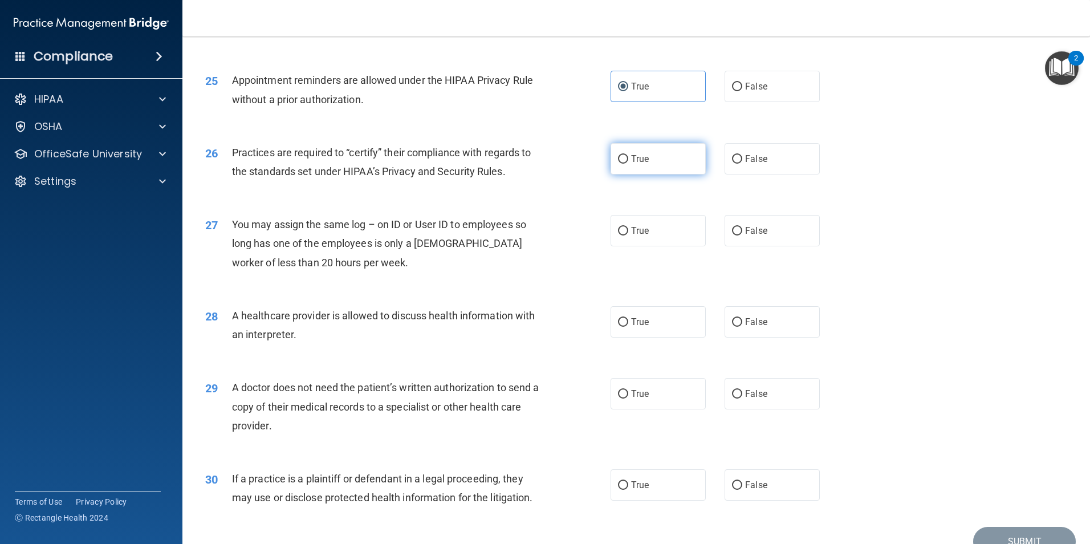
click at [655, 160] on label "True" at bounding box center [658, 158] width 95 height 31
click at [628, 160] on input "True" at bounding box center [623, 159] width 10 height 9
radio input "true"
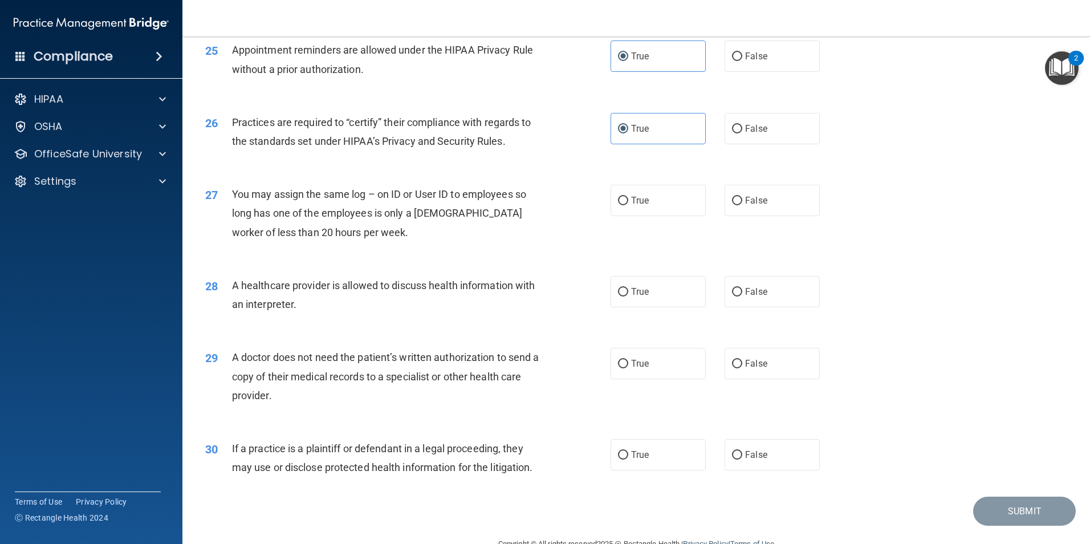
scroll to position [2110, 0]
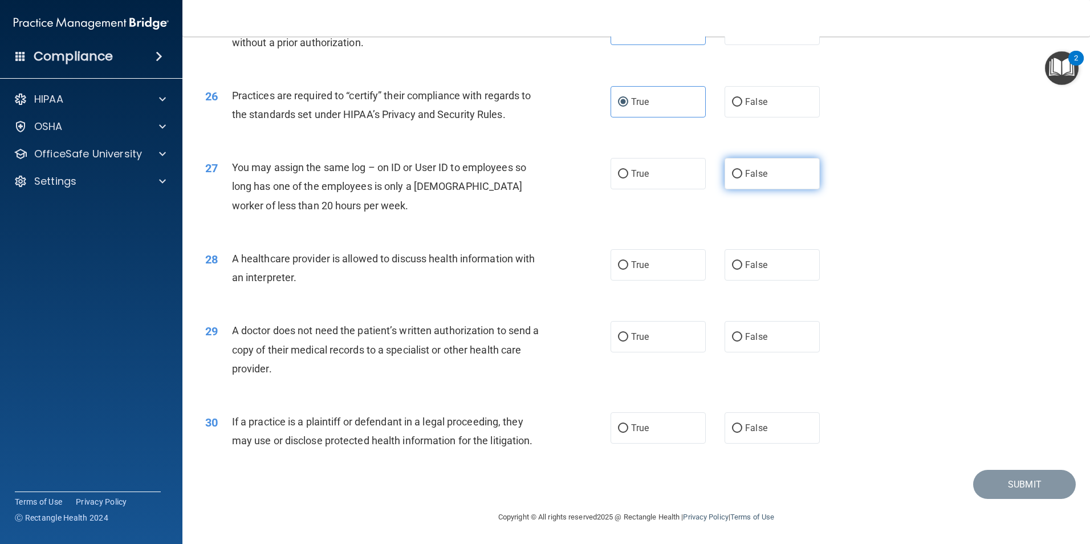
click at [767, 180] on label "False" at bounding box center [772, 173] width 95 height 31
click at [742, 178] on input "False" at bounding box center [737, 174] width 10 height 9
radio input "true"
click at [648, 269] on label "True" at bounding box center [658, 264] width 95 height 31
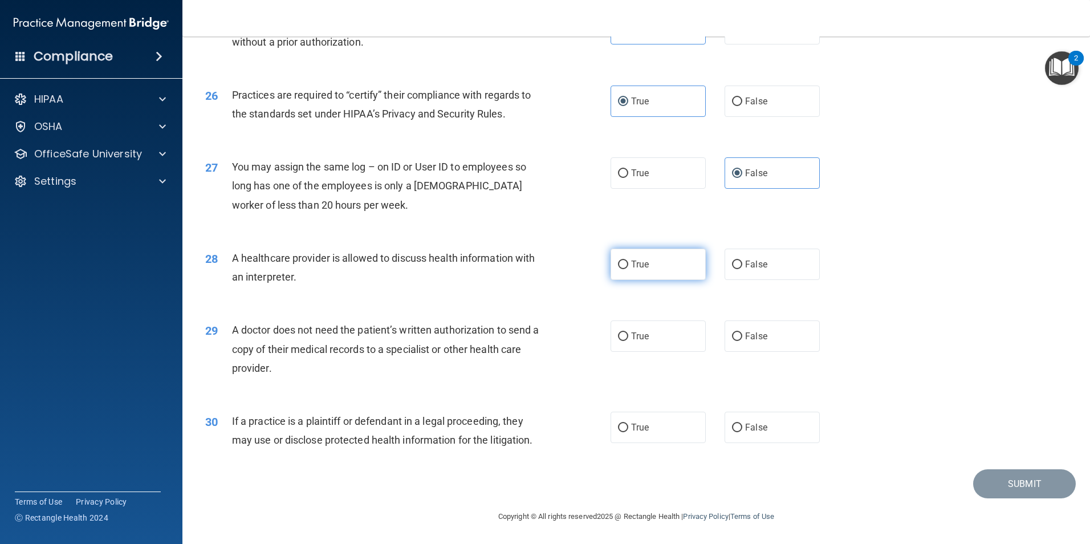
click at [628, 269] on input "True" at bounding box center [623, 265] width 10 height 9
radio input "true"
click at [765, 339] on label "False" at bounding box center [772, 335] width 95 height 31
click at [742, 339] on input "False" at bounding box center [737, 336] width 10 height 9
radio input "true"
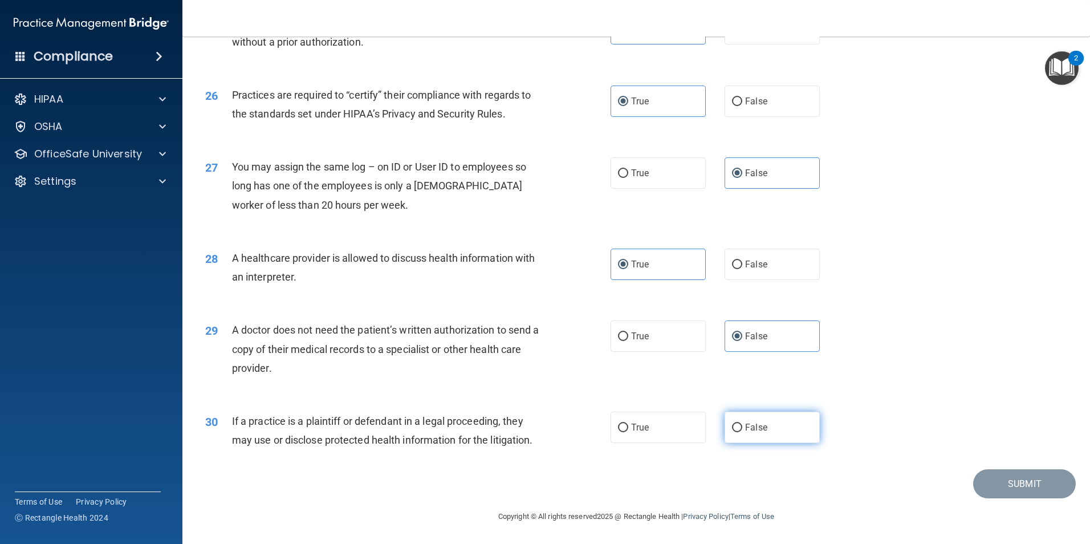
click at [767, 436] on label "False" at bounding box center [772, 427] width 95 height 31
click at [742, 432] on input "False" at bounding box center [737, 428] width 10 height 9
radio input "true"
click at [1034, 488] on button "Submit" at bounding box center [1024, 483] width 103 height 29
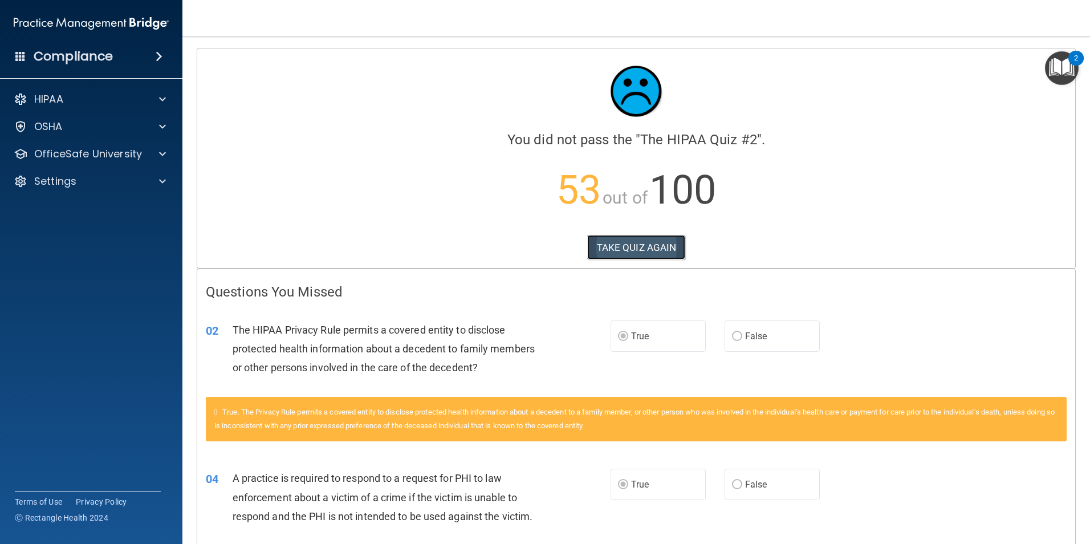
click at [648, 247] on button "TAKE QUIZ AGAIN" at bounding box center [636, 247] width 99 height 25
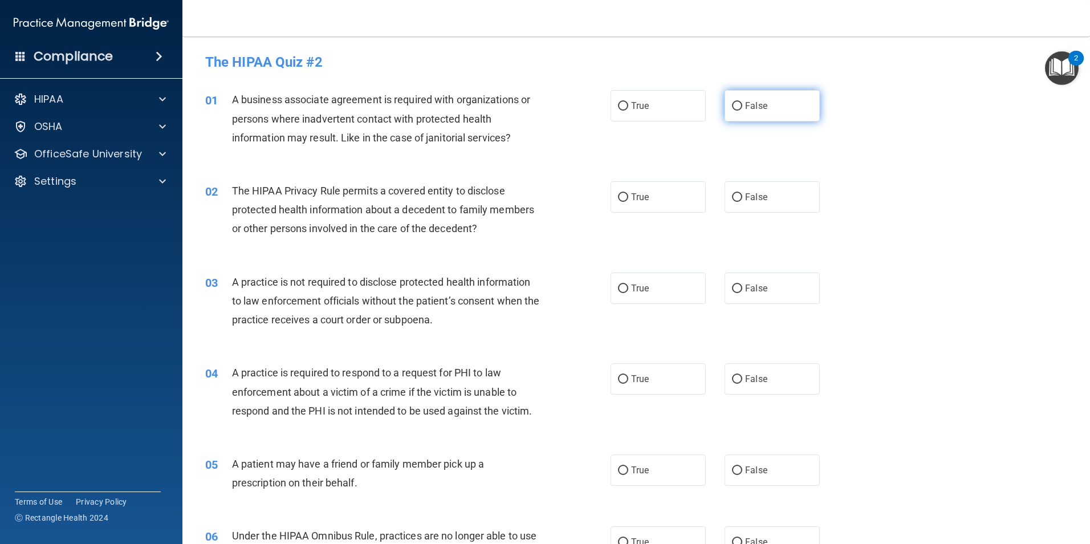
click at [778, 106] on label "False" at bounding box center [772, 105] width 95 height 31
click at [742, 106] on input "False" at bounding box center [737, 106] width 10 height 9
radio input "true"
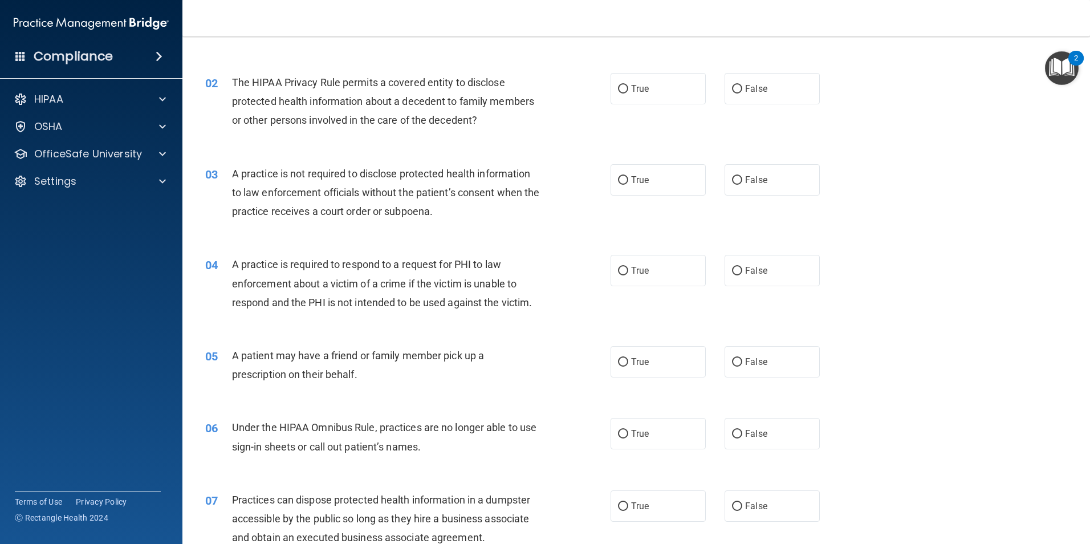
scroll to position [114, 0]
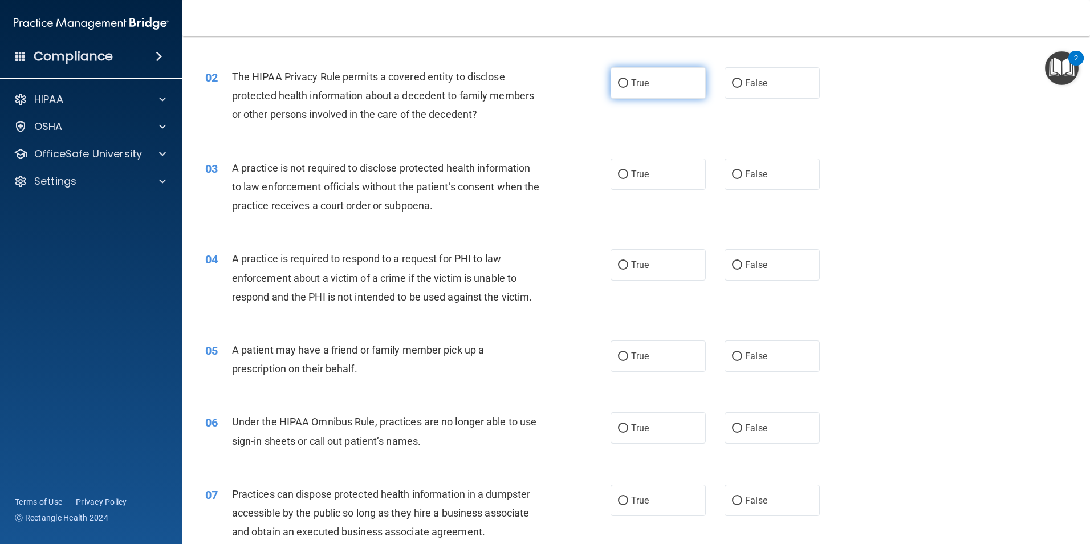
click at [653, 88] on label "True" at bounding box center [658, 82] width 95 height 31
click at [628, 88] on input "True" at bounding box center [623, 83] width 10 height 9
radio input "true"
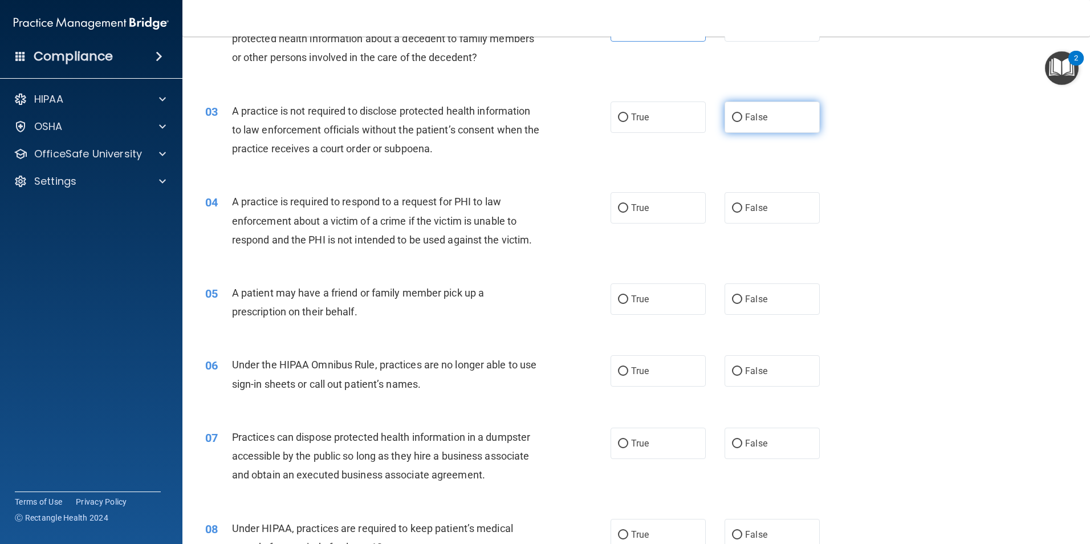
click at [743, 109] on label "False" at bounding box center [772, 116] width 95 height 31
click at [742, 113] on input "False" at bounding box center [737, 117] width 10 height 9
radio input "true"
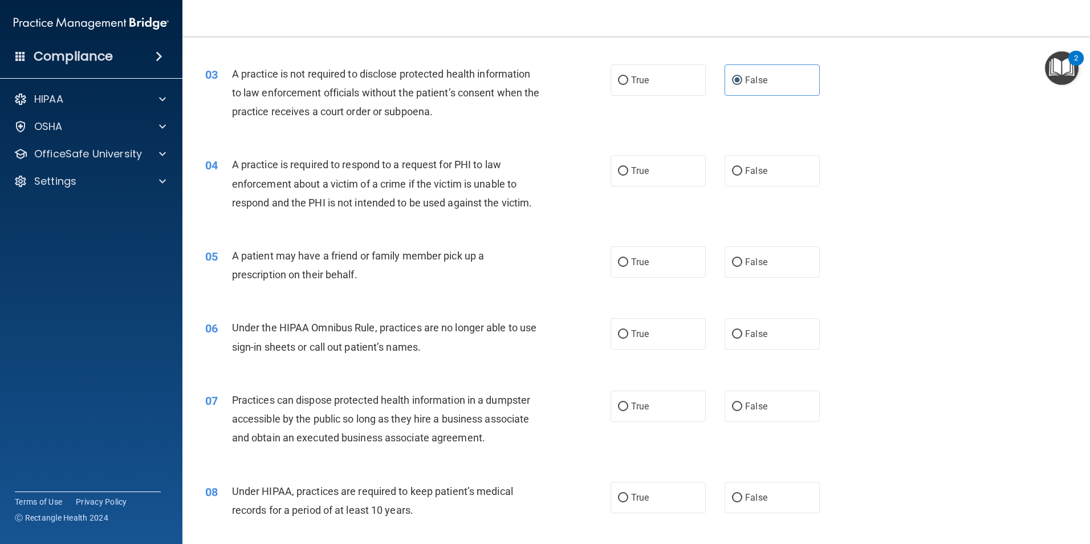
scroll to position [228, 0]
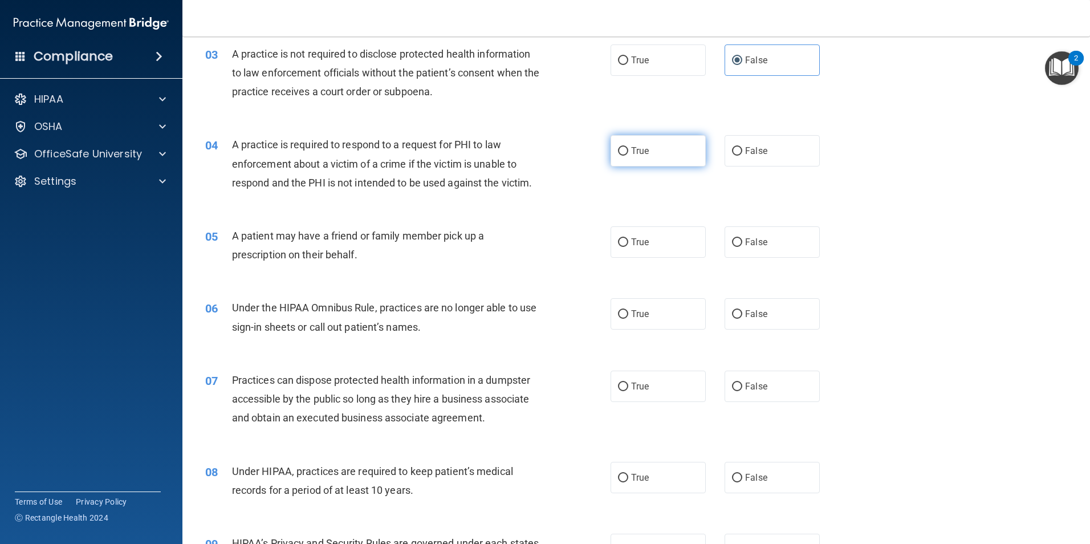
click at [657, 162] on label "True" at bounding box center [658, 150] width 95 height 31
click at [628, 156] on input "True" at bounding box center [623, 151] width 10 height 9
radio input "true"
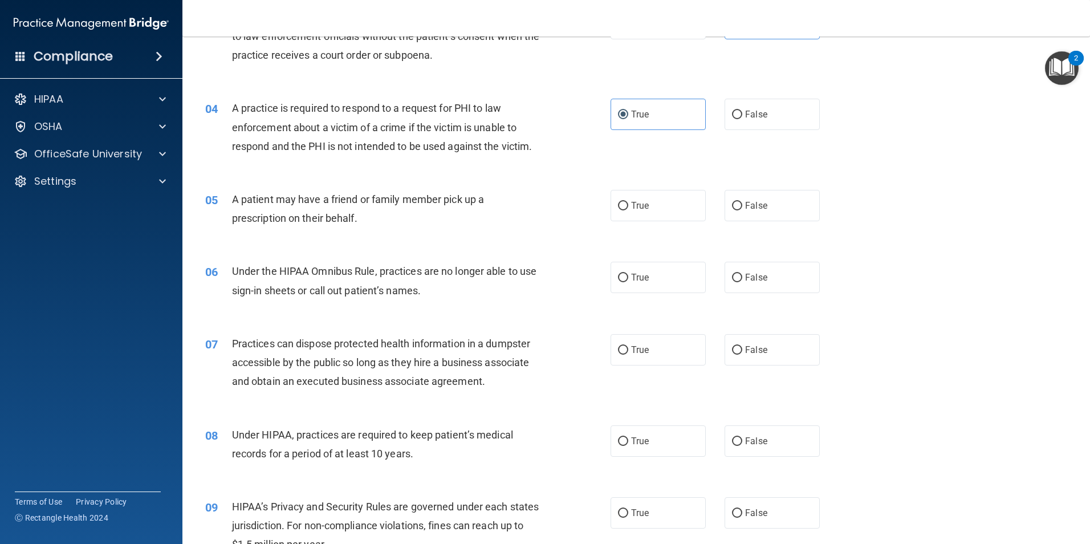
scroll to position [285, 0]
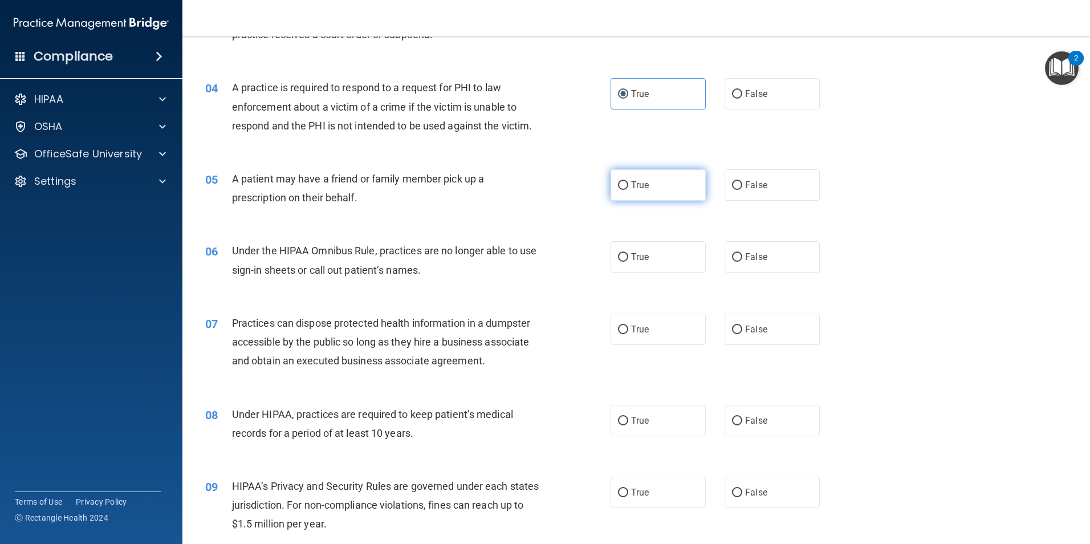
click at [651, 171] on label "True" at bounding box center [658, 184] width 95 height 31
click at [628, 181] on input "True" at bounding box center [623, 185] width 10 height 9
radio input "true"
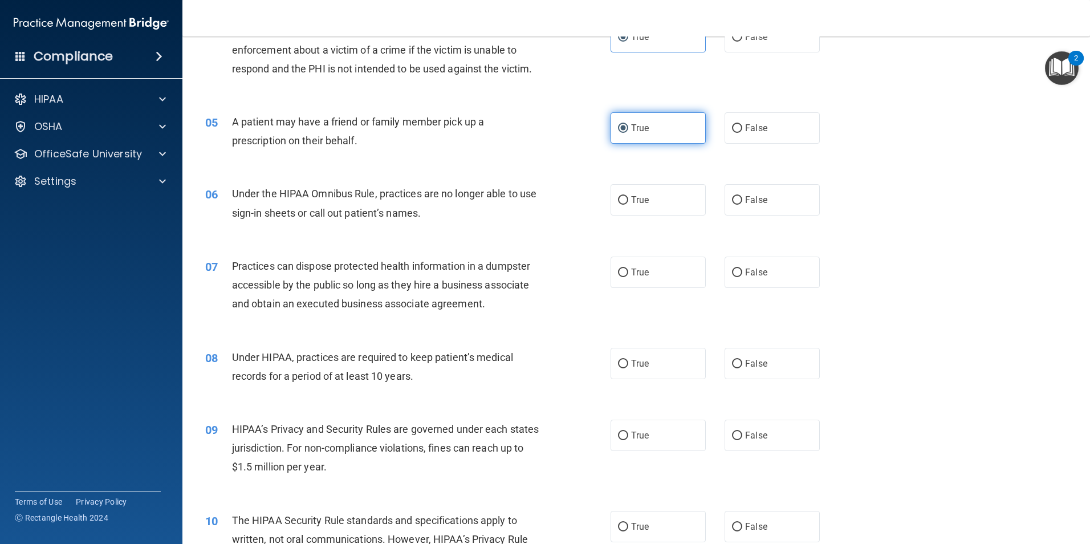
scroll to position [399, 0]
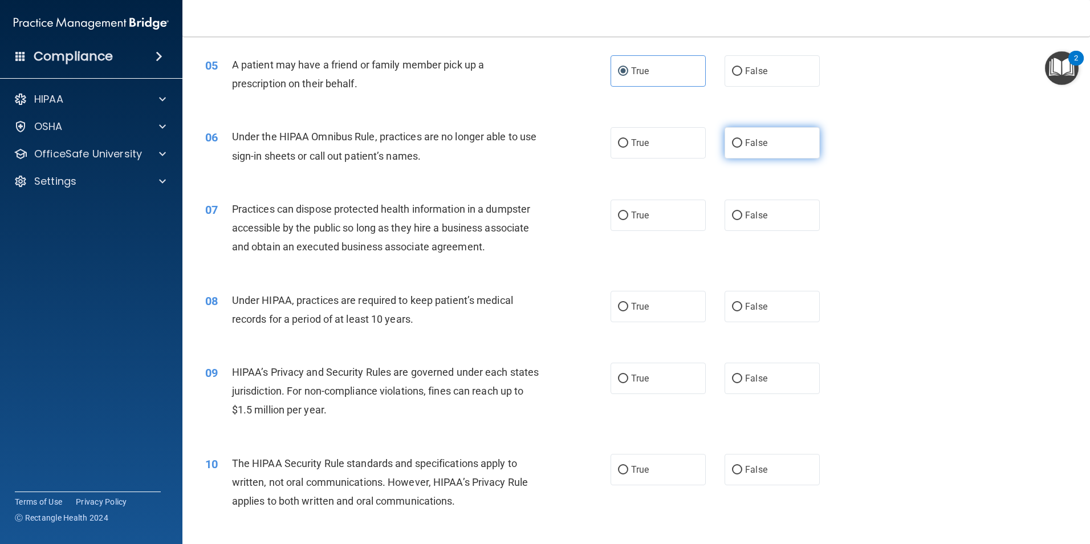
click at [776, 142] on label "False" at bounding box center [772, 142] width 95 height 31
click at [742, 142] on input "False" at bounding box center [737, 143] width 10 height 9
radio input "true"
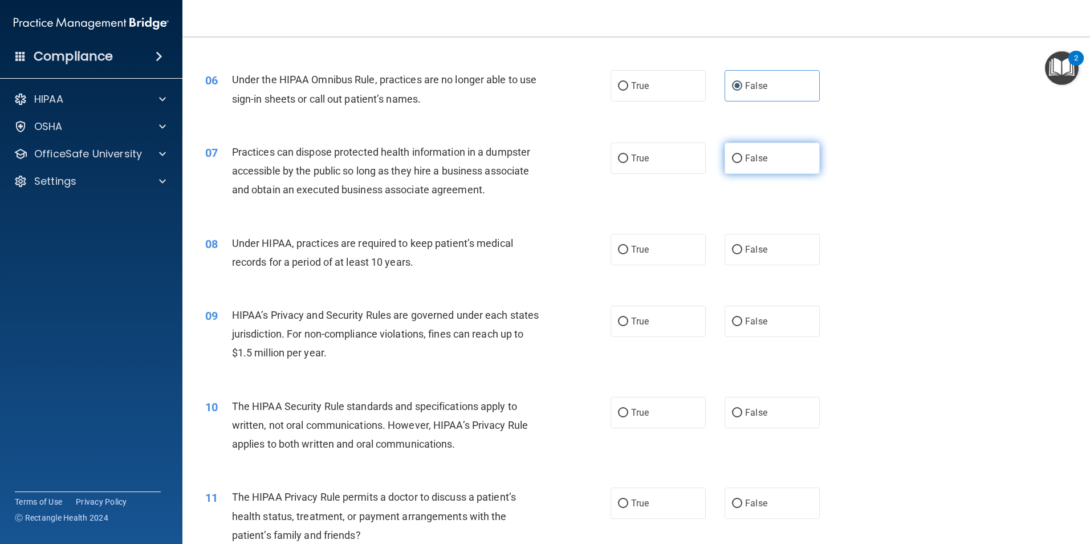
click at [801, 157] on label "False" at bounding box center [772, 158] width 95 height 31
click at [742, 157] on input "False" at bounding box center [737, 159] width 10 height 9
radio input "true"
drag, startPoint x: 770, startPoint y: 255, endPoint x: 660, endPoint y: 266, distance: 110.0
click at [769, 255] on label "False" at bounding box center [772, 249] width 95 height 31
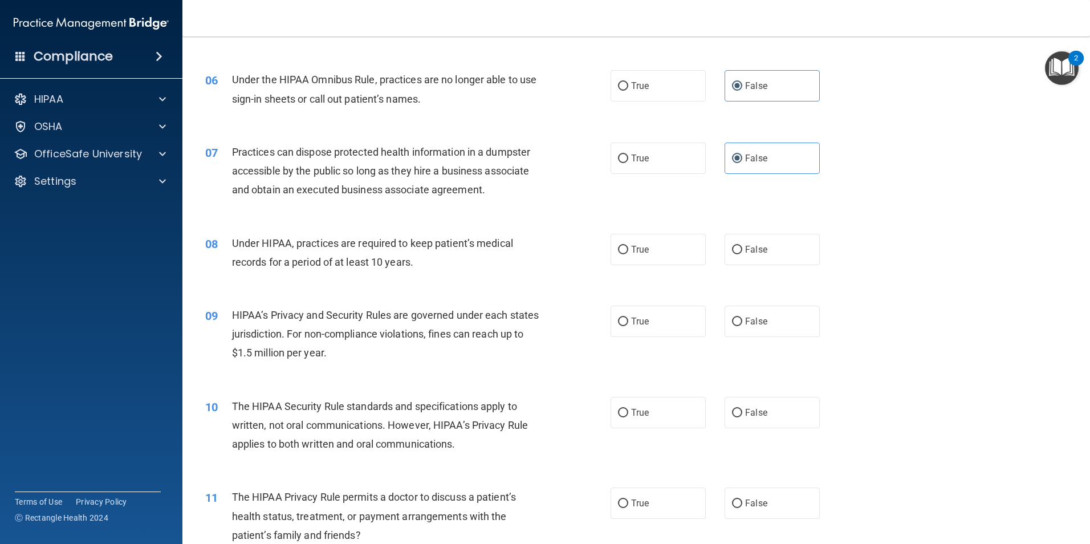
click at [742, 254] on input "False" at bounding box center [737, 250] width 10 height 9
radio input "true"
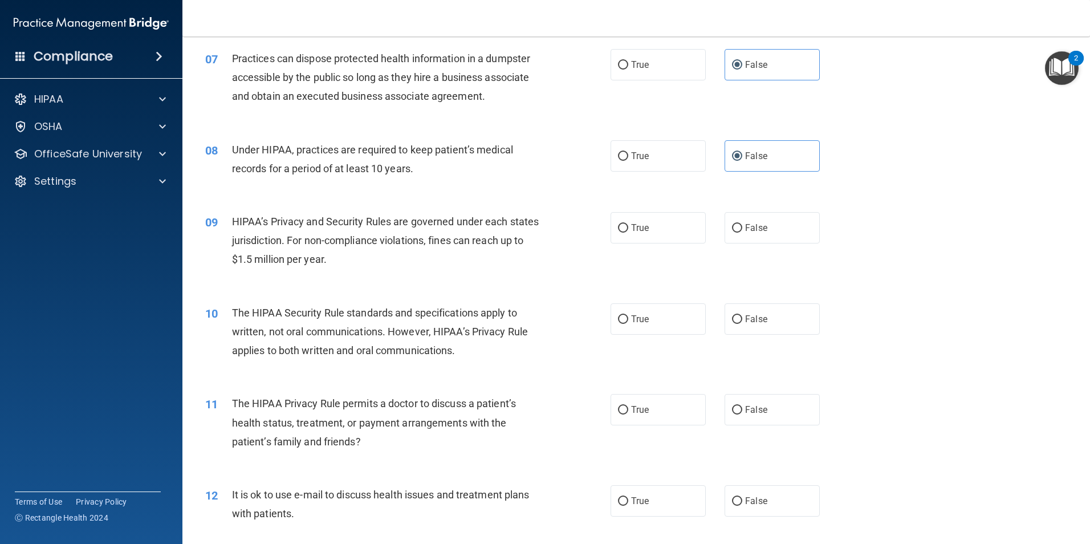
scroll to position [570, 0]
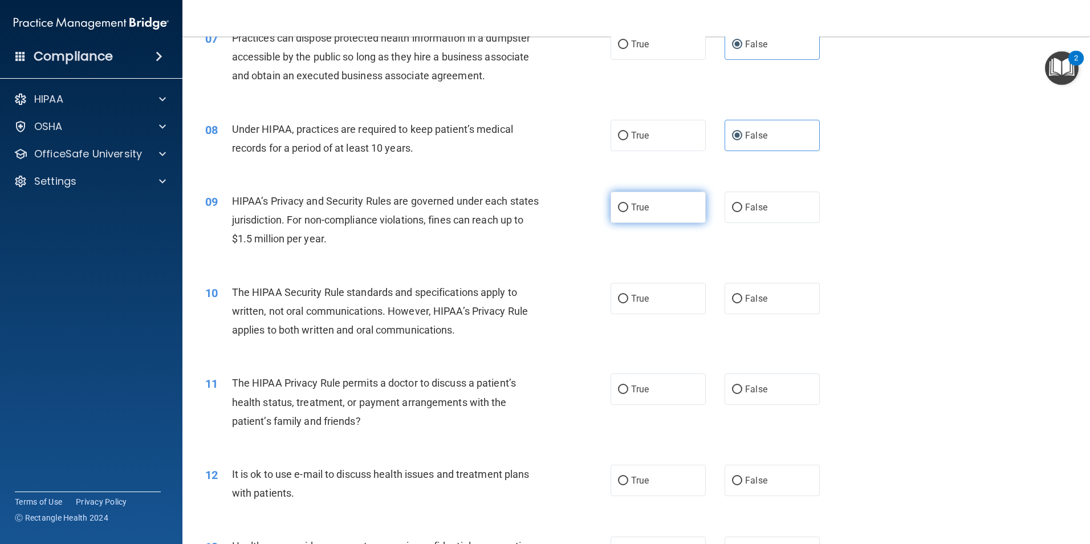
click at [645, 201] on label "True" at bounding box center [658, 207] width 95 height 31
click at [628, 204] on input "True" at bounding box center [623, 208] width 10 height 9
radio input "true"
click at [771, 217] on label "False" at bounding box center [772, 207] width 95 height 31
click at [742, 212] on input "False" at bounding box center [737, 208] width 10 height 9
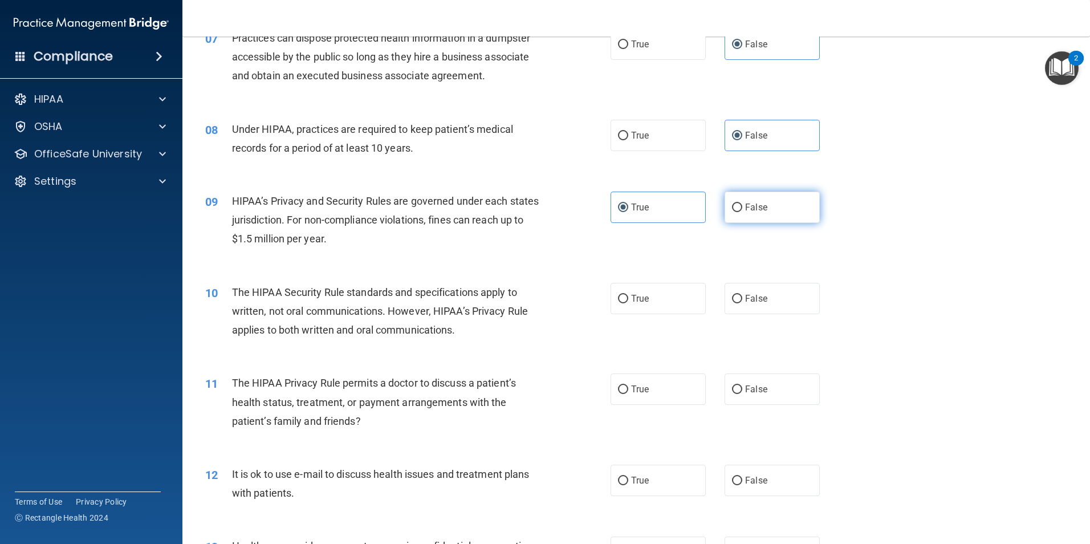
radio input "true"
radio input "false"
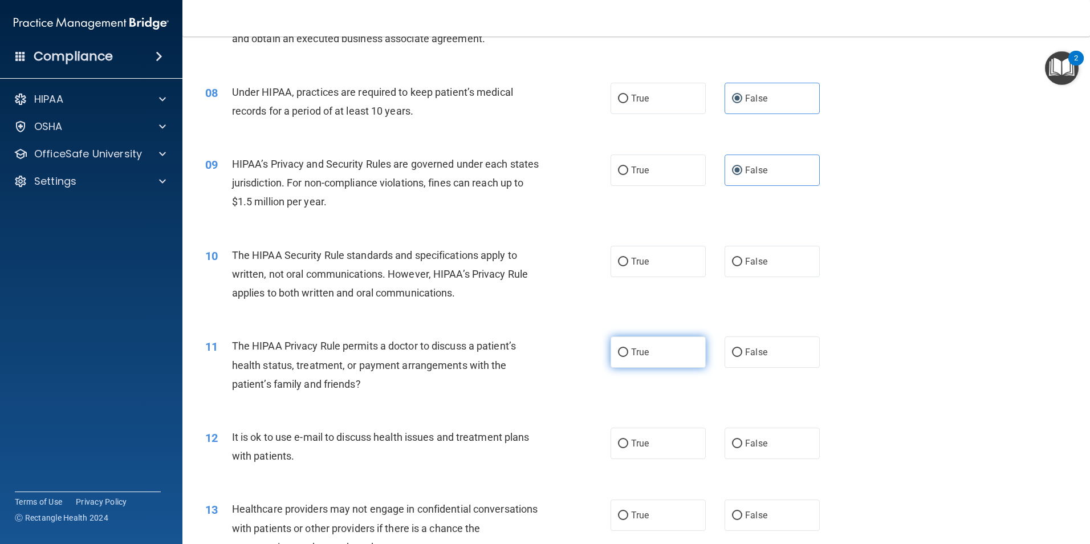
scroll to position [684, 0]
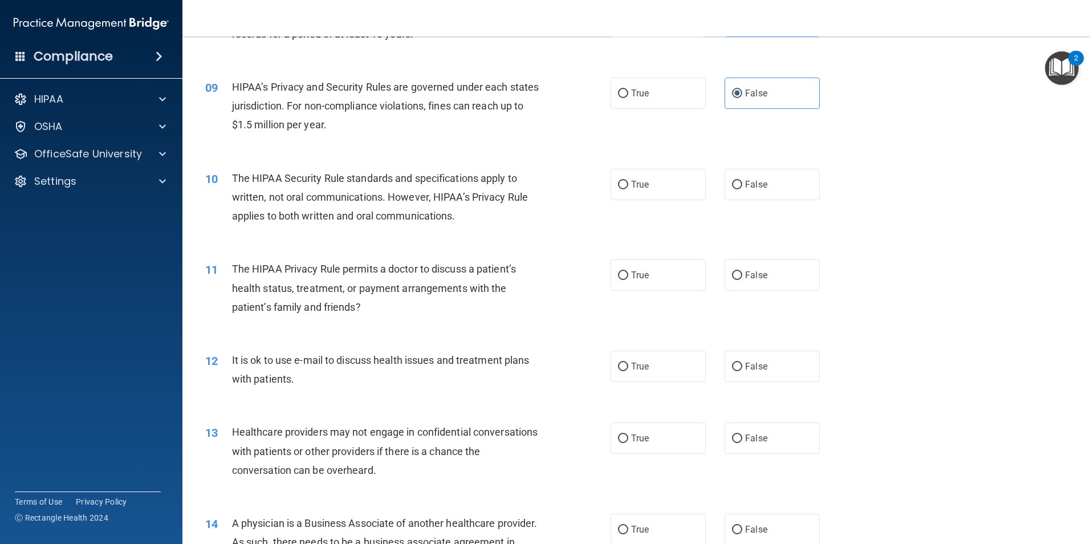
drag, startPoint x: 673, startPoint y: 192, endPoint x: 647, endPoint y: 201, distance: 27.0
click at [673, 192] on label "True" at bounding box center [658, 184] width 95 height 31
click at [628, 189] on input "True" at bounding box center [623, 185] width 10 height 9
radio input "true"
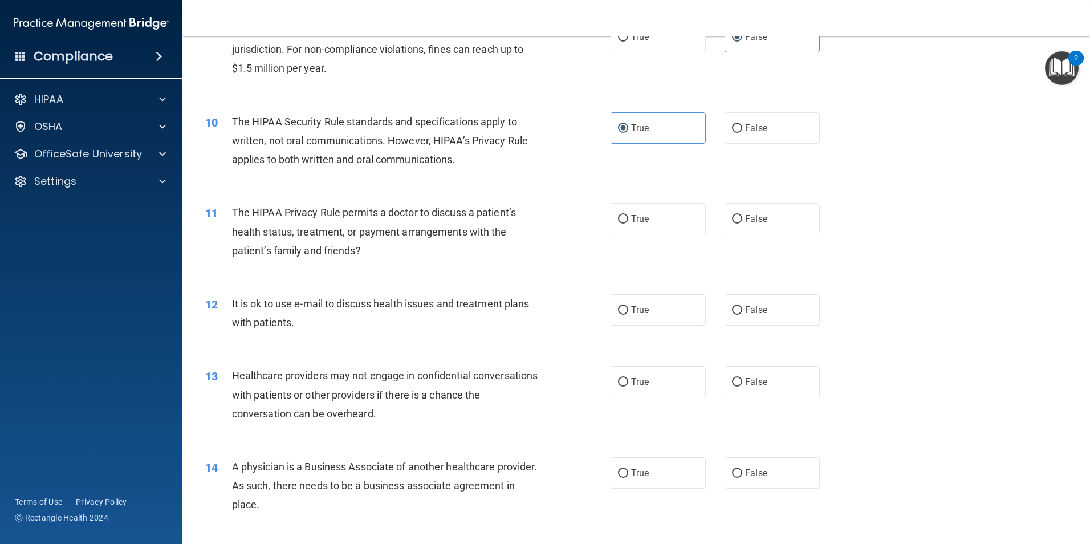
scroll to position [741, 0]
click at [630, 226] on label "True" at bounding box center [658, 217] width 95 height 31
click at [628, 223] on input "True" at bounding box center [623, 218] width 10 height 9
radio input "true"
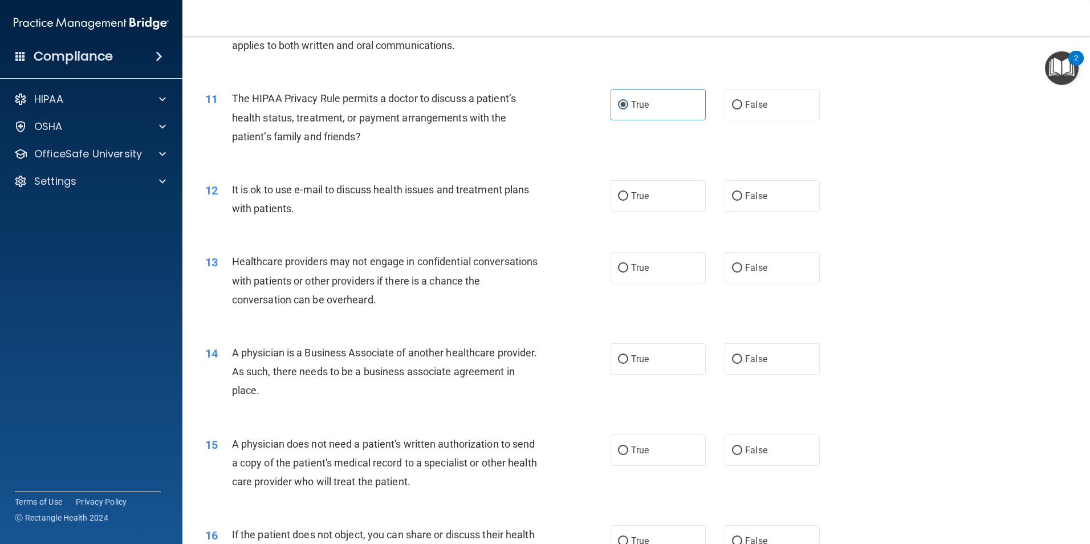
scroll to position [855, 0]
click at [662, 188] on label "True" at bounding box center [658, 195] width 95 height 31
click at [628, 192] on input "True" at bounding box center [623, 196] width 10 height 9
radio input "true"
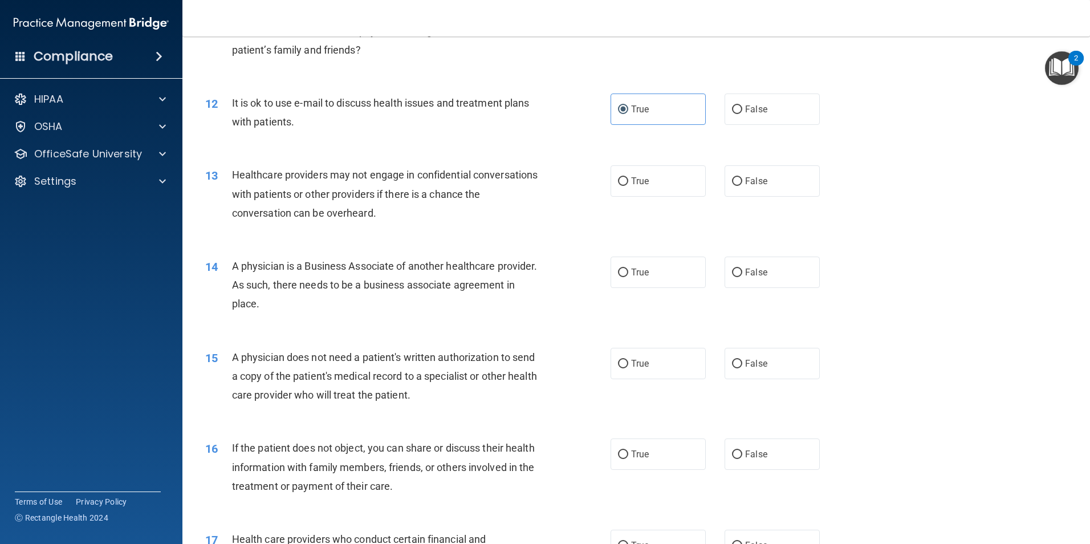
scroll to position [969, 0]
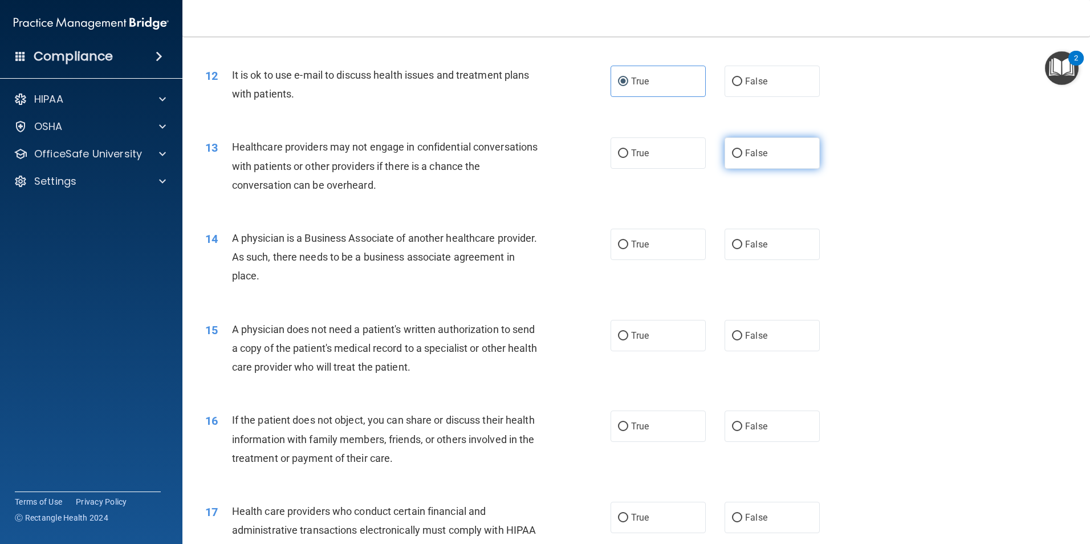
click at [773, 163] on label "False" at bounding box center [772, 152] width 95 height 31
click at [742, 158] on input "False" at bounding box center [737, 153] width 10 height 9
radio input "true"
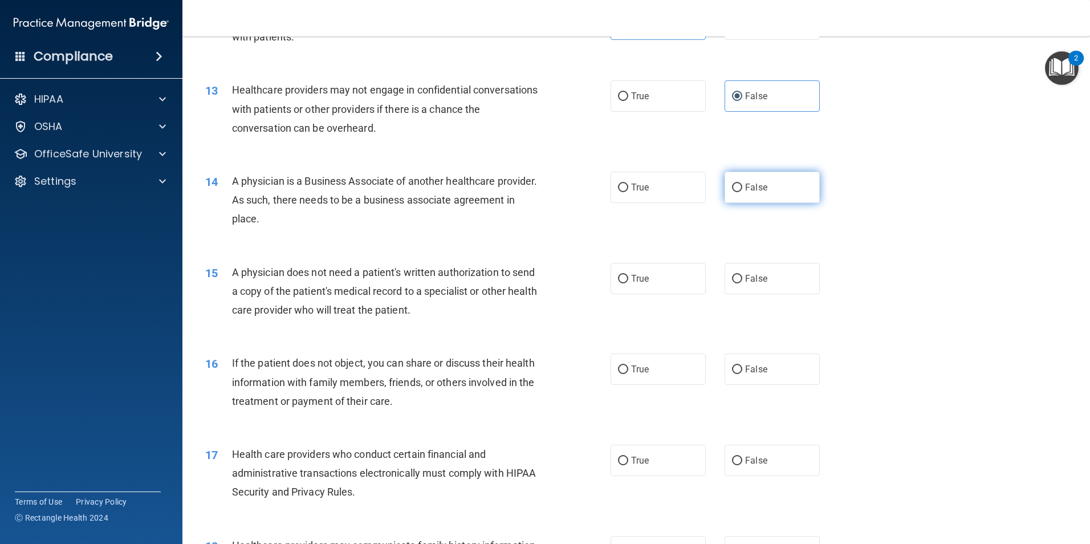
click at [746, 199] on label "False" at bounding box center [772, 187] width 95 height 31
click at [742, 192] on input "False" at bounding box center [737, 188] width 10 height 9
radio input "true"
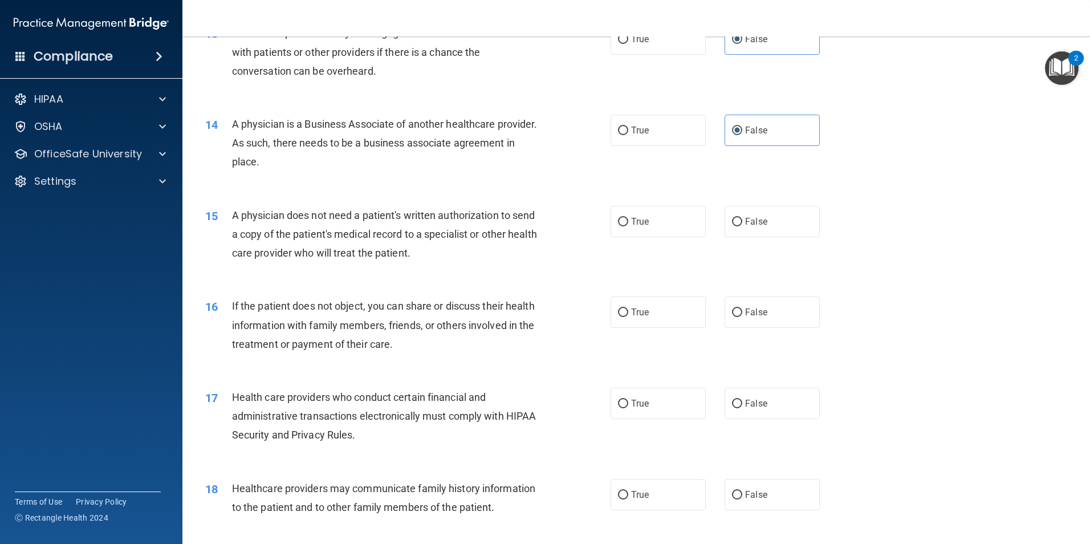
scroll to position [1140, 0]
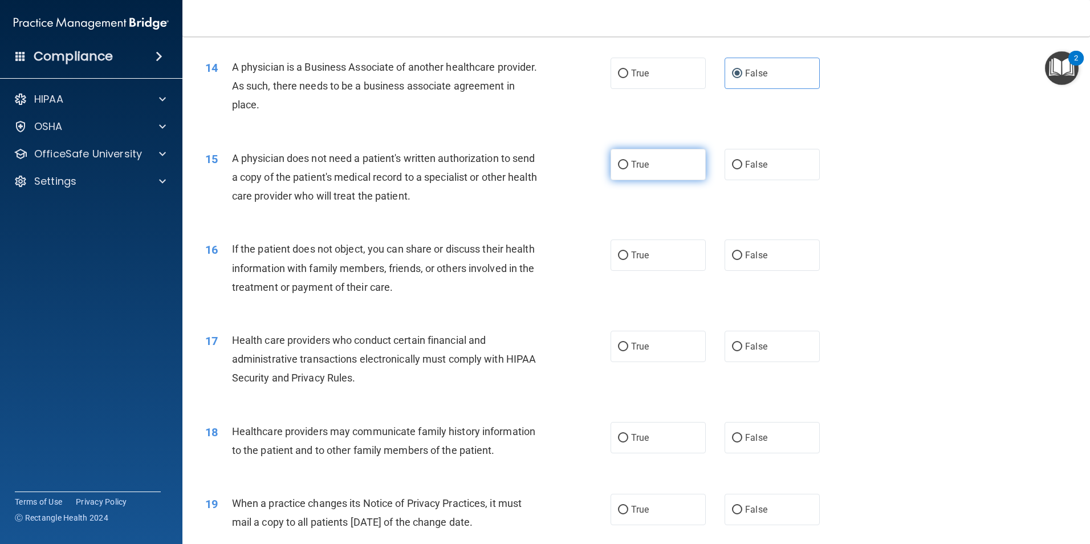
click at [662, 163] on label "True" at bounding box center [658, 164] width 95 height 31
click at [628, 163] on input "True" at bounding box center [623, 165] width 10 height 9
radio input "true"
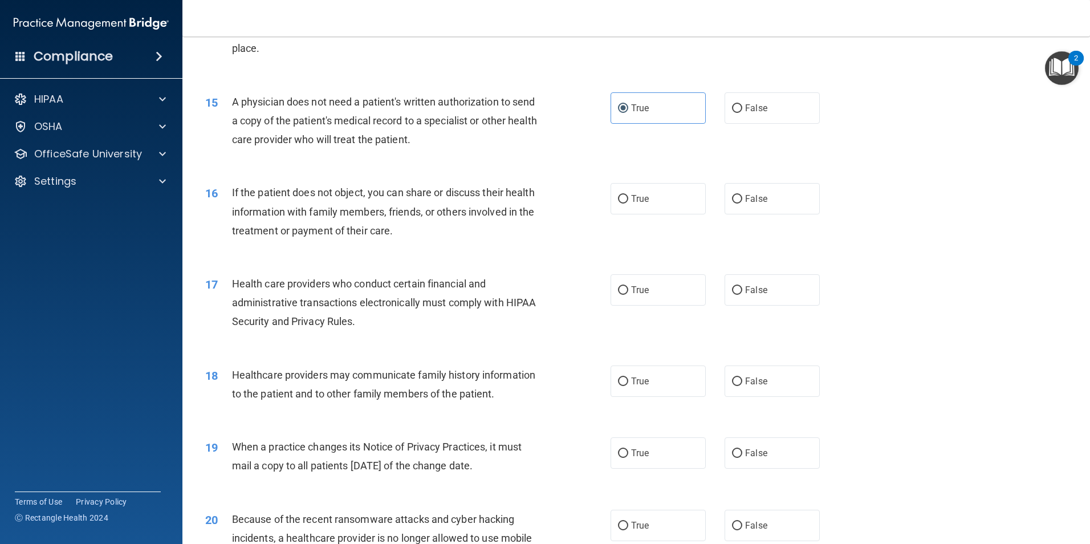
scroll to position [1197, 0]
click at [673, 200] on label "True" at bounding box center [658, 197] width 95 height 31
click at [628, 200] on input "True" at bounding box center [623, 198] width 10 height 9
radio input "true"
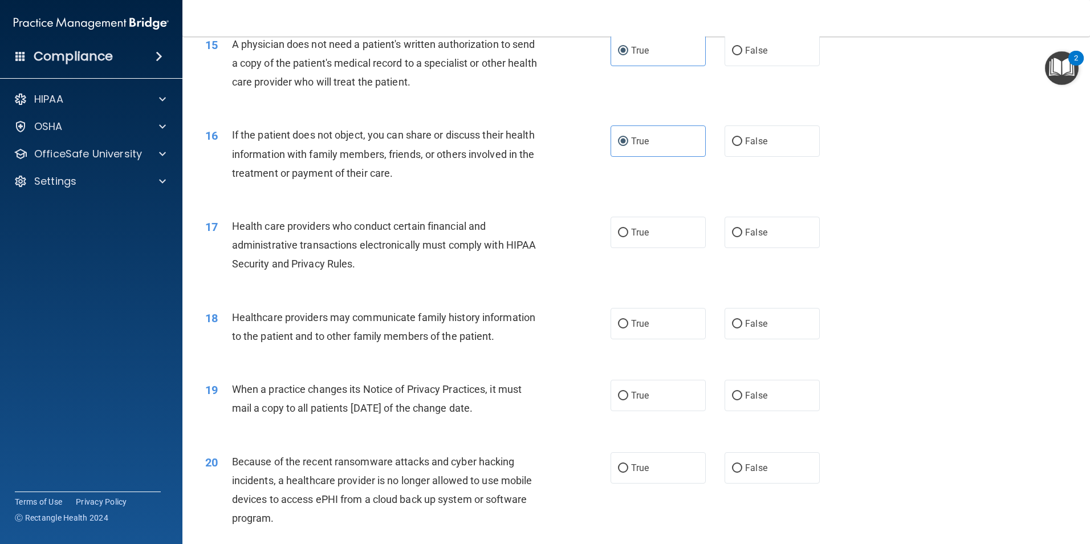
scroll to position [1312, 0]
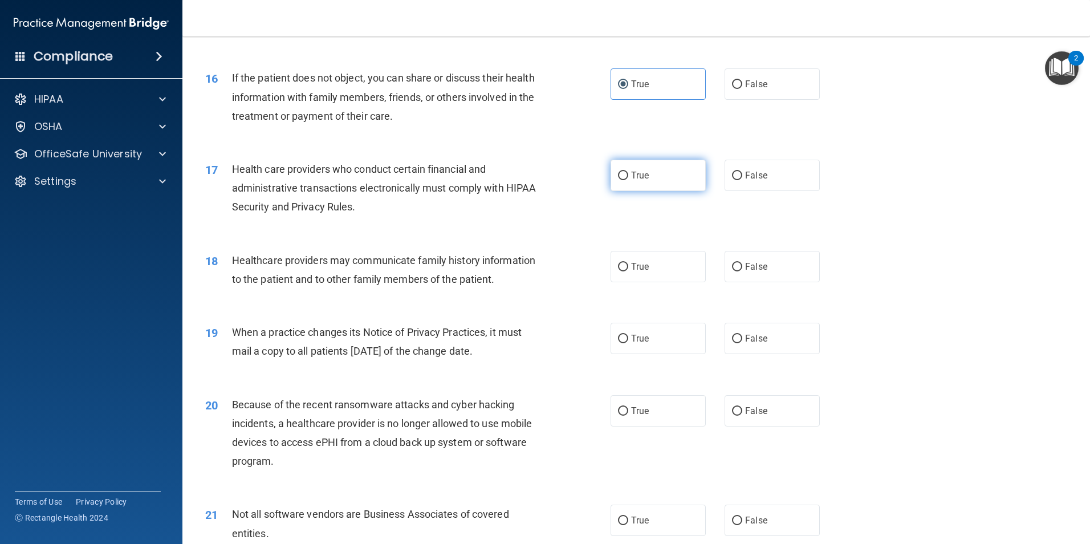
click at [659, 183] on label "True" at bounding box center [658, 175] width 95 height 31
click at [628, 180] on input "True" at bounding box center [623, 176] width 10 height 9
radio input "true"
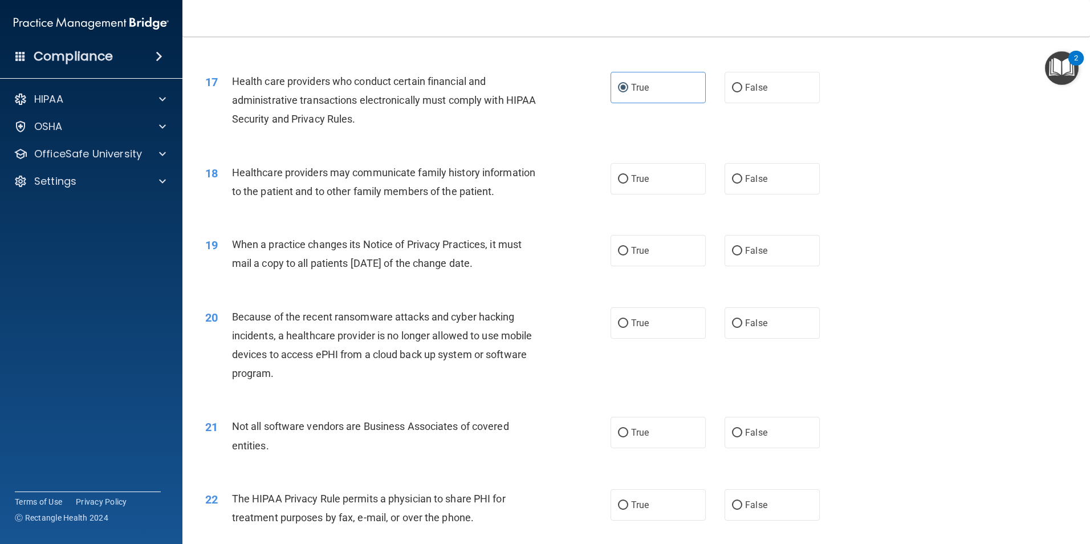
scroll to position [1426, 0]
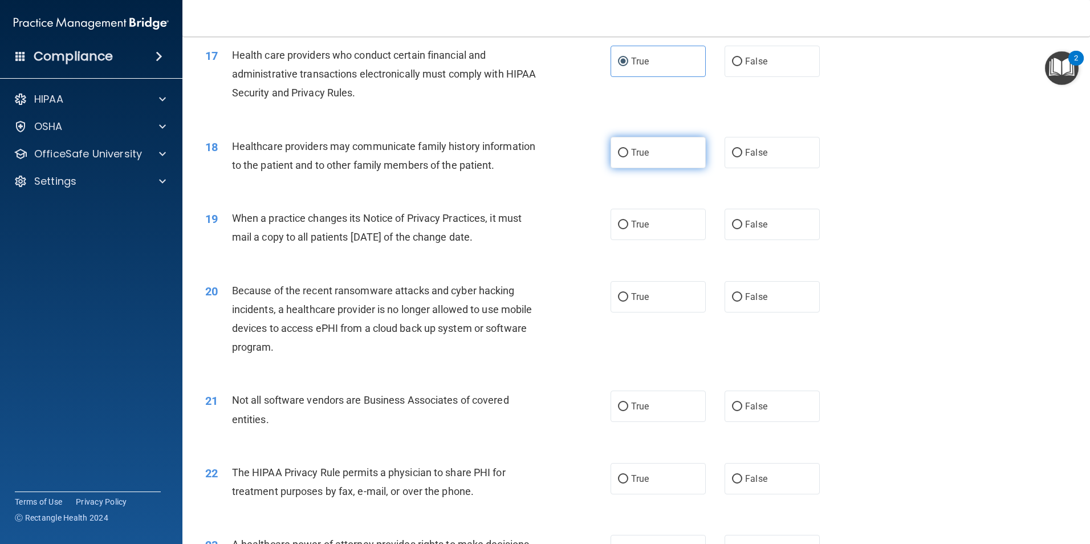
click at [652, 163] on label "True" at bounding box center [658, 152] width 95 height 31
click at [628, 157] on input "True" at bounding box center [623, 153] width 10 height 9
radio input "true"
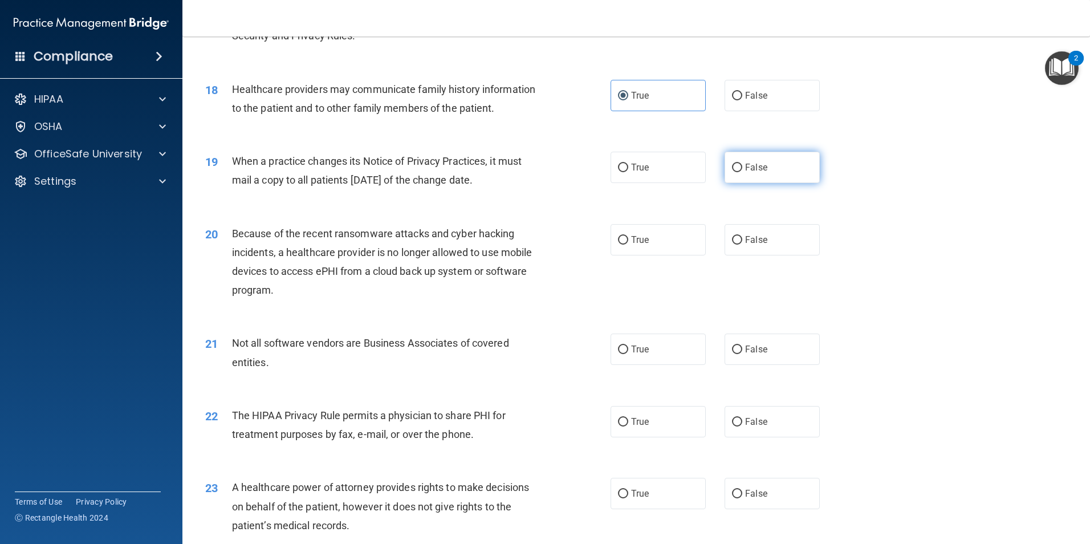
click at [748, 172] on span "False" at bounding box center [756, 167] width 22 height 11
click at [742, 172] on input "False" at bounding box center [737, 168] width 10 height 9
radio input "true"
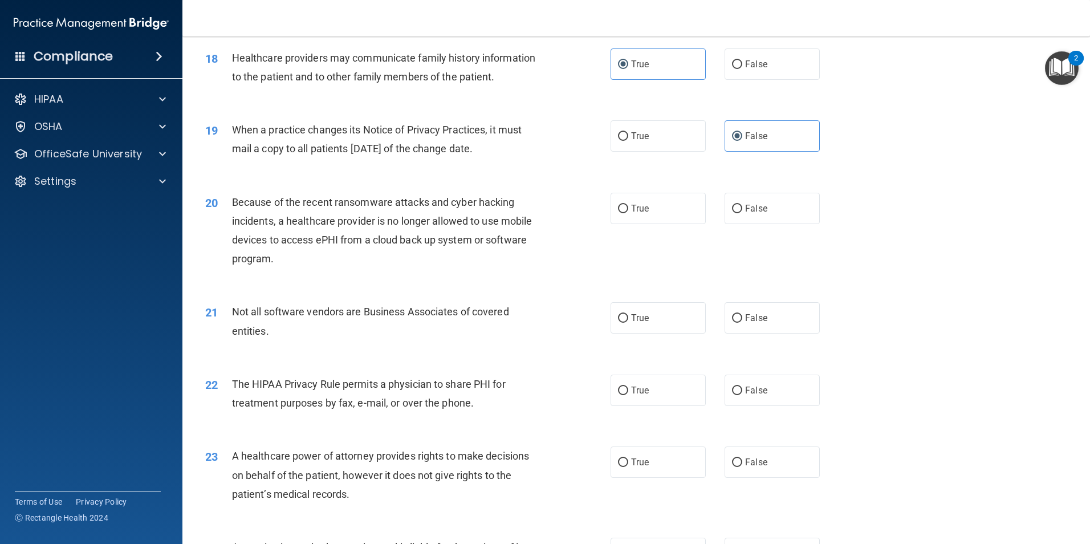
scroll to position [1540, 0]
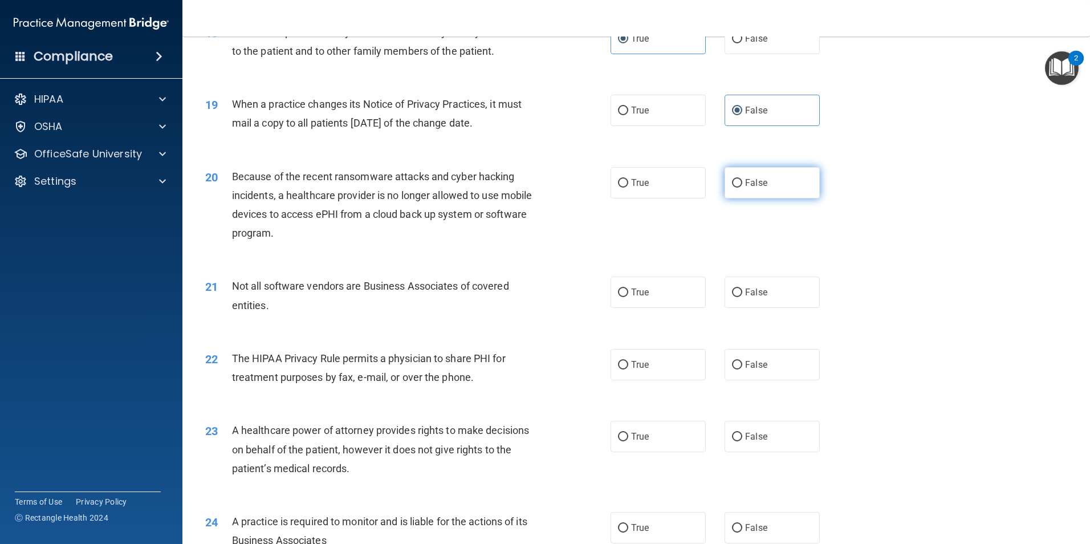
click at [734, 174] on label "False" at bounding box center [772, 182] width 95 height 31
click at [734, 179] on input "False" at bounding box center [737, 183] width 10 height 9
radio input "true"
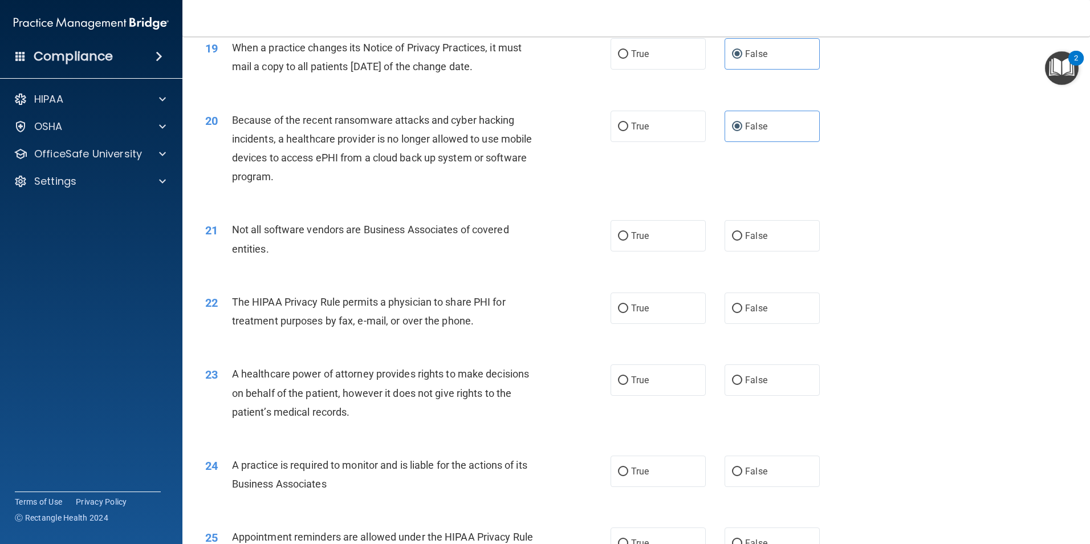
scroll to position [1597, 0]
click at [643, 238] on span "True" at bounding box center [640, 235] width 18 height 11
click at [628, 238] on input "True" at bounding box center [623, 236] width 10 height 9
radio input "true"
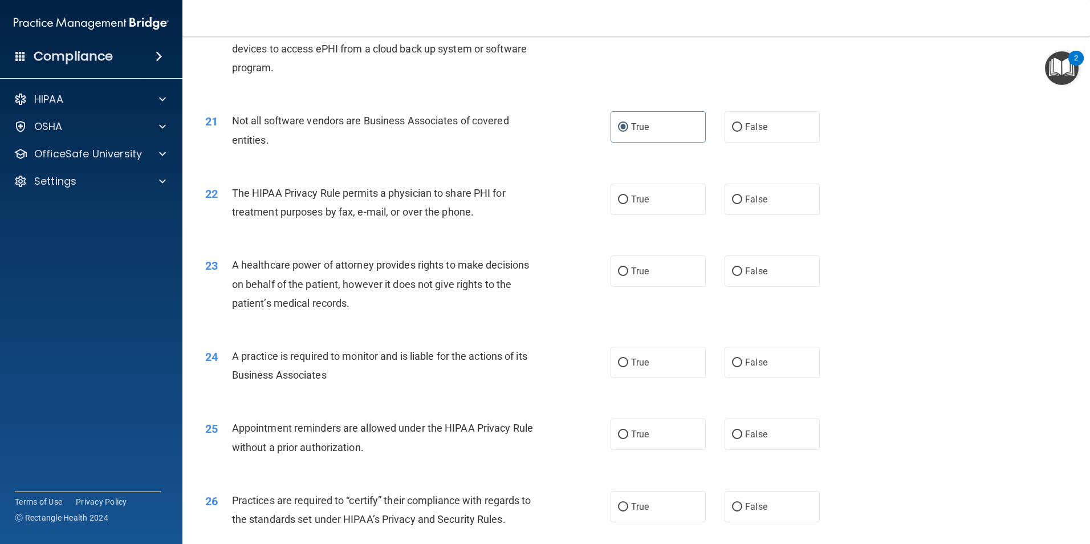
scroll to position [1711, 0]
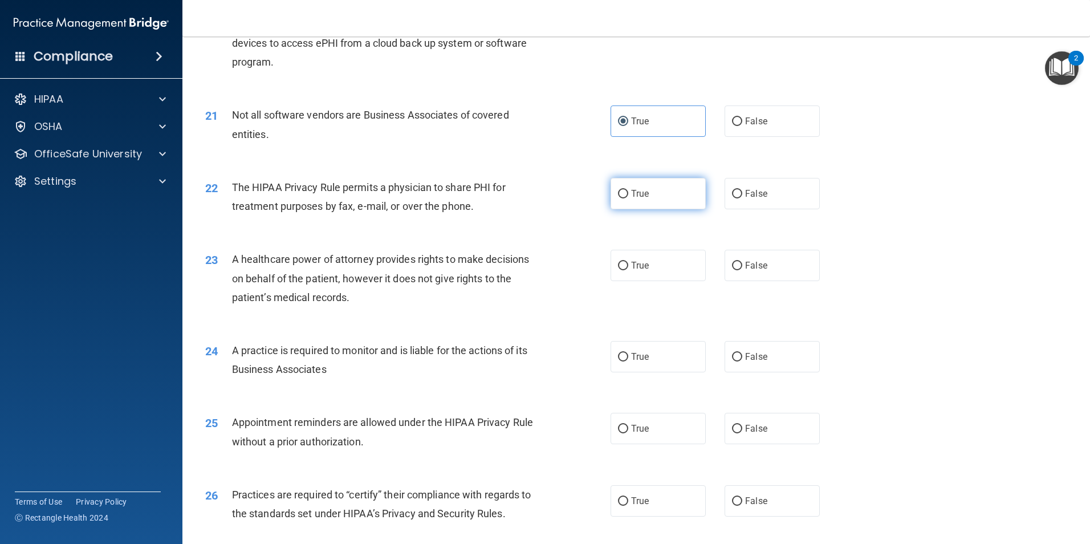
click at [638, 201] on label "True" at bounding box center [658, 193] width 95 height 31
click at [628, 198] on input "True" at bounding box center [623, 194] width 10 height 9
radio input "true"
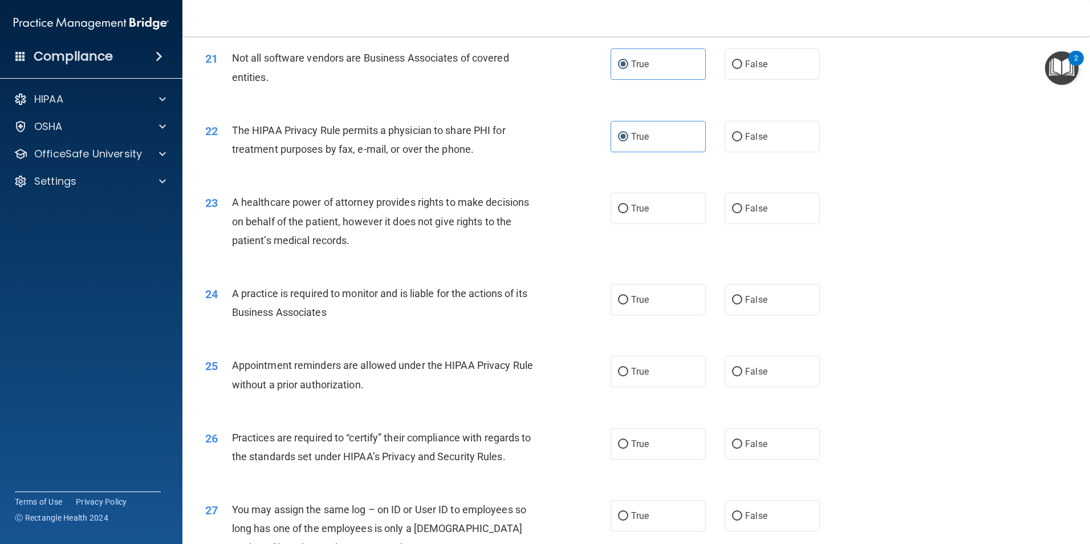
scroll to position [1825, 0]
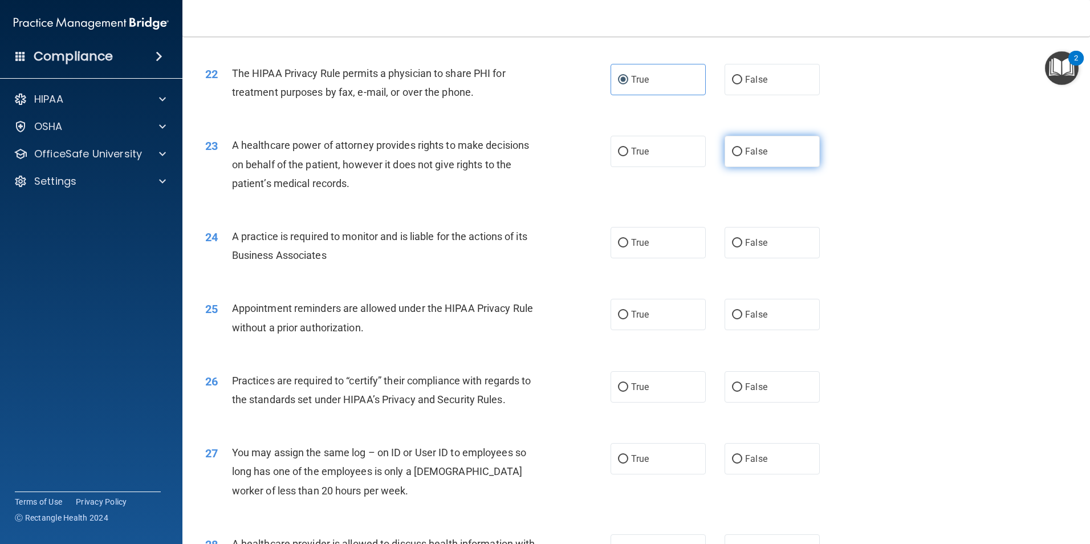
click at [785, 153] on label "False" at bounding box center [772, 151] width 95 height 31
click at [742, 153] on input "False" at bounding box center [737, 152] width 10 height 9
radio input "true"
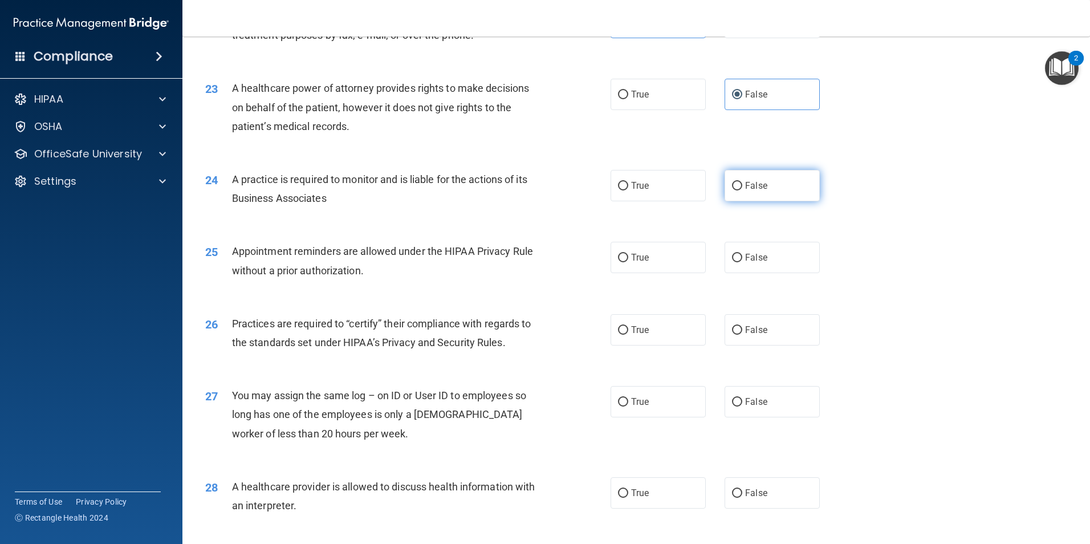
click at [763, 189] on label "False" at bounding box center [772, 185] width 95 height 31
click at [742, 189] on input "False" at bounding box center [737, 186] width 10 height 9
radio input "true"
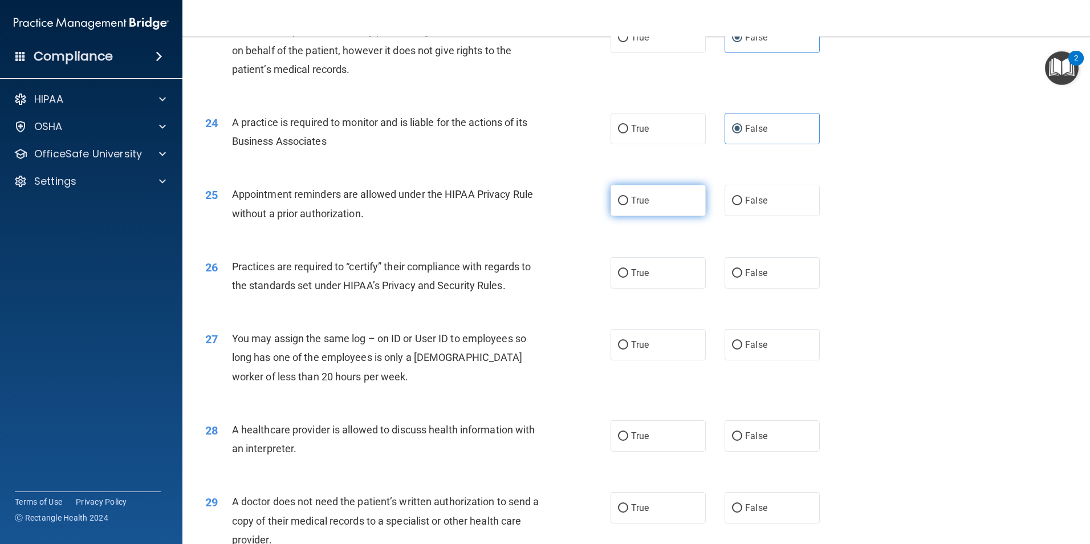
click at [650, 196] on label "True" at bounding box center [658, 200] width 95 height 31
click at [628, 197] on input "True" at bounding box center [623, 201] width 10 height 9
radio input "true"
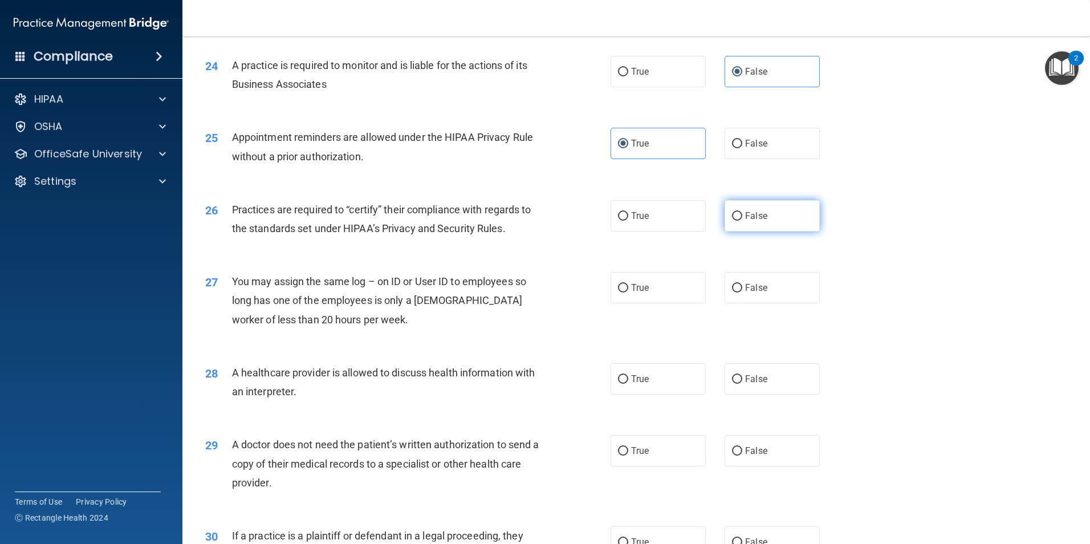
drag, startPoint x: 770, startPoint y: 214, endPoint x: 757, endPoint y: 215, distance: 13.7
click at [771, 214] on label "False" at bounding box center [772, 215] width 95 height 31
click at [742, 214] on input "False" at bounding box center [737, 216] width 10 height 9
radio input "true"
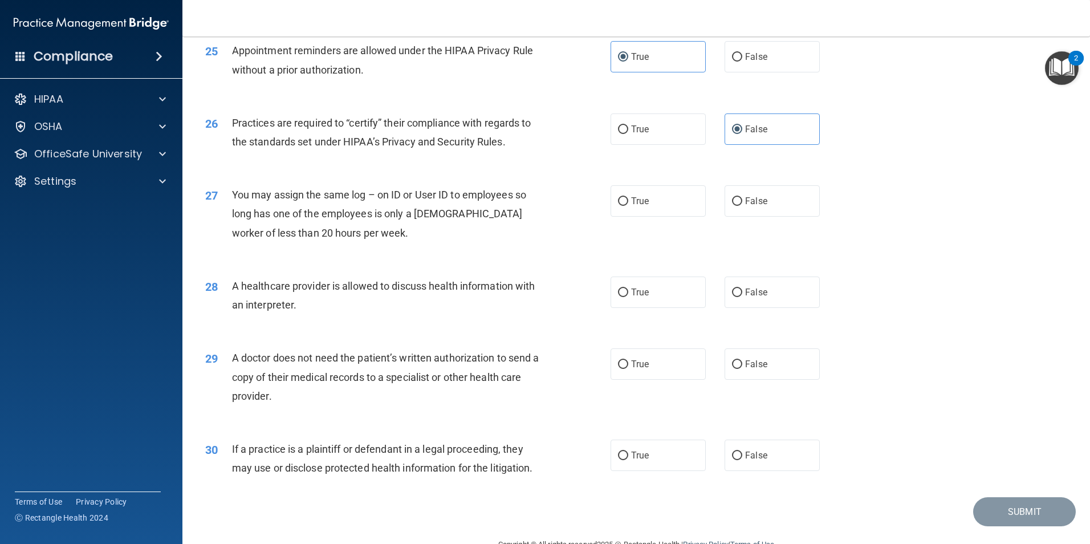
scroll to position [2110, 0]
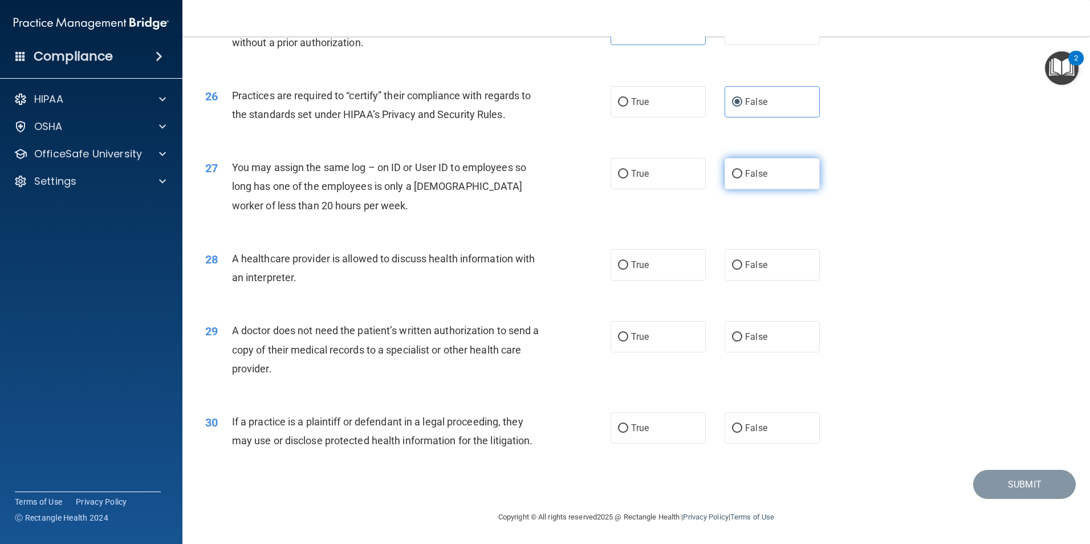
click at [760, 167] on label "False" at bounding box center [772, 173] width 95 height 31
click at [742, 170] on input "False" at bounding box center [737, 174] width 10 height 9
radio input "true"
click at [618, 270] on label "True" at bounding box center [658, 264] width 95 height 31
click at [618, 270] on input "True" at bounding box center [623, 265] width 10 height 9
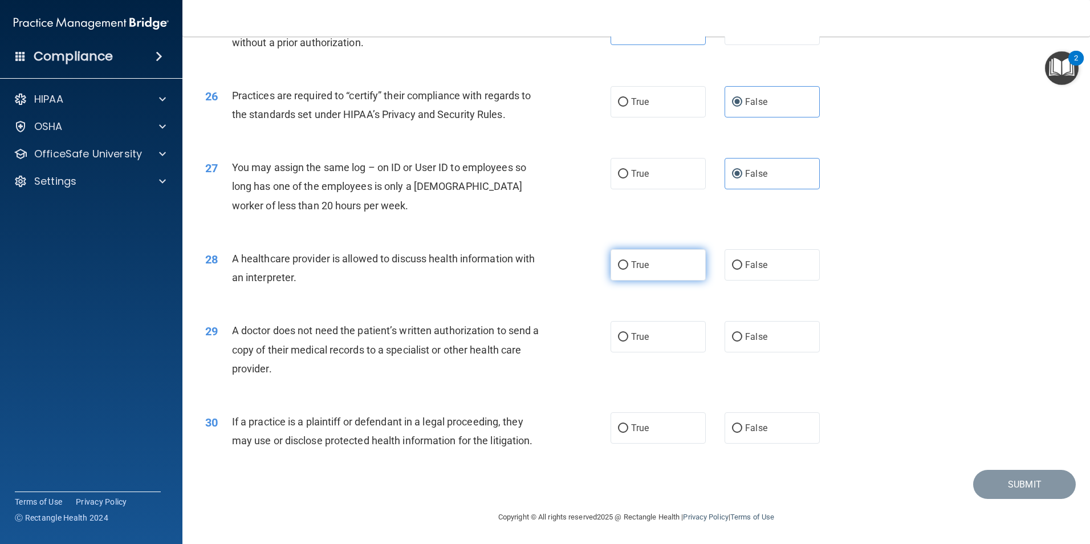
radio input "true"
click at [652, 339] on label "True" at bounding box center [658, 336] width 95 height 31
click at [628, 339] on input "True" at bounding box center [623, 337] width 10 height 9
radio input "true"
click at [649, 431] on label "True" at bounding box center [658, 427] width 95 height 31
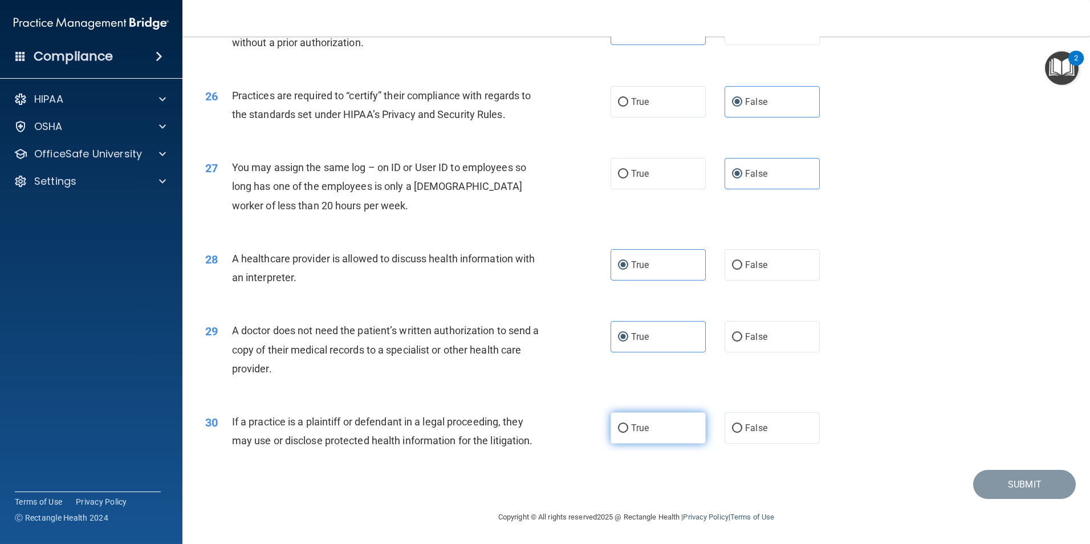
click at [628, 431] on input "True" at bounding box center [623, 428] width 10 height 9
radio input "true"
drag, startPoint x: 1035, startPoint y: 495, endPoint x: 1018, endPoint y: 492, distance: 16.9
click at [1033, 495] on button "Submit" at bounding box center [1024, 484] width 103 height 29
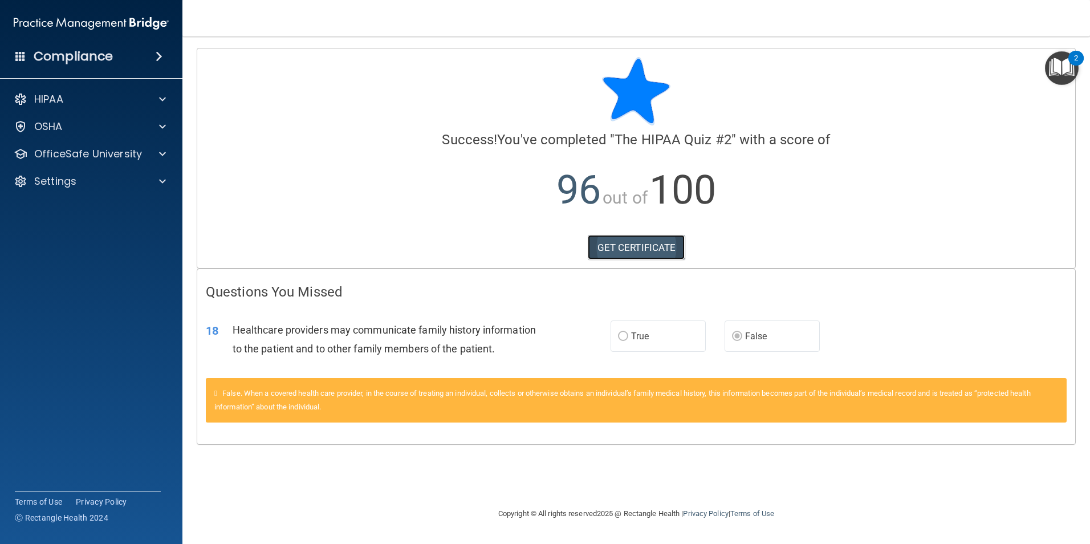
click at [655, 244] on link "GET CERTIFICATE" at bounding box center [637, 247] width 98 height 25
click at [92, 154] on p "OfficeSafe University" at bounding box center [88, 154] width 108 height 14
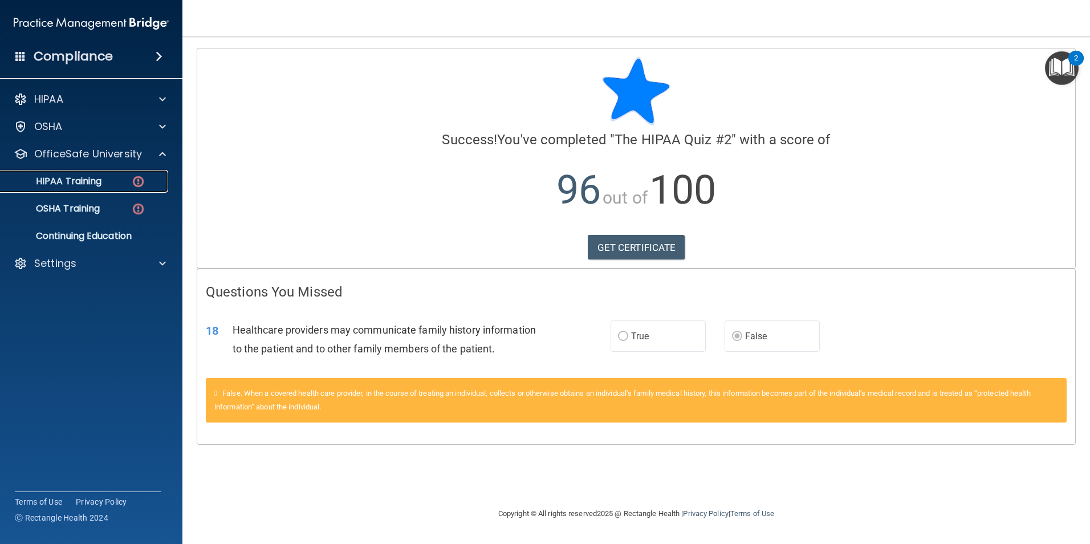
click at [105, 174] on link "HIPAA Training" at bounding box center [79, 181] width 180 height 23
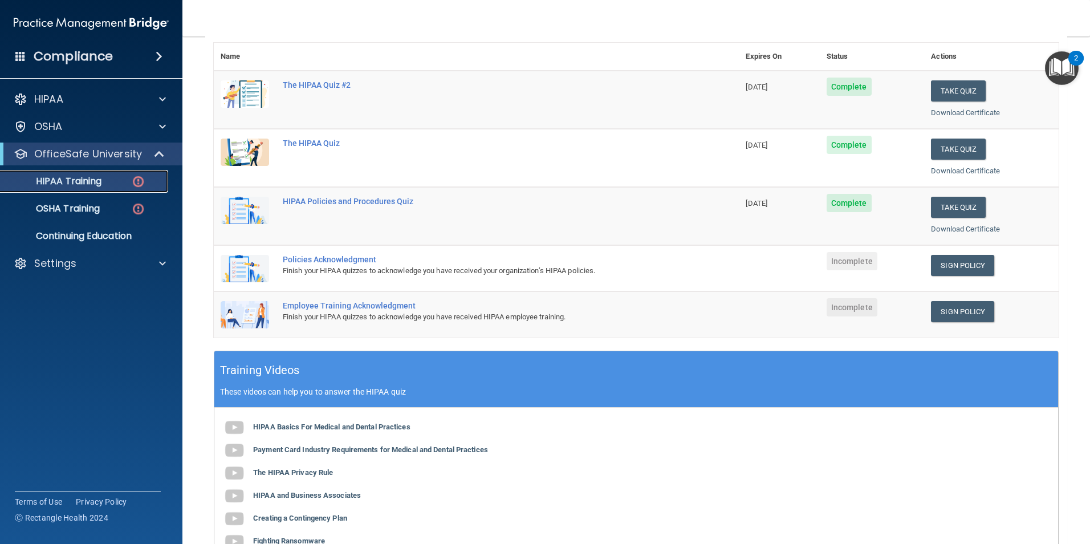
scroll to position [114, 0]
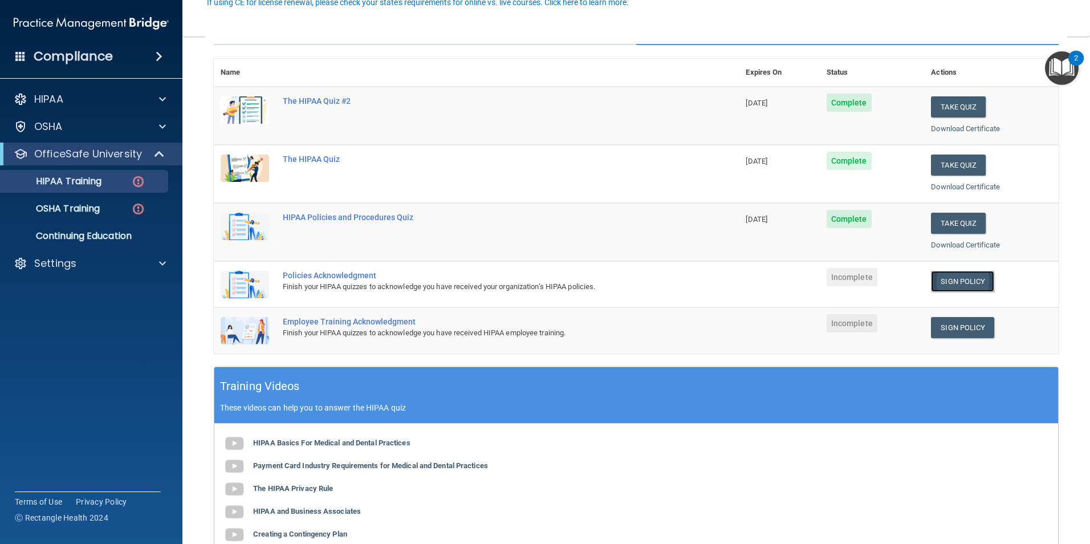
click at [948, 283] on link "Sign Policy" at bounding box center [962, 281] width 63 height 21
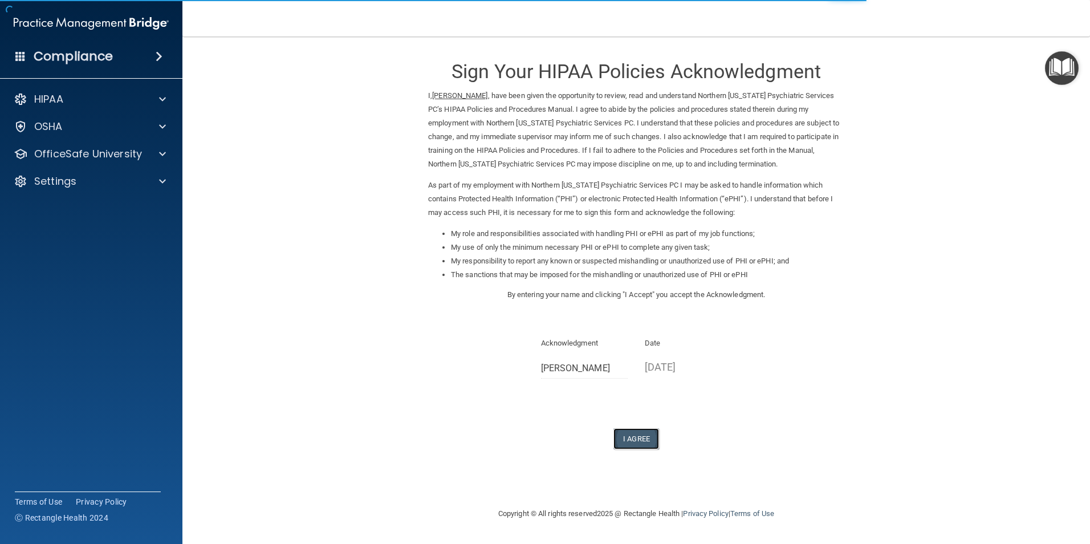
click at [646, 441] on button "I Agree" at bounding box center [637, 438] width 46 height 21
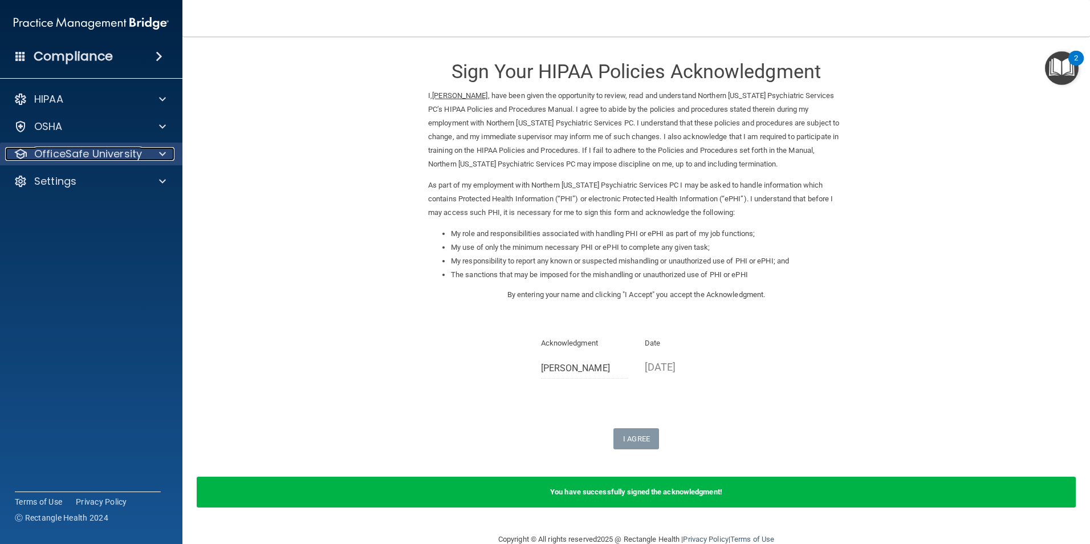
click at [75, 157] on p "OfficeSafe University" at bounding box center [88, 154] width 108 height 14
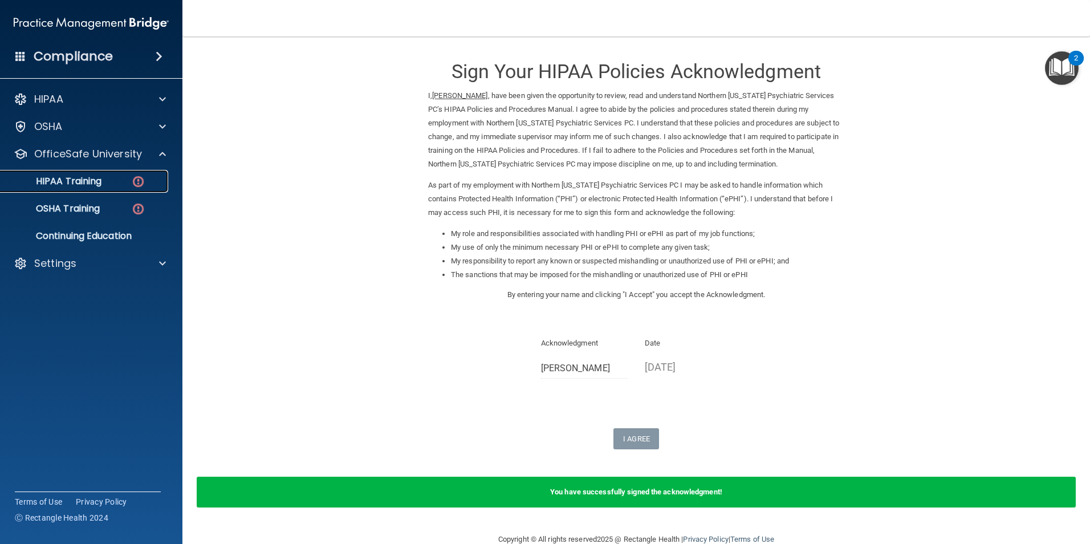
click at [84, 184] on p "HIPAA Training" at bounding box center [54, 181] width 94 height 11
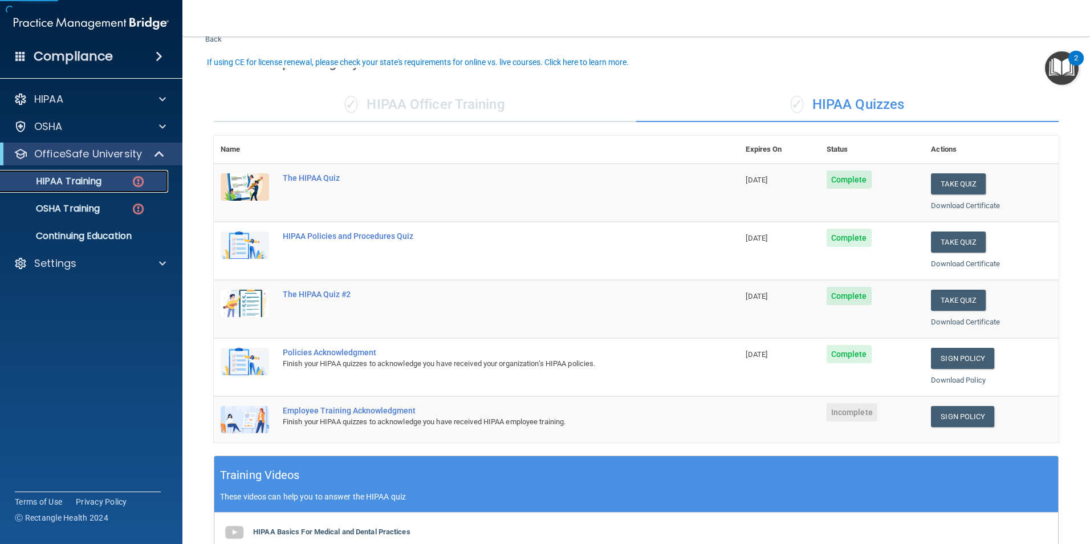
scroll to position [57, 0]
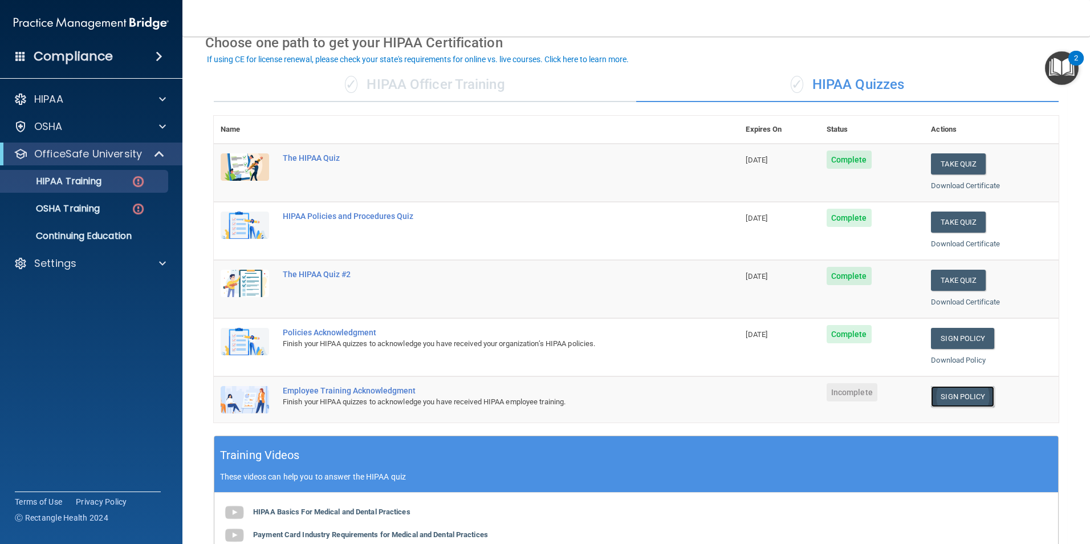
click at [943, 395] on link "Sign Policy" at bounding box center [962, 396] width 63 height 21
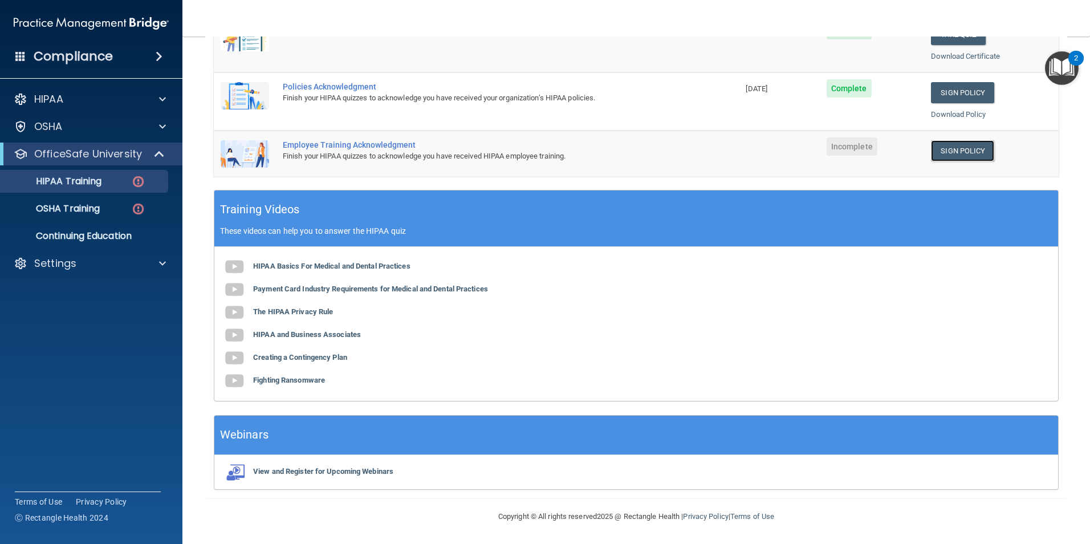
scroll to position [0, 0]
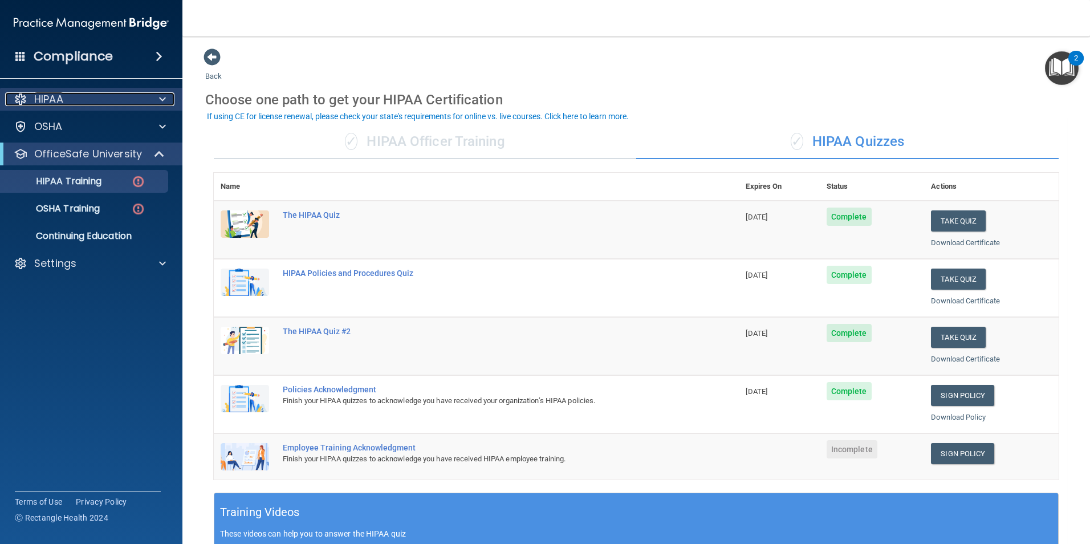
click at [50, 103] on p "HIPAA" at bounding box center [48, 99] width 29 height 14
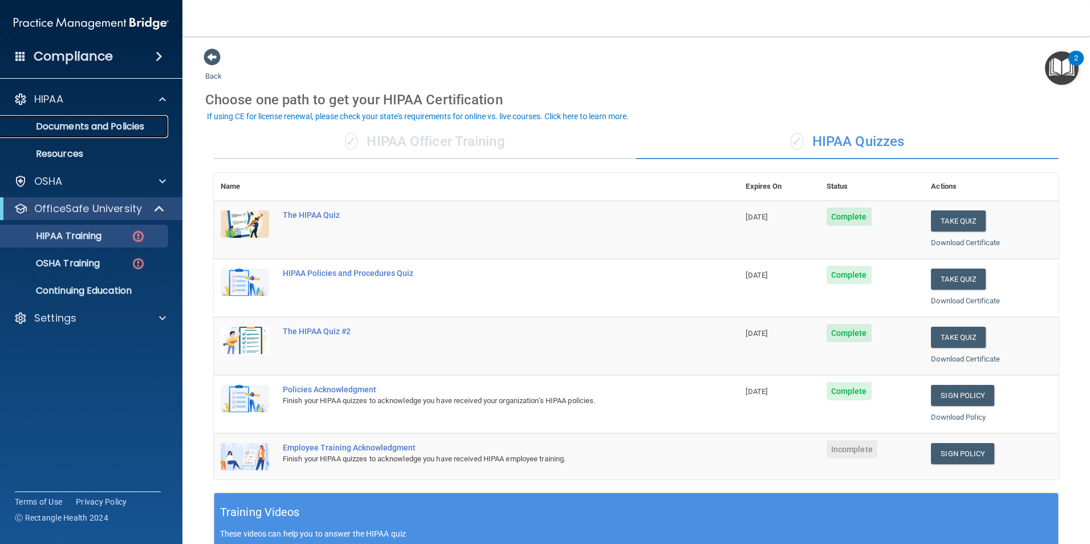
click at [86, 129] on p "Documents and Policies" at bounding box center [85, 126] width 156 height 11
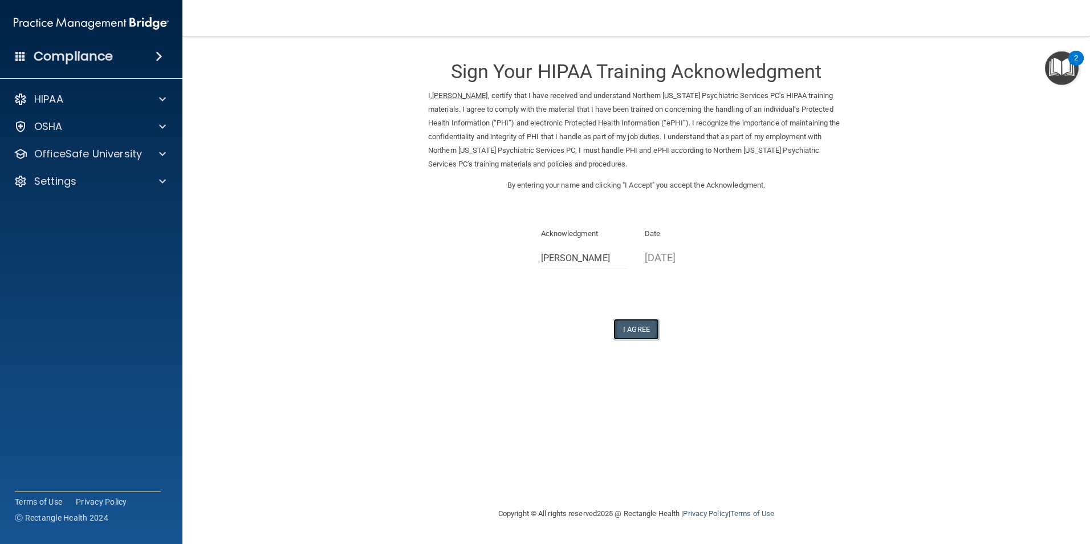
click at [639, 320] on button "I Agree" at bounding box center [637, 329] width 46 height 21
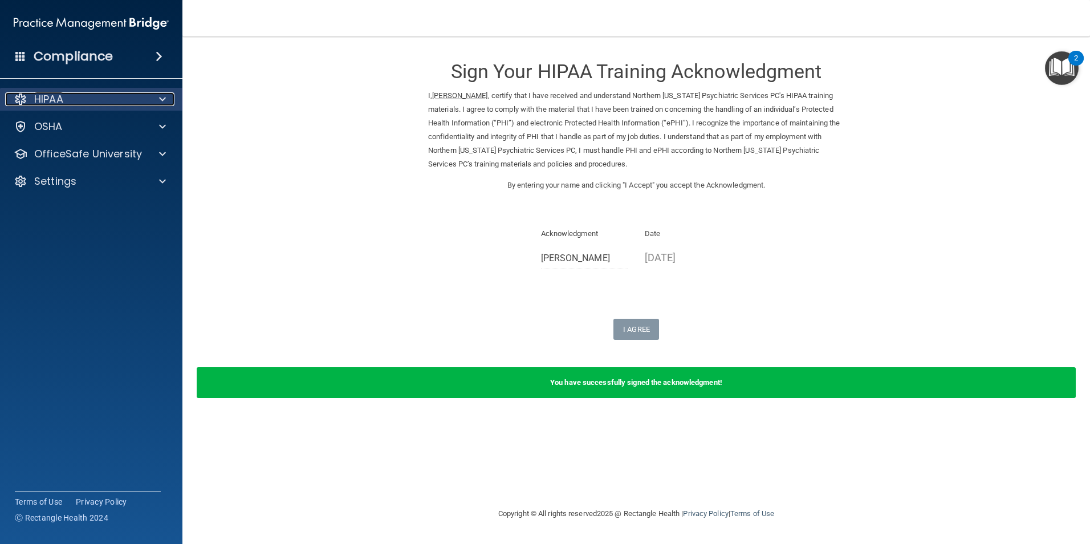
click at [84, 100] on div "HIPAA" at bounding box center [75, 99] width 141 height 14
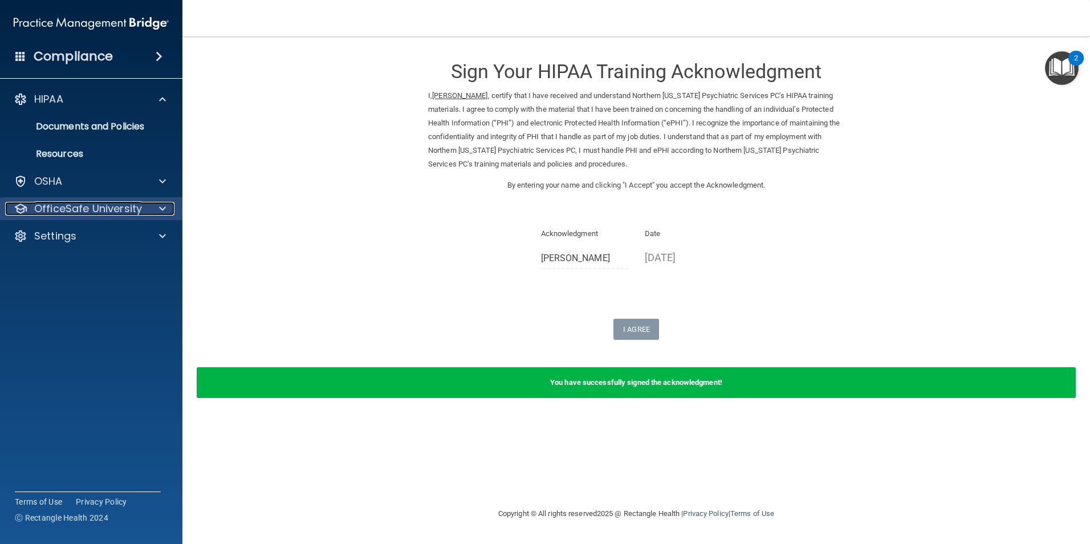
click at [64, 207] on p "OfficeSafe University" at bounding box center [88, 209] width 108 height 14
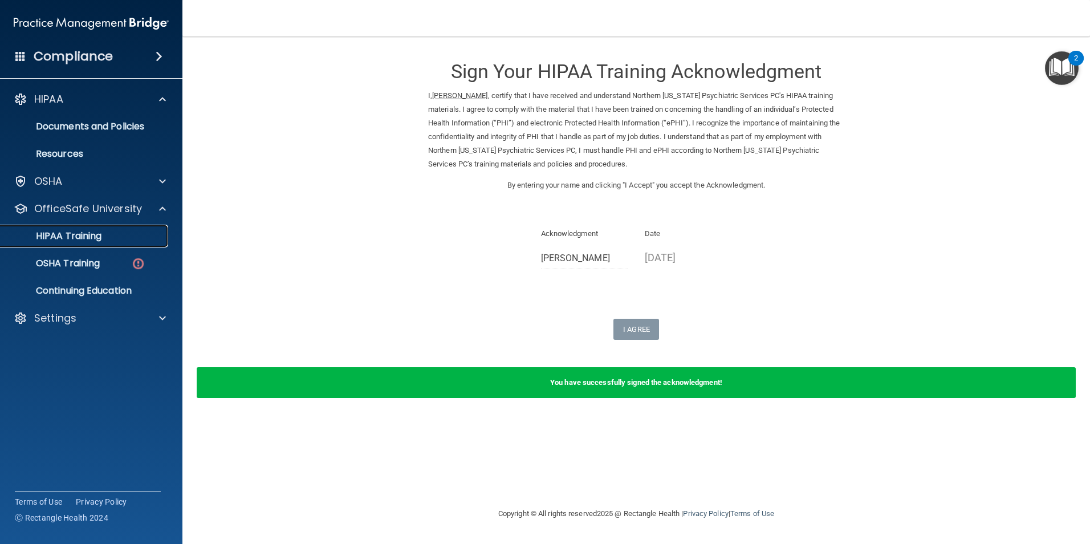
click at [82, 235] on p "HIPAA Training" at bounding box center [54, 235] width 94 height 11
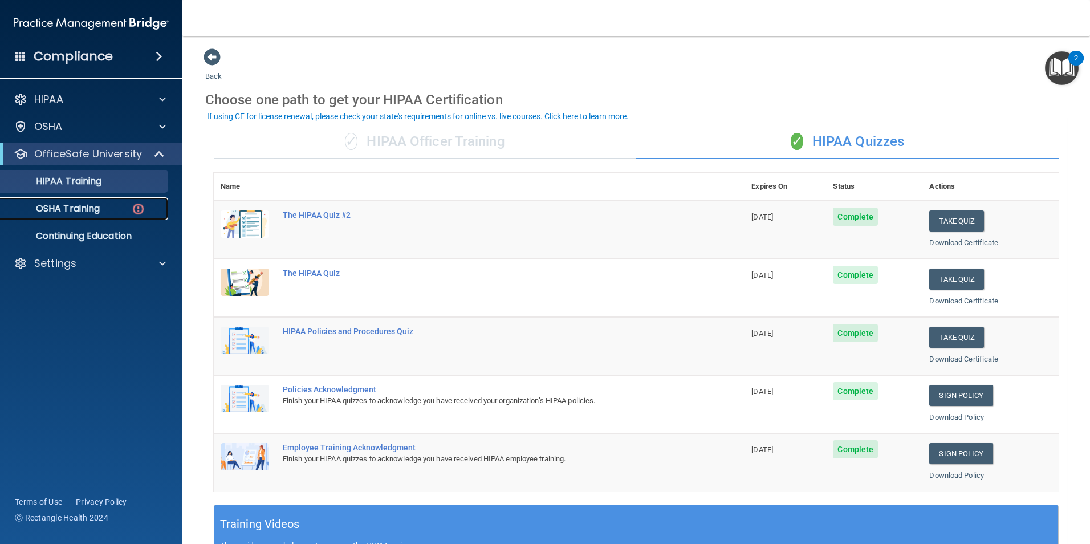
click at [103, 206] on div "OSHA Training" at bounding box center [85, 208] width 156 height 11
